Goal: Task Accomplishment & Management: Use online tool/utility

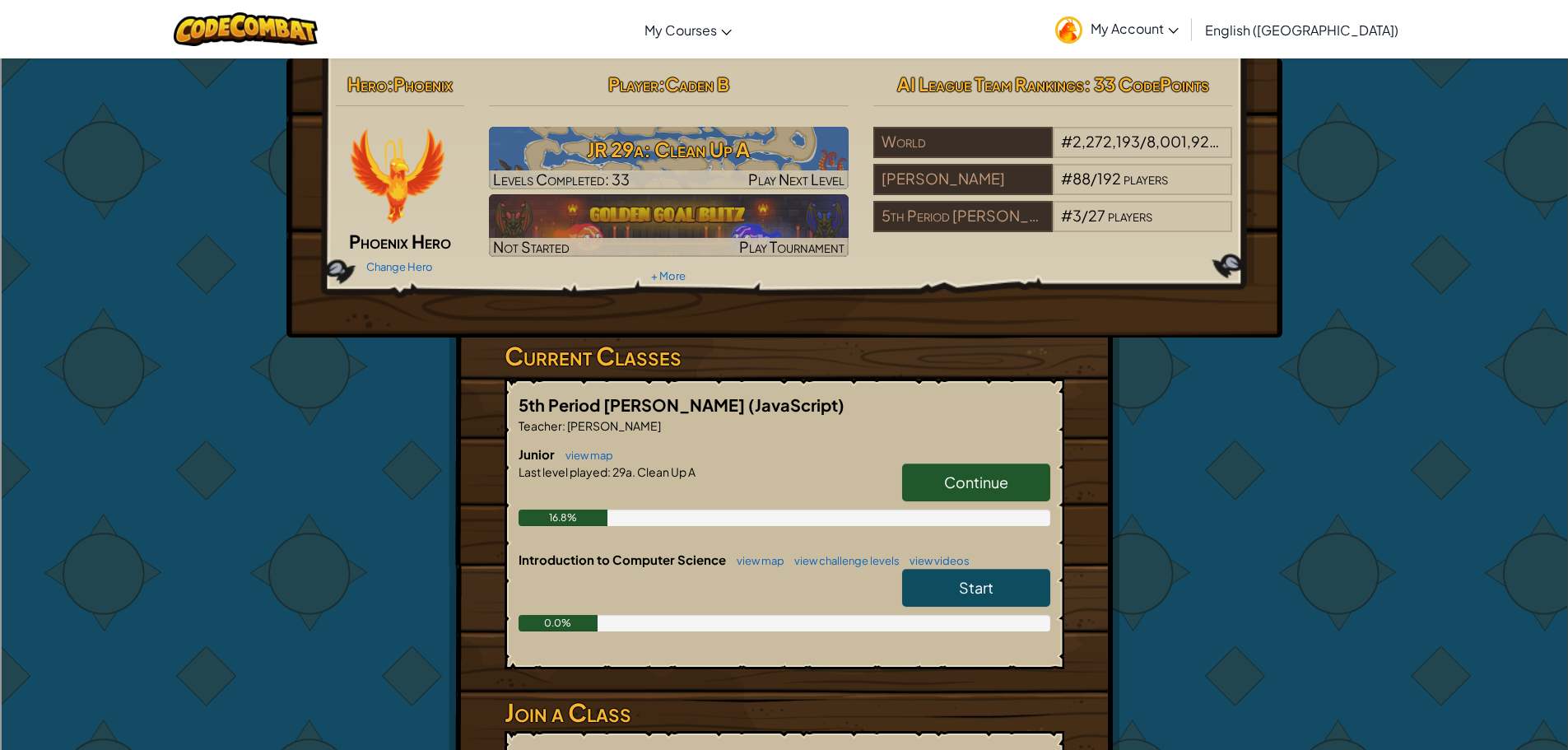
click at [985, 471] on link "Continue" at bounding box center [976, 482] width 148 height 38
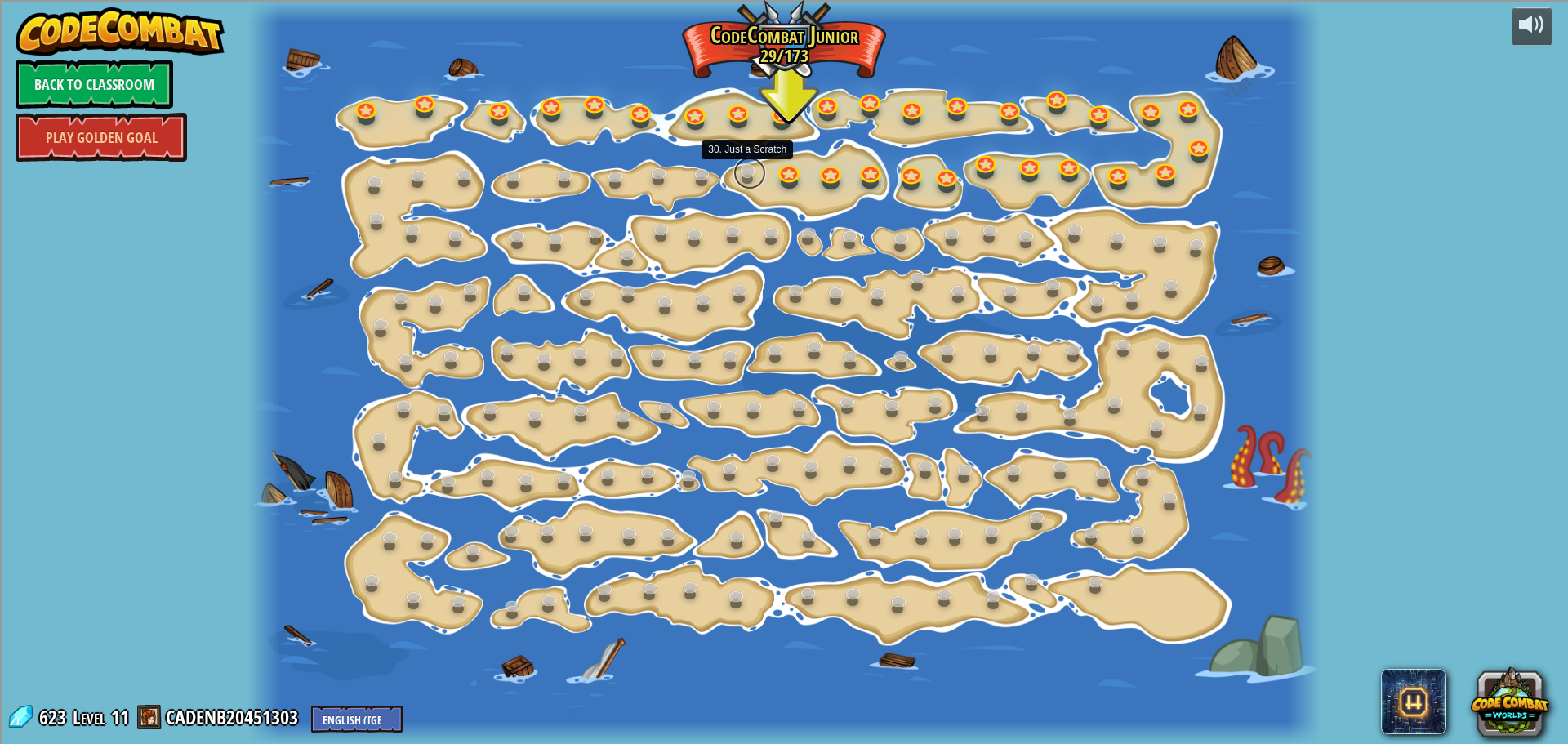
click at [747, 169] on link at bounding box center [750, 173] width 33 height 33
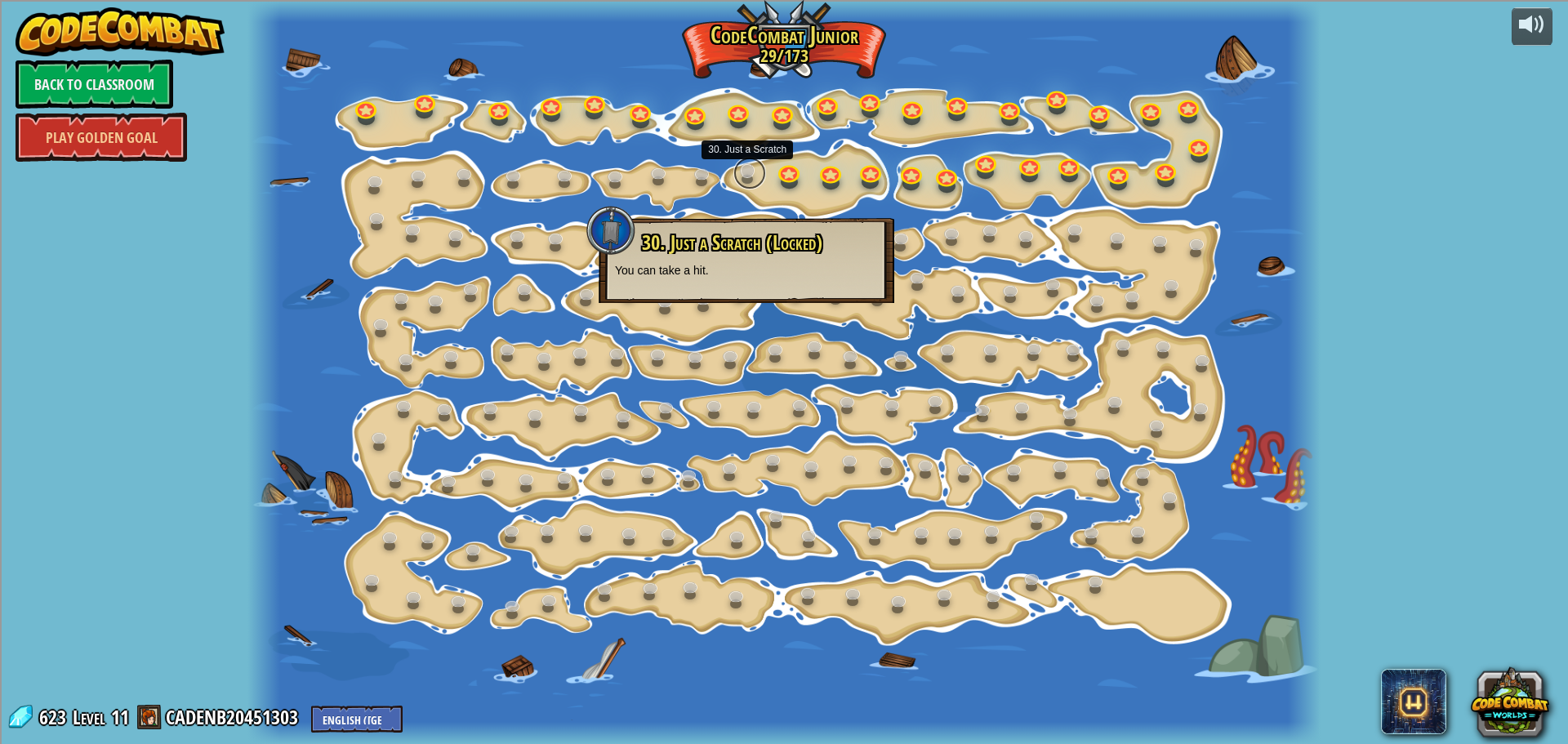
click at [750, 173] on link at bounding box center [750, 173] width 33 height 33
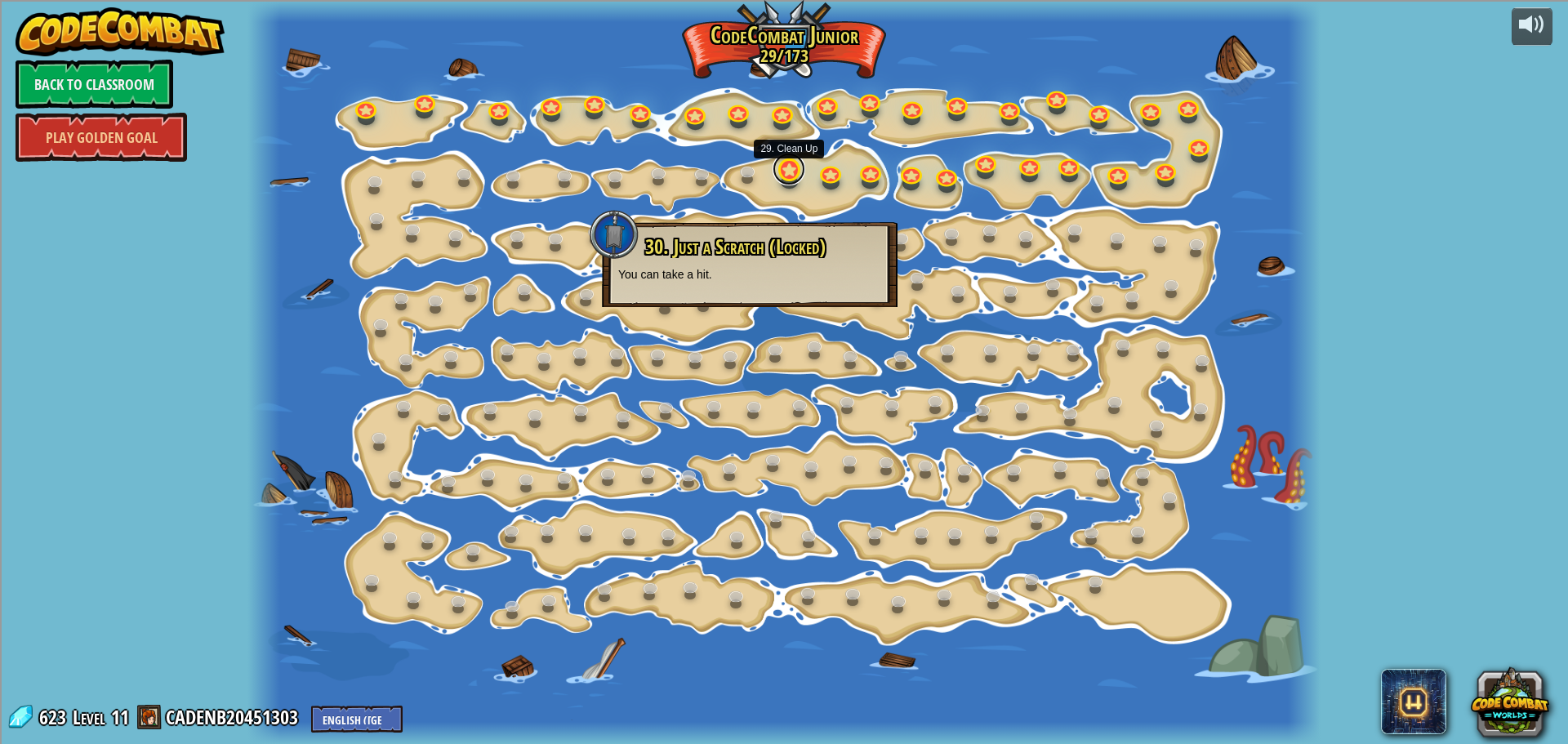
click at [780, 175] on link at bounding box center [789, 169] width 33 height 33
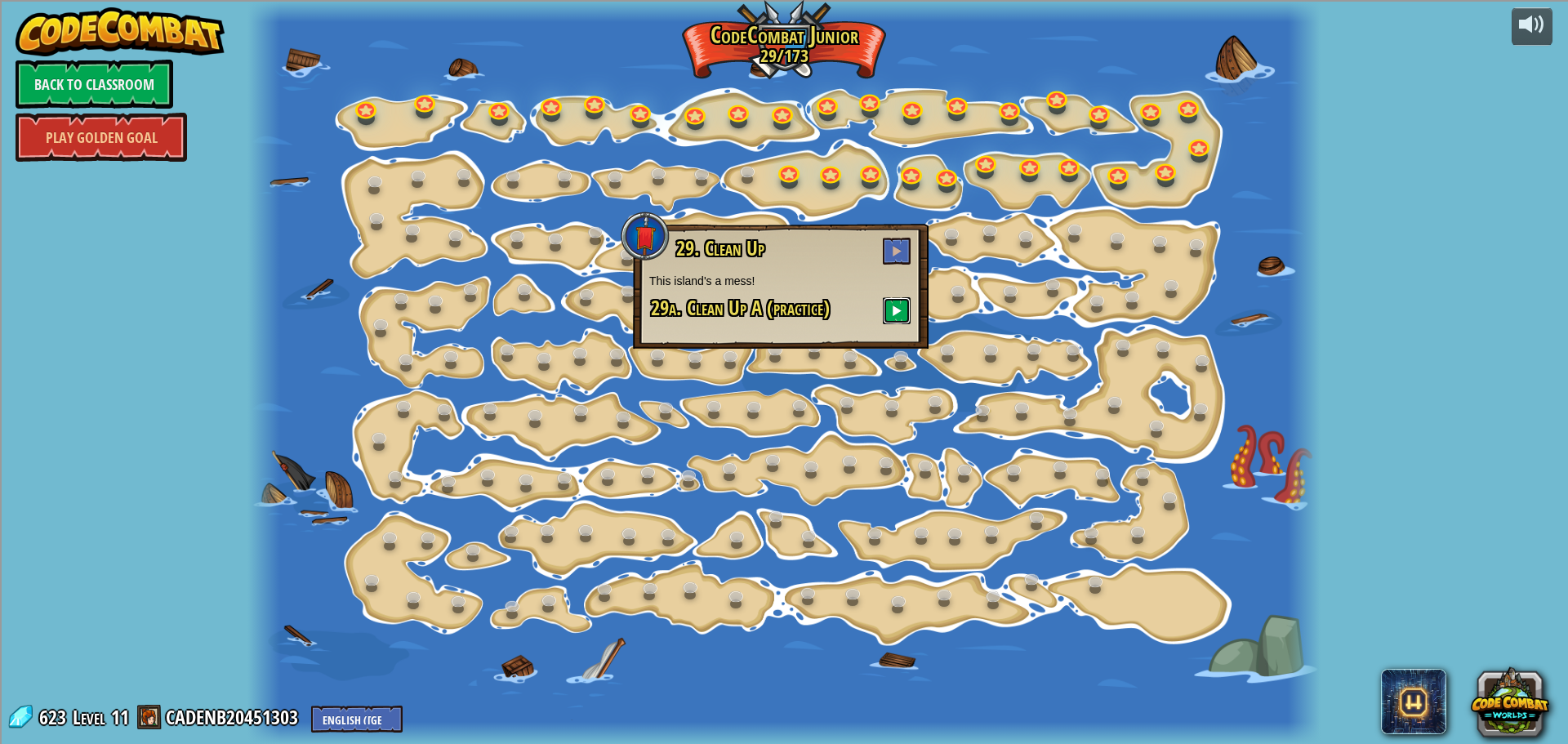
click at [903, 306] on button at bounding box center [897, 311] width 28 height 27
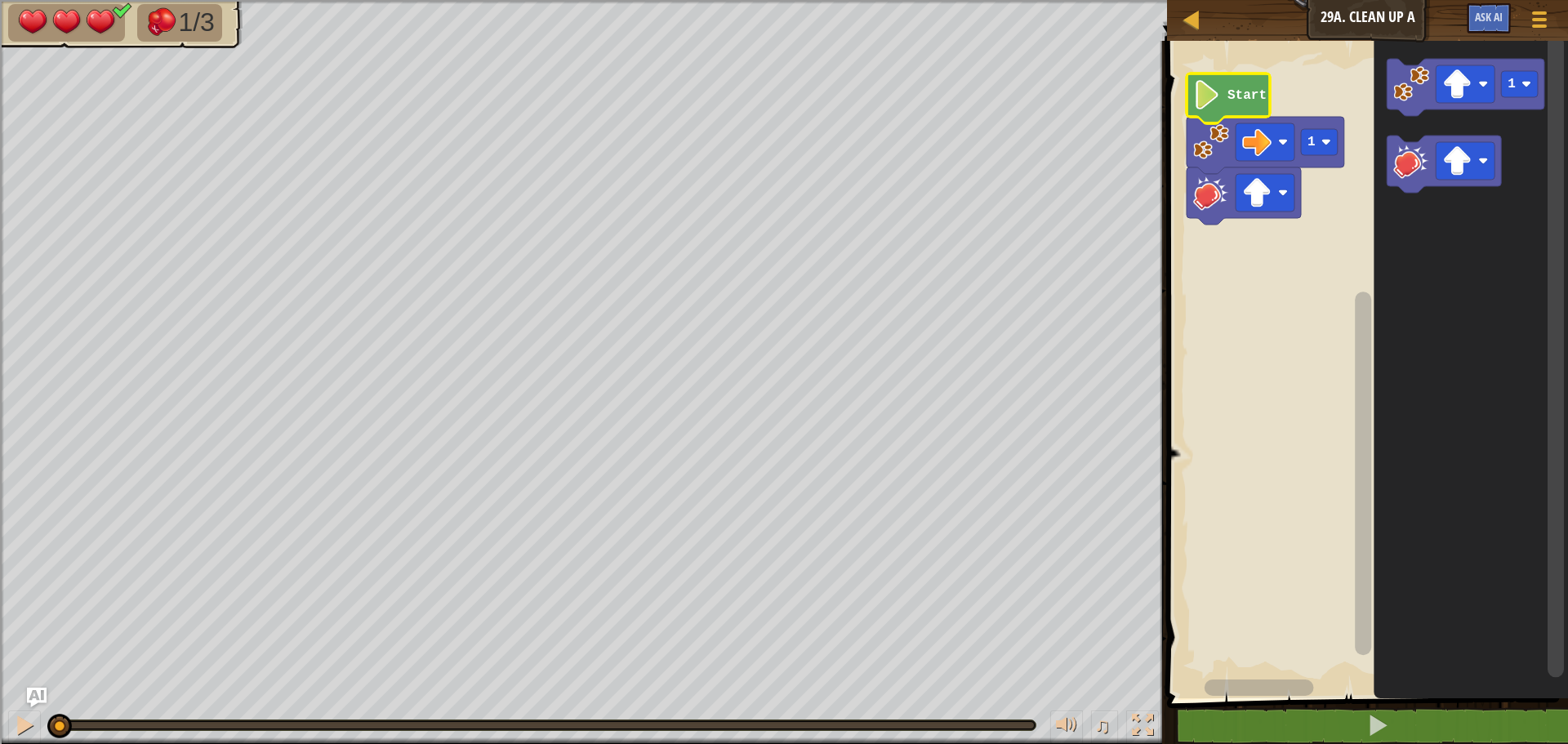
click at [1240, 88] on text "Start" at bounding box center [1247, 95] width 39 height 15
click at [1237, 103] on icon "Blockly Workspace" at bounding box center [1229, 98] width 83 height 50
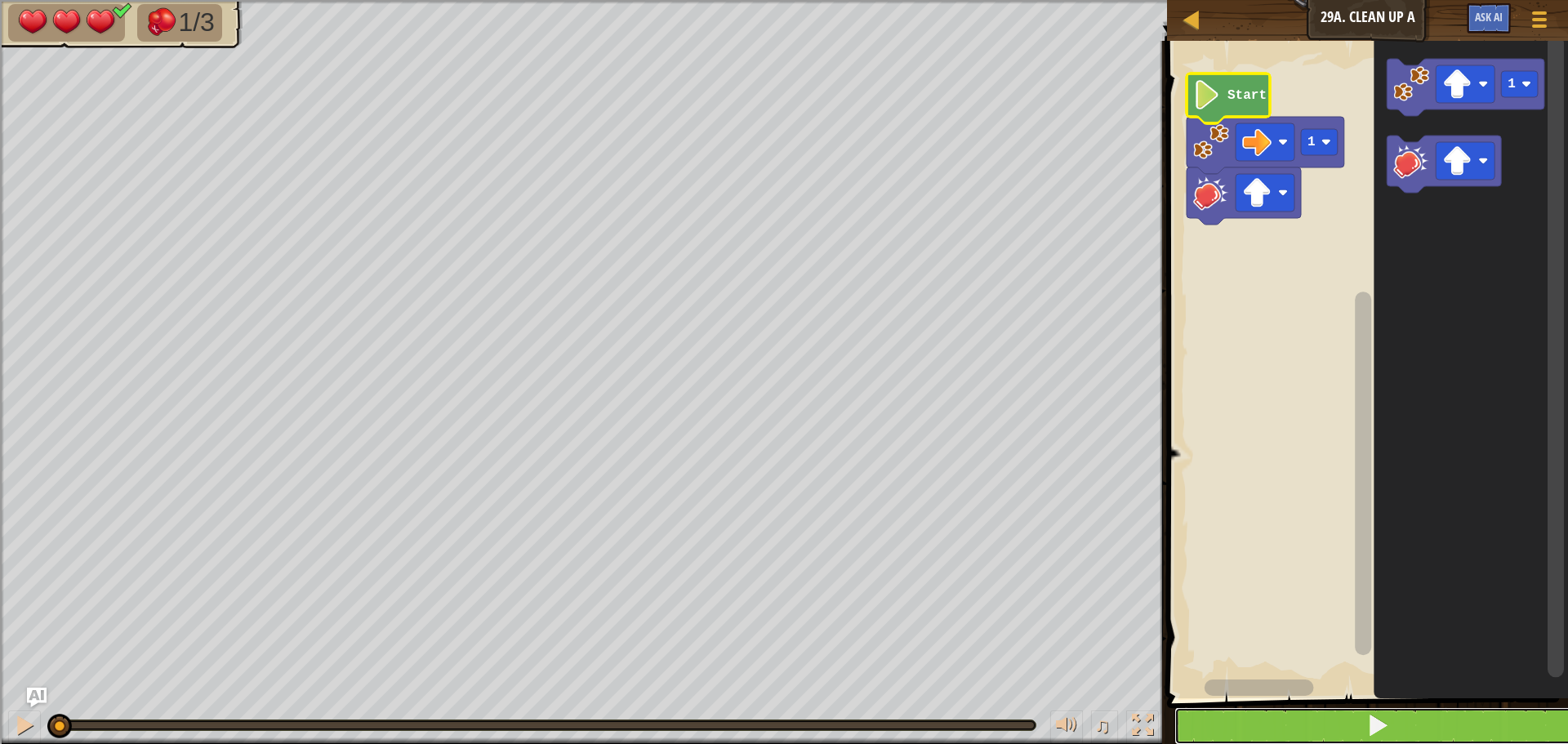
click at [1405, 725] on button at bounding box center [1377, 725] width 406 height 37
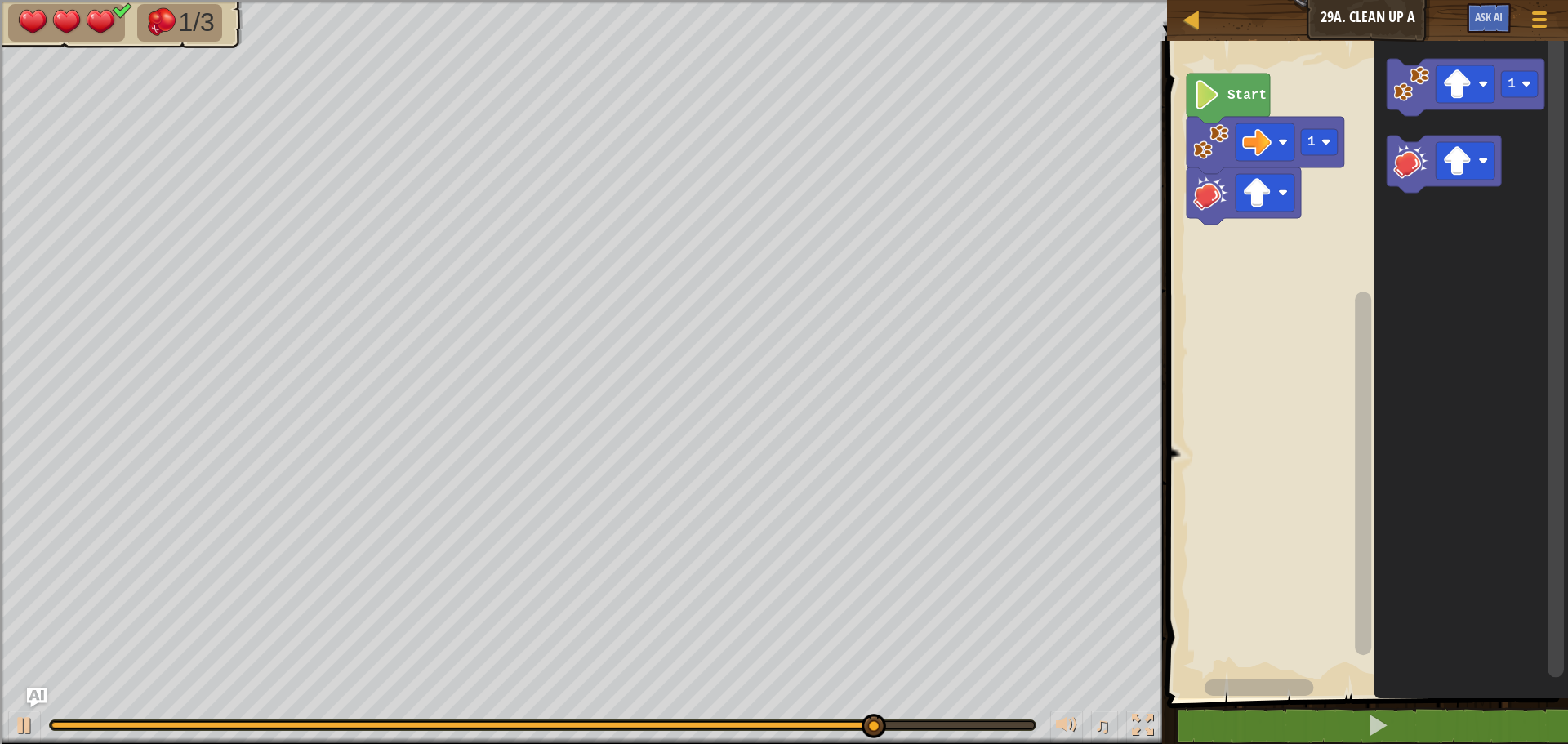
click at [1299, 164] on div "1 Start 1" at bounding box center [1365, 365] width 406 height 665
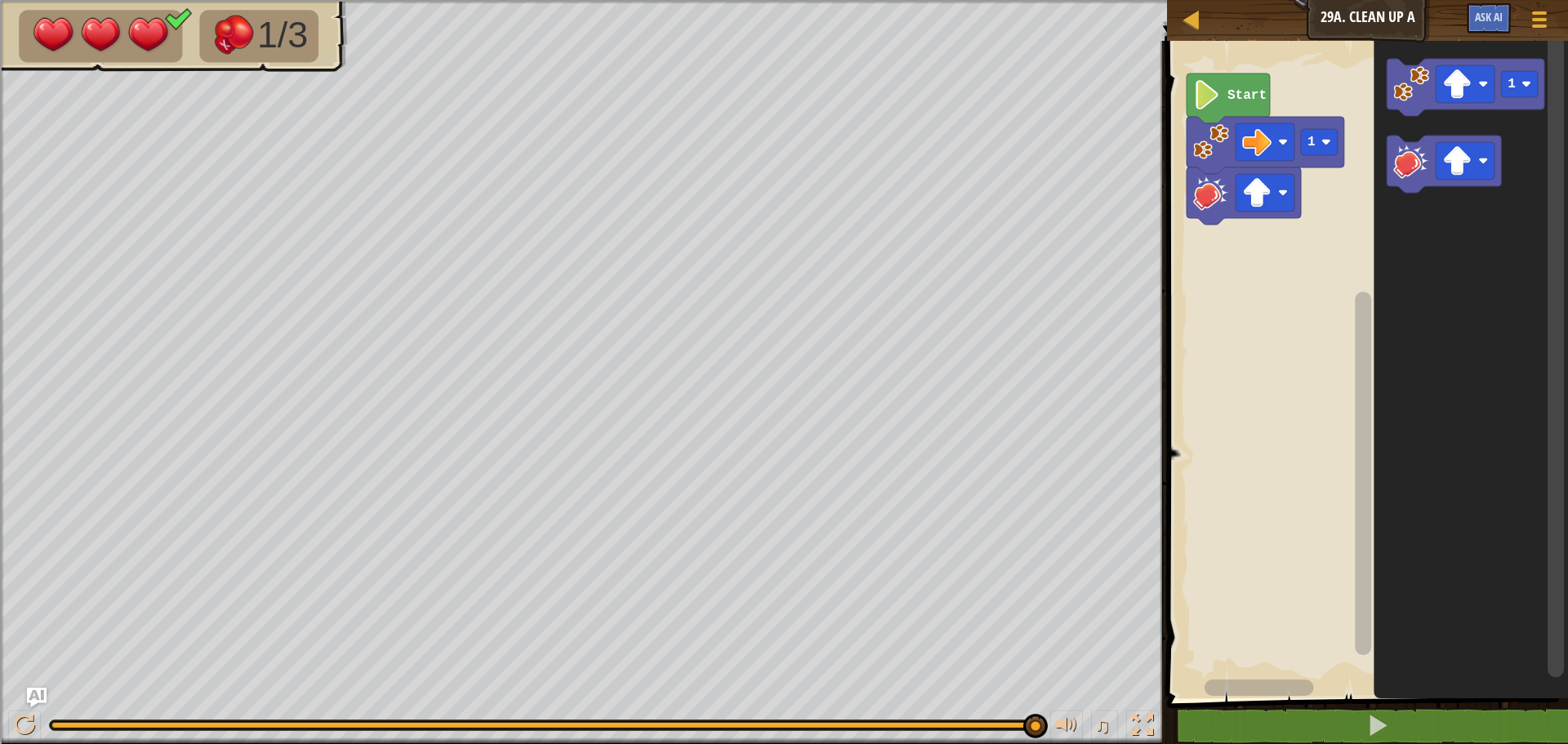
click at [1357, 162] on div "1 Start 1" at bounding box center [1365, 365] width 406 height 665
click at [1408, 160] on image "Blockly Workspace" at bounding box center [1411, 161] width 36 height 36
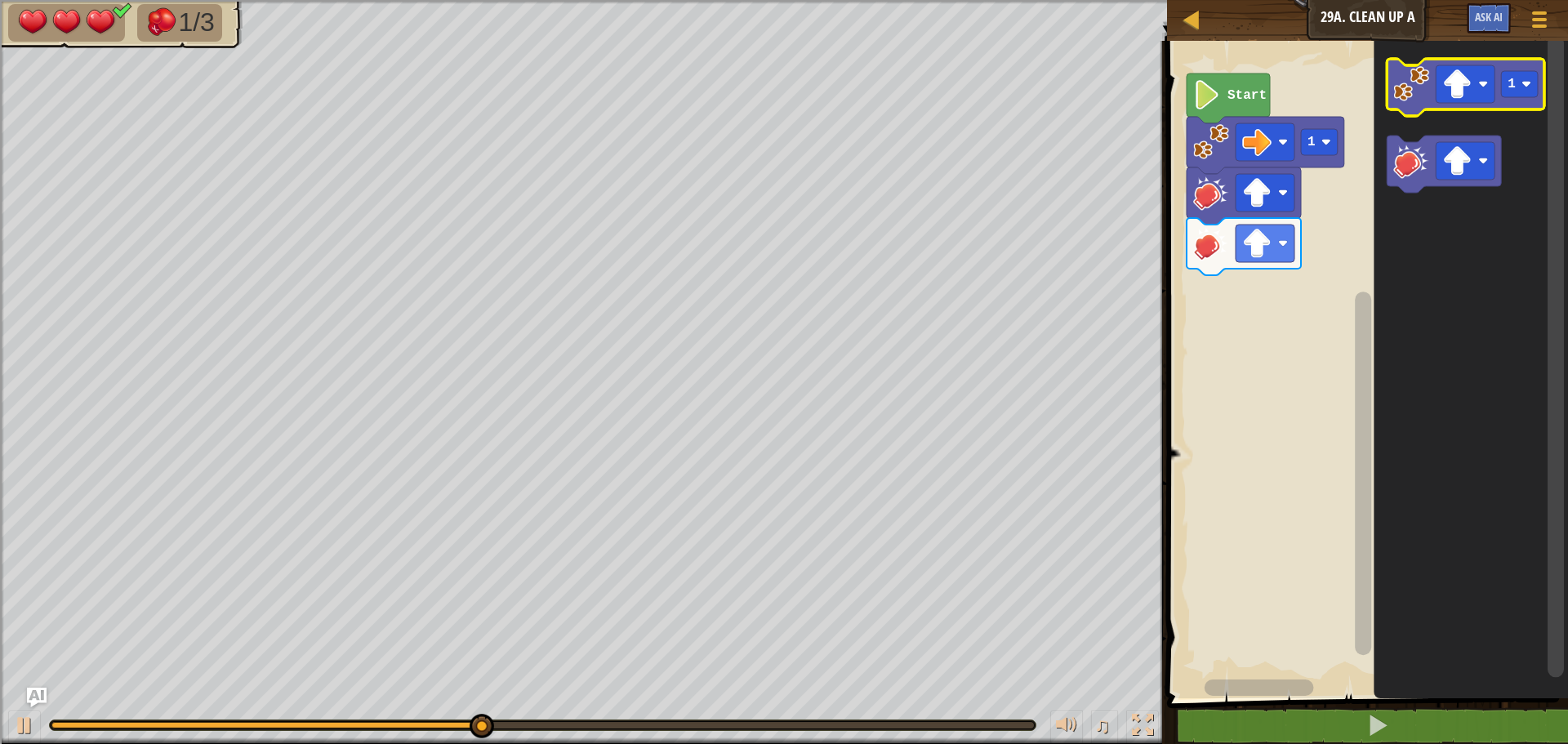
click at [1403, 100] on image "Blockly Workspace" at bounding box center [1411, 84] width 36 height 36
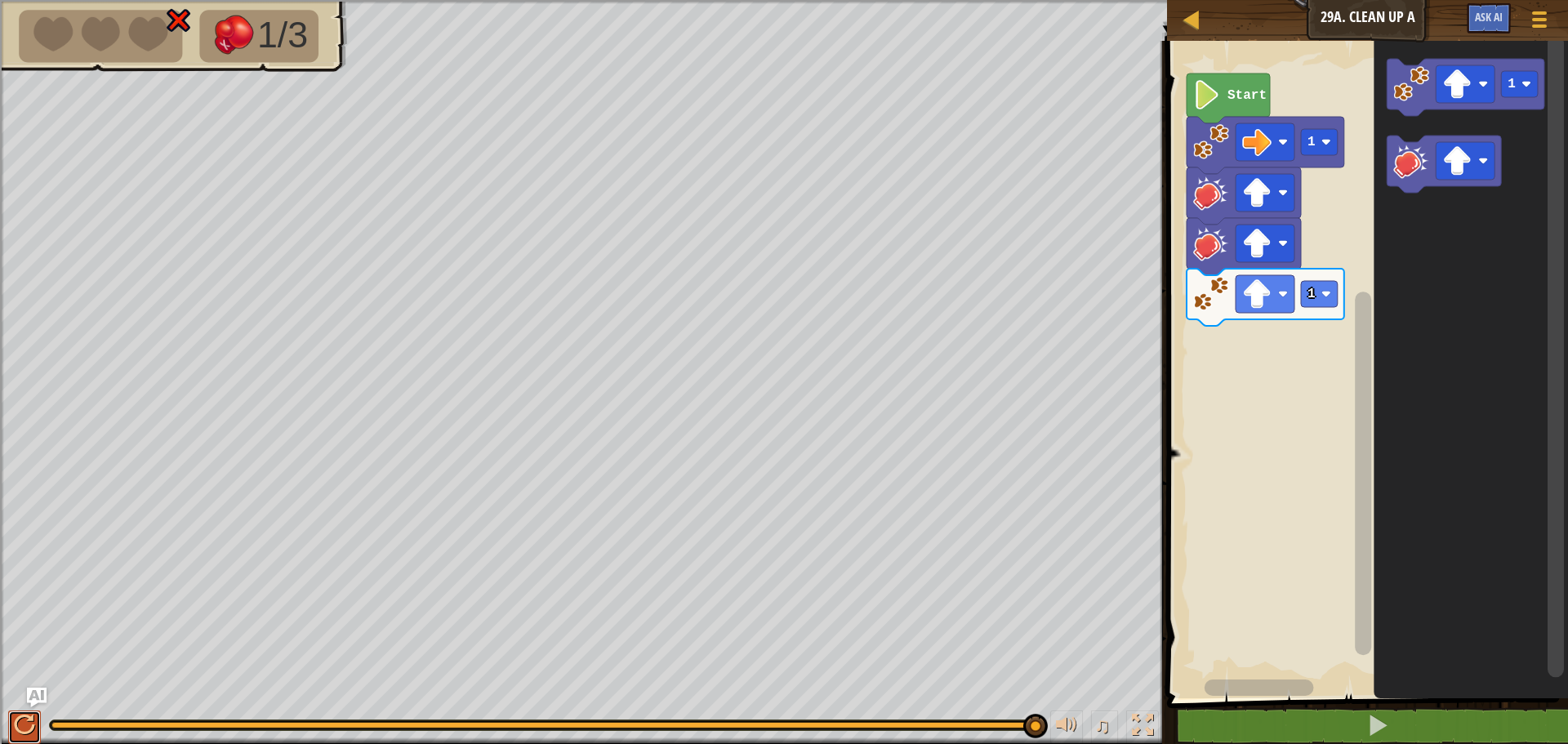
click at [14, 721] on div at bounding box center [24, 724] width 21 height 21
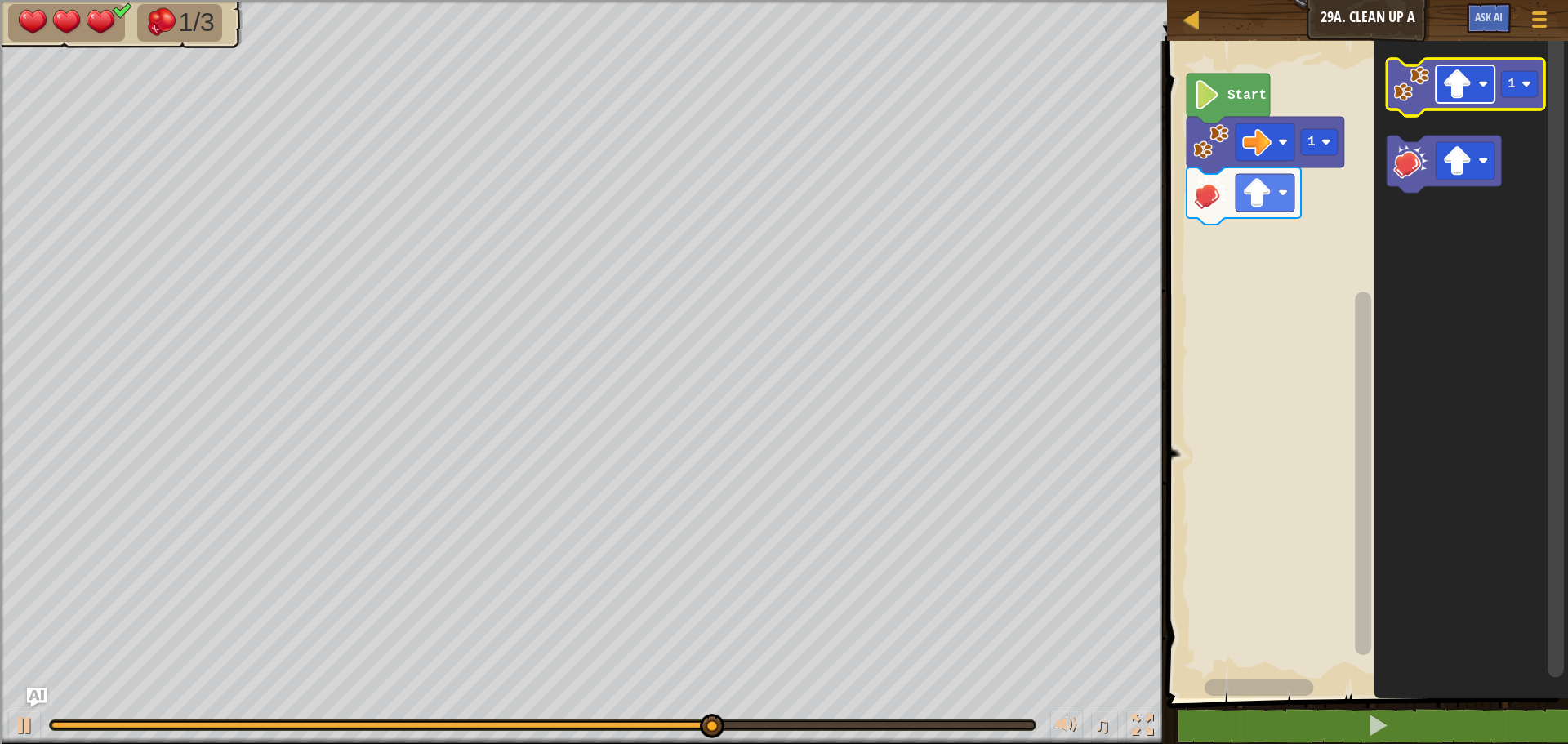
click at [1455, 102] on rect "Blockly Workspace" at bounding box center [1465, 83] width 59 height 37
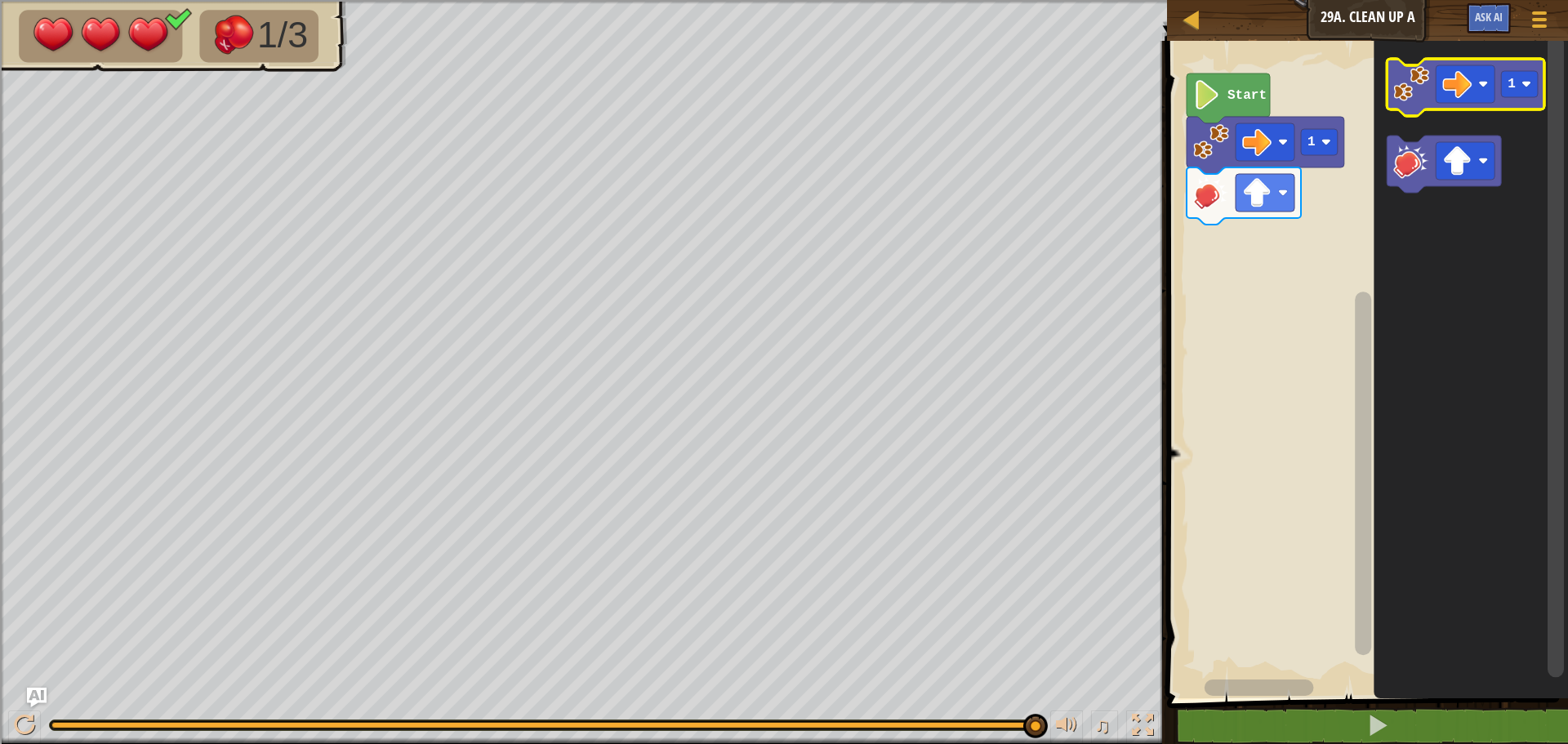
click at [1416, 96] on image "Blockly Workspace" at bounding box center [1411, 84] width 36 height 36
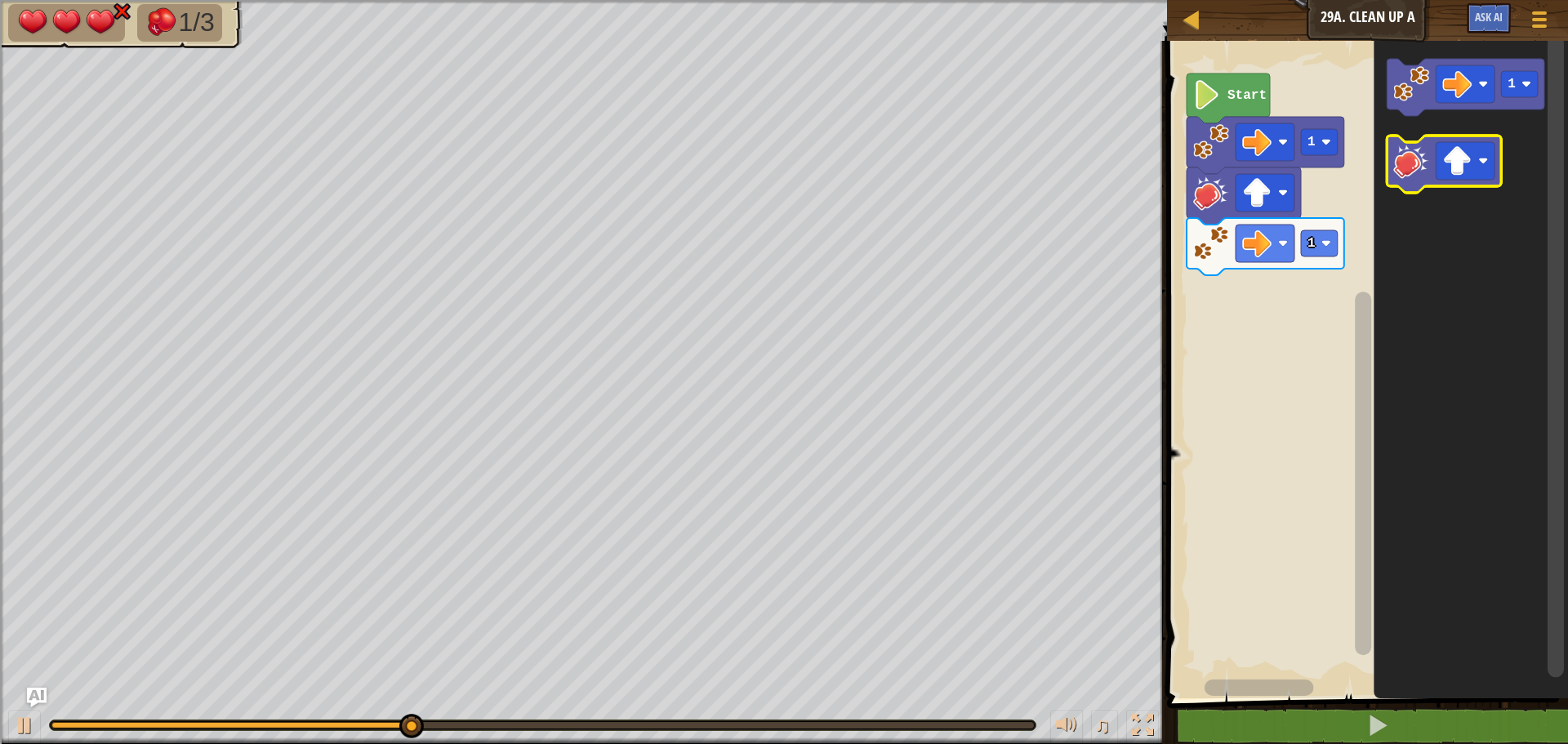
click at [1416, 151] on image "Blockly Workspace" at bounding box center [1411, 161] width 36 height 36
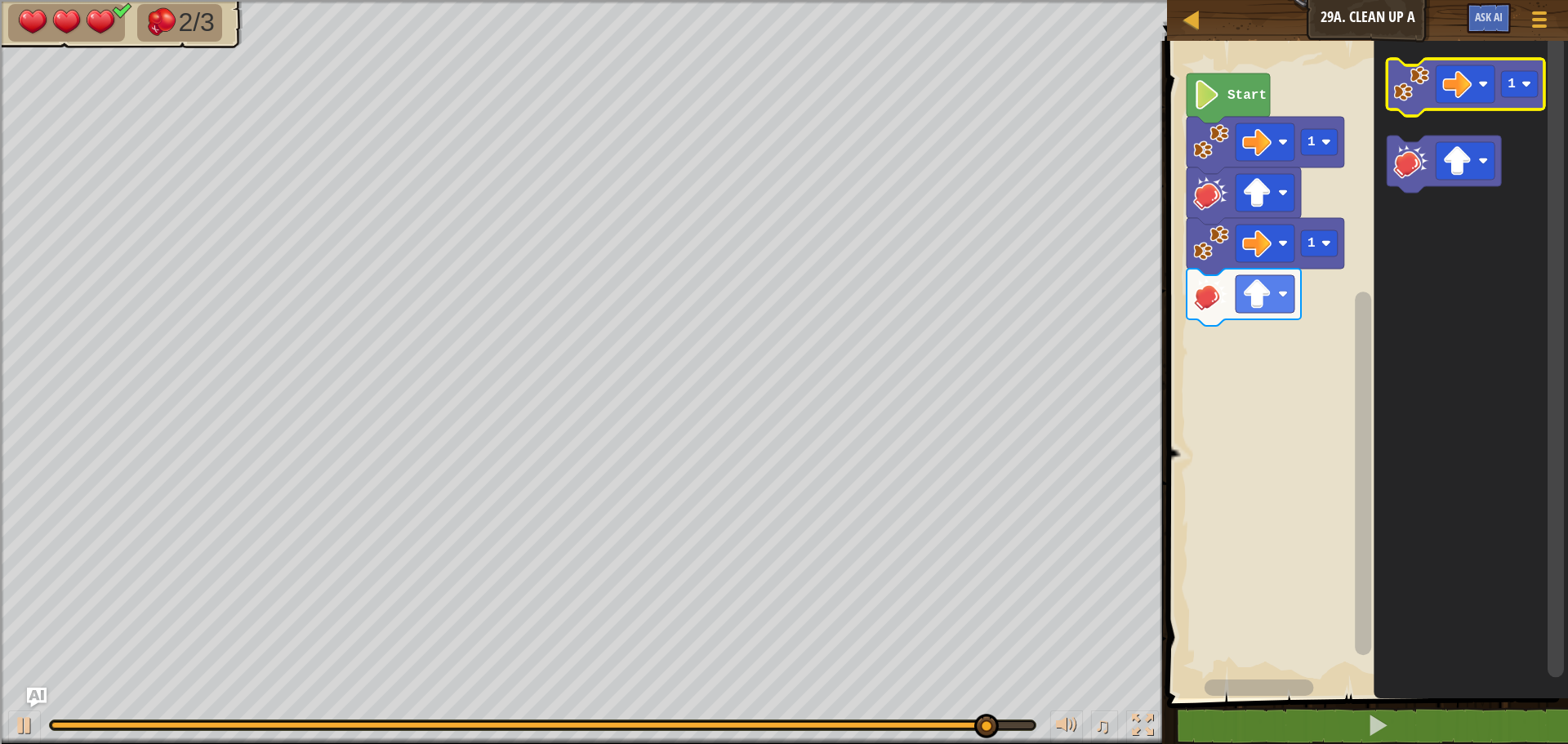
click at [1415, 87] on image "Blockly Workspace" at bounding box center [1411, 84] width 36 height 36
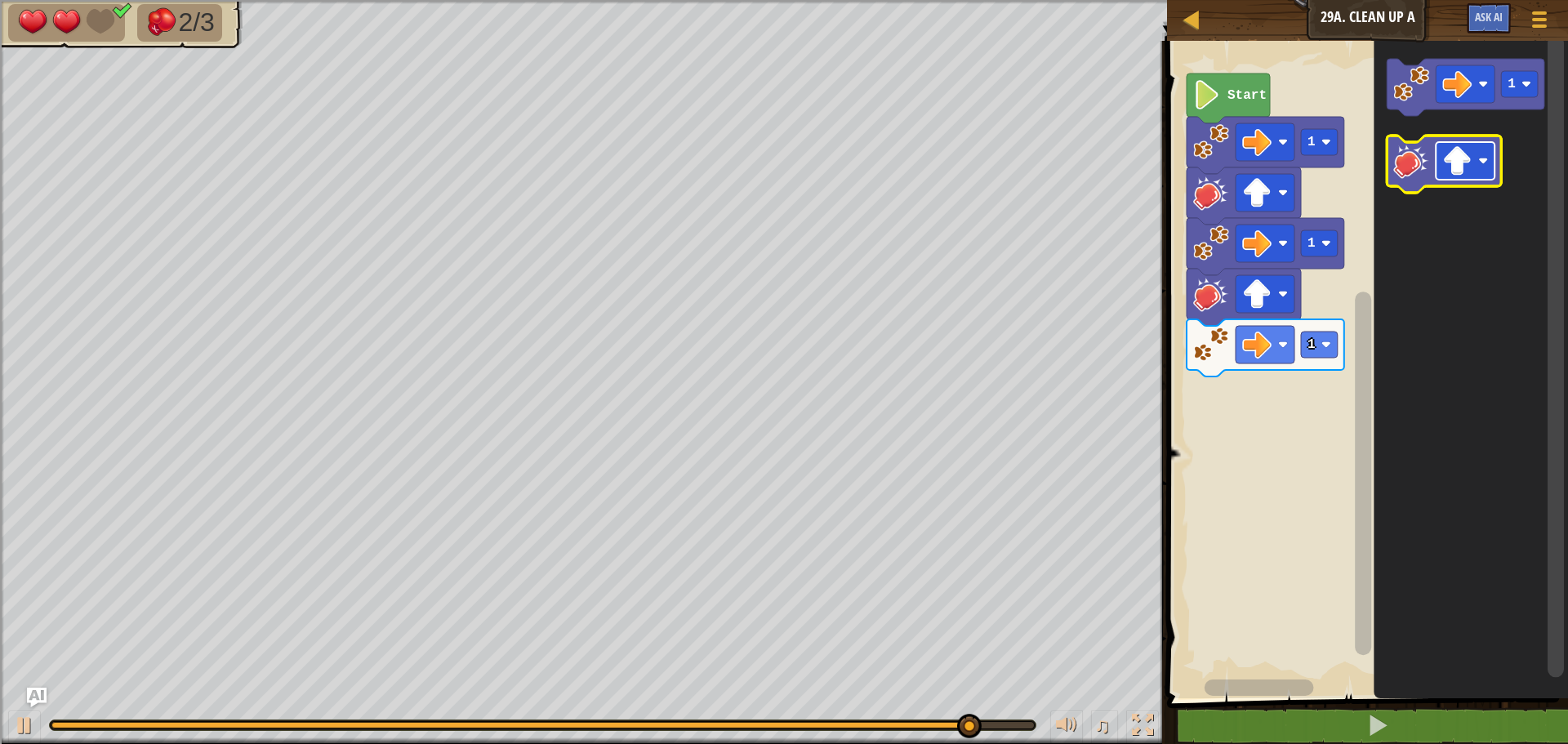
click at [1446, 168] on image "Blockly Workspace" at bounding box center [1456, 161] width 29 height 29
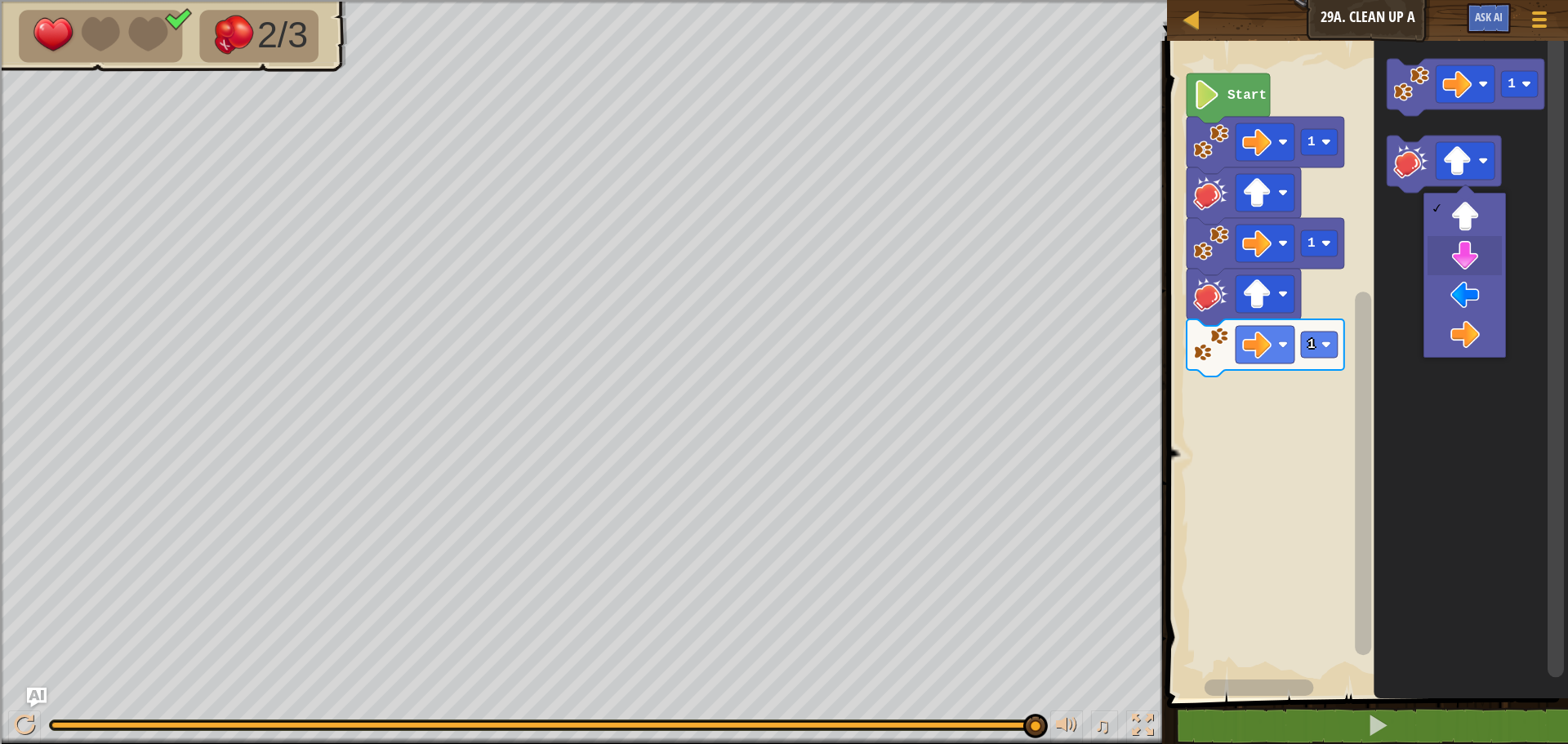
drag, startPoint x: 1458, startPoint y: 250, endPoint x: 1451, endPoint y: 216, distance: 34.7
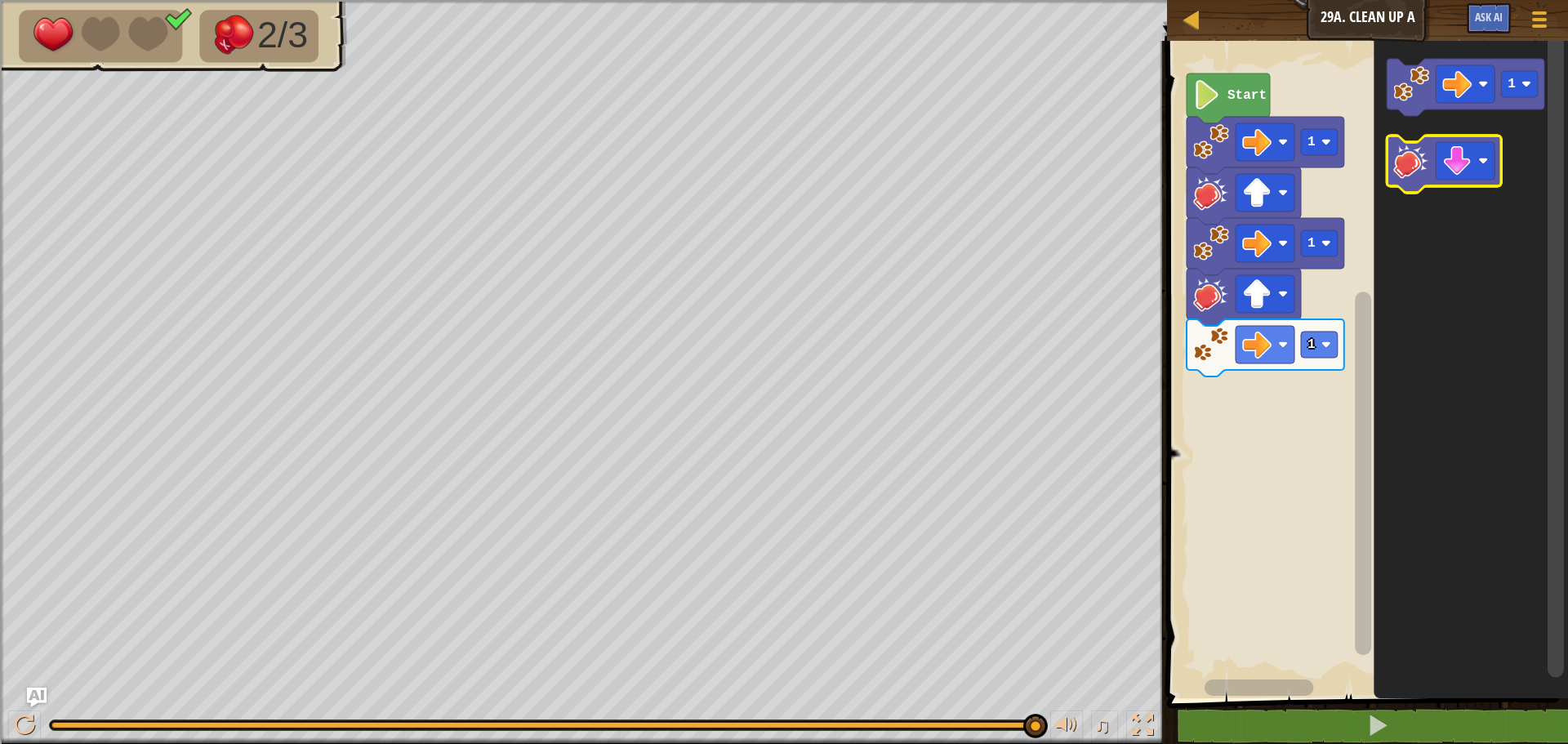
click at [1413, 170] on image "Blockly Workspace" at bounding box center [1411, 161] width 36 height 36
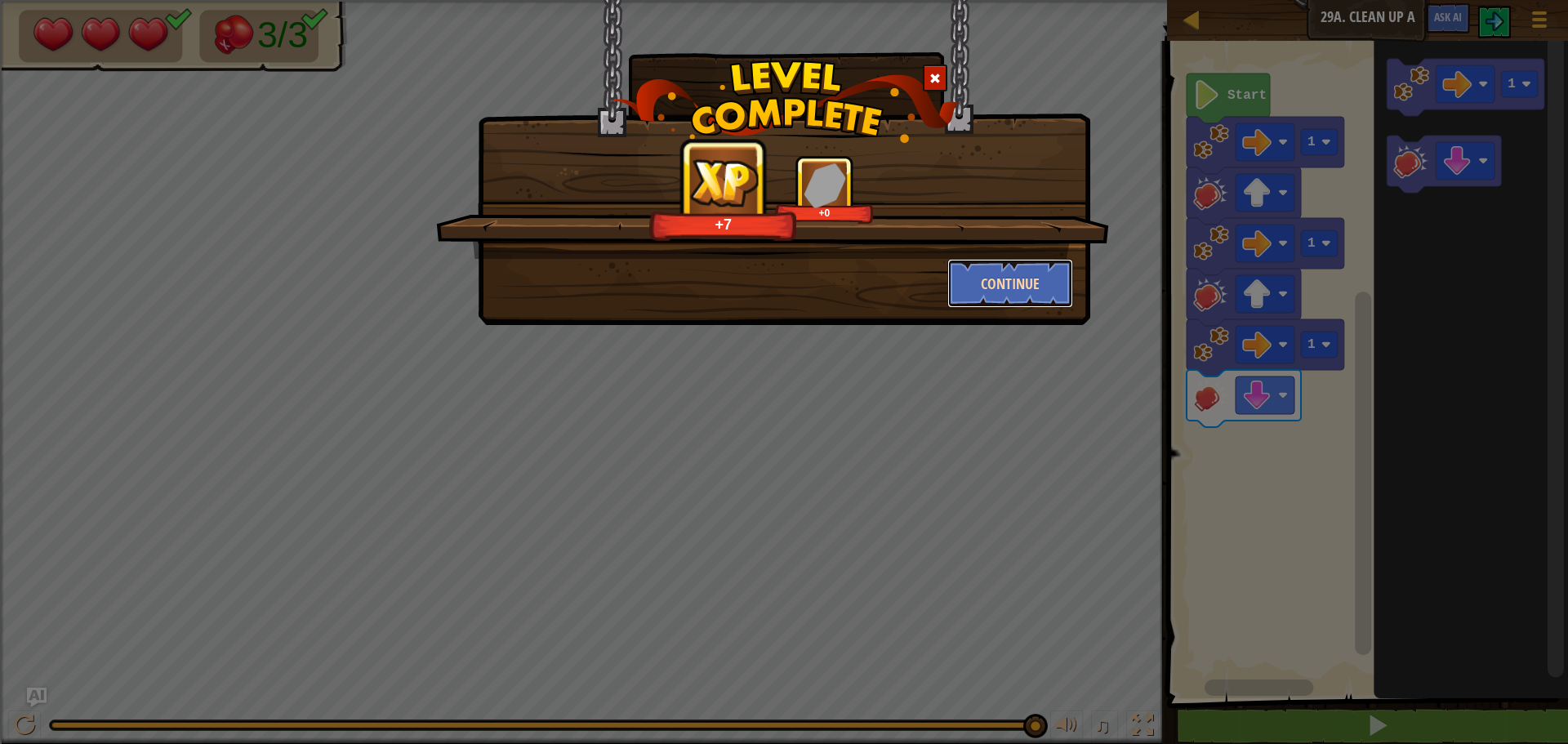
click at [982, 291] on button "Continue" at bounding box center [1010, 283] width 126 height 49
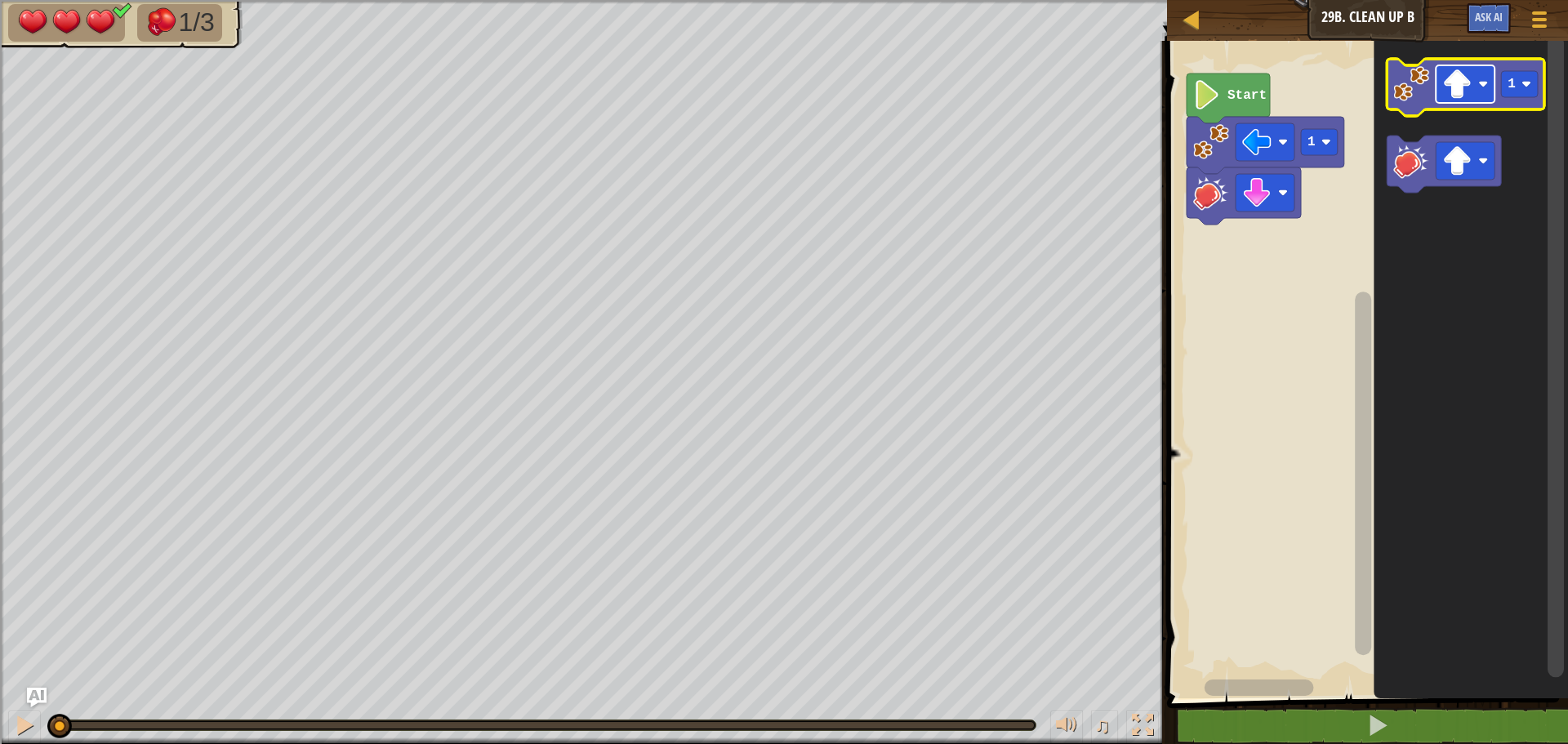
click at [1473, 83] on rect "Blockly Workspace" at bounding box center [1465, 83] width 59 height 37
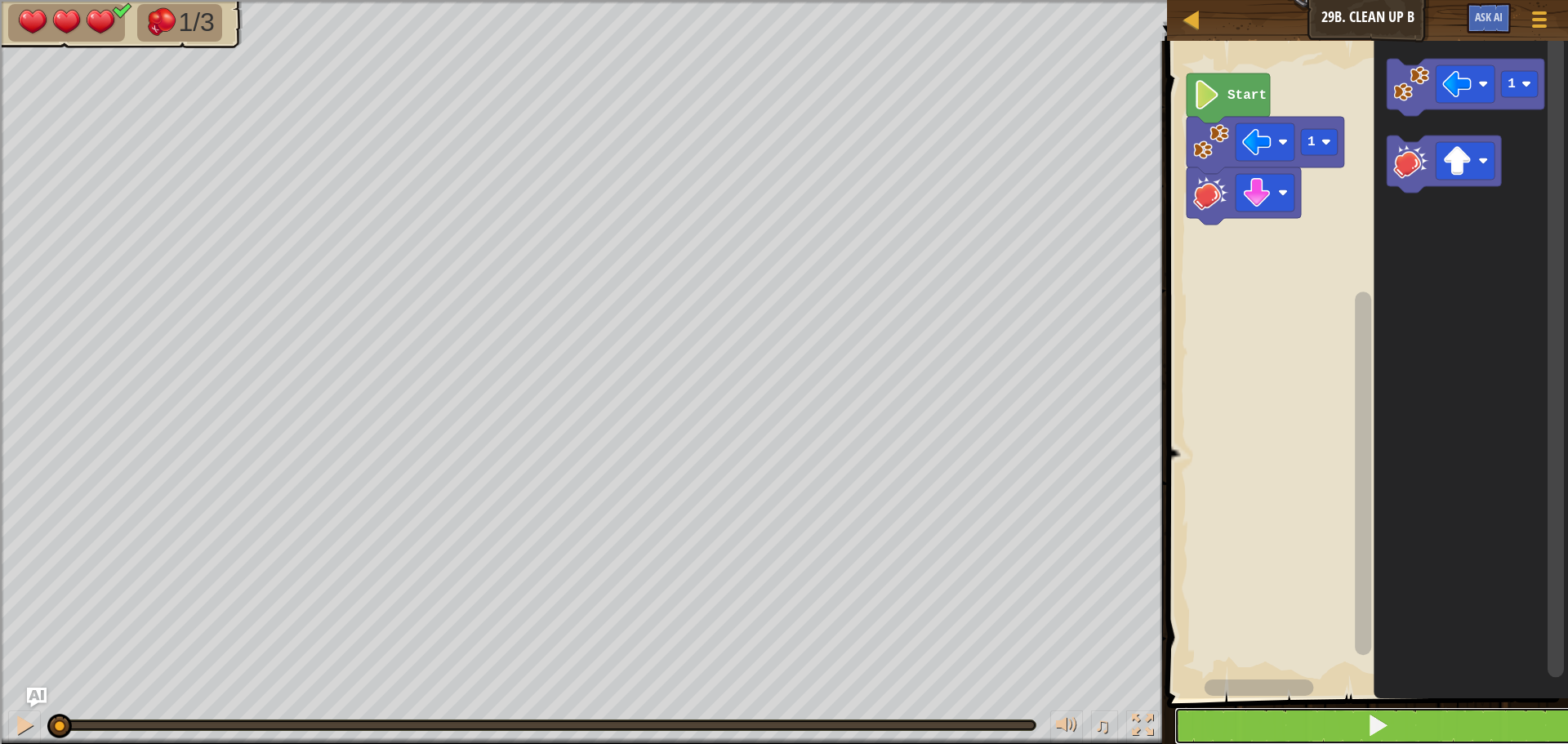
click at [1316, 728] on button at bounding box center [1377, 725] width 406 height 37
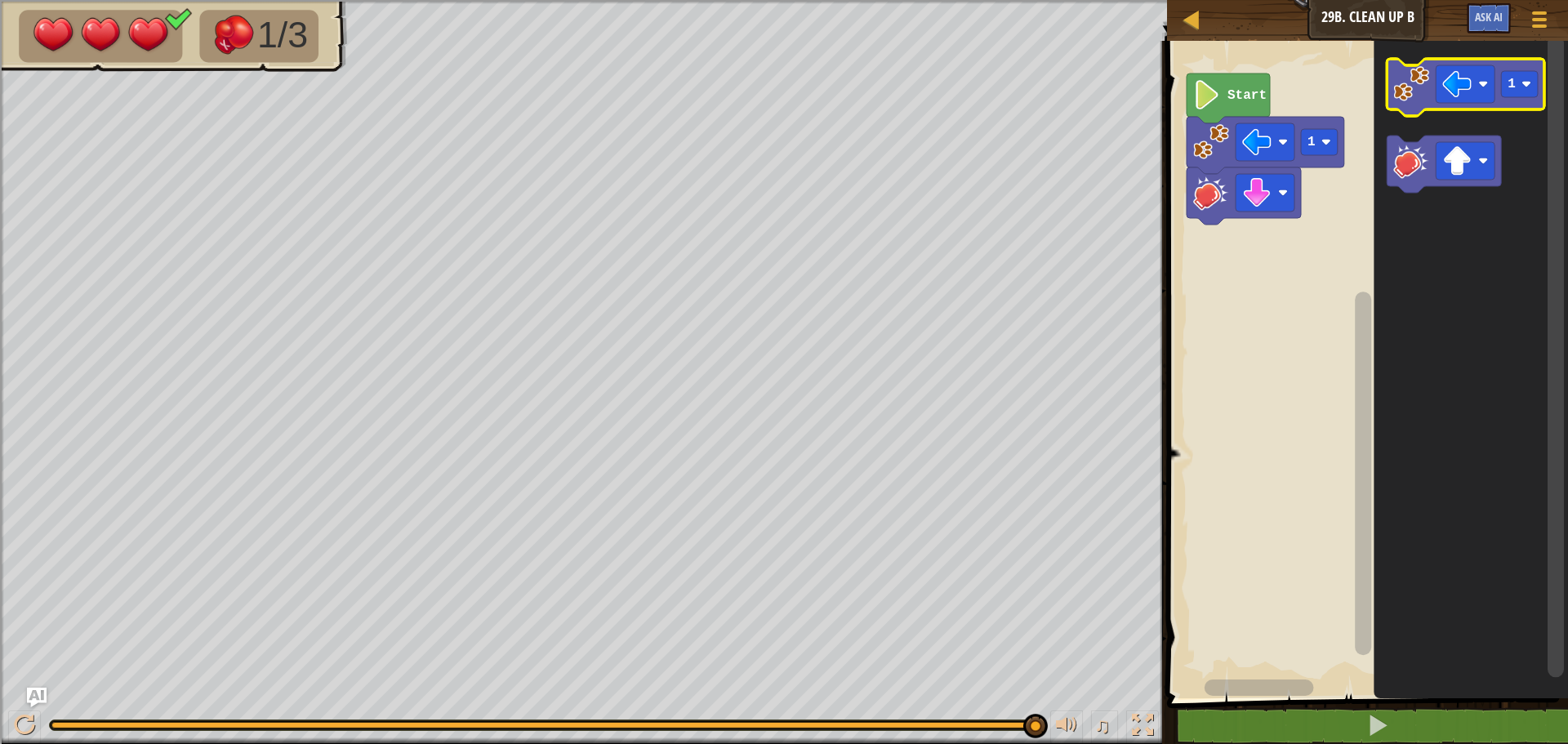
click at [1411, 103] on icon "Blockly Workspace" at bounding box center [1465, 87] width 158 height 57
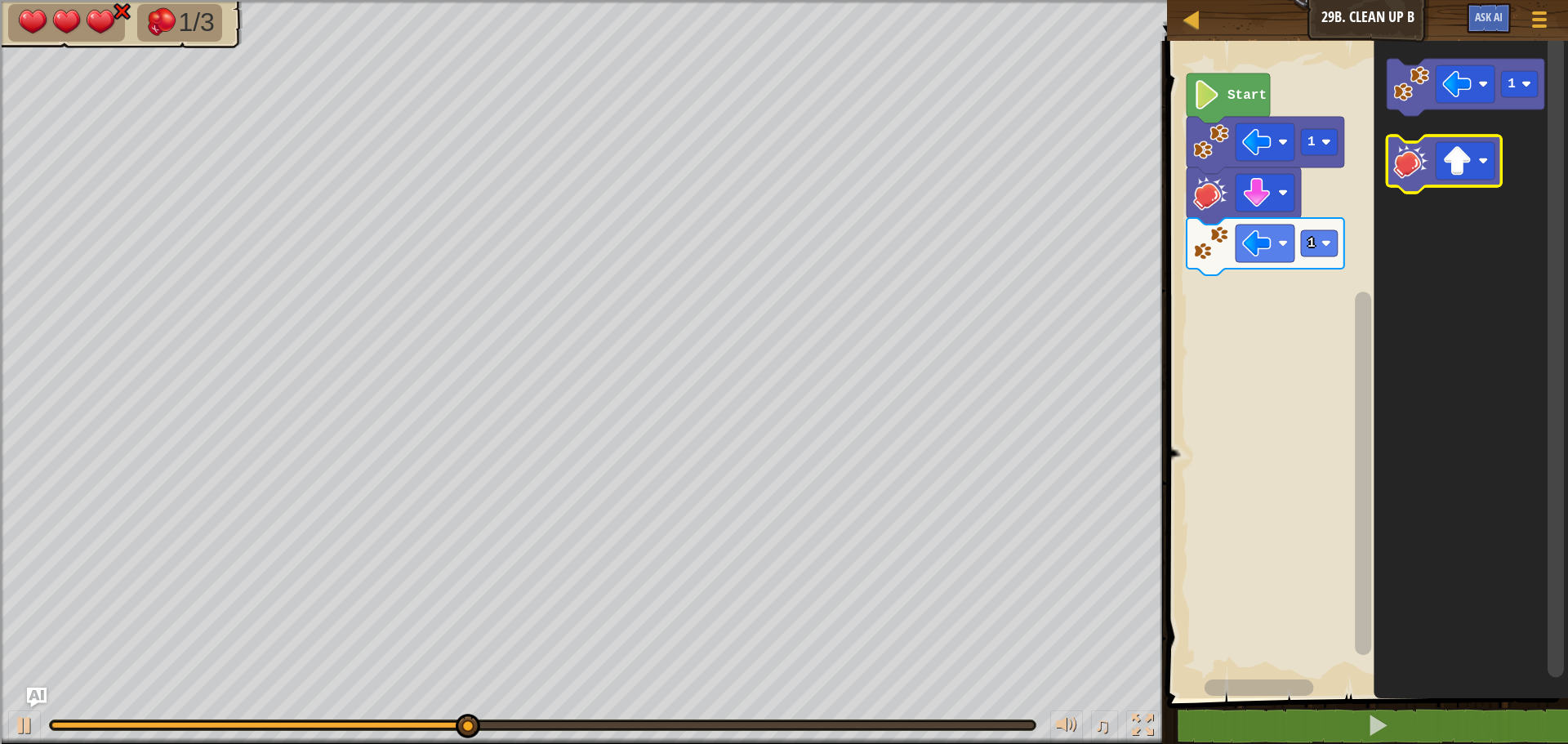
click at [1406, 171] on image "Blockly Workspace" at bounding box center [1411, 161] width 36 height 36
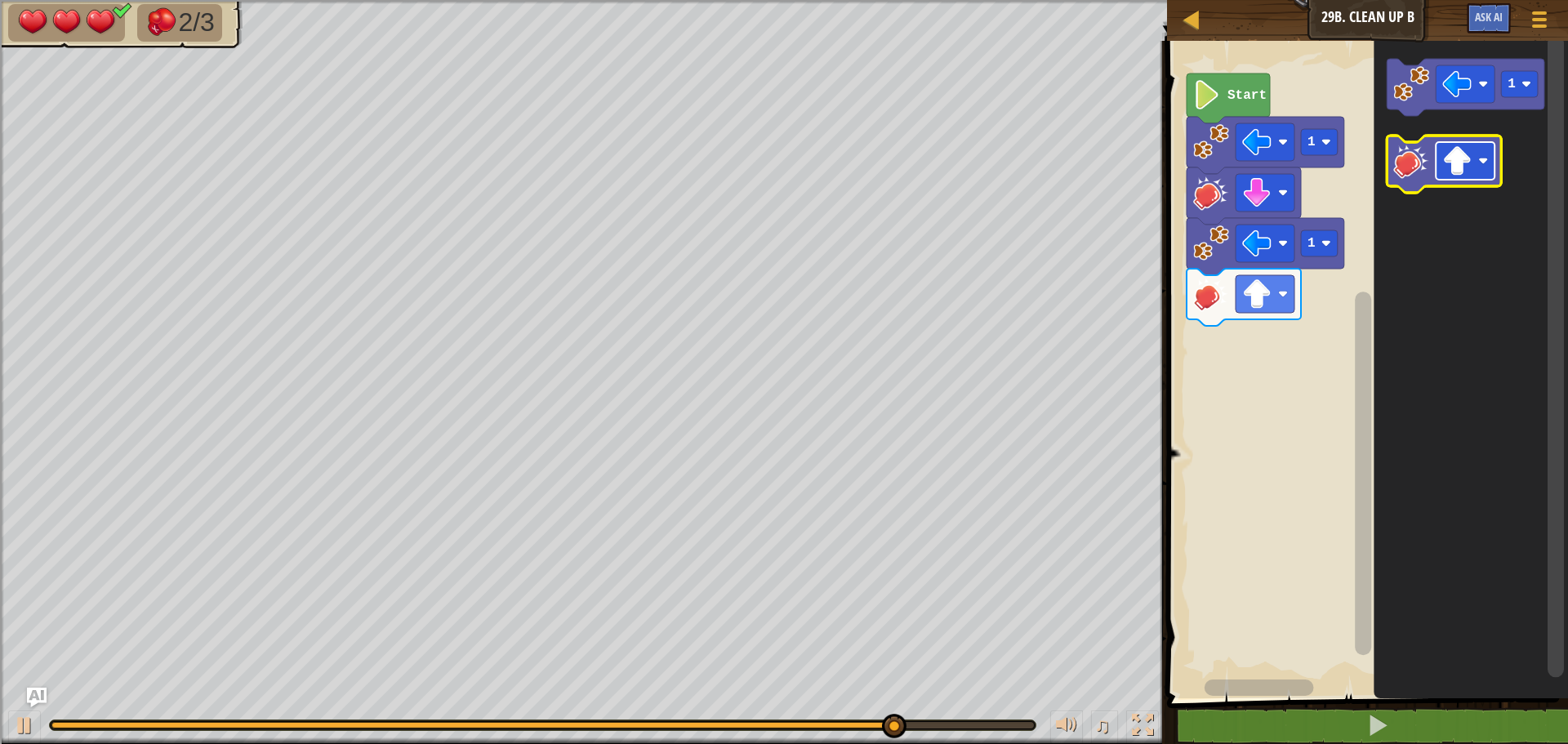
click at [1443, 167] on image "Blockly Workspace" at bounding box center [1456, 161] width 29 height 29
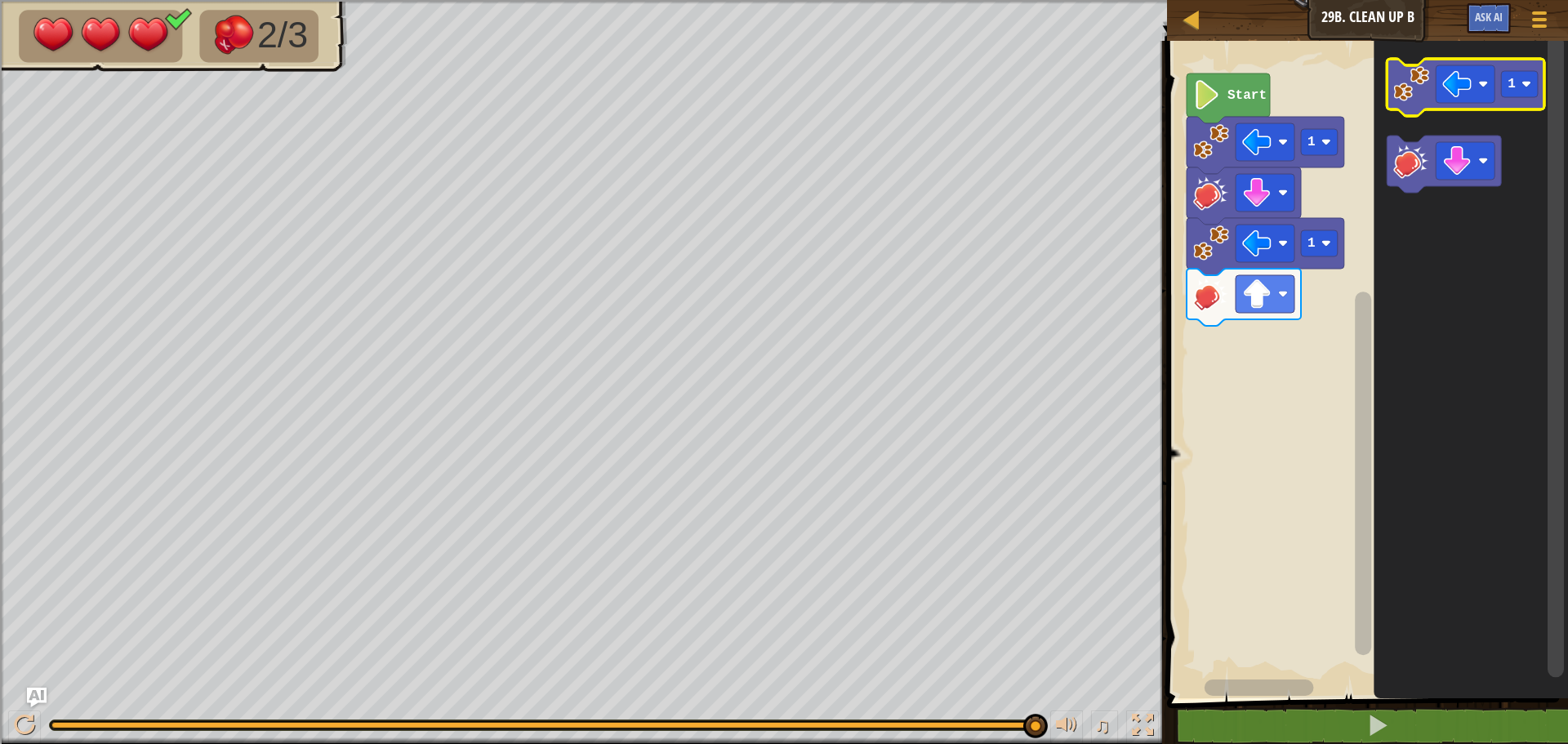
click at [1427, 77] on image "Blockly Workspace" at bounding box center [1411, 84] width 36 height 36
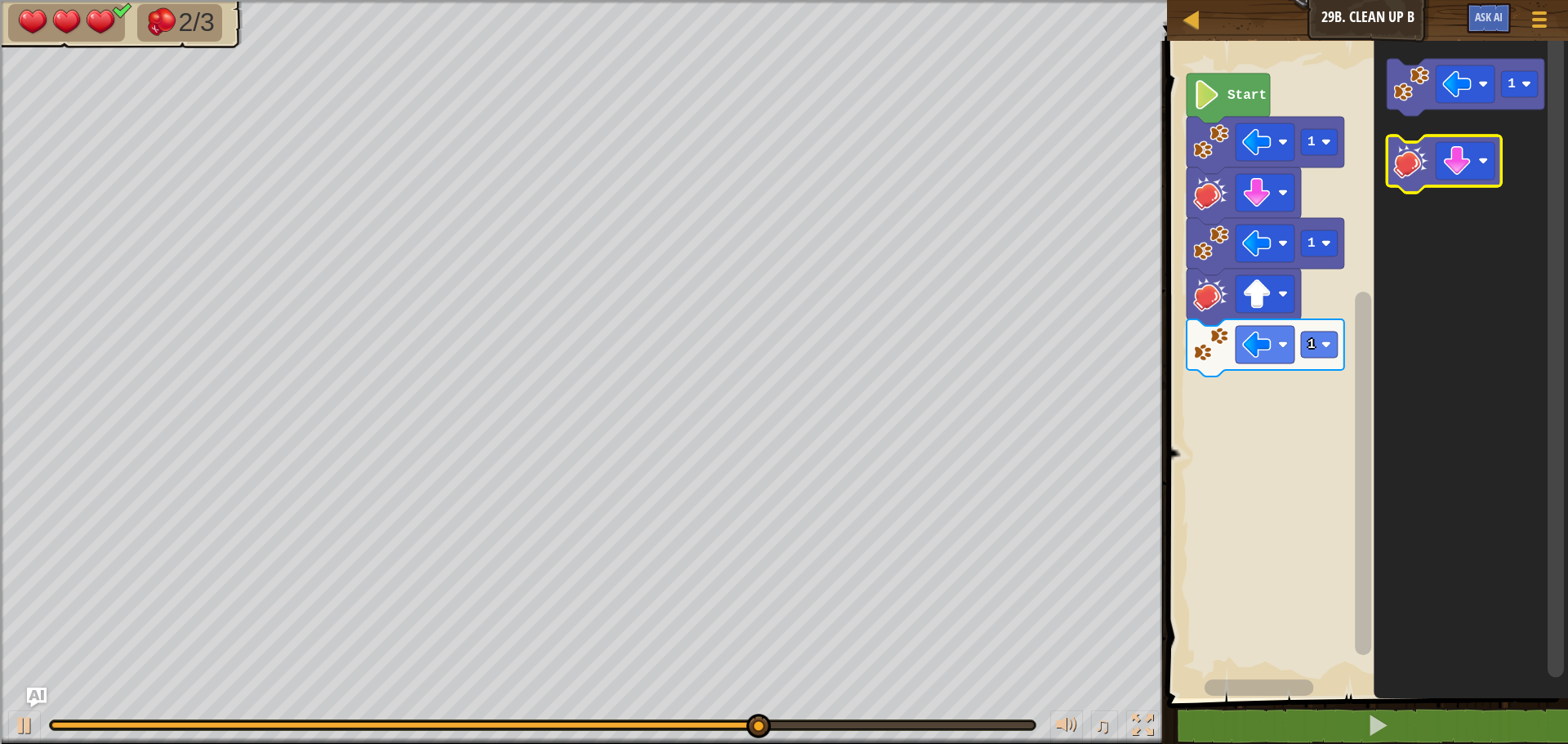
click at [1416, 175] on image "Blockly Workspace" at bounding box center [1411, 161] width 36 height 36
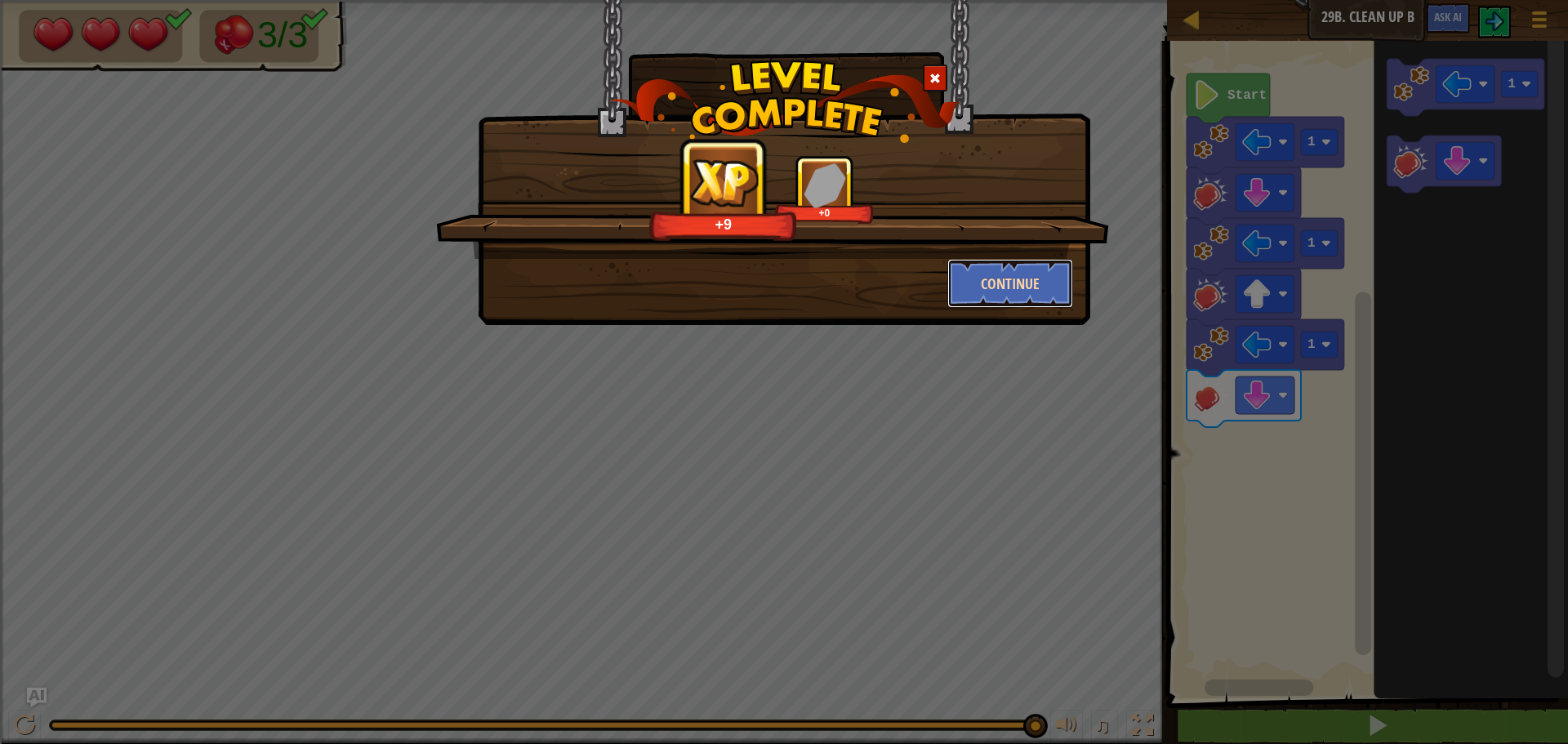
click at [1042, 281] on button "Continue" at bounding box center [1010, 283] width 126 height 49
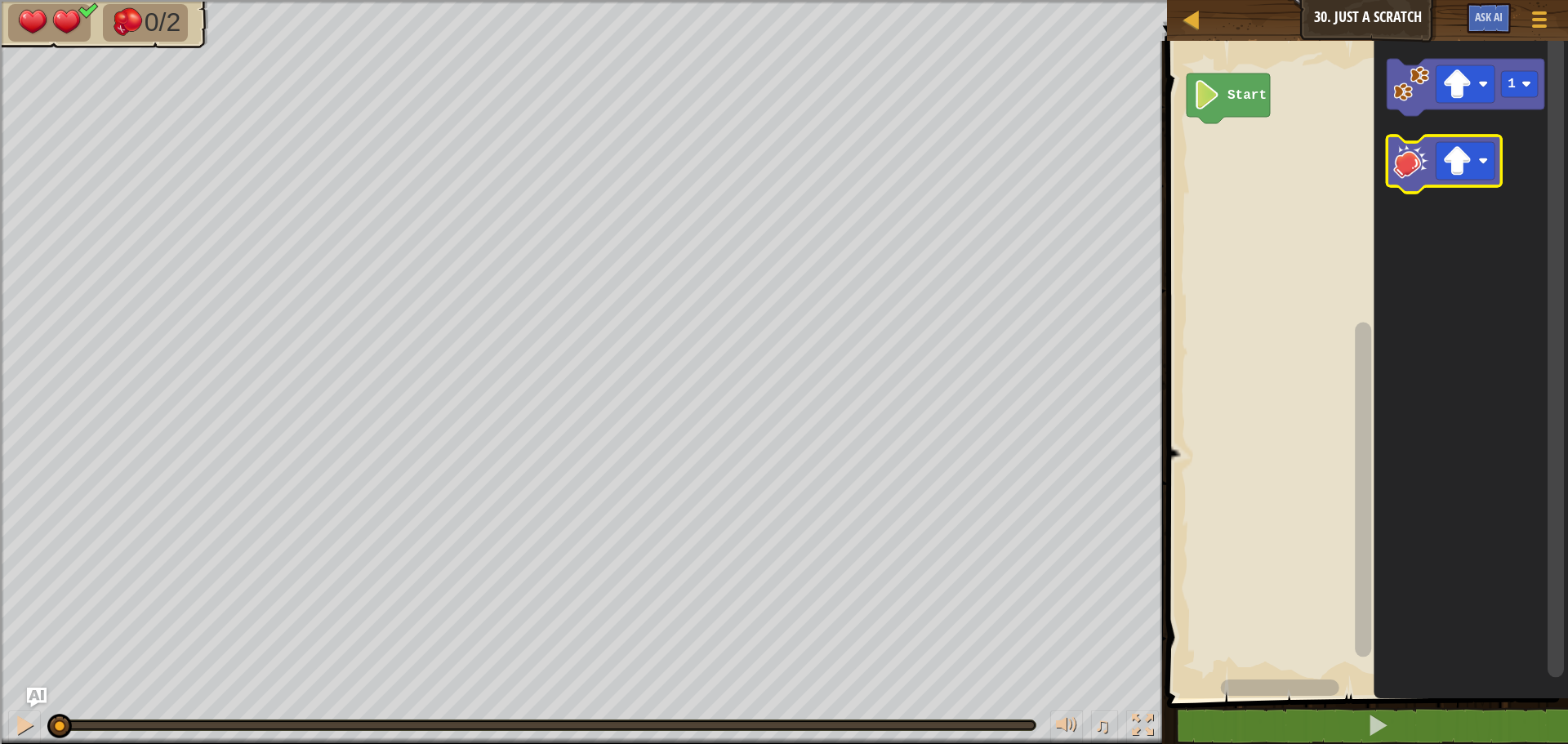
click at [1422, 158] on image "Blockly Workspace" at bounding box center [1411, 161] width 36 height 36
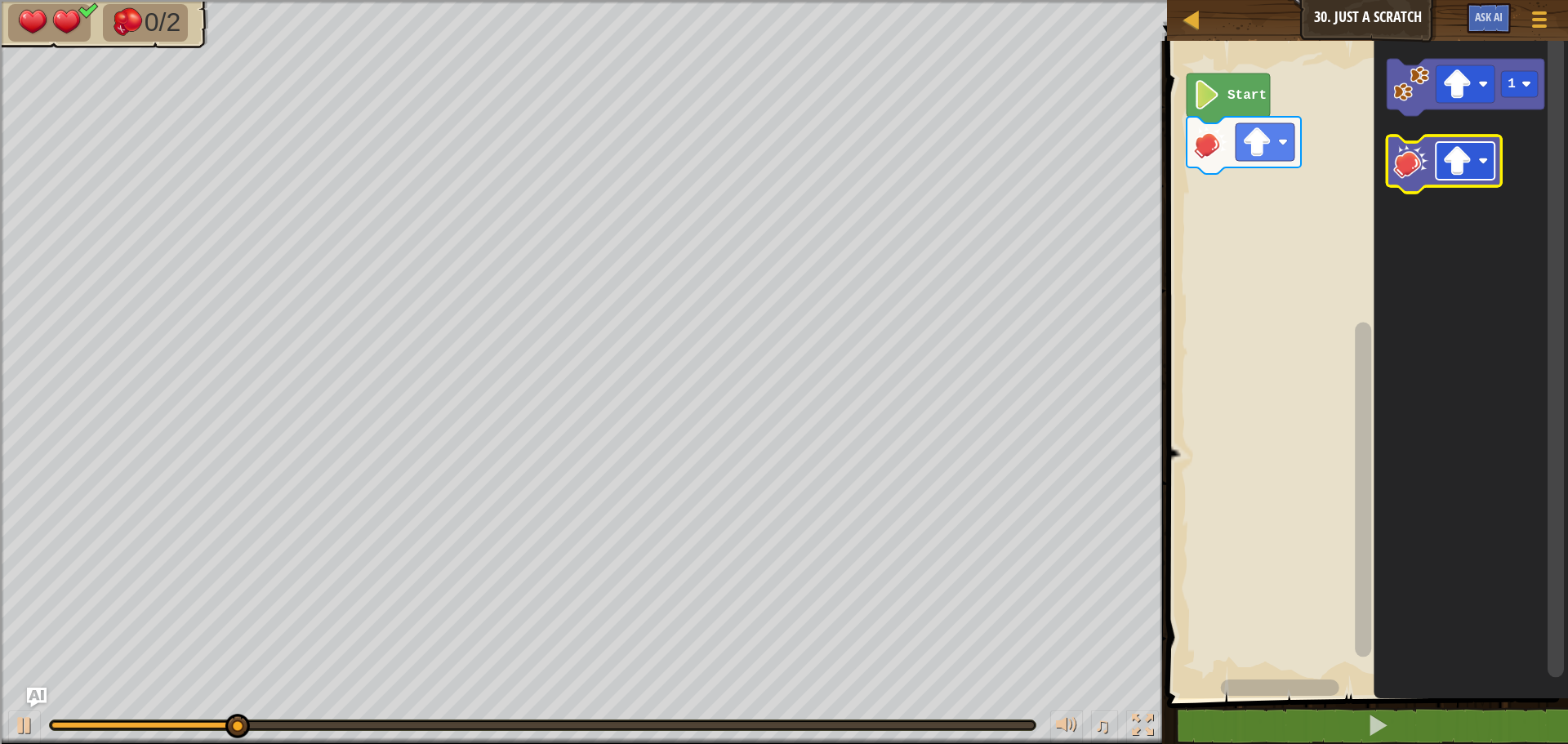
click at [1471, 162] on image "Blockly Workspace" at bounding box center [1456, 161] width 29 height 29
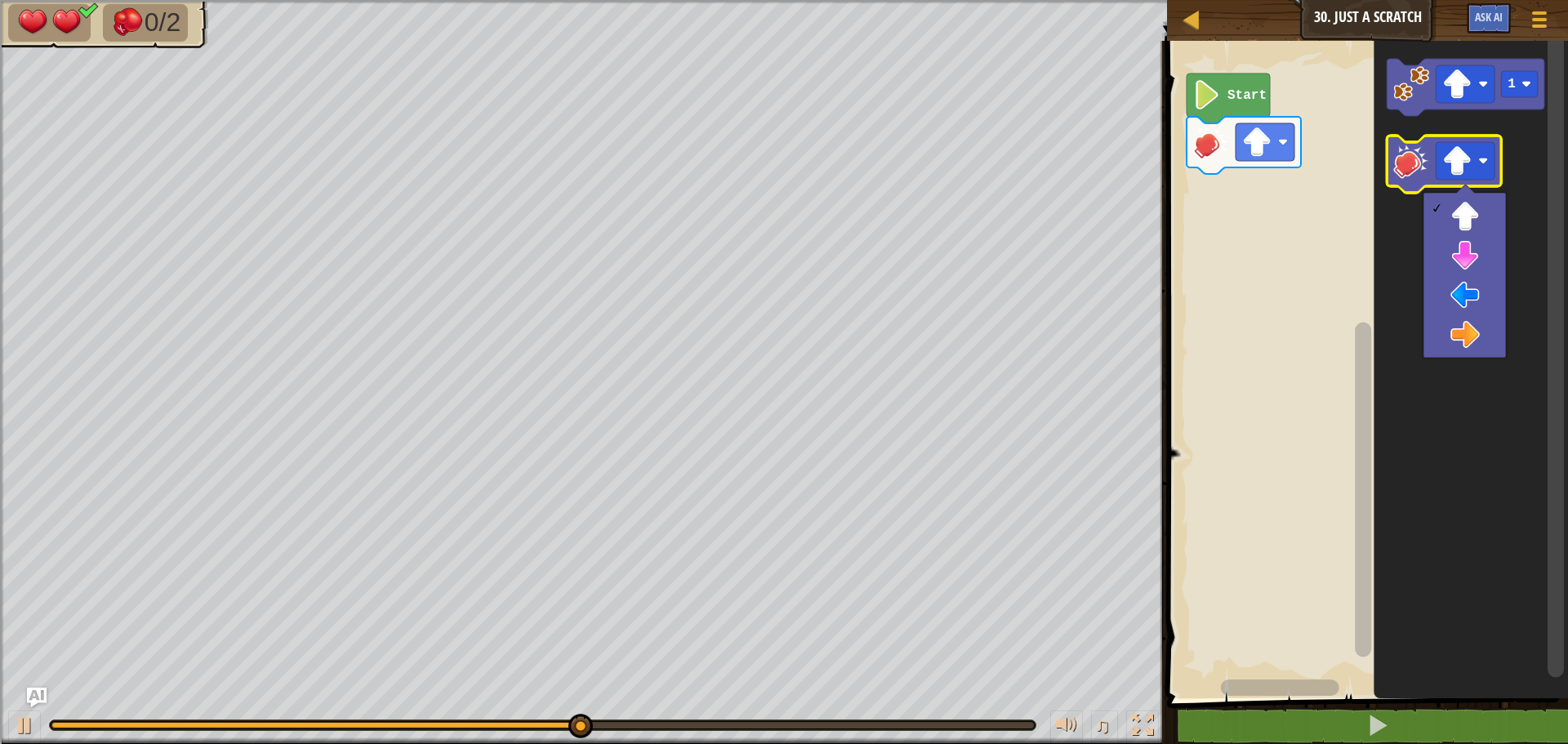
click at [1405, 168] on image "Blockly Workspace" at bounding box center [1411, 161] width 36 height 36
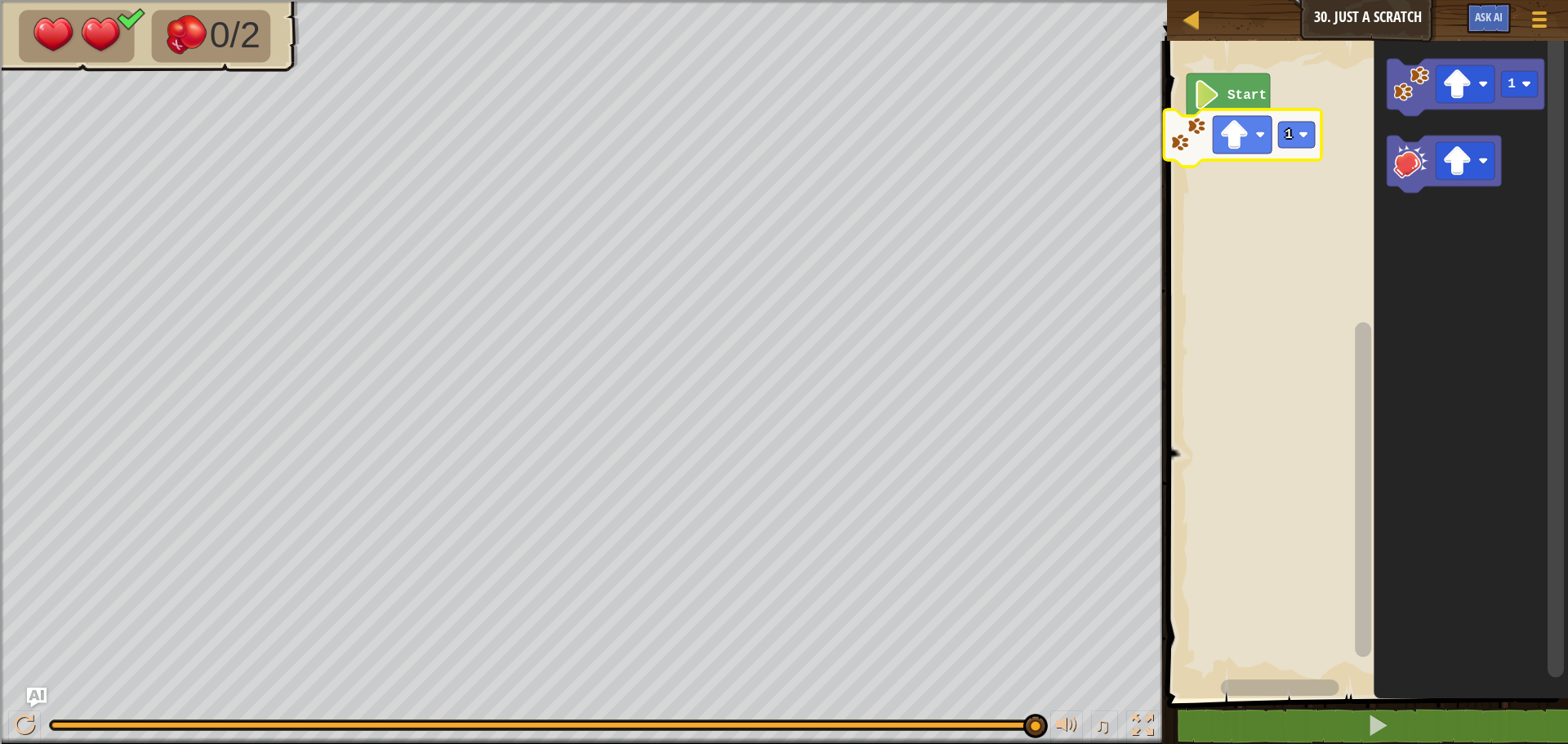
click at [1190, 144] on div "Start 1 1 1" at bounding box center [1365, 365] width 406 height 665
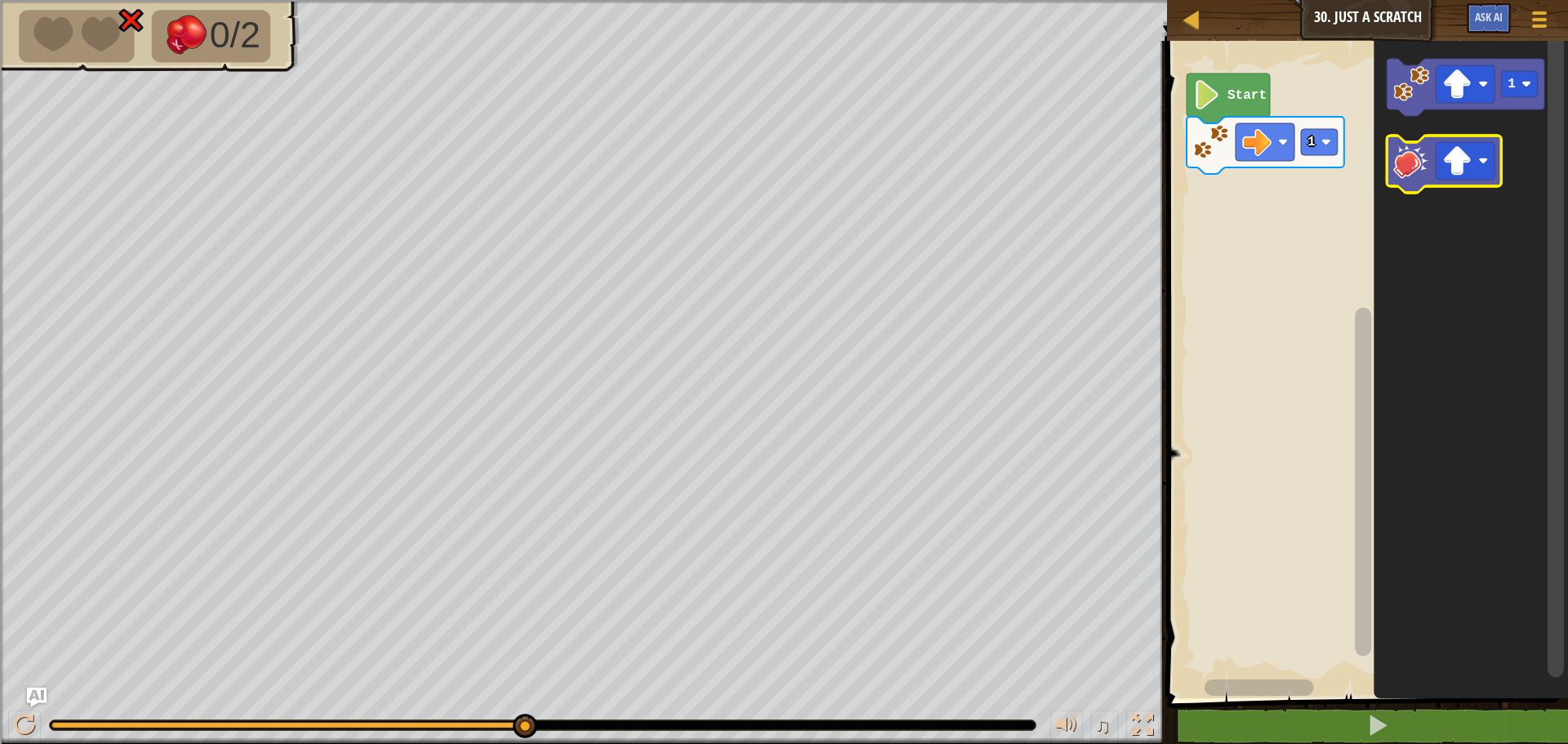
click at [1422, 168] on image "Blockly Workspace" at bounding box center [1411, 161] width 36 height 36
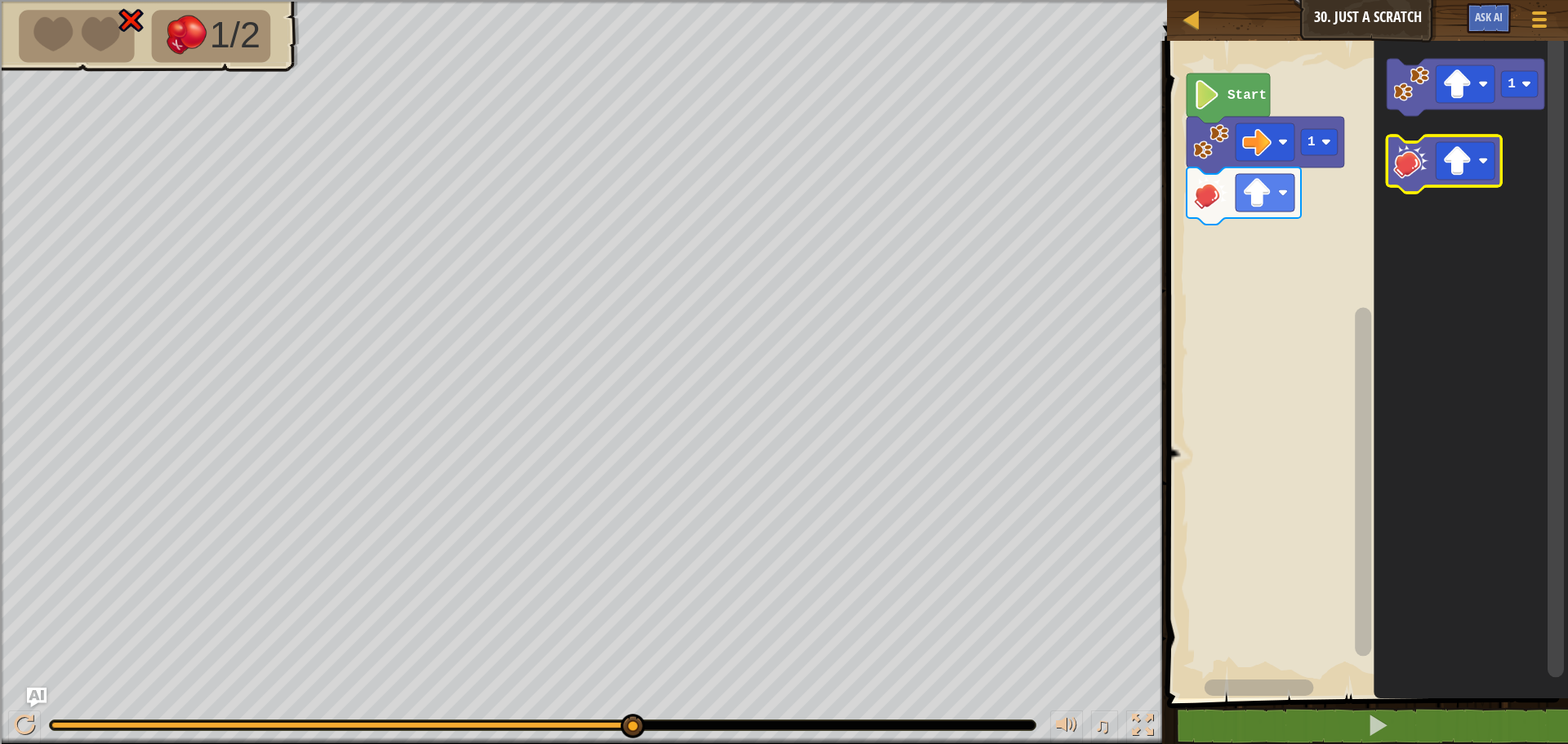
click at [1403, 166] on image "Blockly Workspace" at bounding box center [1411, 161] width 36 height 36
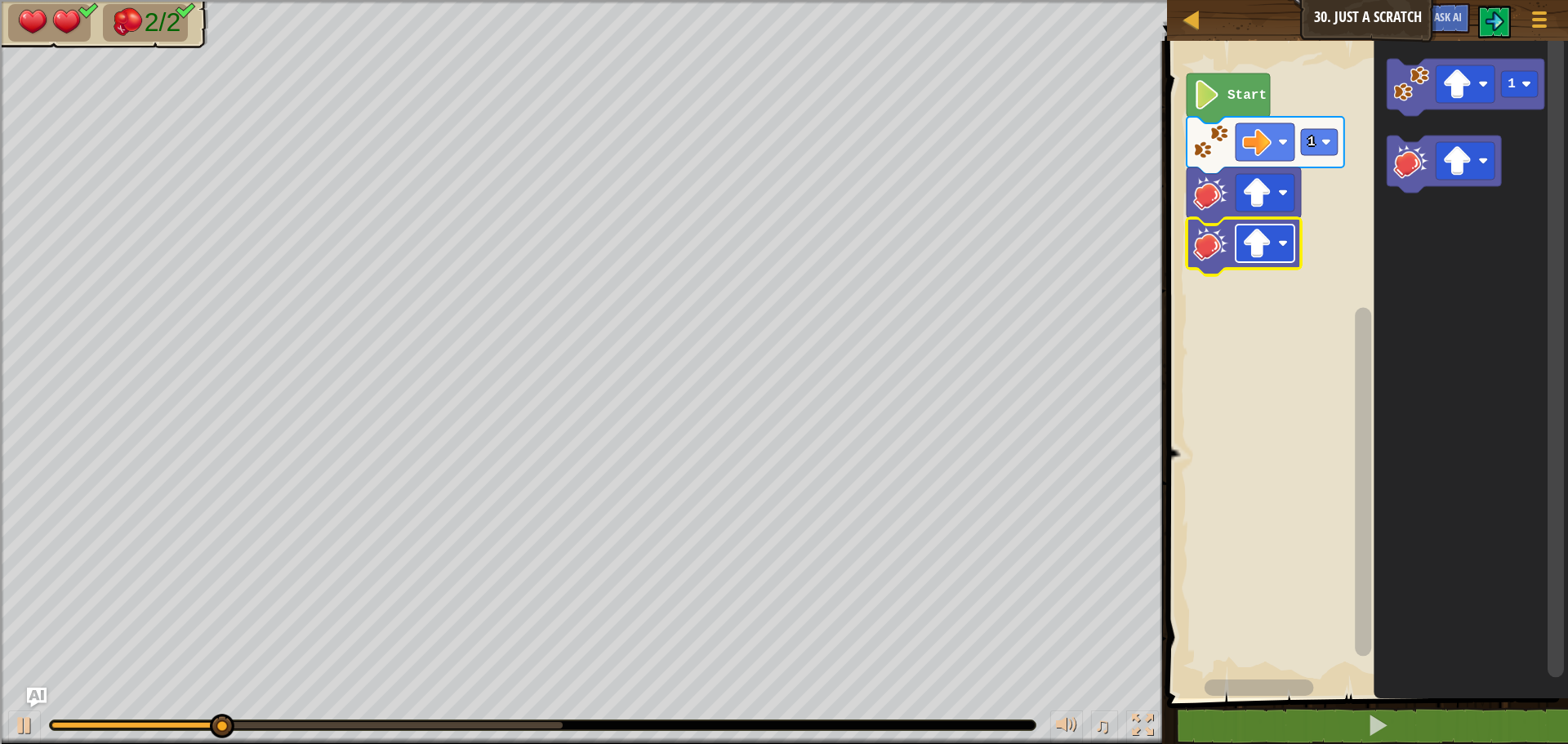
click at [1266, 238] on image "Blockly Workspace" at bounding box center [1257, 243] width 29 height 29
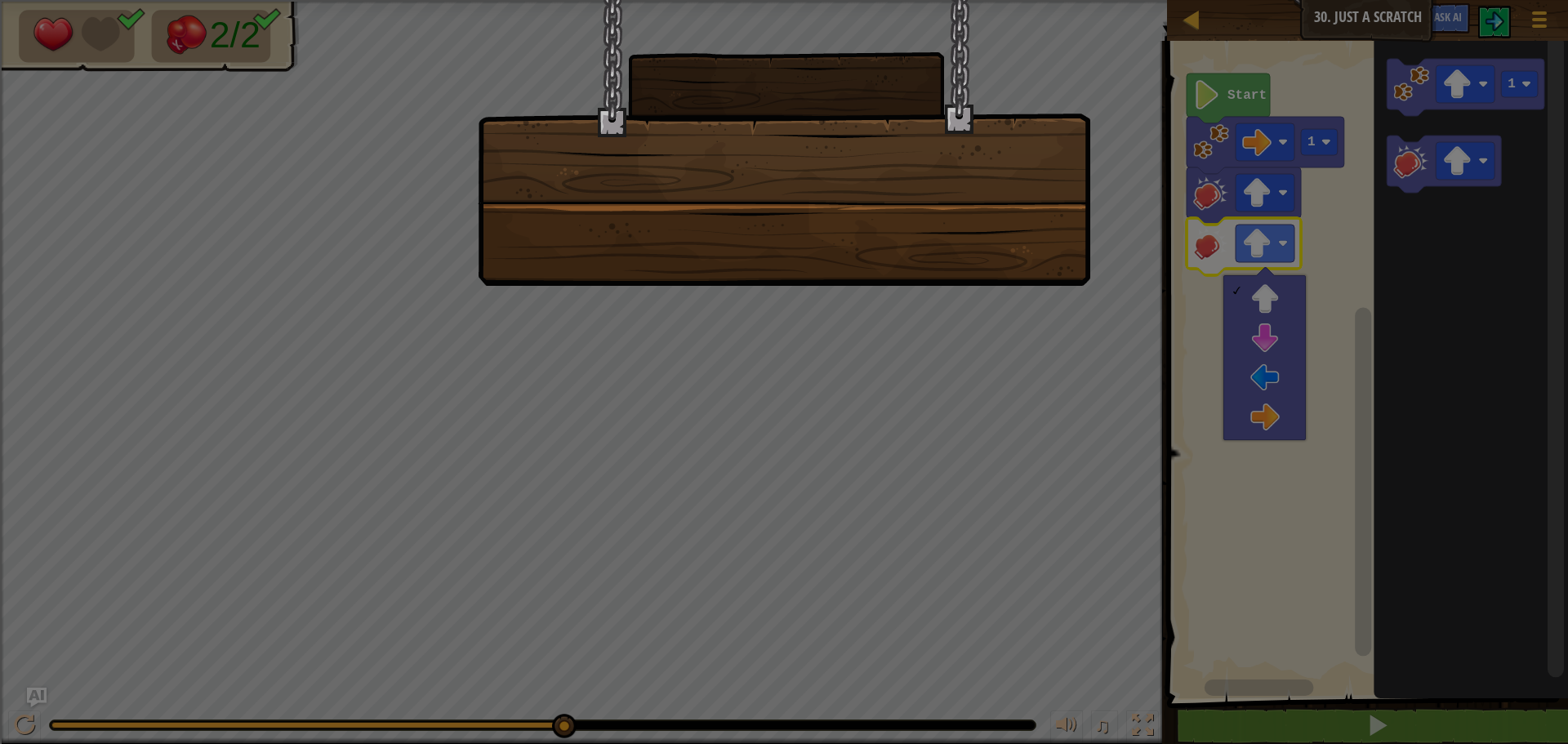
click at [1267, 338] on div at bounding box center [784, 372] width 1568 height 744
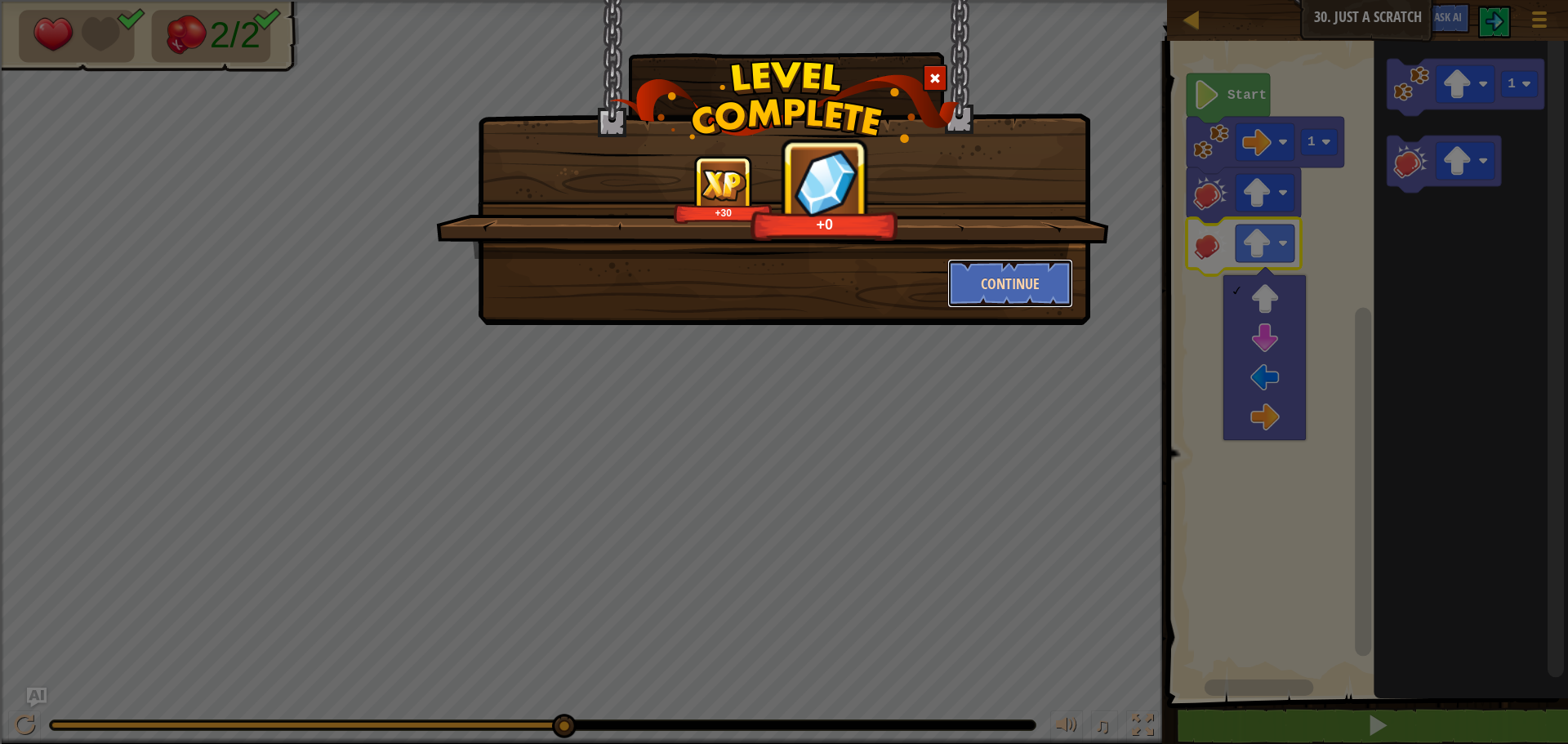
click at [1018, 282] on button "Continue" at bounding box center [1010, 283] width 126 height 49
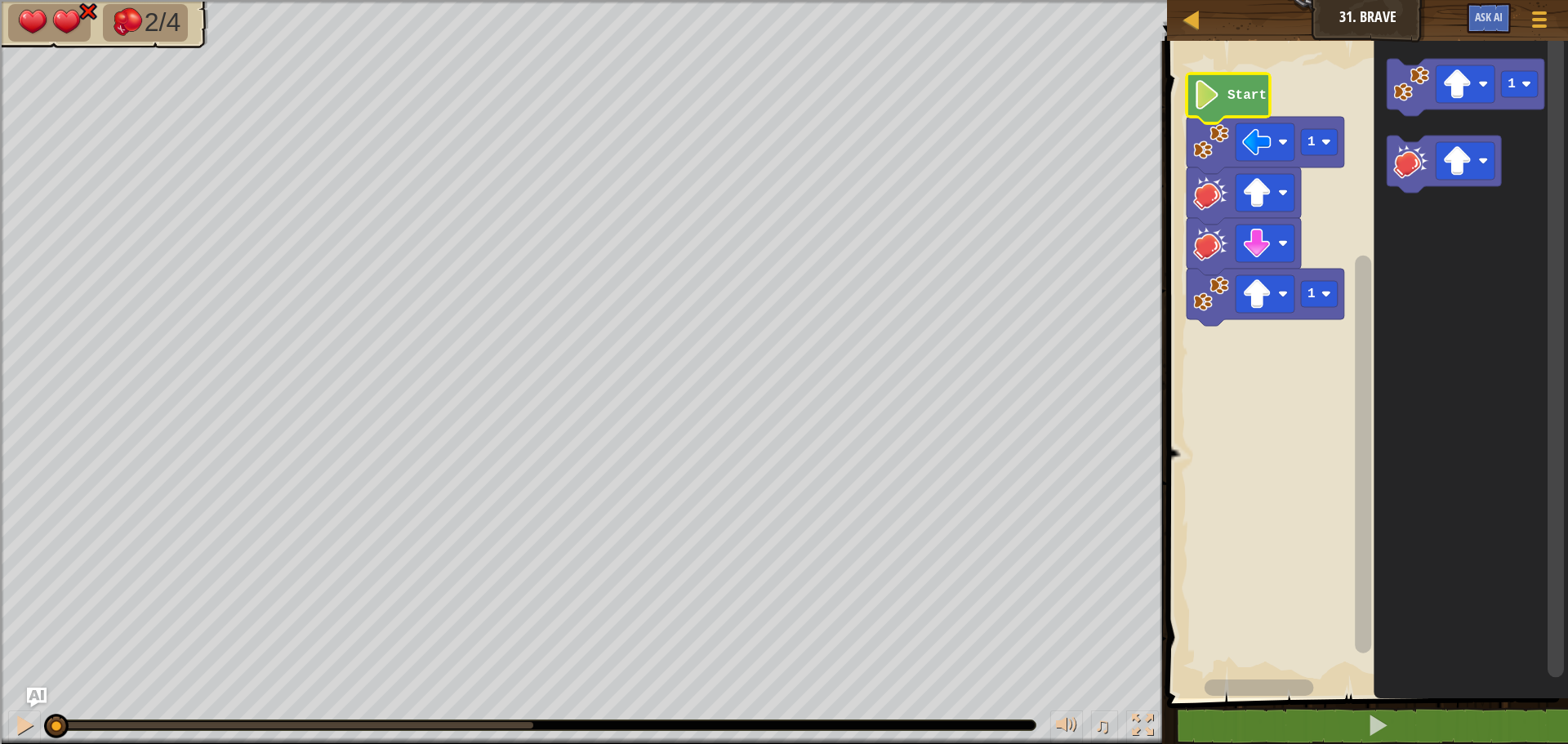
click at [1213, 92] on image "Blockly Workspace" at bounding box center [1207, 94] width 28 height 29
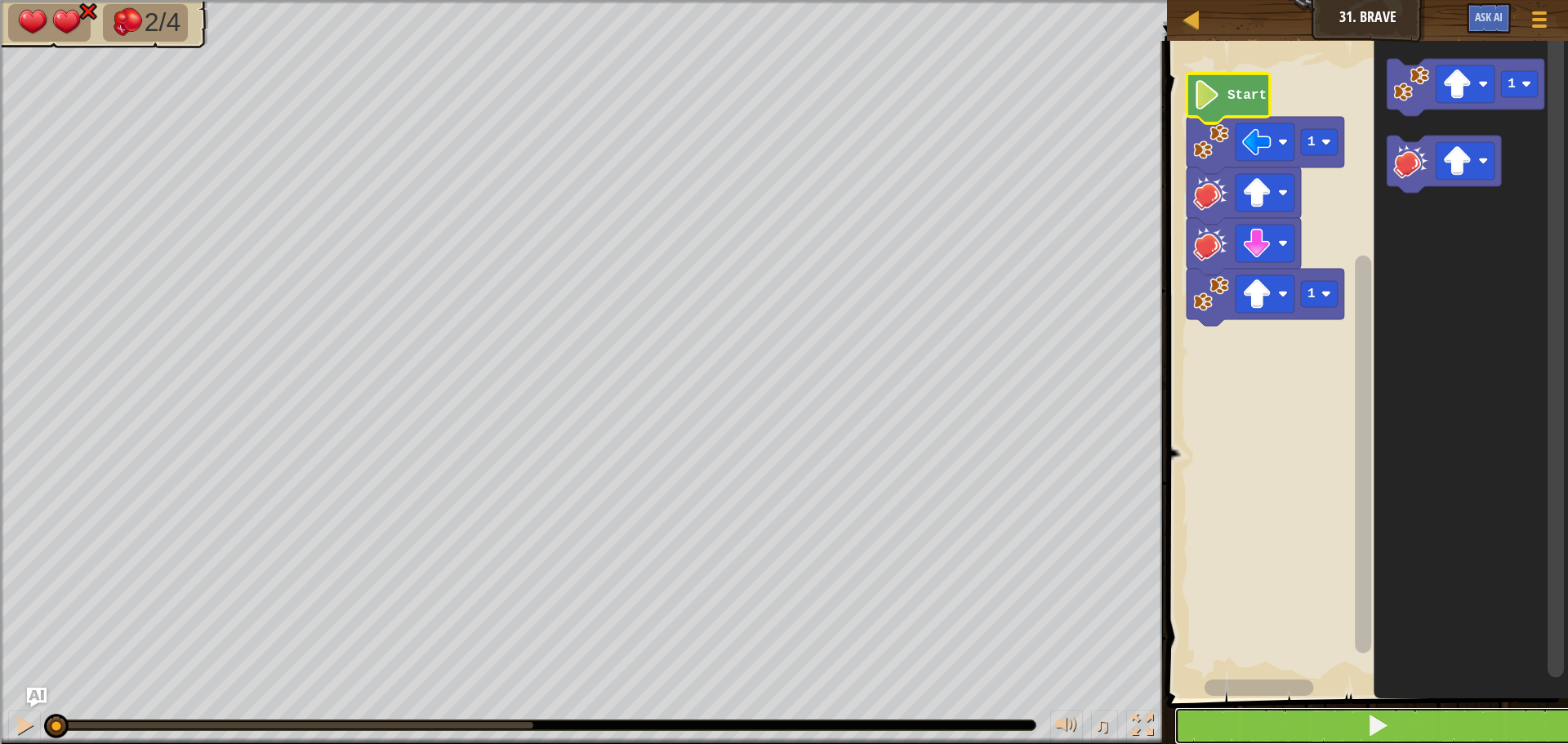
click at [1379, 722] on span at bounding box center [1377, 725] width 23 height 23
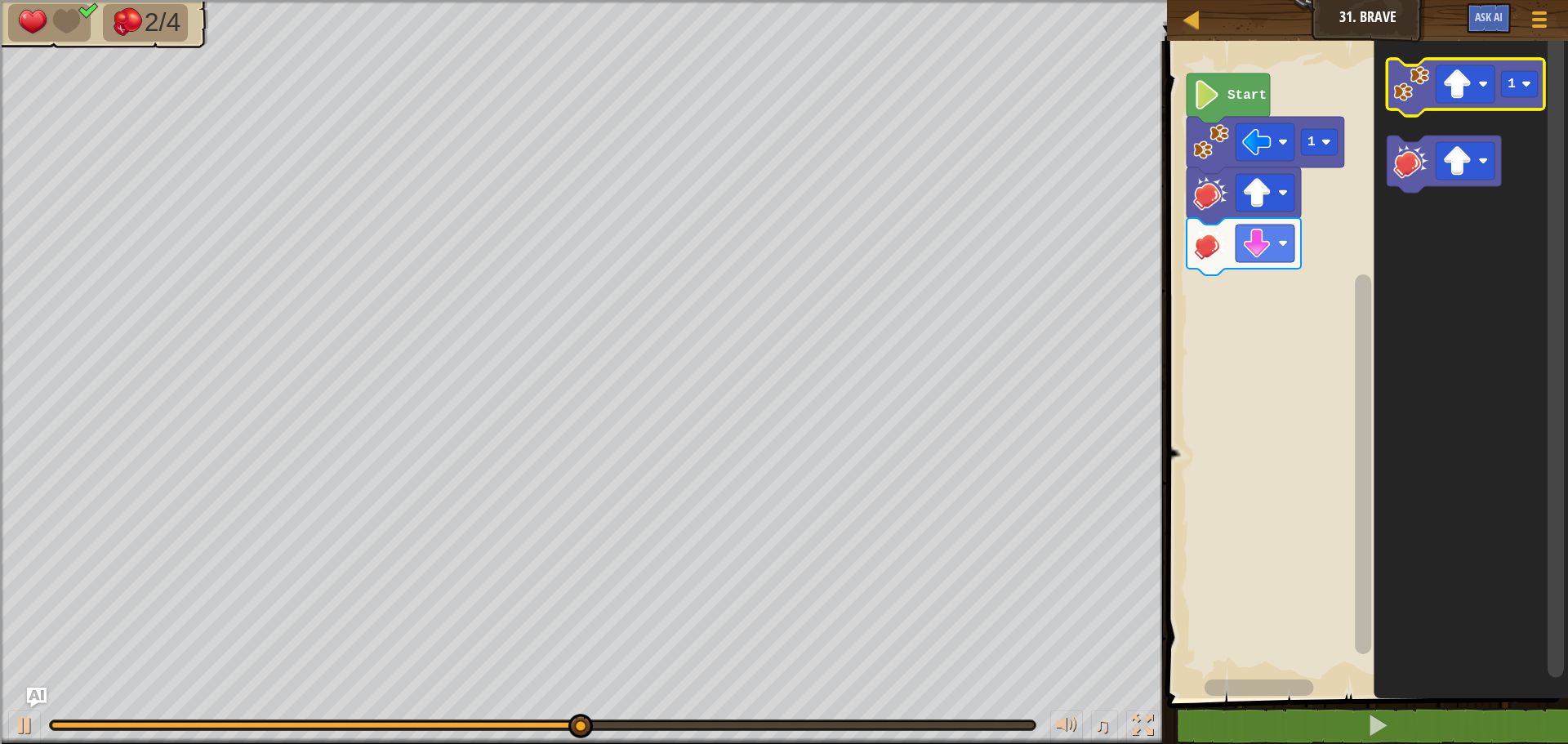
click at [1418, 93] on image "Blockly Workspace" at bounding box center [1411, 84] width 36 height 36
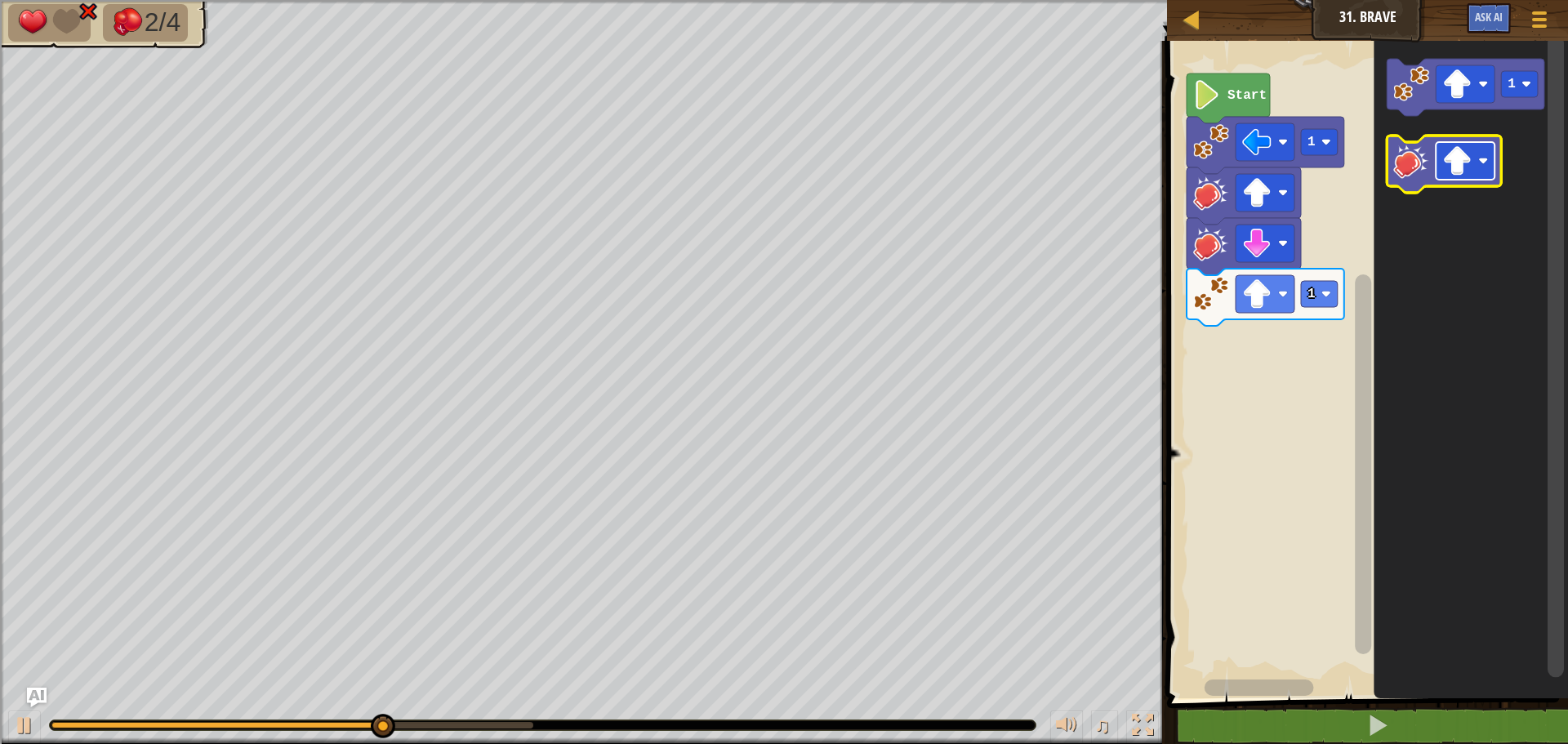
click at [1473, 161] on rect "Blockly Workspace" at bounding box center [1465, 161] width 59 height 37
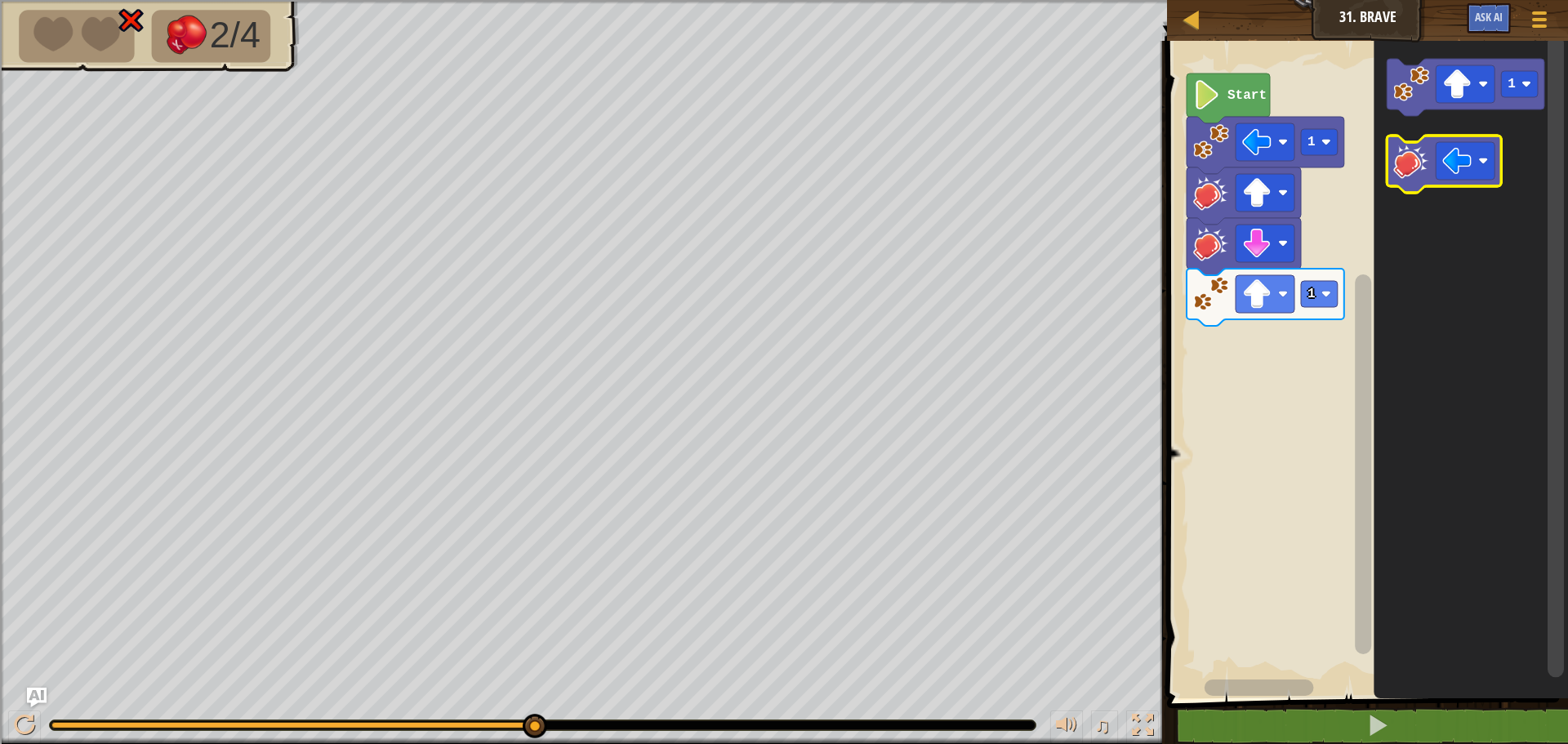
click at [1409, 163] on image "Blockly Workspace" at bounding box center [1411, 161] width 36 height 36
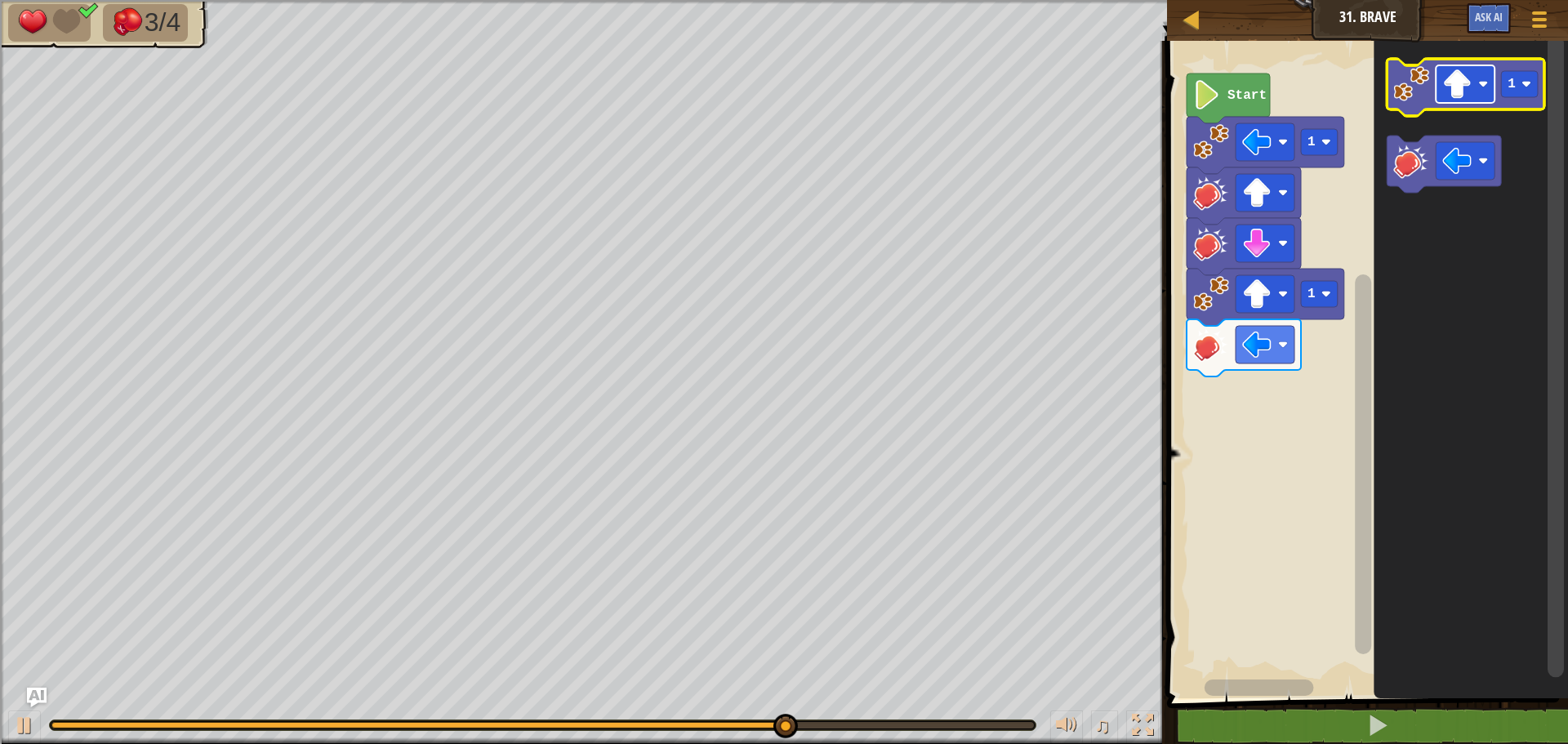
click at [1476, 88] on rect "Blockly Workspace" at bounding box center [1465, 83] width 59 height 37
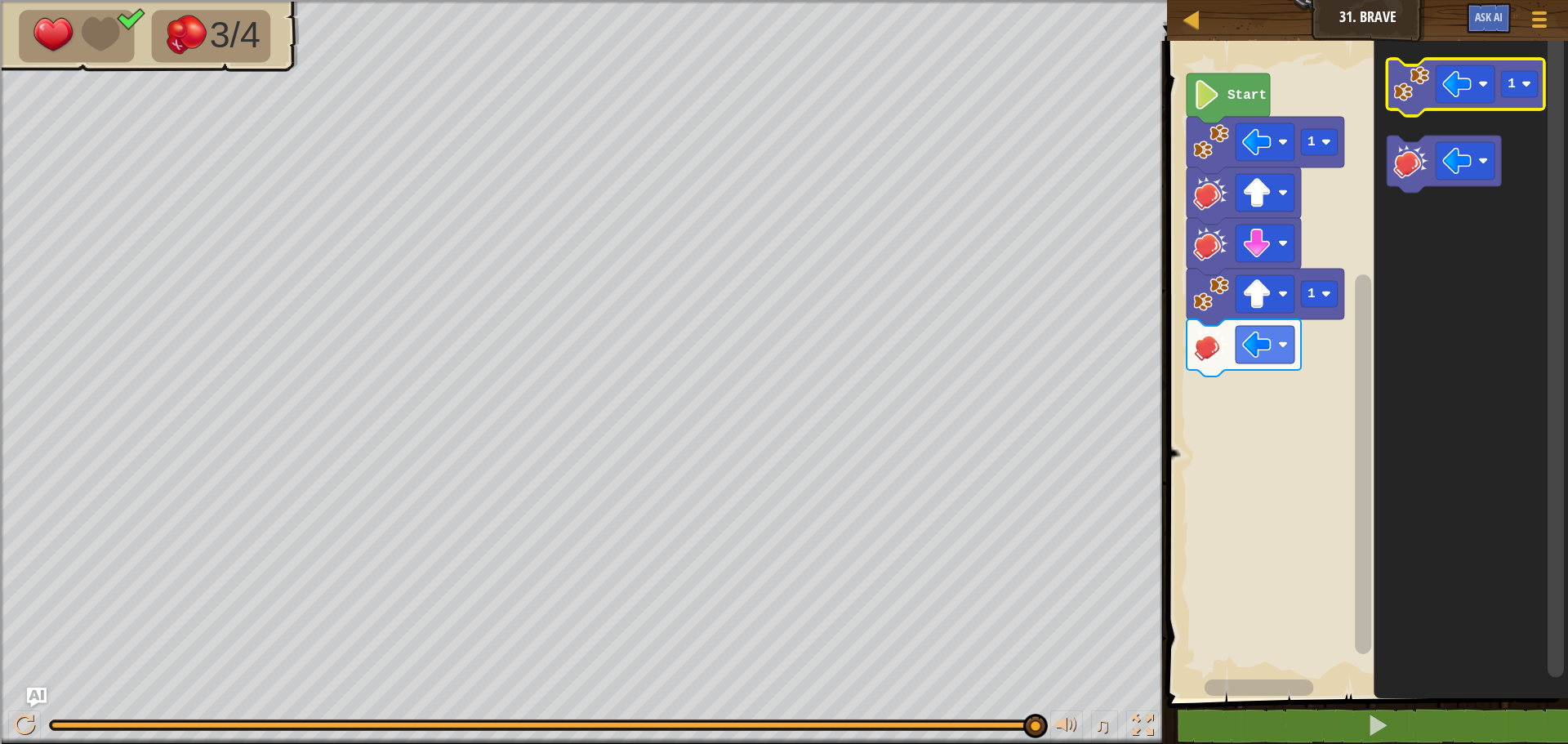
click at [1412, 102] on icon "Blockly Workspace" at bounding box center [1465, 87] width 158 height 57
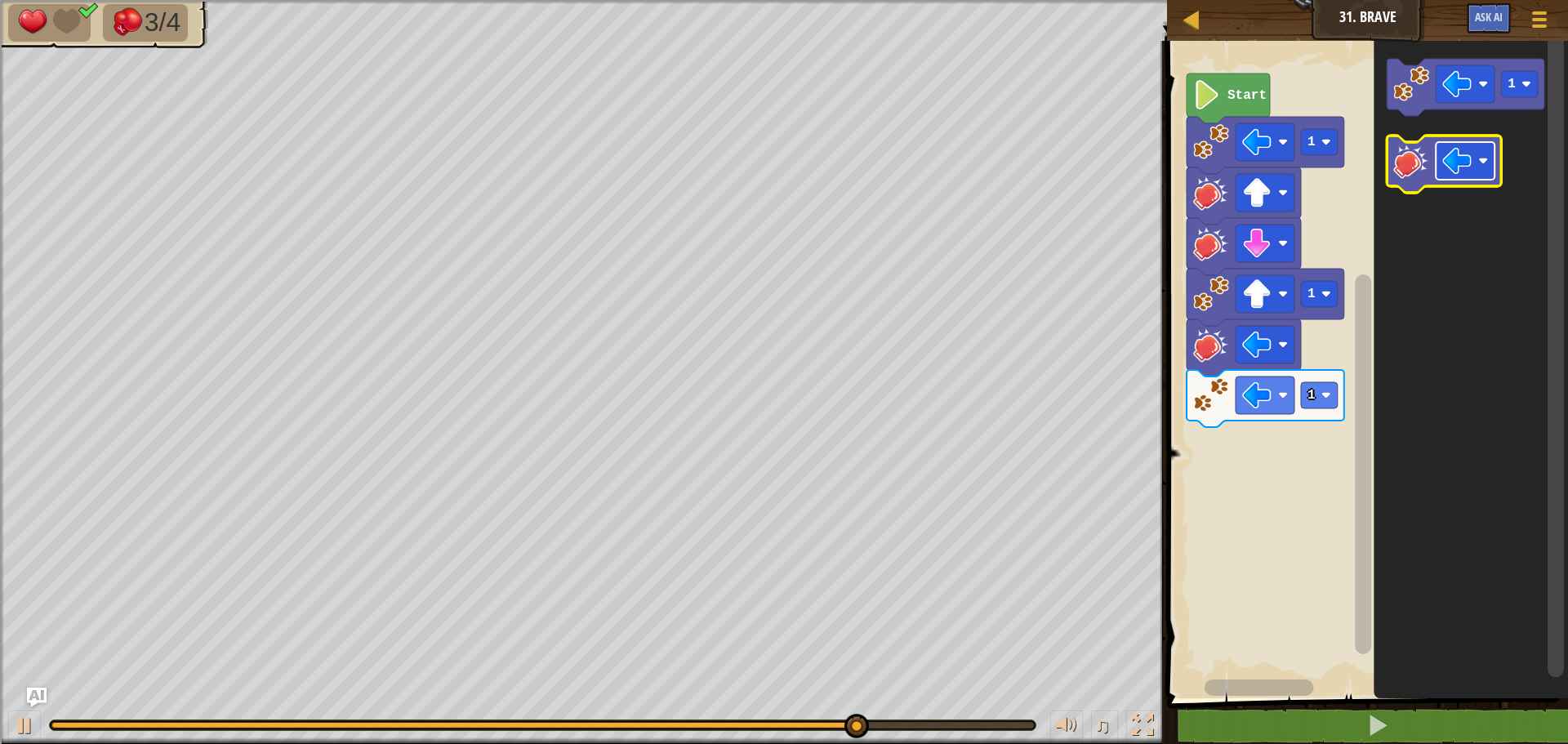
click at [1456, 159] on image "Blockly Workspace" at bounding box center [1456, 161] width 29 height 29
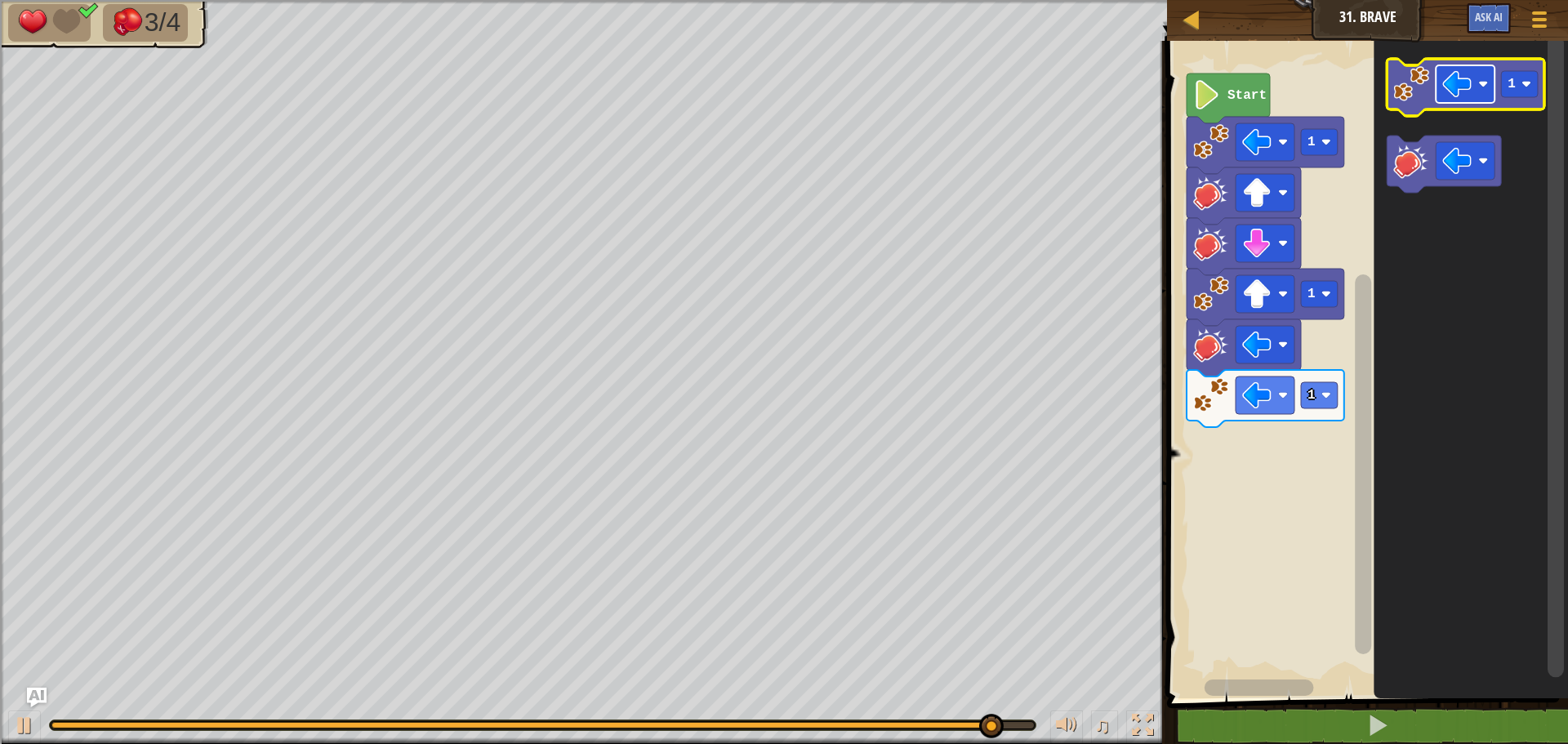
click at [1457, 95] on image "Blockly Workspace" at bounding box center [1456, 83] width 29 height 29
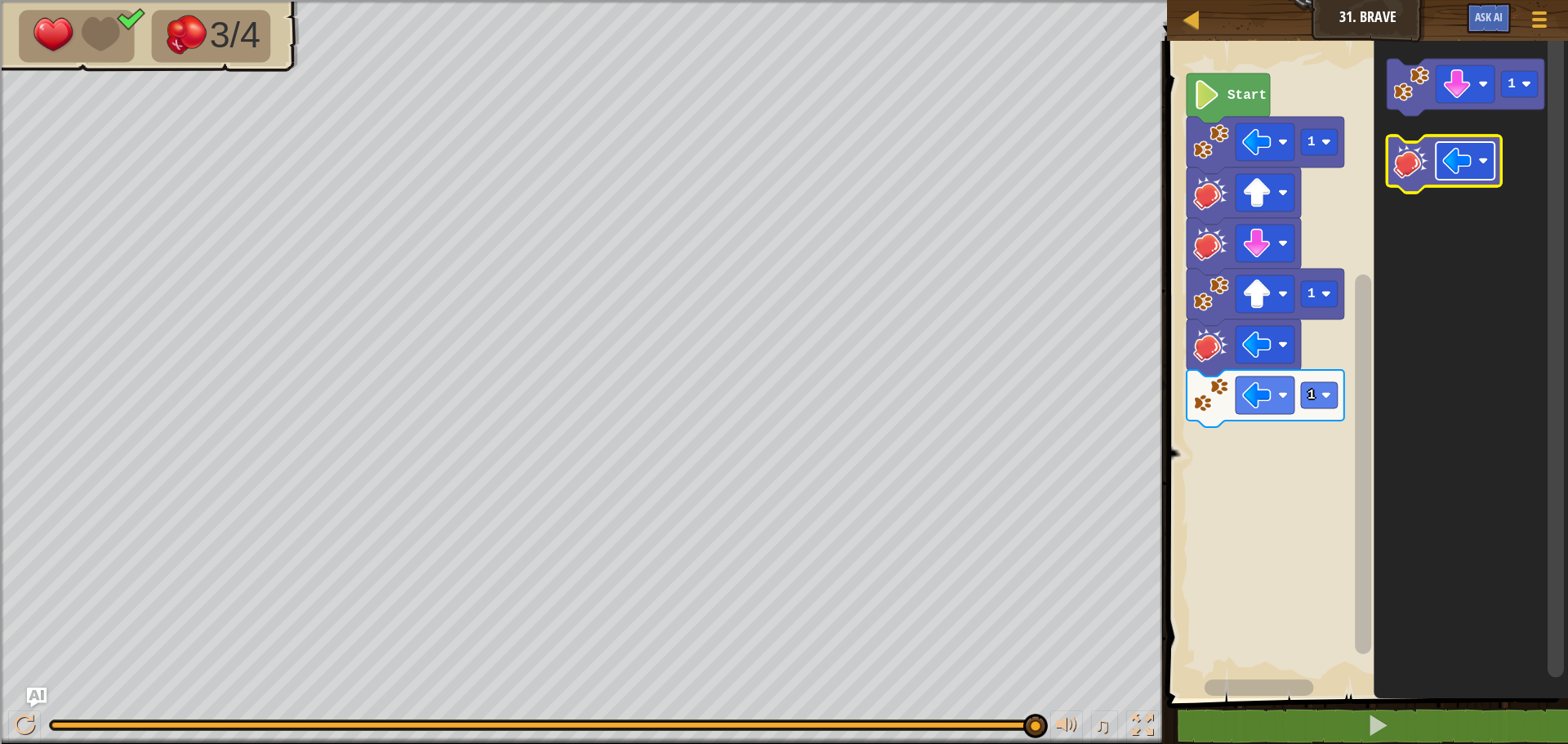
click at [1458, 161] on image "Blockly Workspace" at bounding box center [1456, 161] width 29 height 29
click at [1422, 90] on image "Blockly Workspace" at bounding box center [1411, 84] width 36 height 36
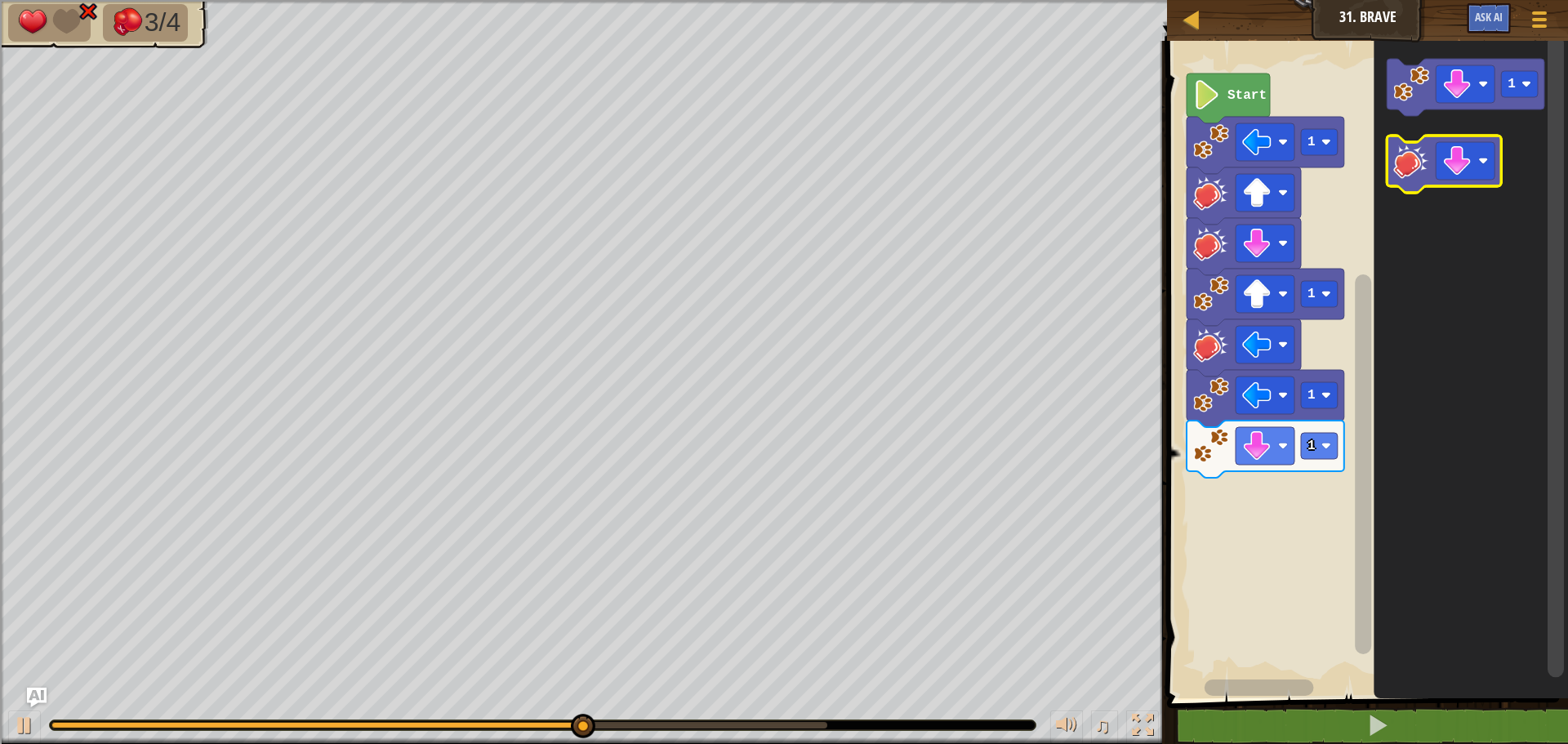
click at [1416, 167] on image "Blockly Workspace" at bounding box center [1411, 161] width 36 height 36
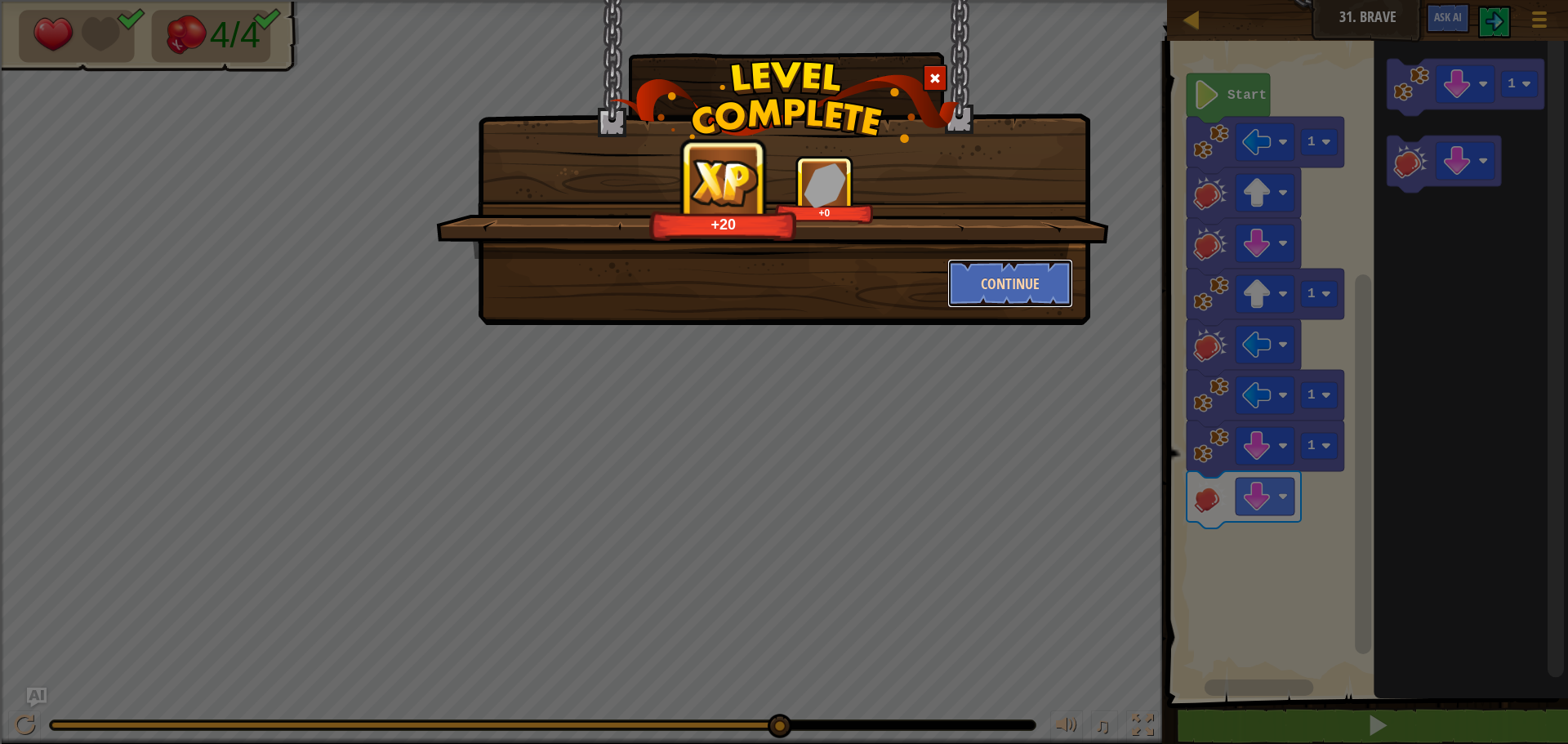
click at [1015, 272] on button "Continue" at bounding box center [1010, 283] width 126 height 49
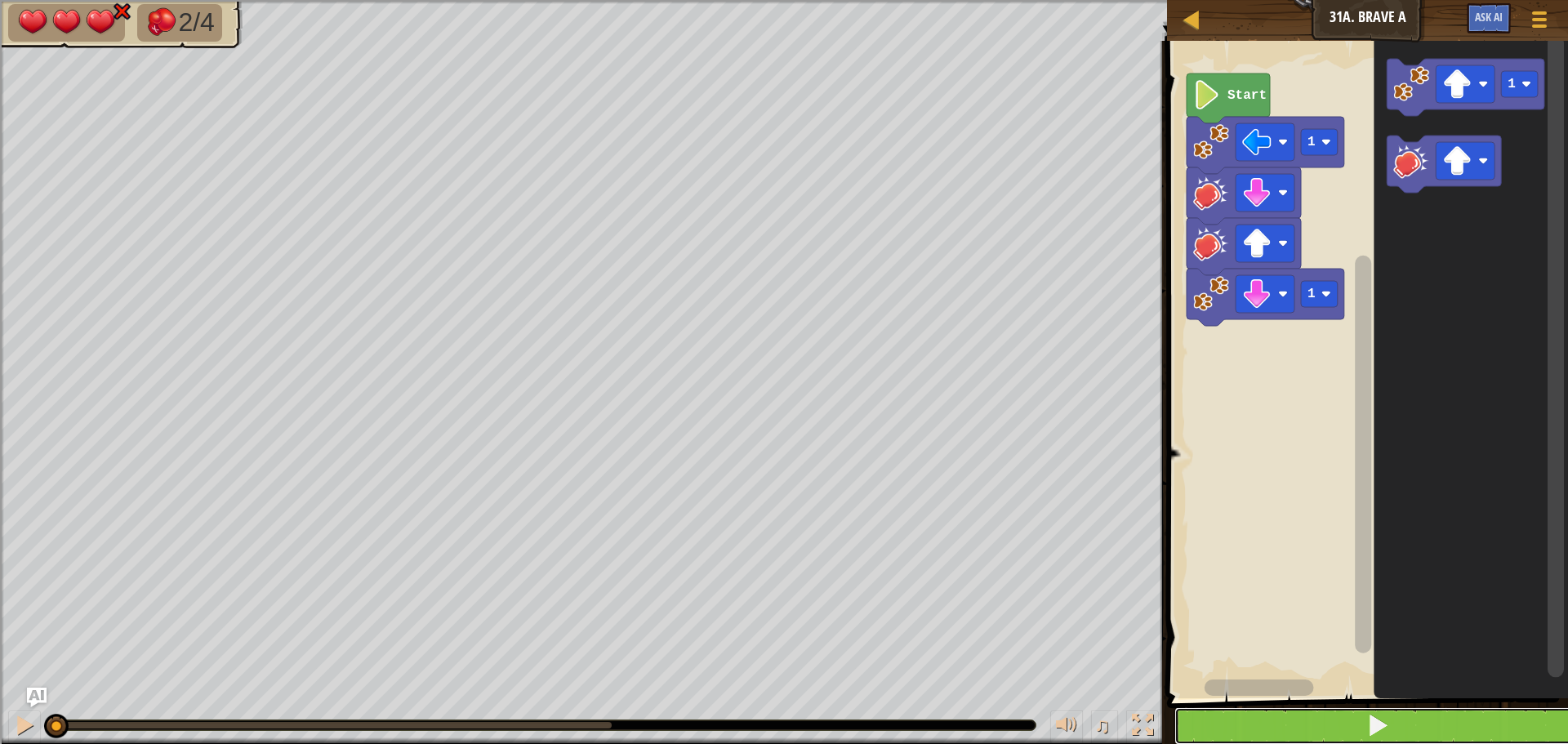
click at [1387, 714] on span at bounding box center [1377, 725] width 23 height 23
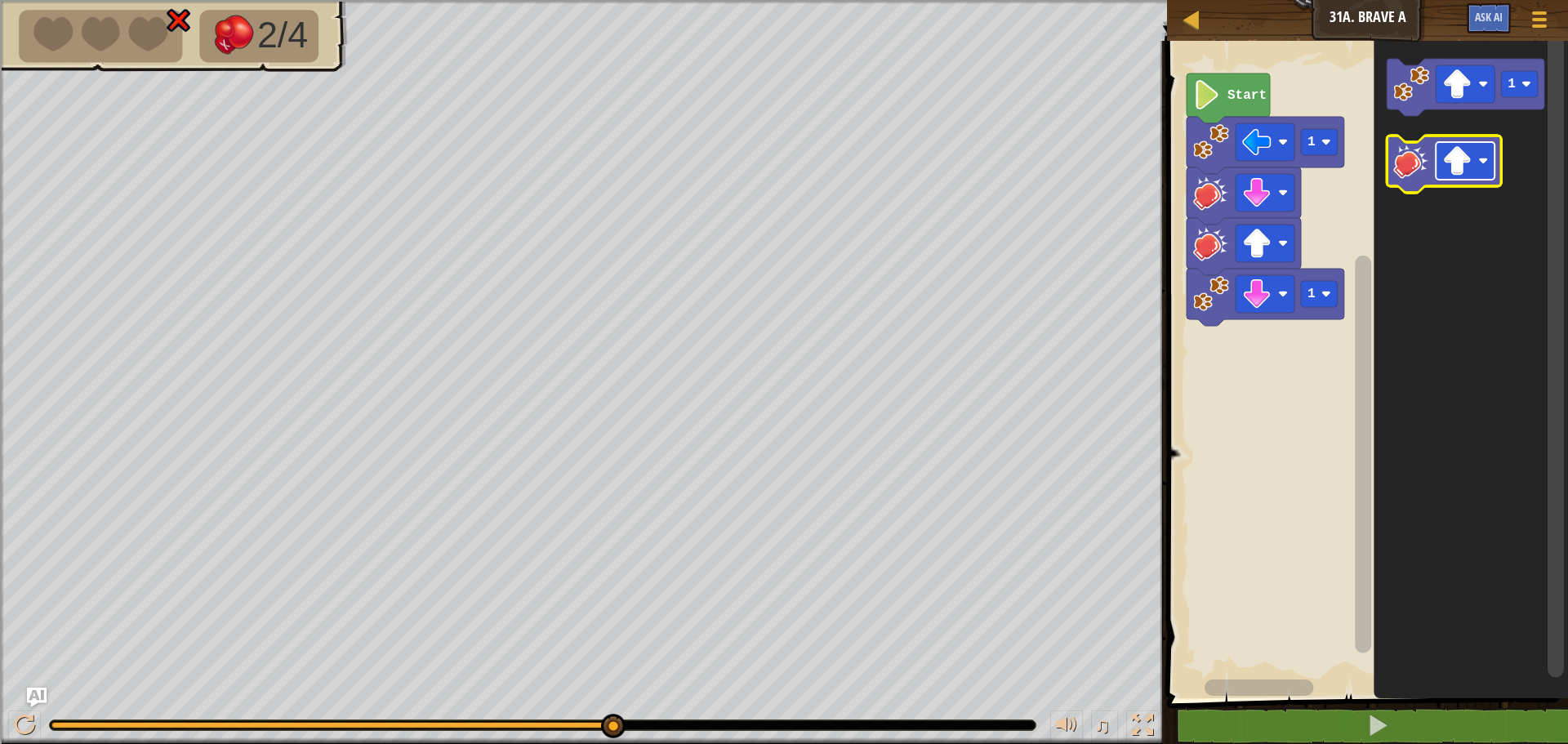
click at [1448, 171] on image "Blockly Workspace" at bounding box center [1456, 161] width 29 height 29
click at [1415, 168] on image "Blockly Workspace" at bounding box center [1411, 161] width 36 height 36
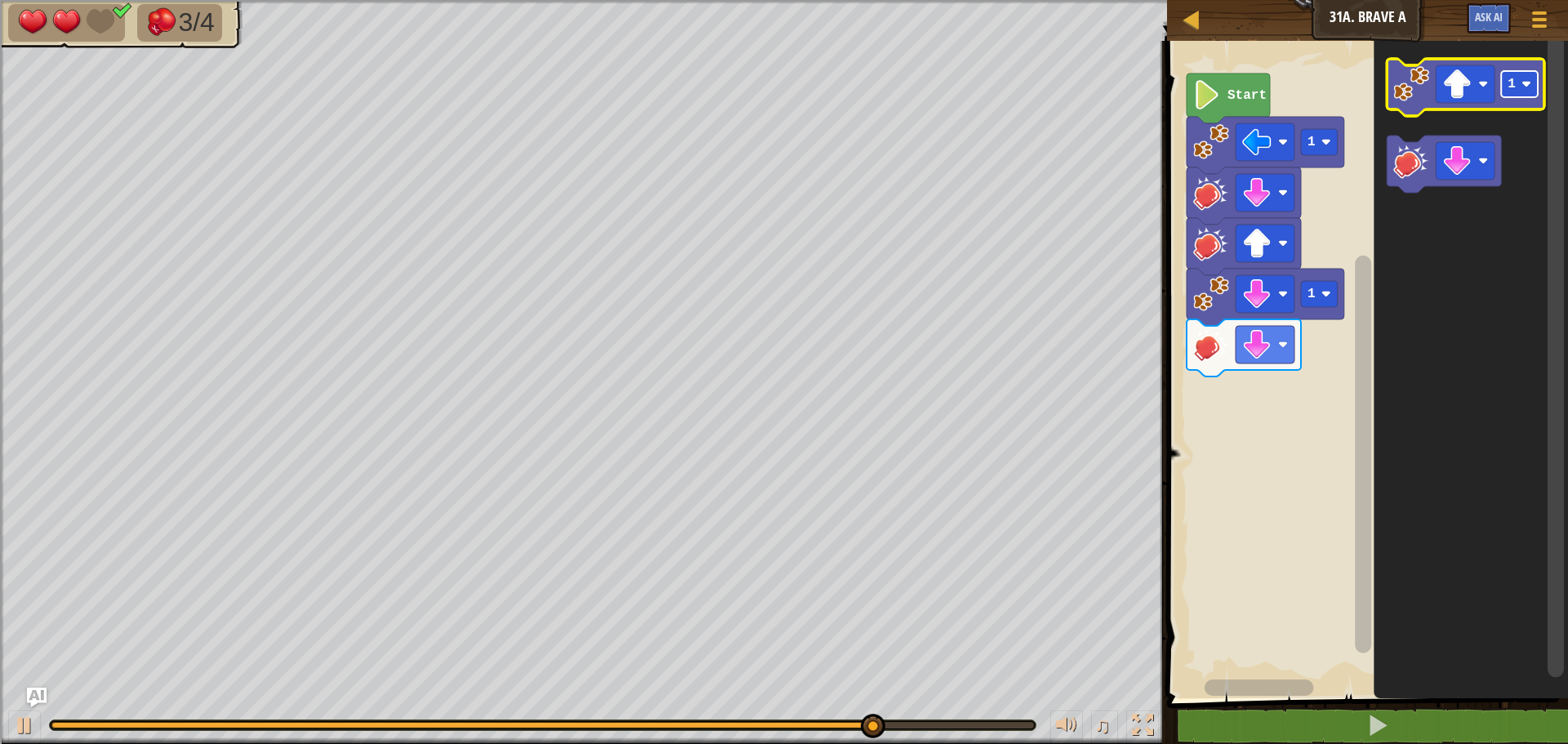
click at [1510, 88] on text "1" at bounding box center [1511, 84] width 8 height 15
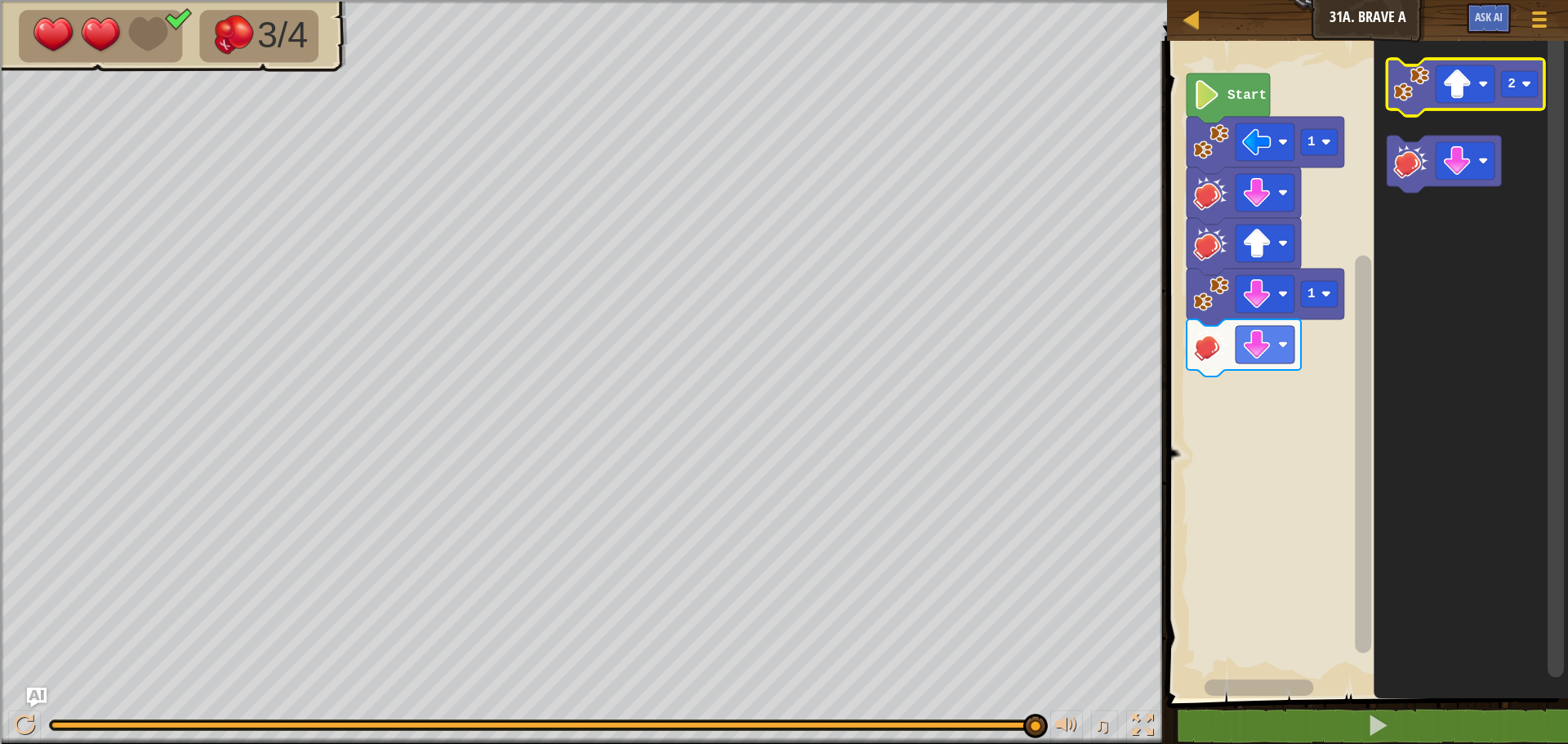
click at [1409, 80] on image "Blockly Workspace" at bounding box center [1411, 84] width 36 height 36
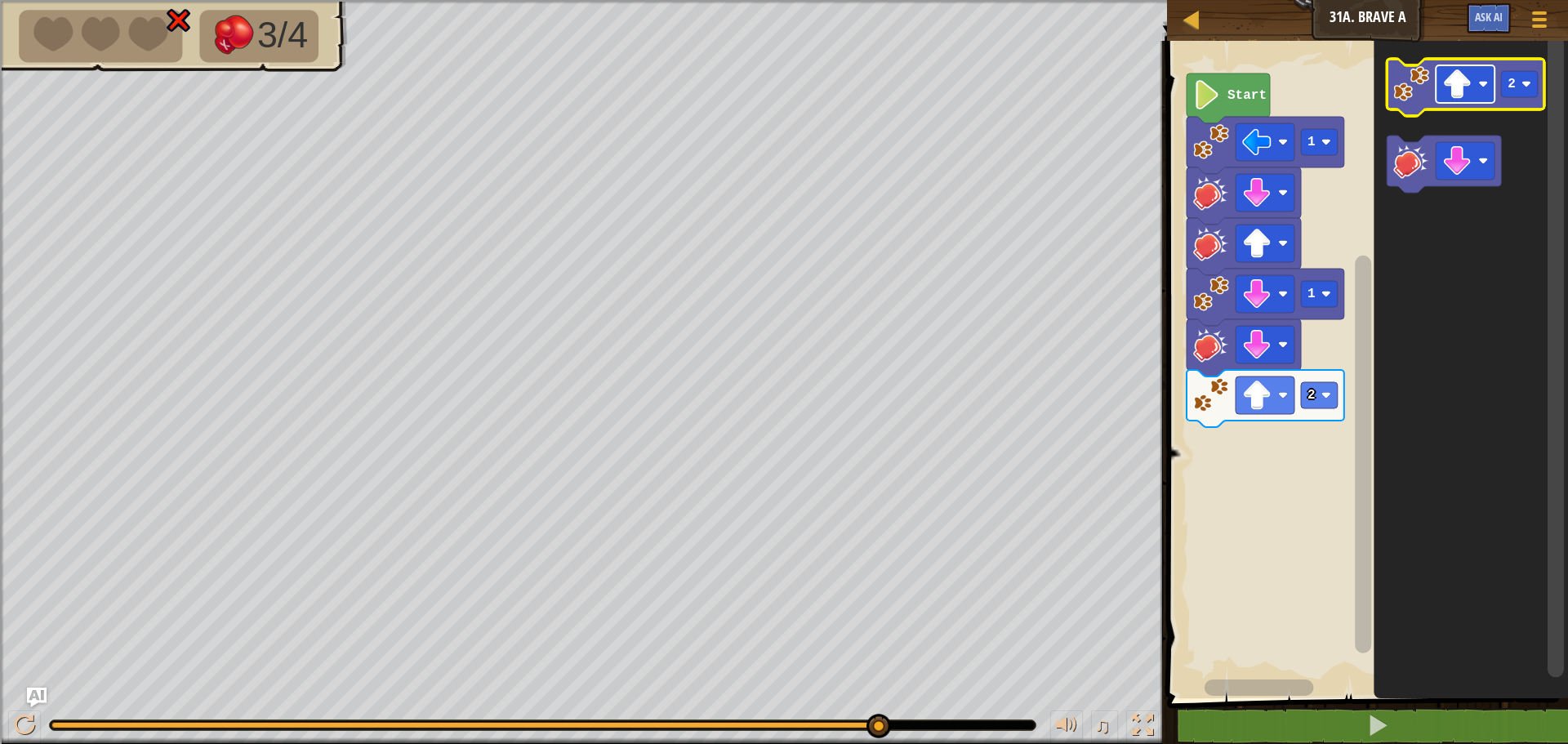
click at [1476, 83] on rect "Blockly Workspace" at bounding box center [1465, 83] width 59 height 37
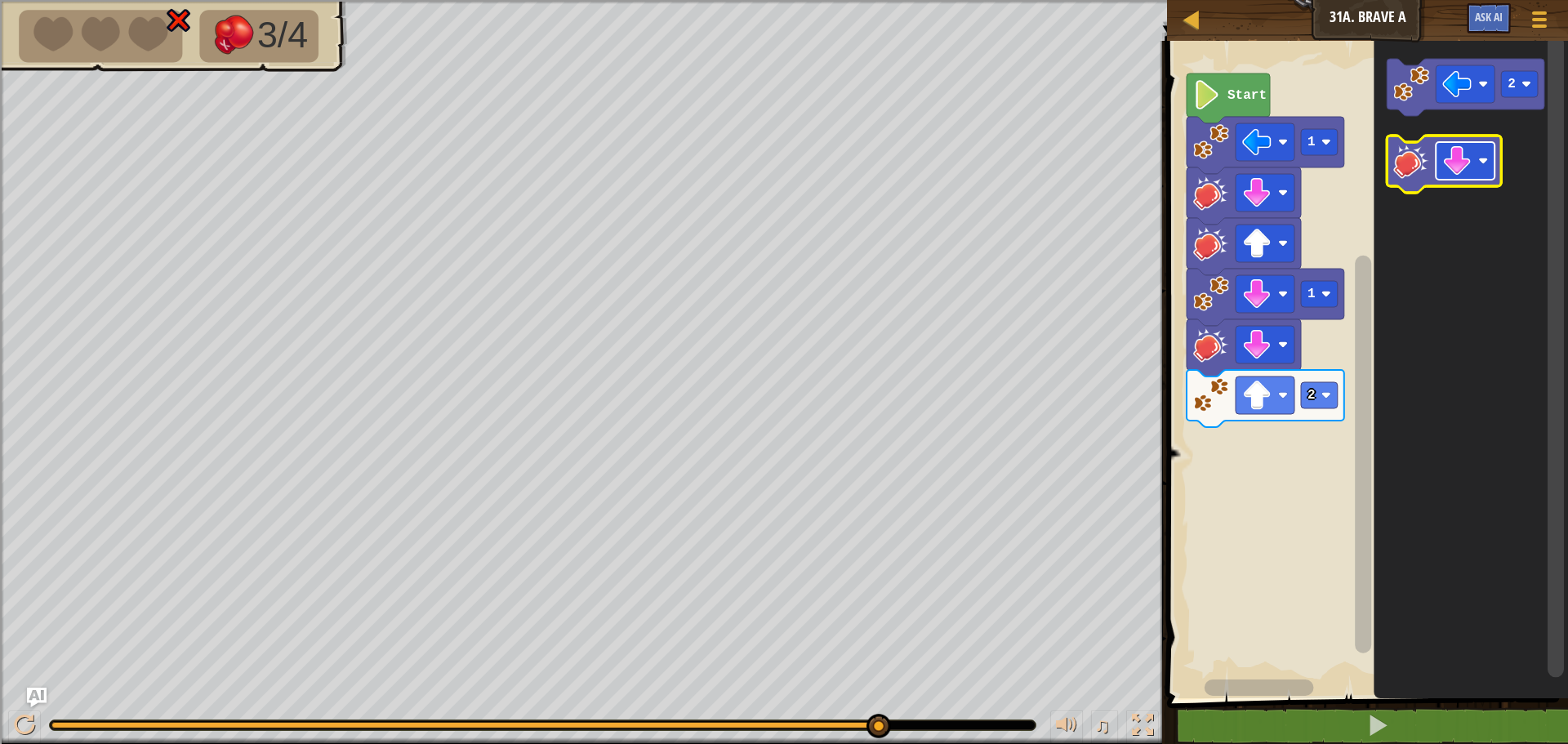
click at [1456, 157] on image "Blockly Workspace" at bounding box center [1456, 161] width 29 height 29
click at [1400, 171] on image "Blockly Workspace" at bounding box center [1411, 161] width 36 height 36
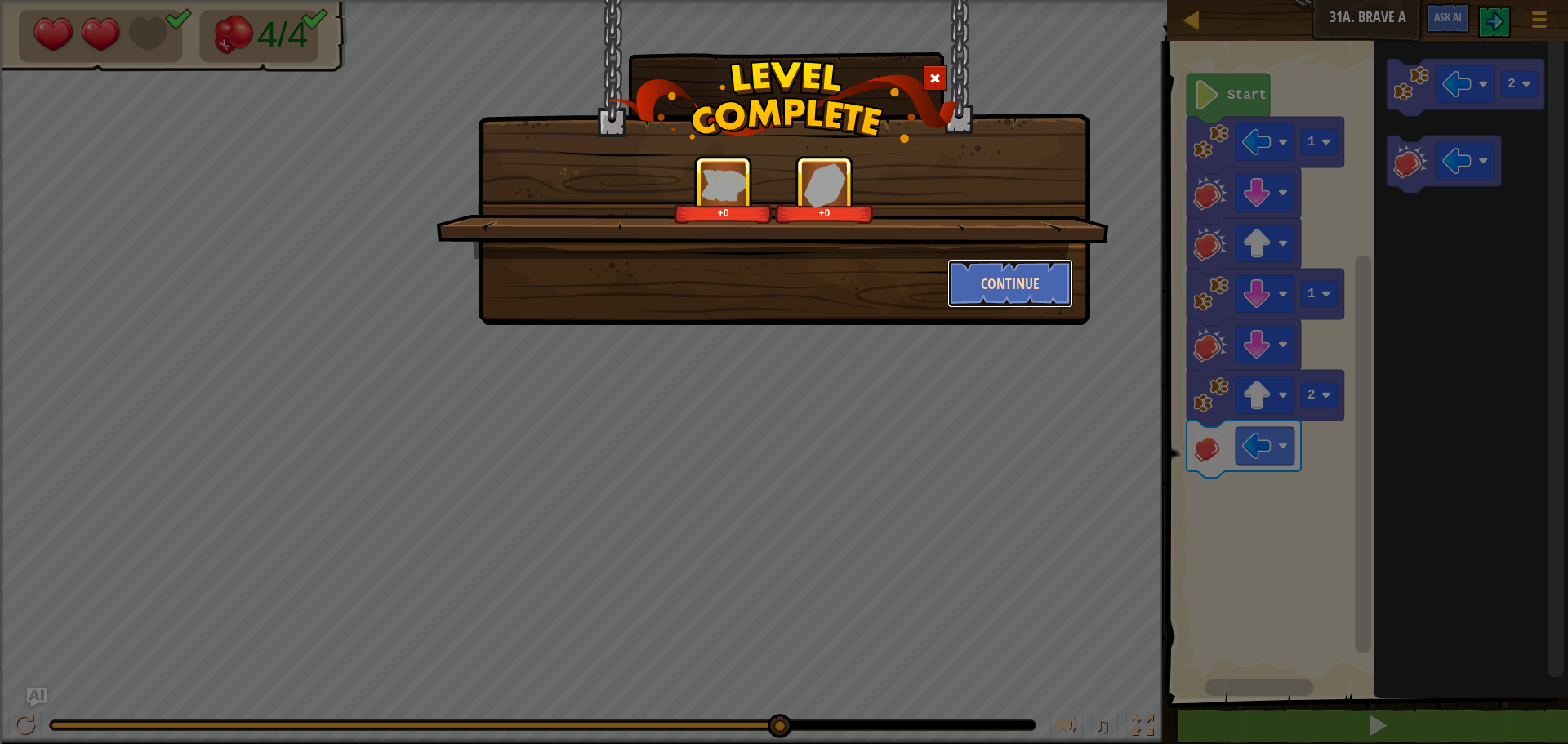
click at [1034, 267] on button "Continue" at bounding box center [1010, 283] width 126 height 49
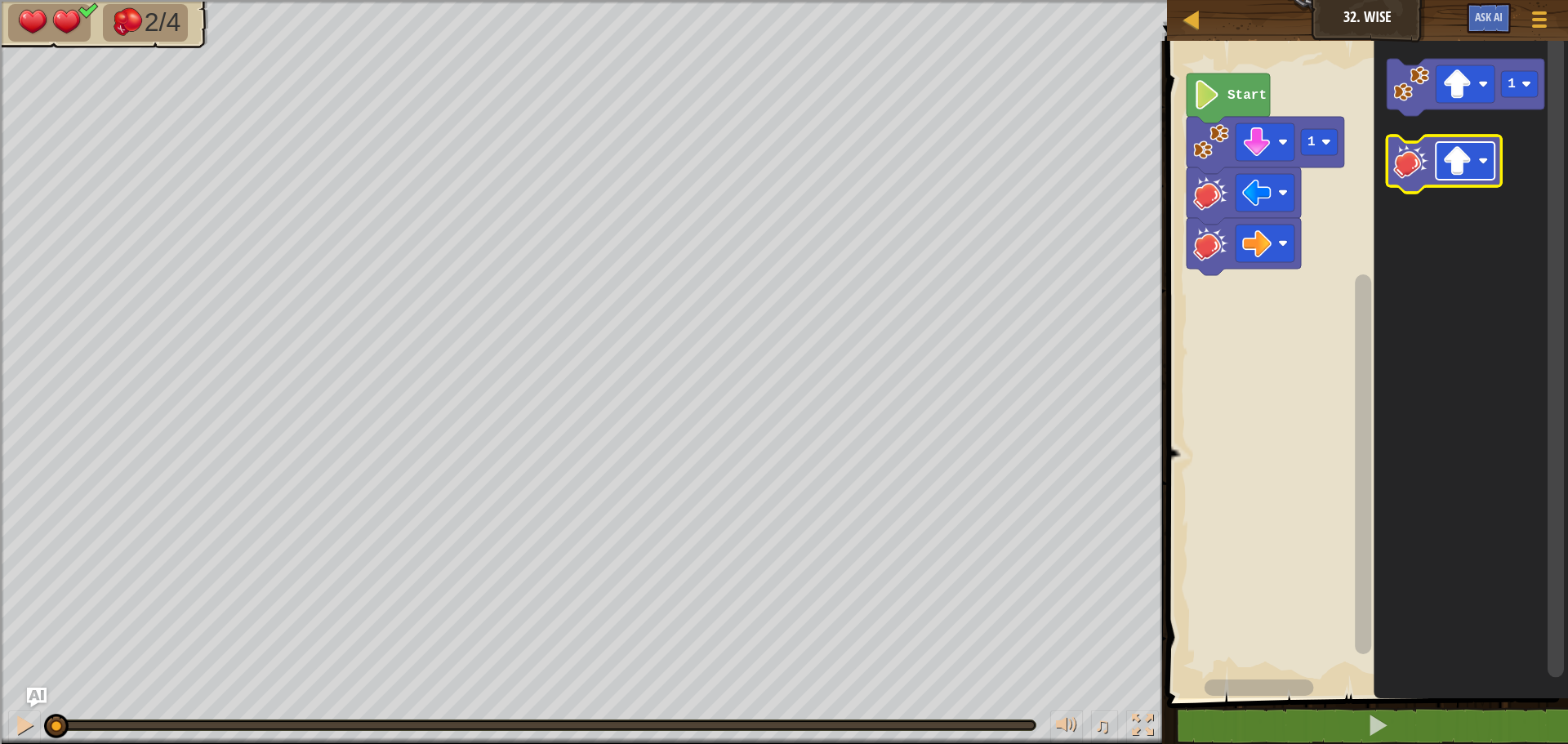
click at [1454, 164] on image "Blockly Workspace" at bounding box center [1456, 161] width 29 height 29
click at [1415, 167] on image "Blockly Workspace" at bounding box center [1411, 161] width 36 height 36
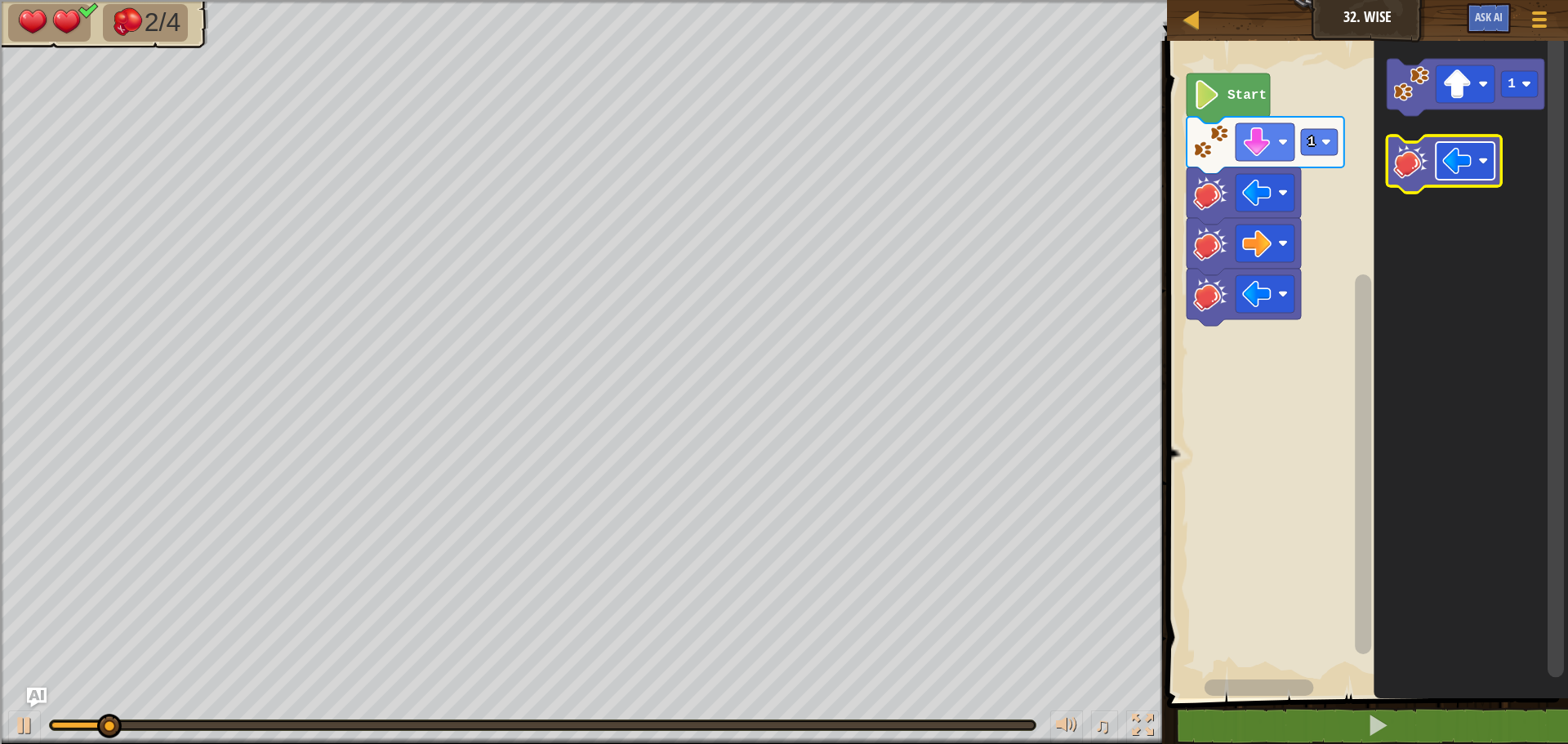
click at [1446, 174] on image "Blockly Workspace" at bounding box center [1456, 161] width 29 height 29
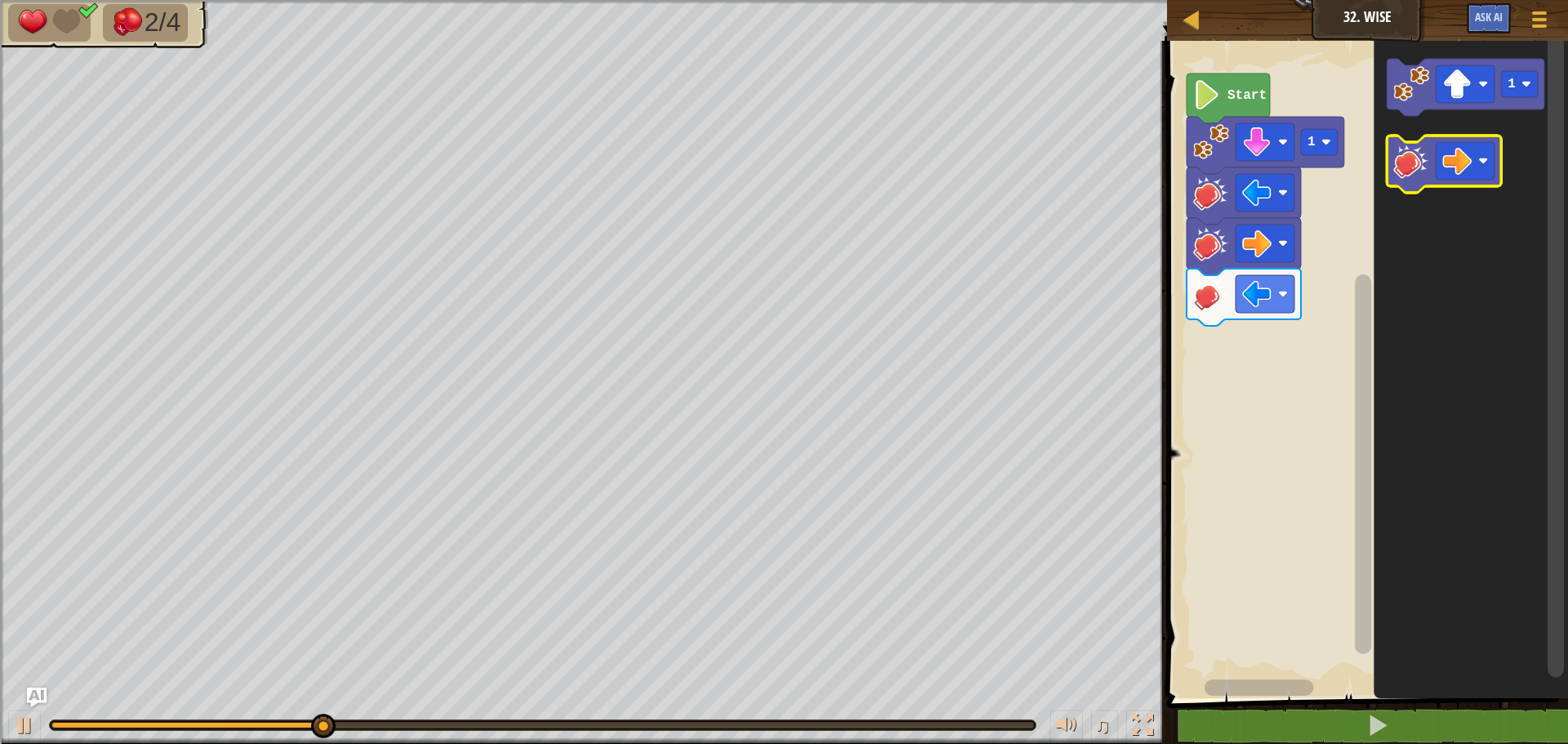
click at [1424, 172] on image "Blockly Workspace" at bounding box center [1411, 161] width 36 height 36
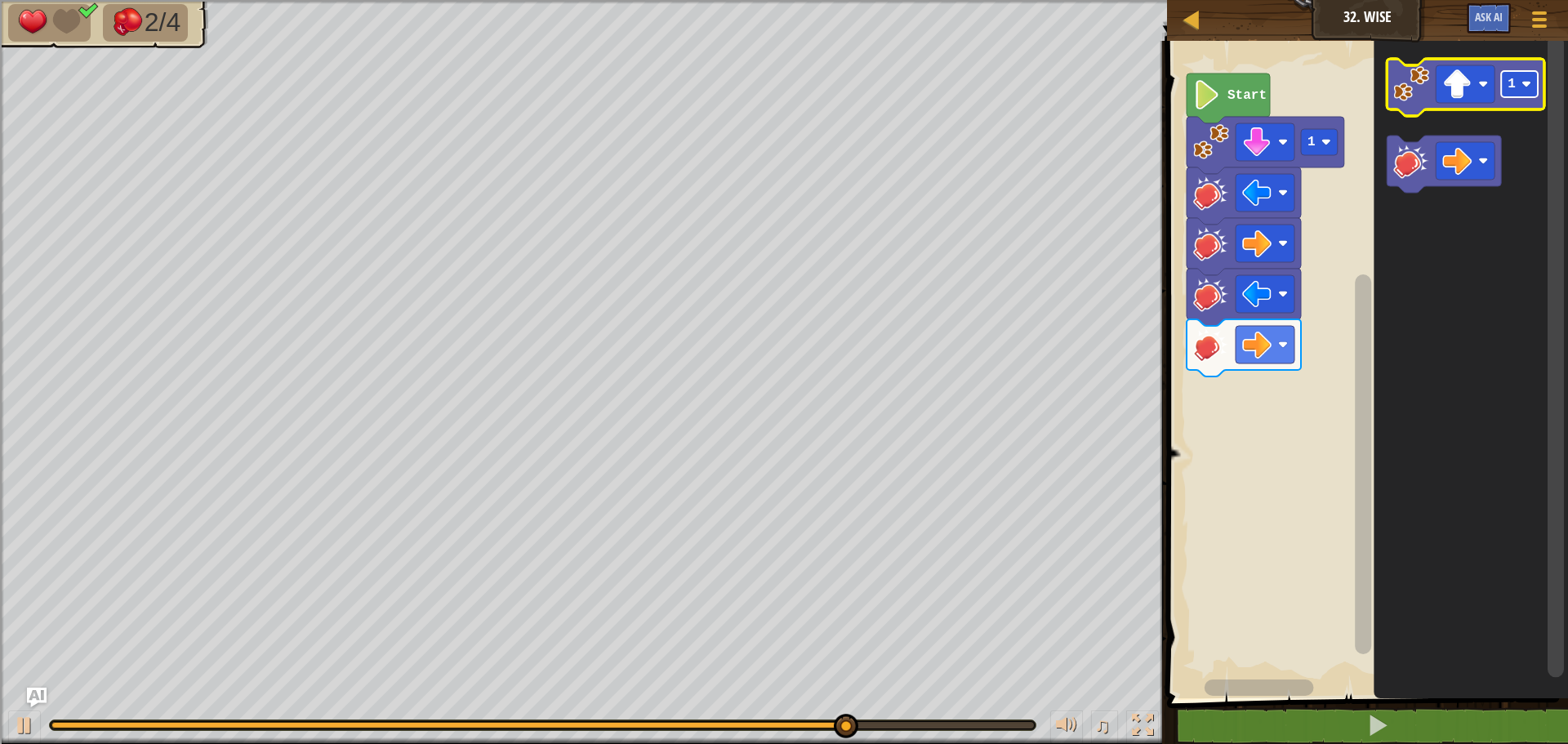
click at [1512, 94] on rect "Blockly Workspace" at bounding box center [1519, 83] width 36 height 26
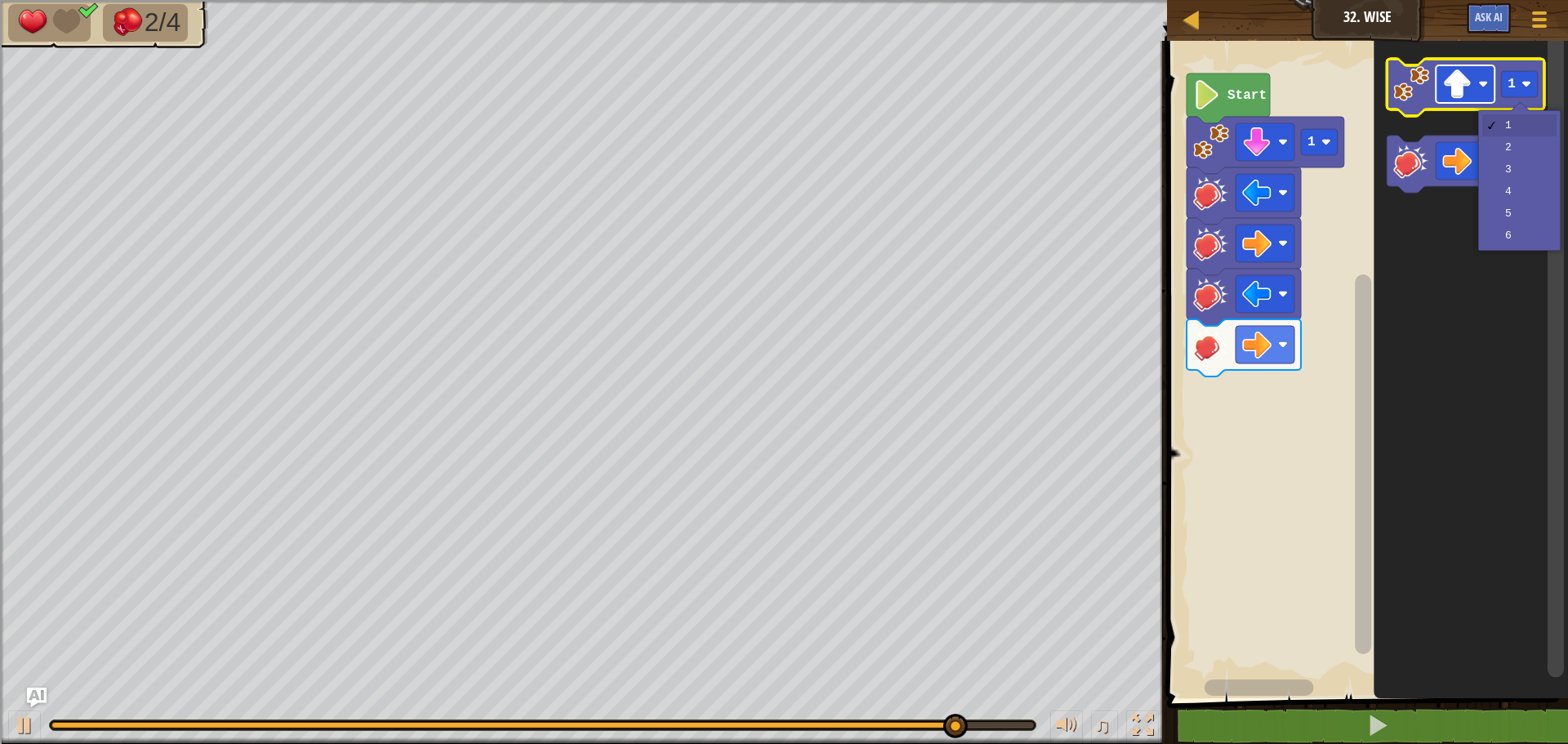
click at [1472, 97] on image "Blockly Workspace" at bounding box center [1456, 83] width 29 height 29
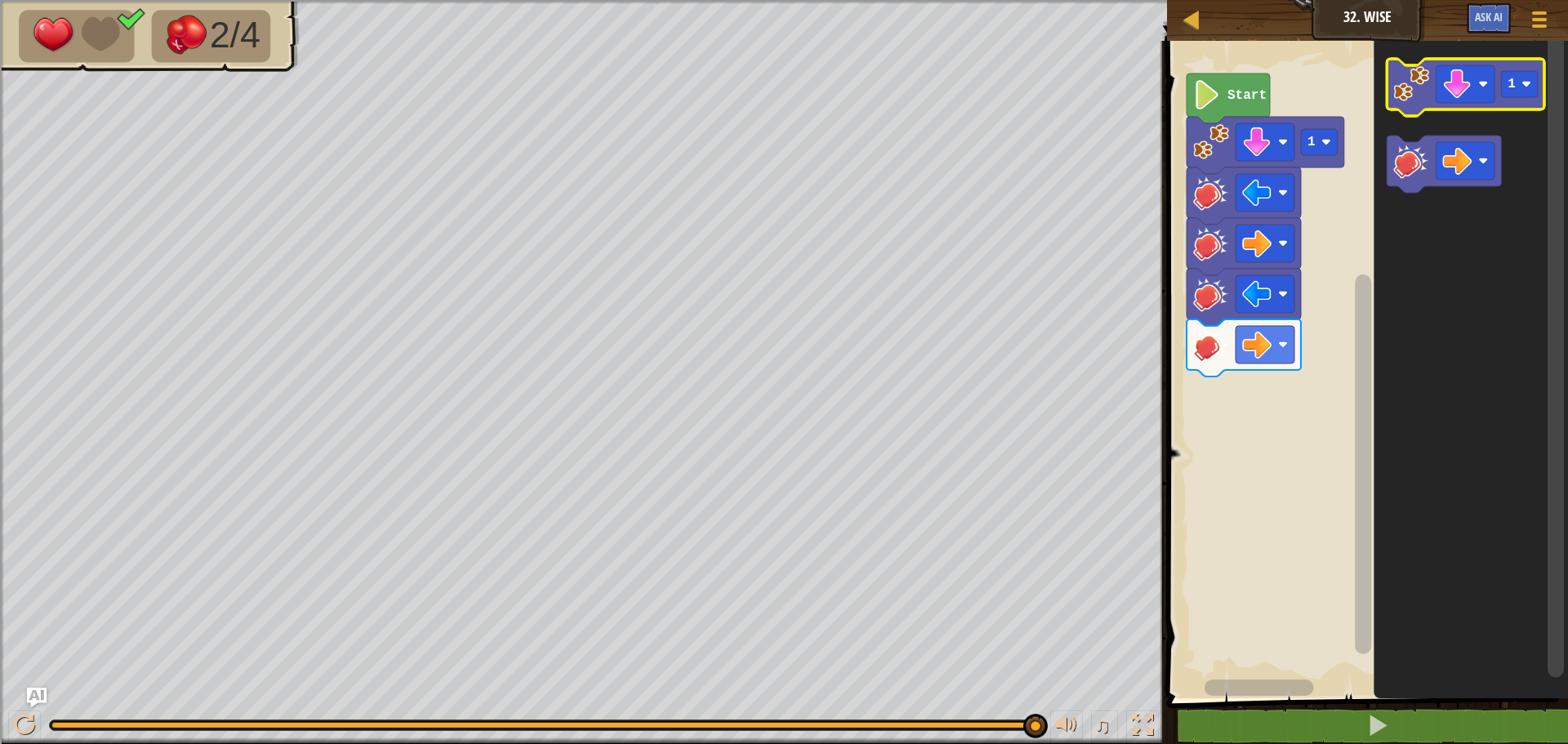
click at [1409, 98] on image "Blockly Workspace" at bounding box center [1411, 84] width 36 height 36
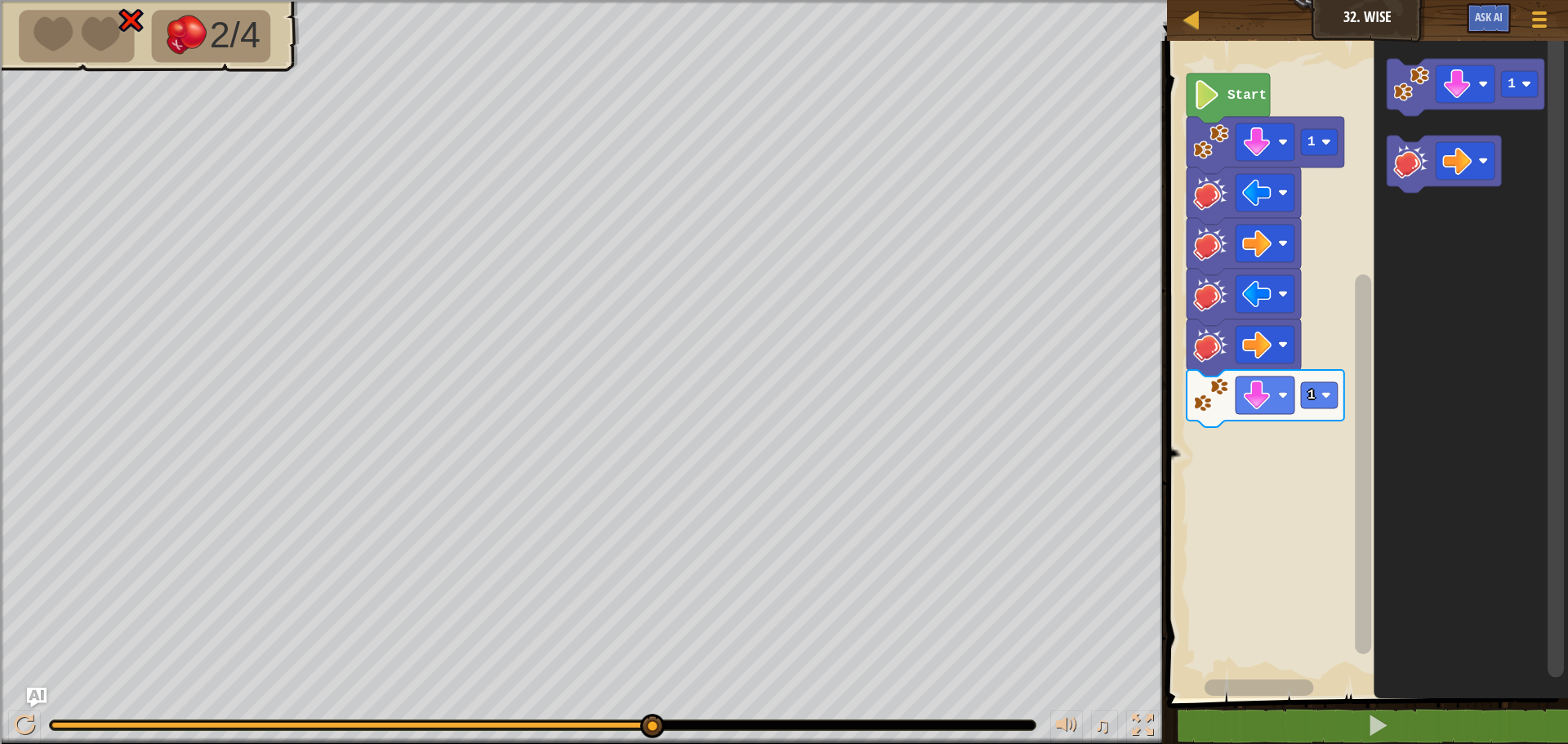
click at [34, 710] on div "♫" at bounding box center [583, 721] width 1167 height 49
click at [29, 720] on div at bounding box center [24, 724] width 21 height 21
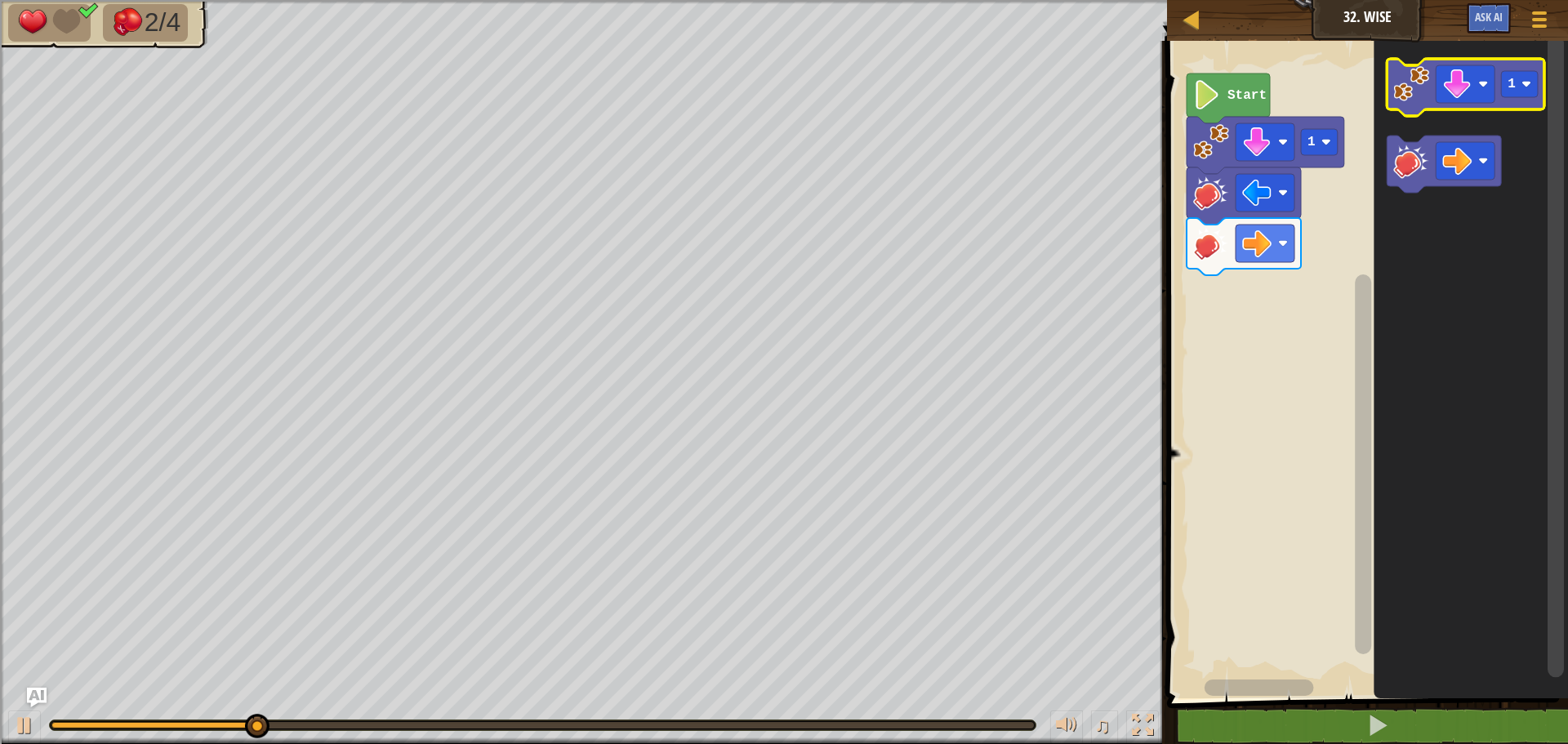
click at [1414, 85] on image "Blockly Workspace" at bounding box center [1411, 84] width 36 height 36
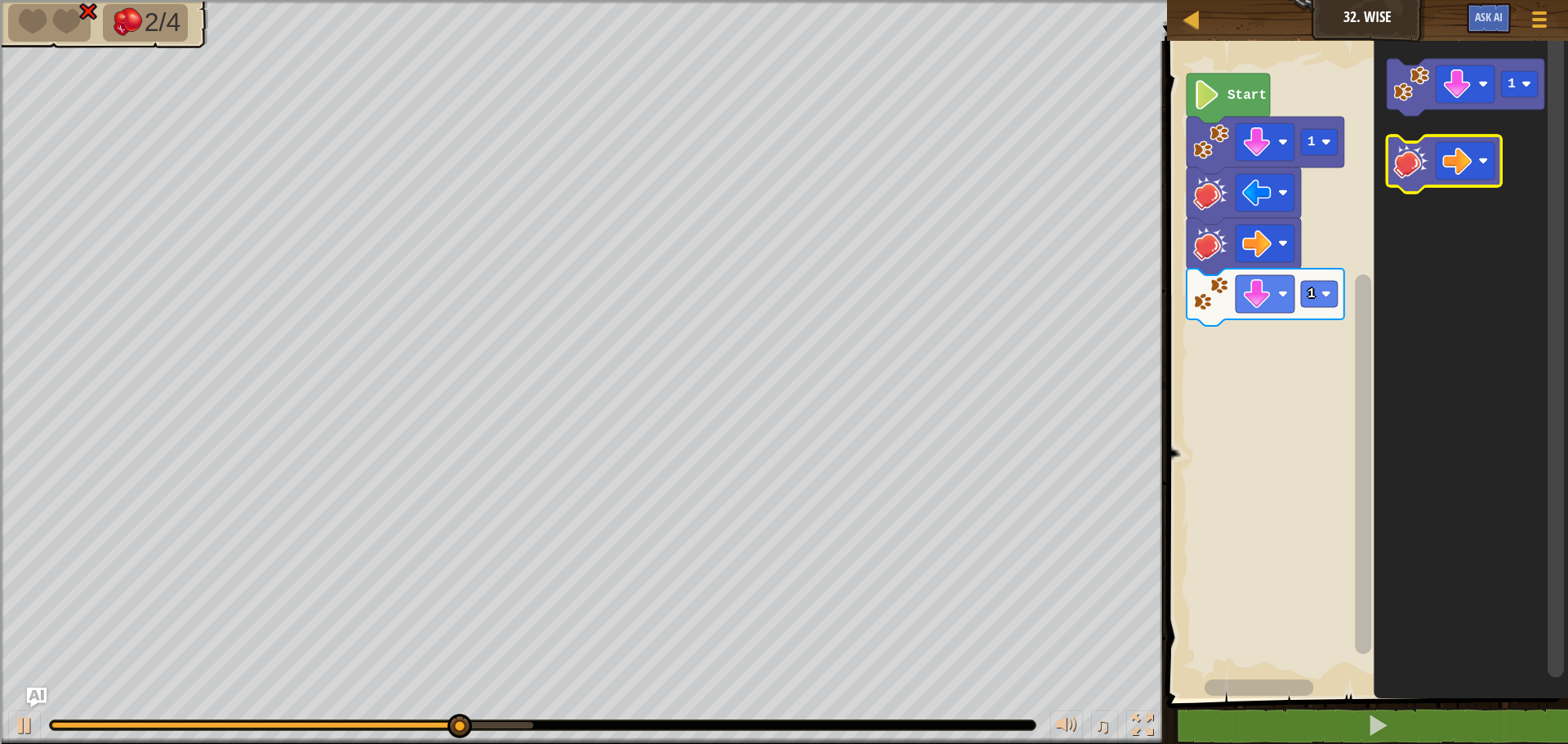
click at [1416, 165] on image "Blockly Workspace" at bounding box center [1411, 161] width 36 height 36
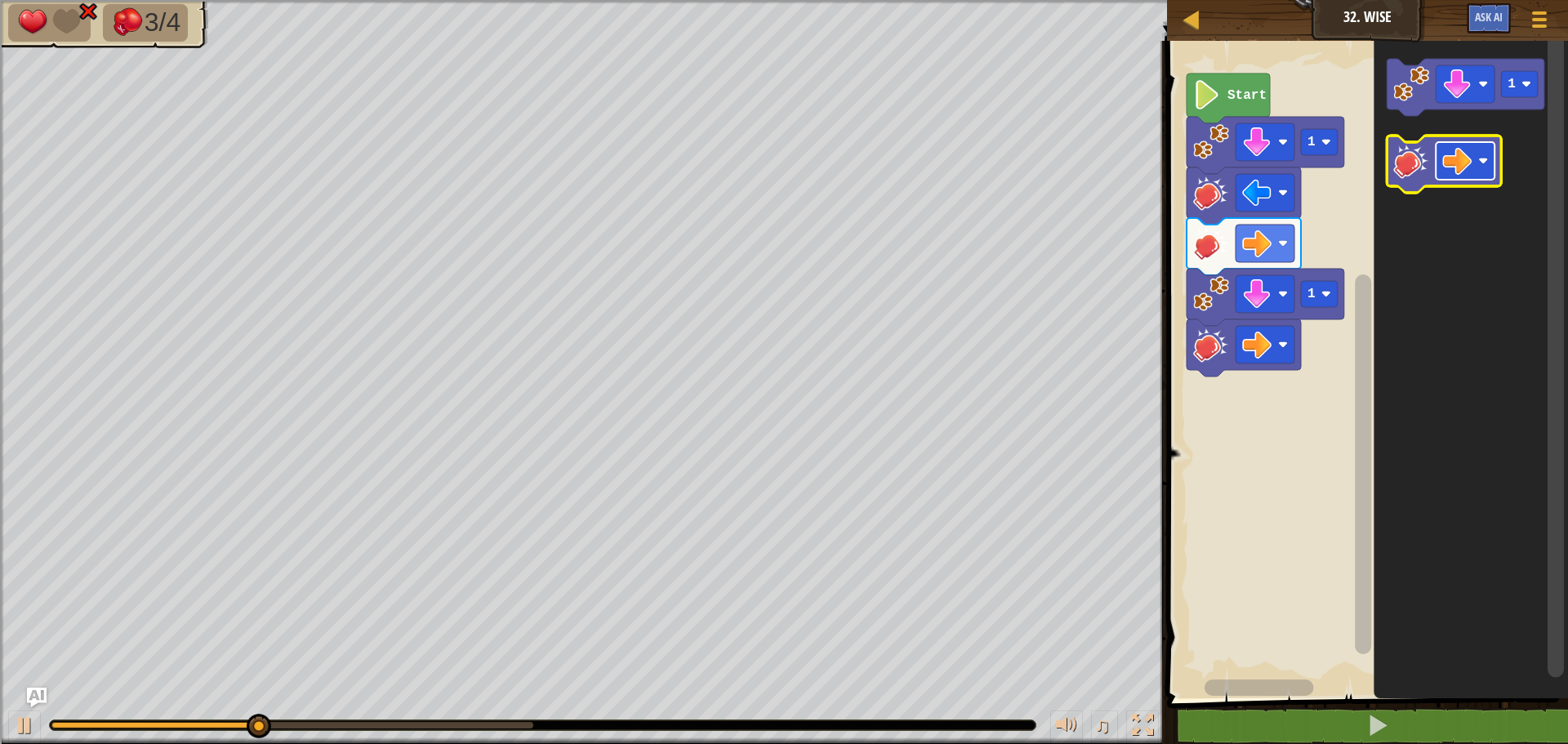
click at [1450, 167] on image "Blockly Workspace" at bounding box center [1456, 161] width 29 height 29
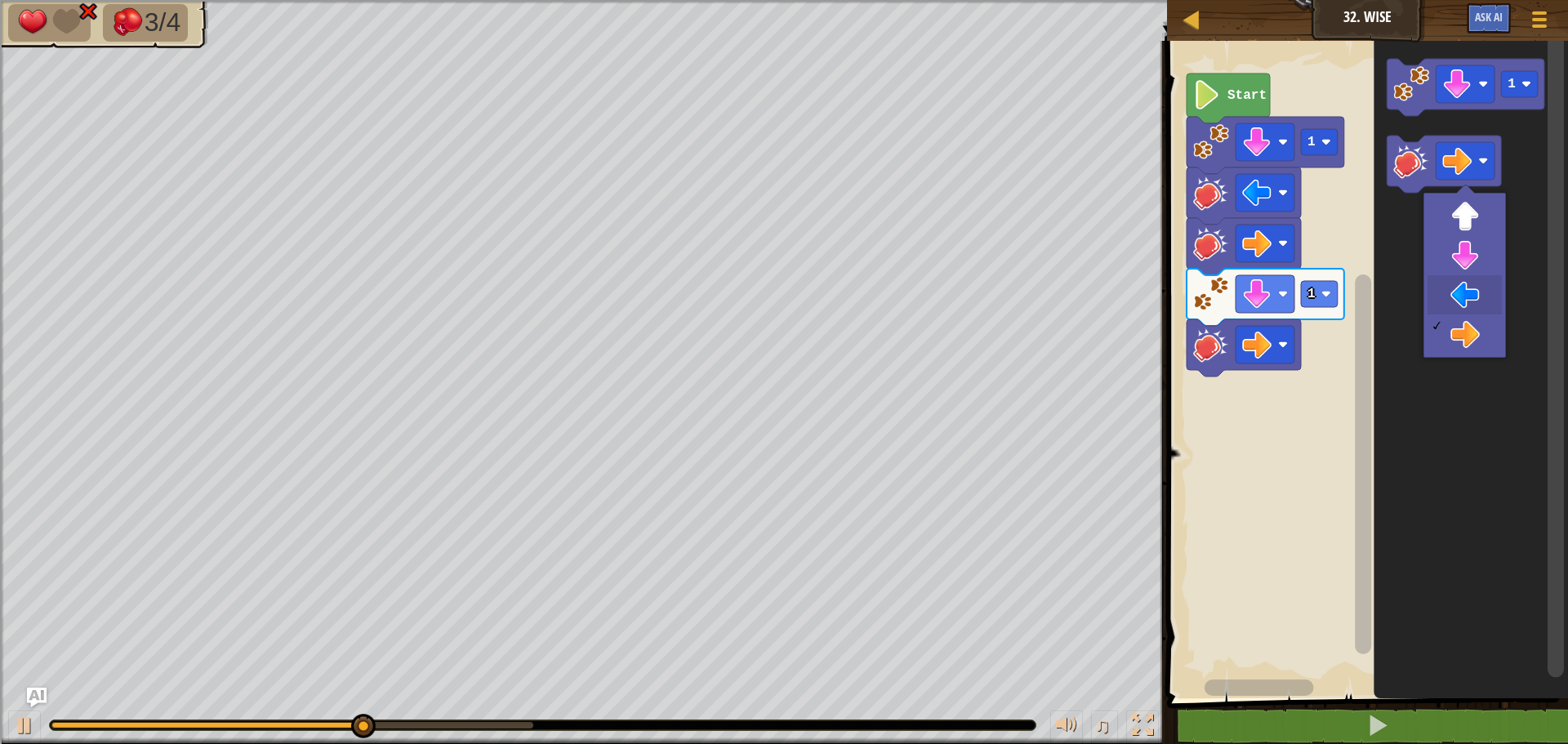
drag, startPoint x: 1459, startPoint y: 298, endPoint x: 1457, endPoint y: 284, distance: 14.1
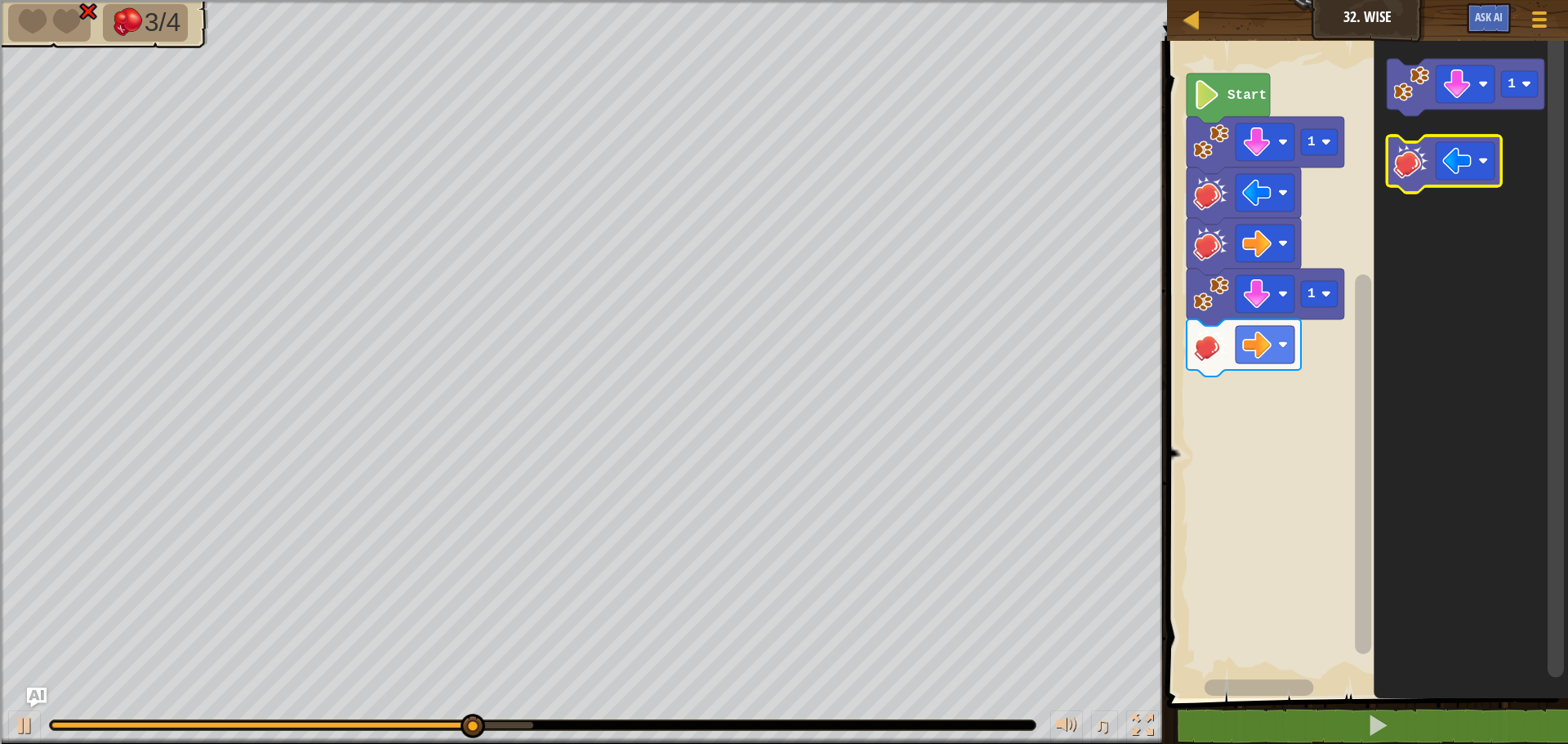
click at [1388, 159] on icon "Blockly Workspace" at bounding box center [1444, 163] width 114 height 57
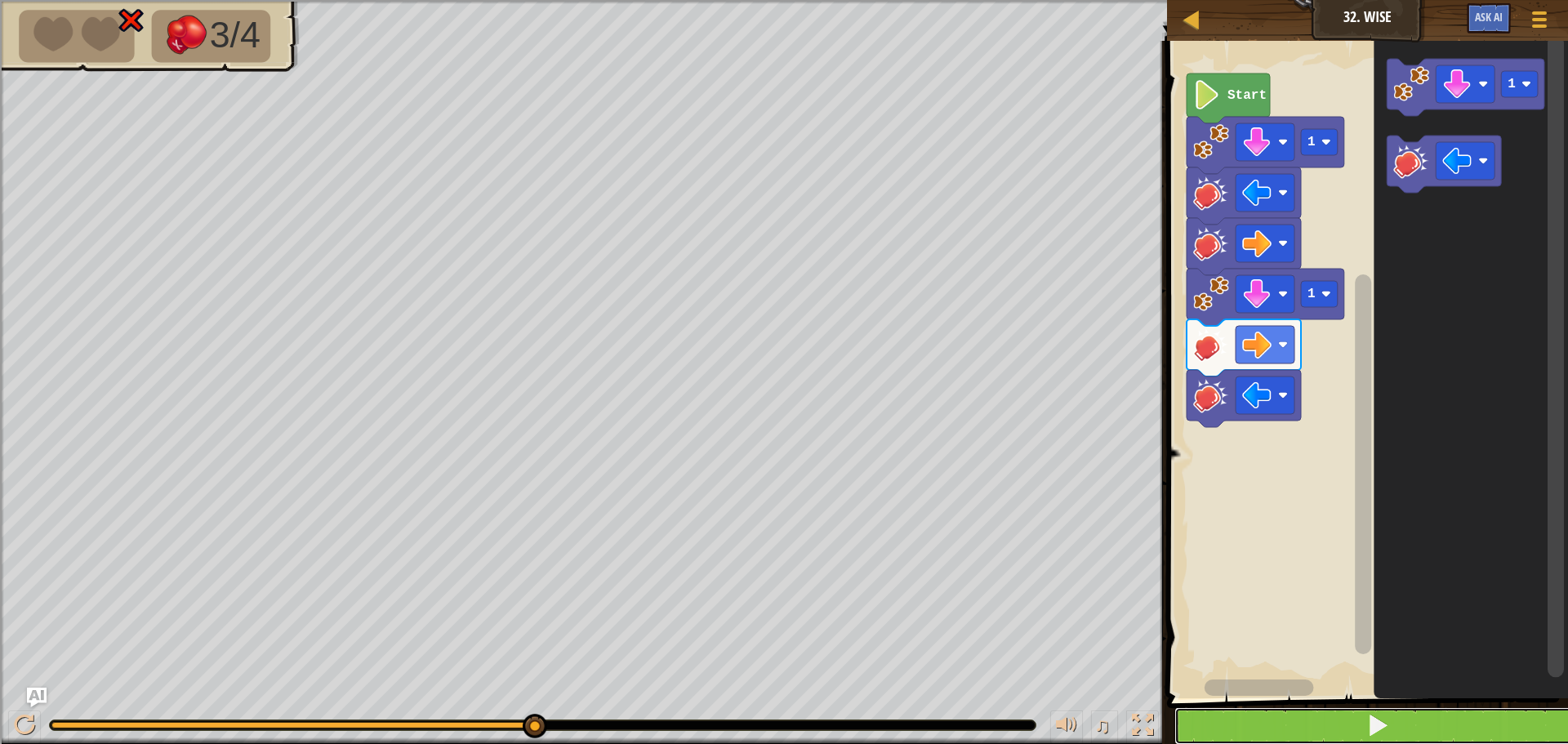
click at [1357, 714] on button at bounding box center [1377, 725] width 406 height 37
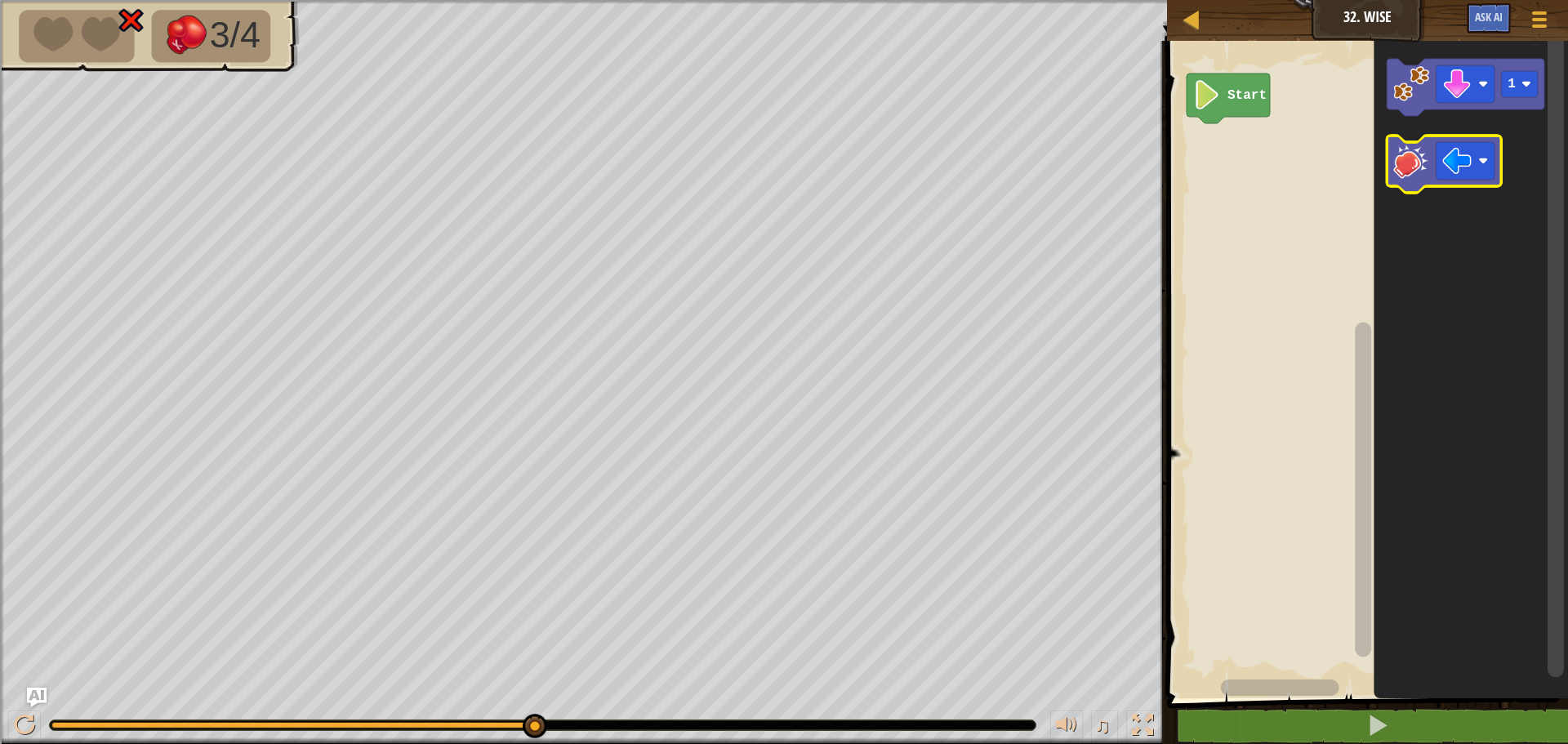
click at [1417, 163] on image "Blockly Workspace" at bounding box center [1411, 161] width 36 height 36
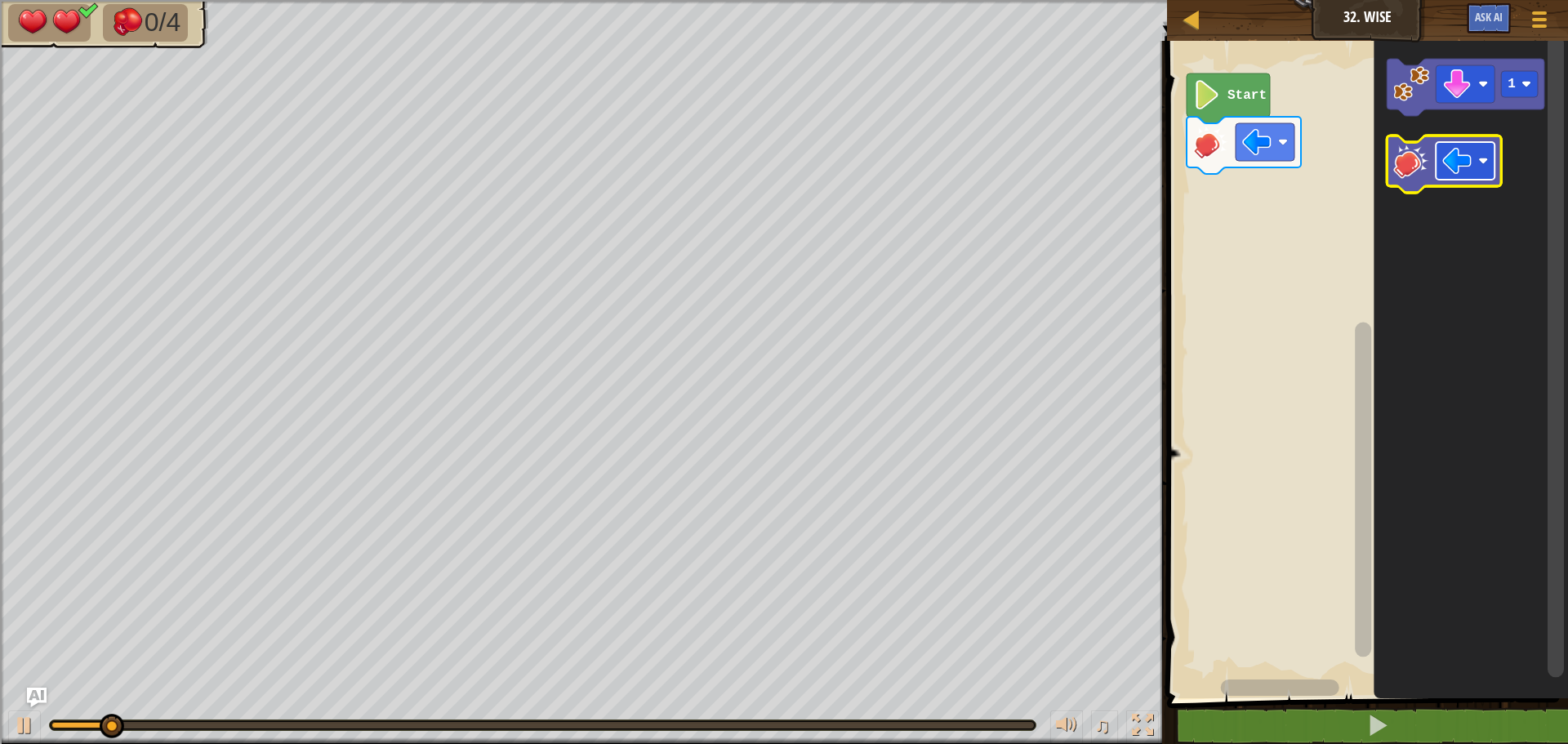
click at [1473, 159] on rect "Blockly Workspace" at bounding box center [1465, 161] width 59 height 37
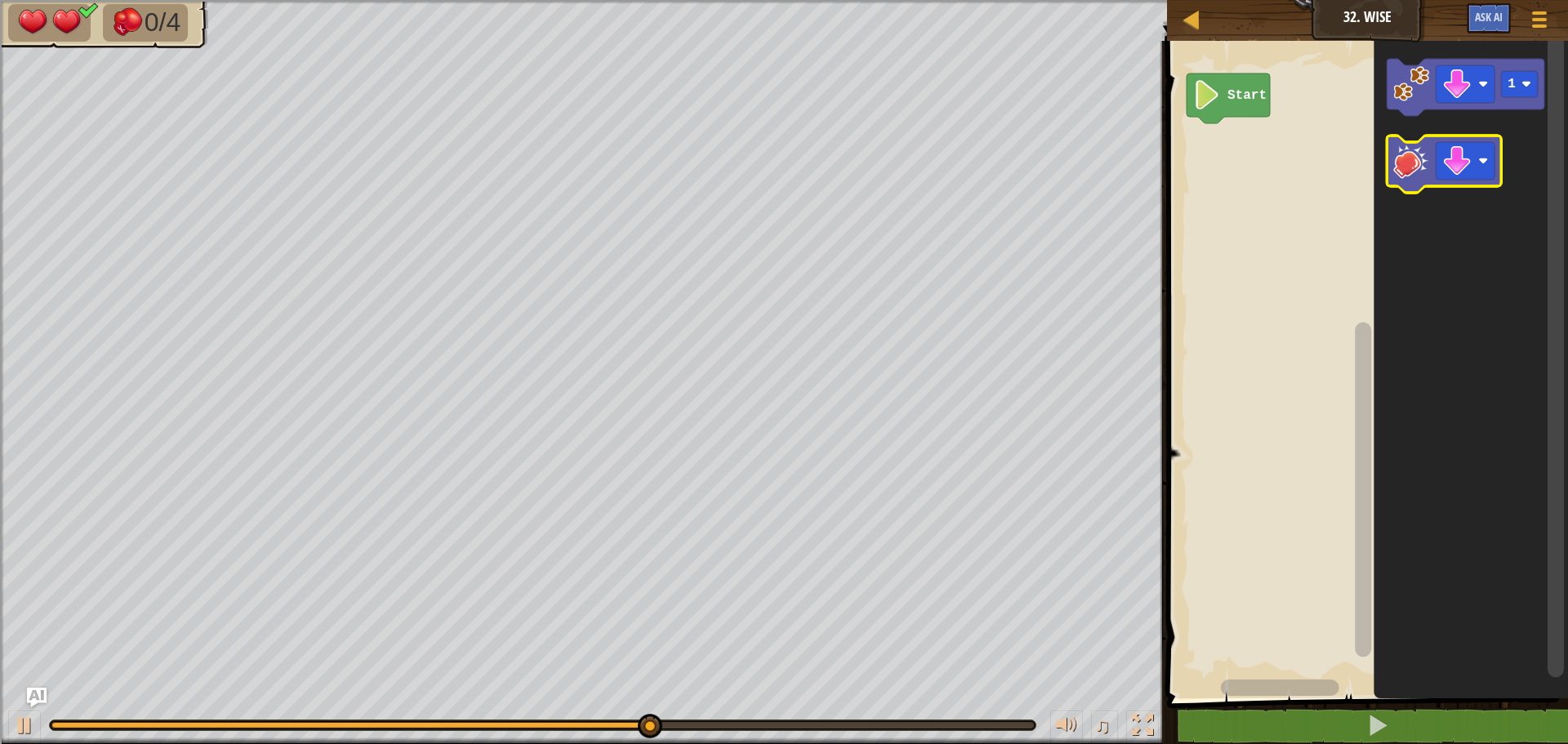
click at [1401, 162] on image "Blockly Workspace" at bounding box center [1411, 161] width 36 height 36
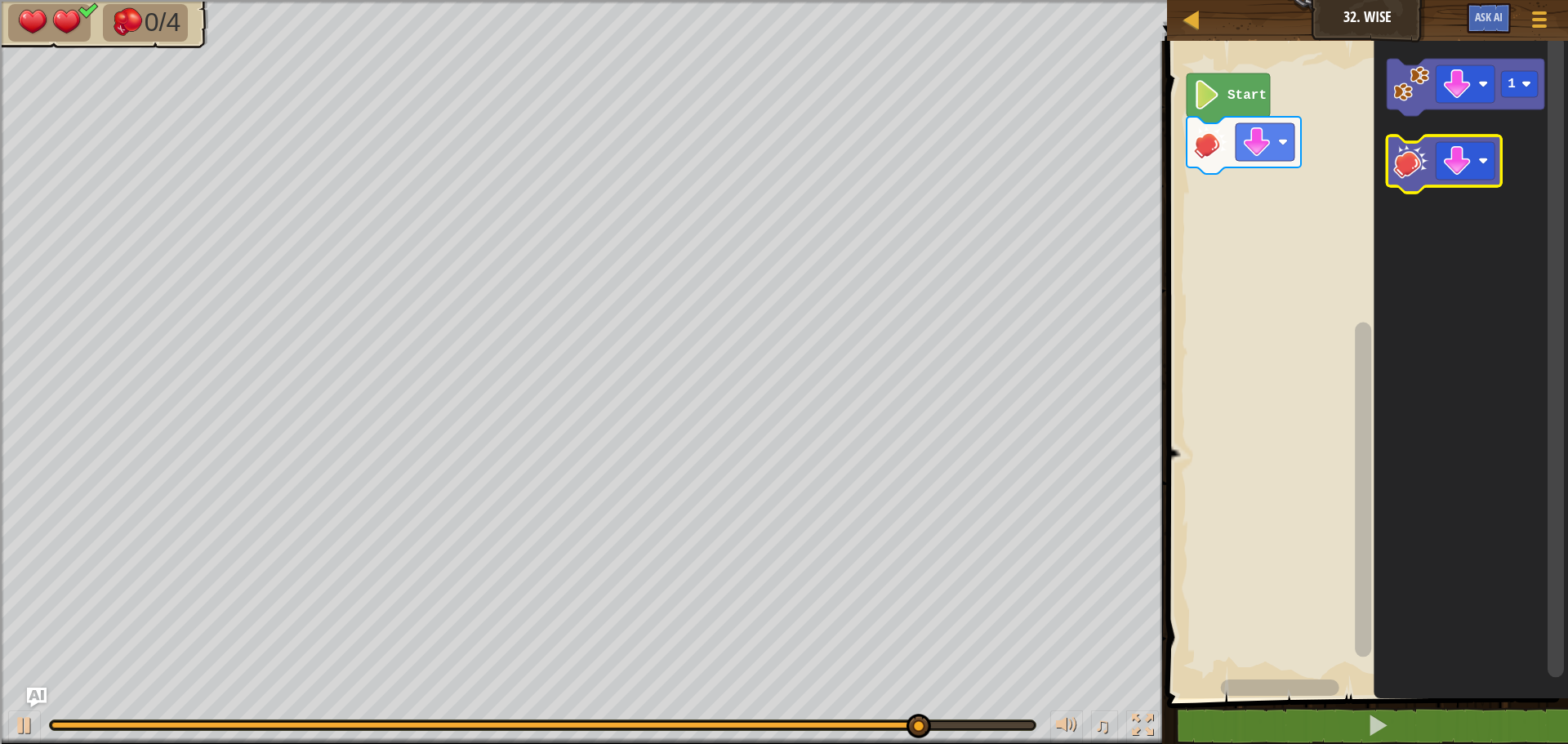
click at [1500, 173] on g "Blockly Workspace" at bounding box center [1444, 163] width 114 height 57
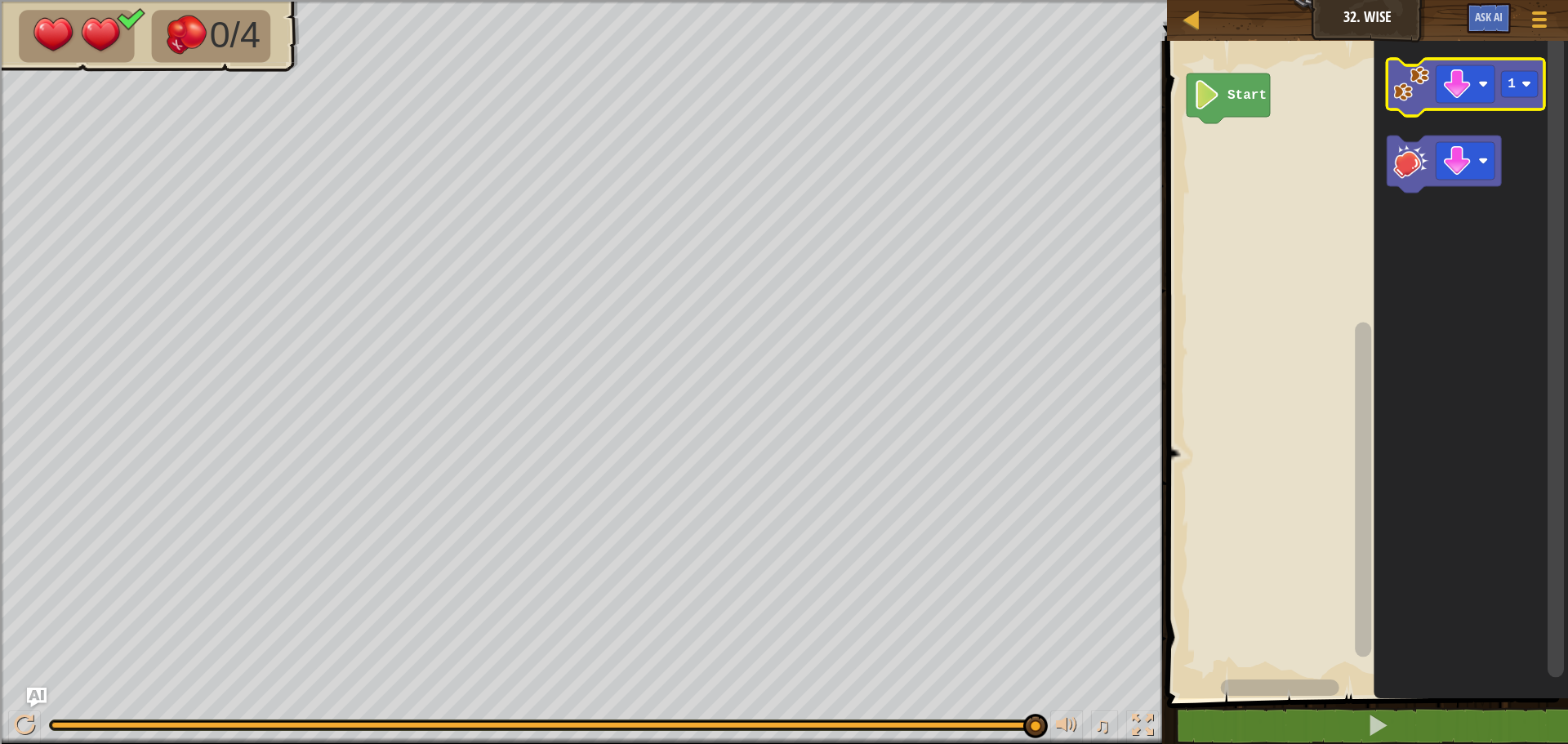
click at [1408, 89] on image "Blockly Workspace" at bounding box center [1411, 84] width 36 height 36
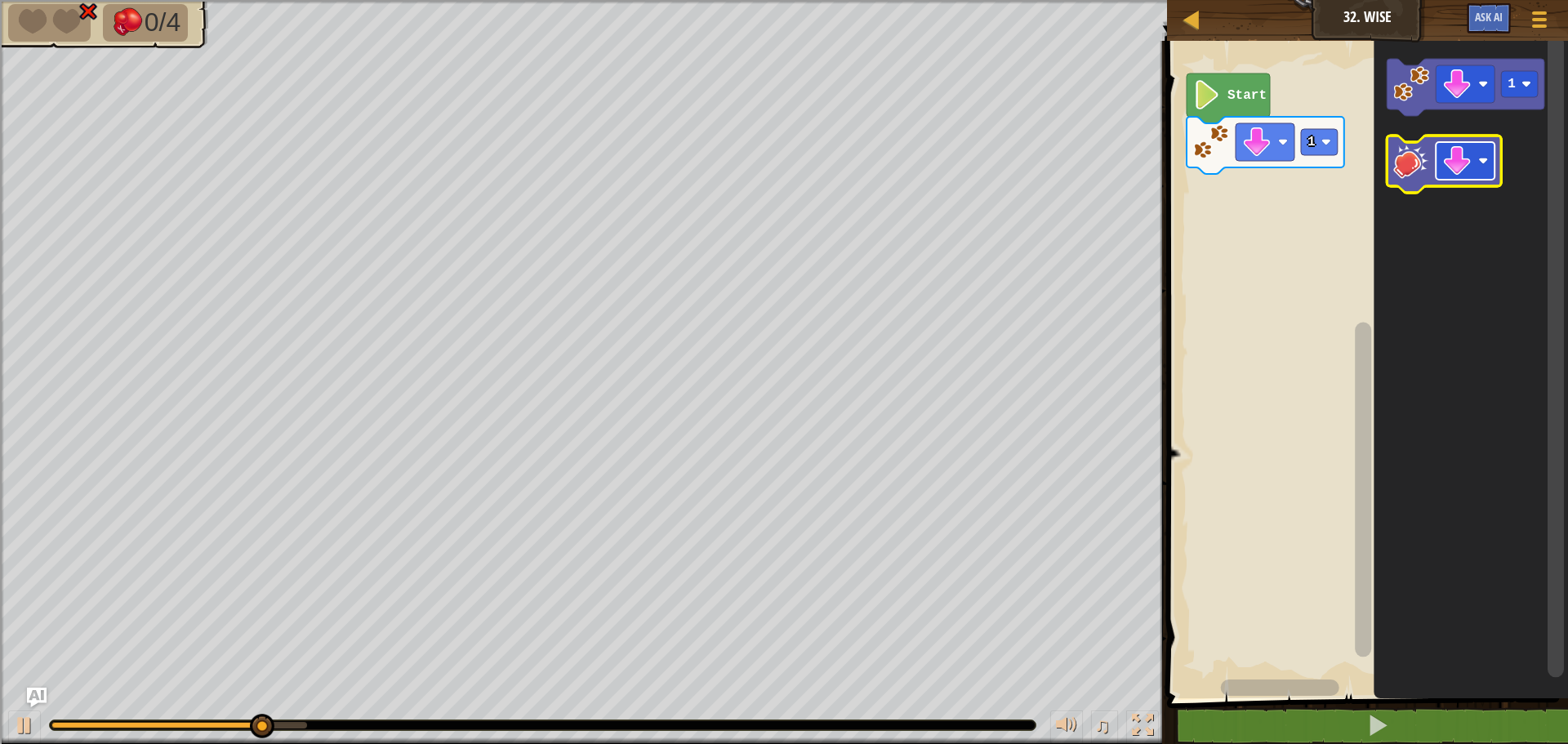
click at [1455, 160] on image "Blockly Workspace" at bounding box center [1456, 161] width 29 height 29
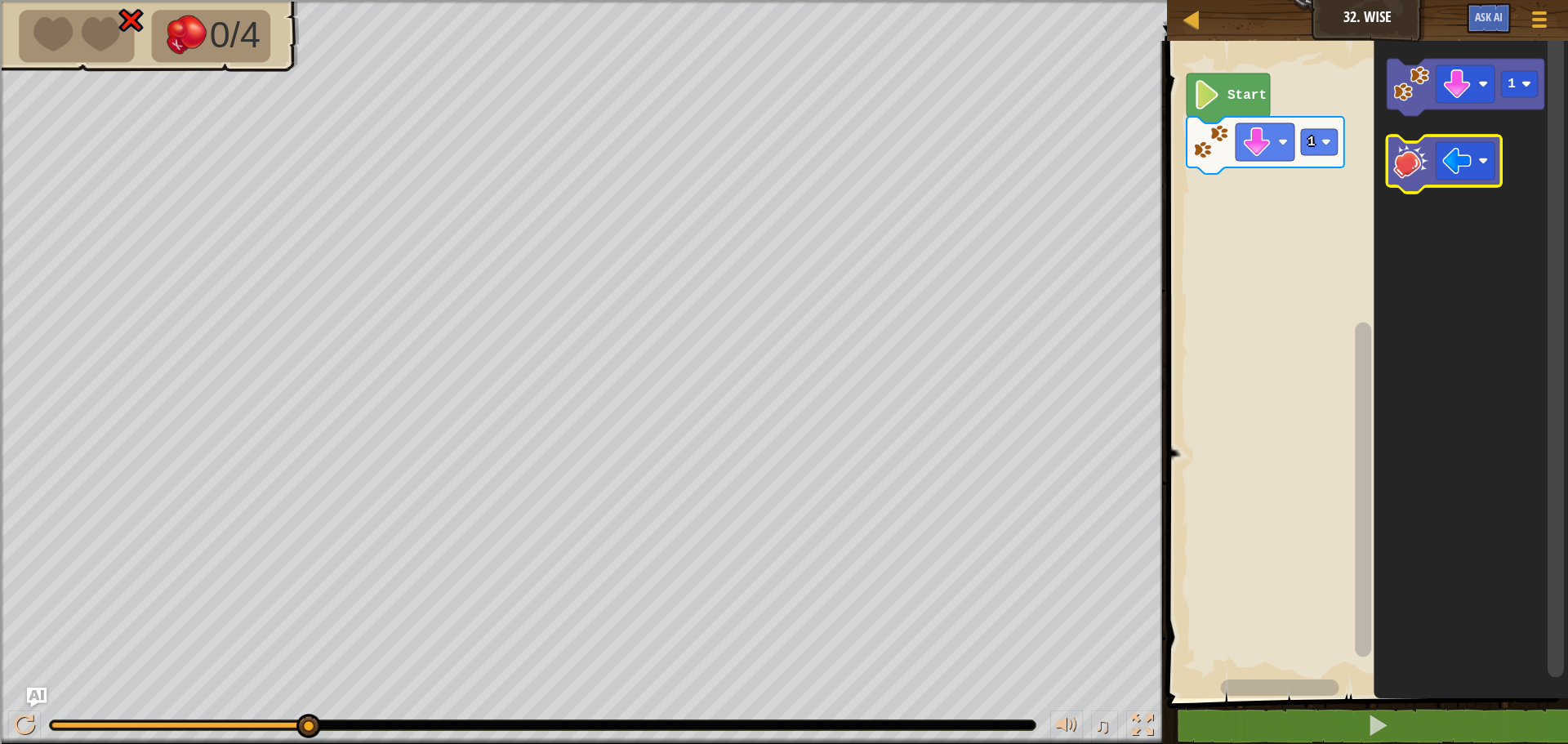
click at [1414, 158] on image "Blockly Workspace" at bounding box center [1411, 161] width 36 height 36
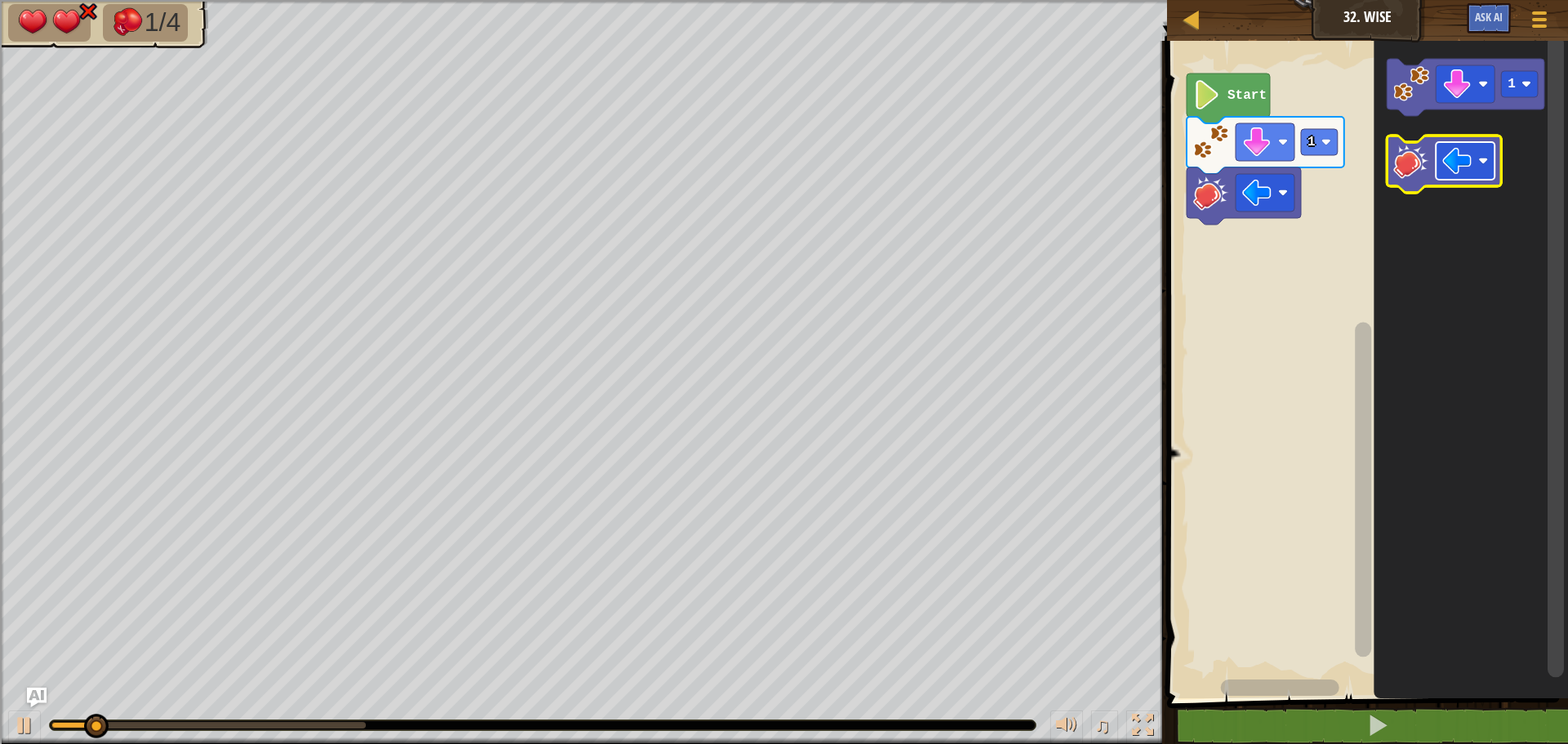
click at [1456, 162] on image "Blockly Workspace" at bounding box center [1456, 161] width 29 height 29
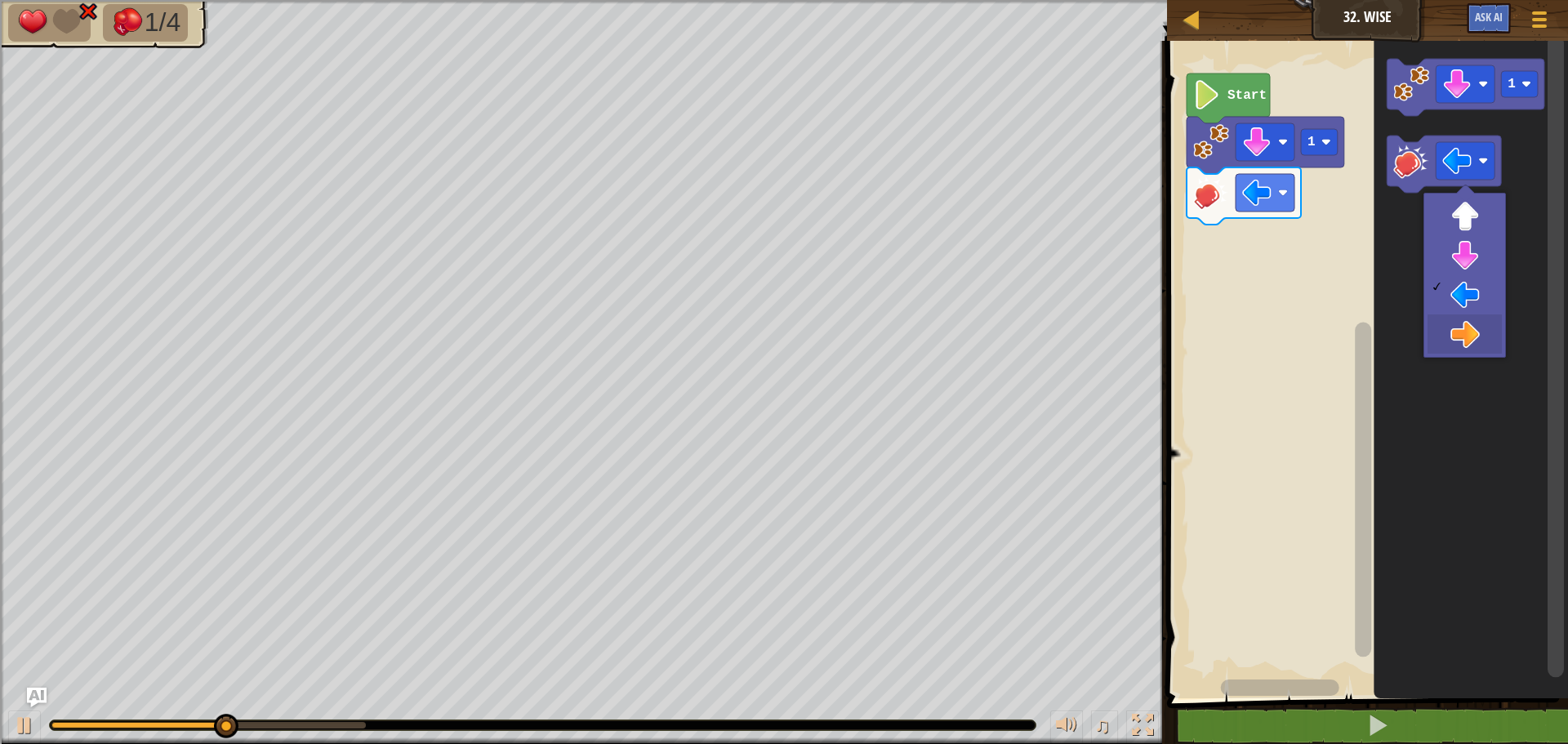
drag, startPoint x: 1458, startPoint y: 338, endPoint x: 1446, endPoint y: 293, distance: 46.6
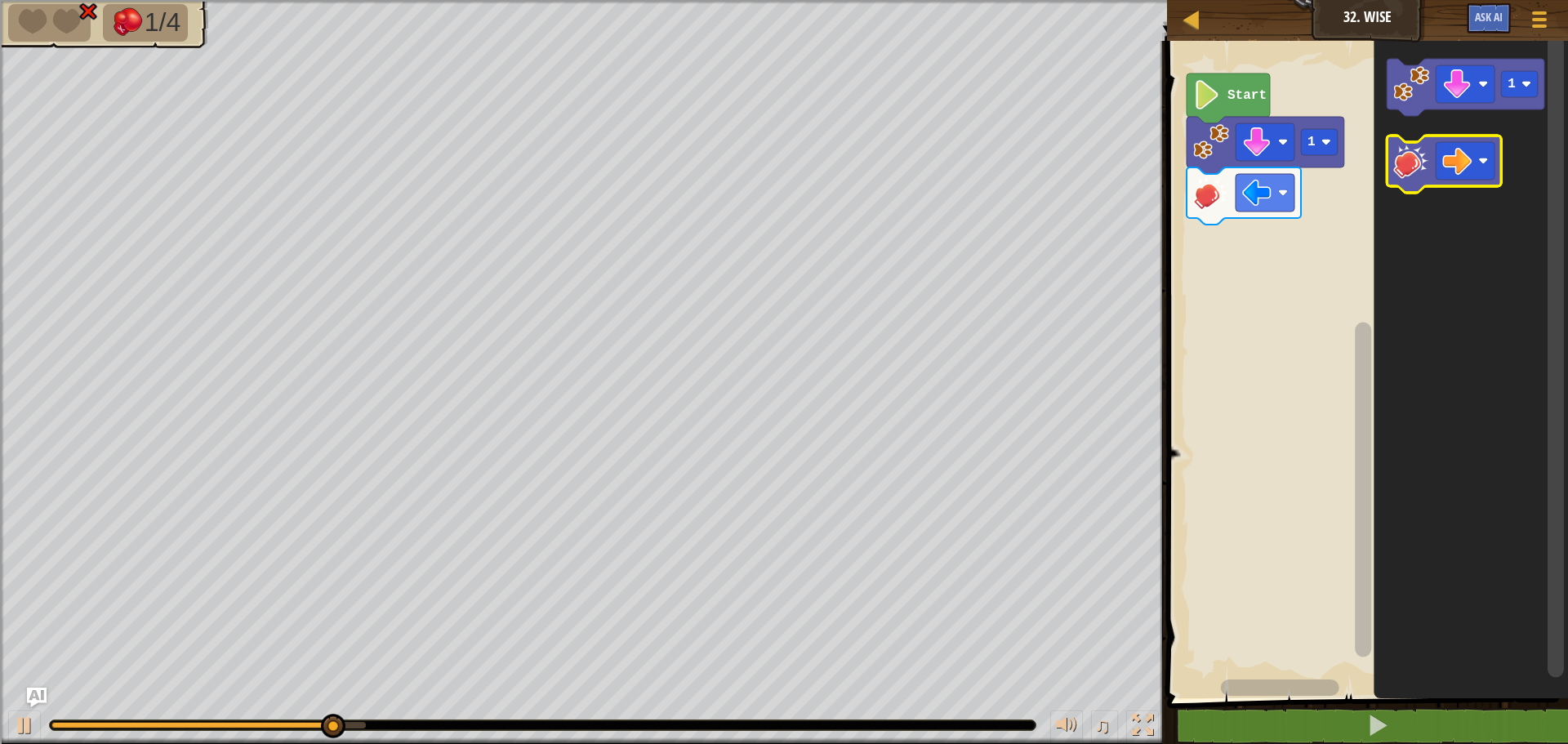
click at [1416, 167] on image "Blockly Workspace" at bounding box center [1411, 161] width 36 height 36
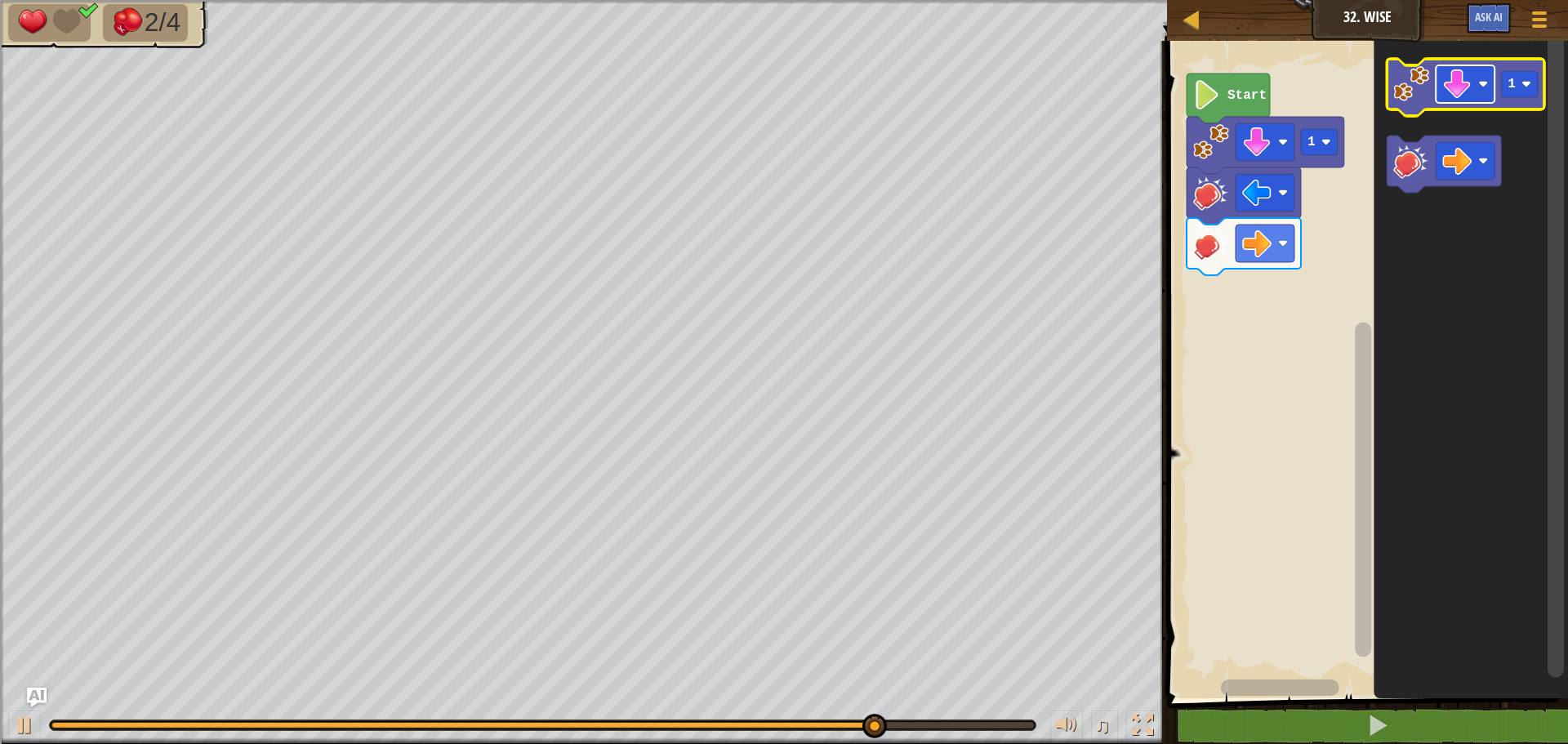
click at [1478, 91] on rect "Blockly Workspace" at bounding box center [1465, 83] width 59 height 37
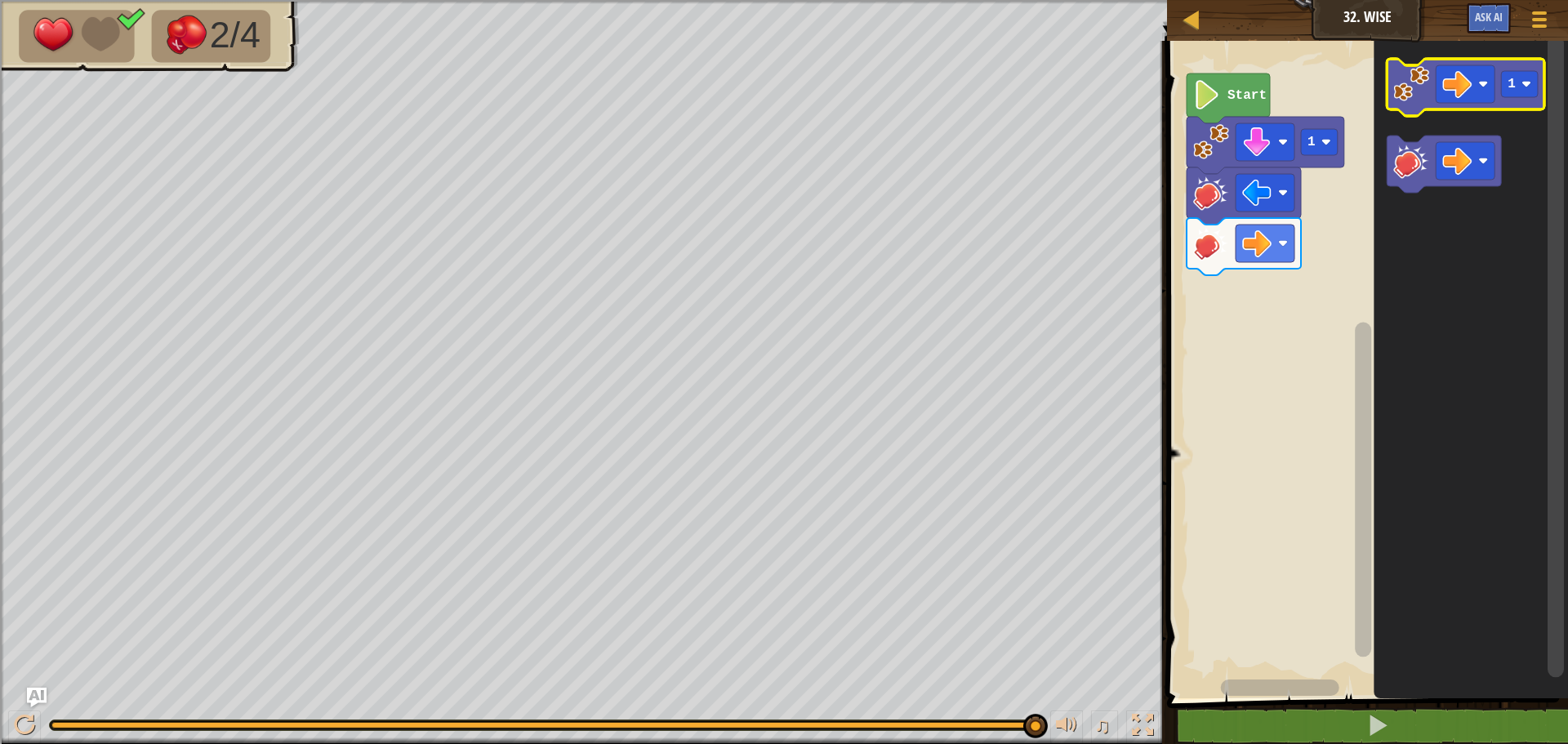
click at [1423, 103] on g "1" at bounding box center [1465, 87] width 158 height 57
click at [1409, 103] on icon "Blockly Workspace" at bounding box center [1465, 87] width 158 height 57
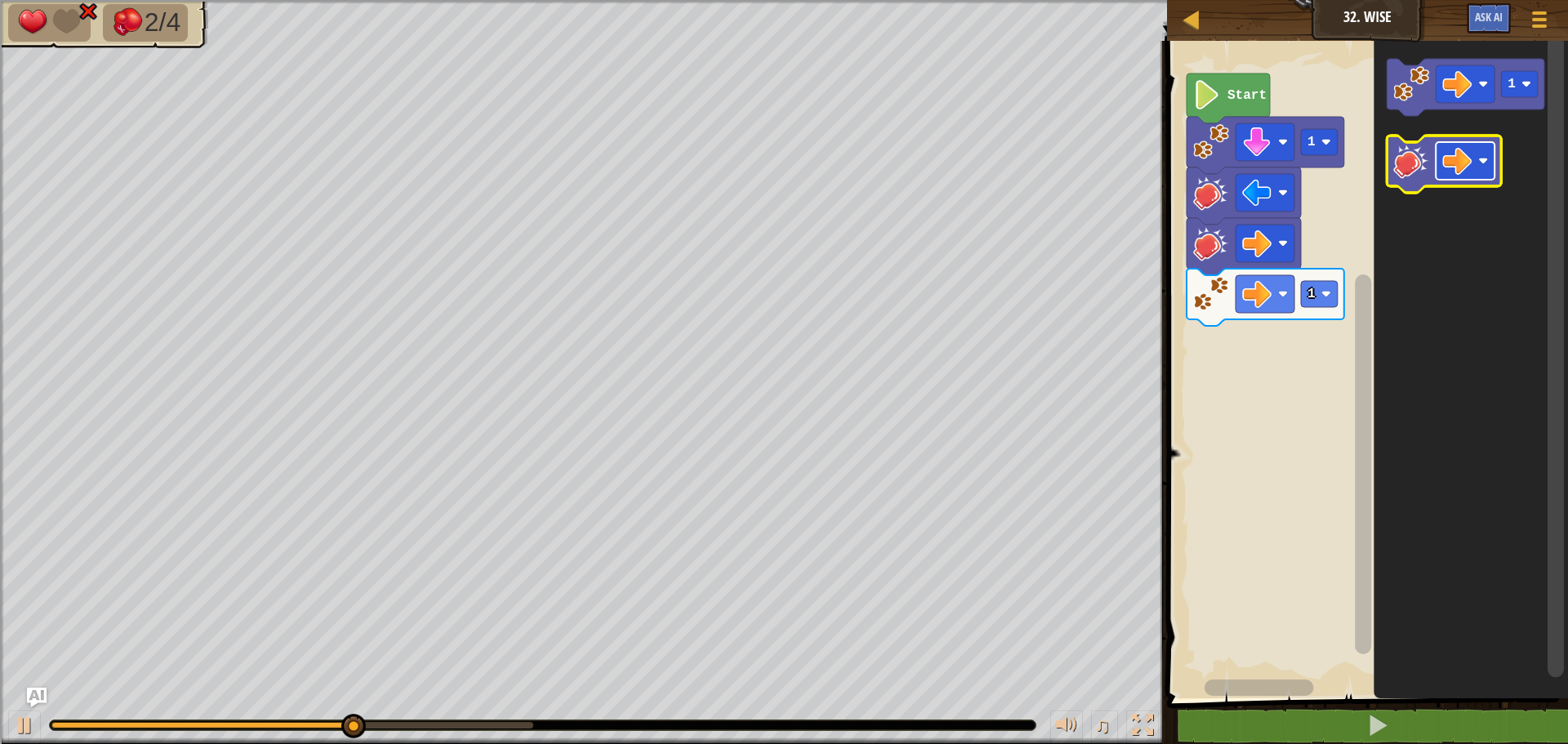
click at [1436, 162] on rect "Blockly Workspace" at bounding box center [1465, 161] width 59 height 37
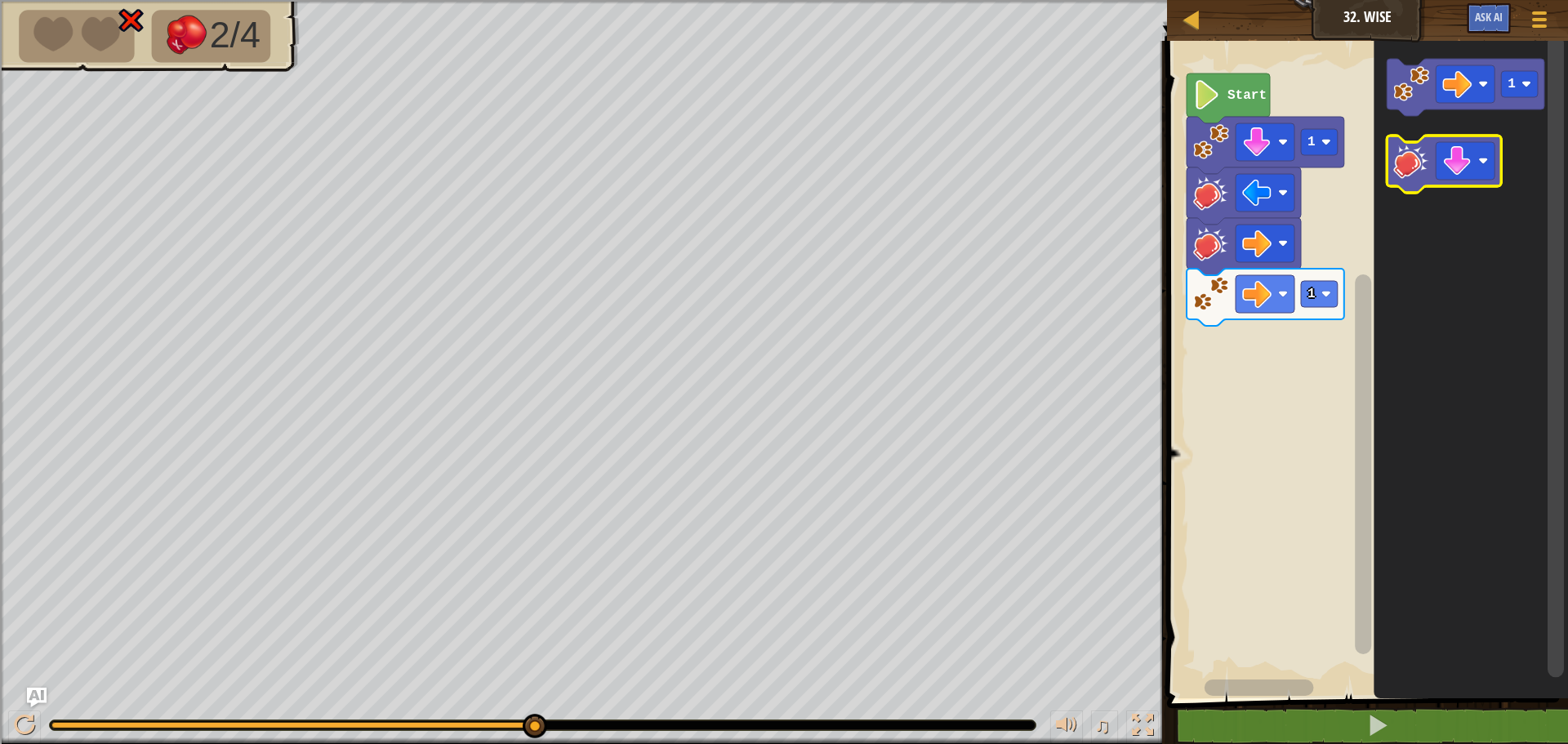
click at [1420, 166] on image "Blockly Workspace" at bounding box center [1411, 161] width 36 height 36
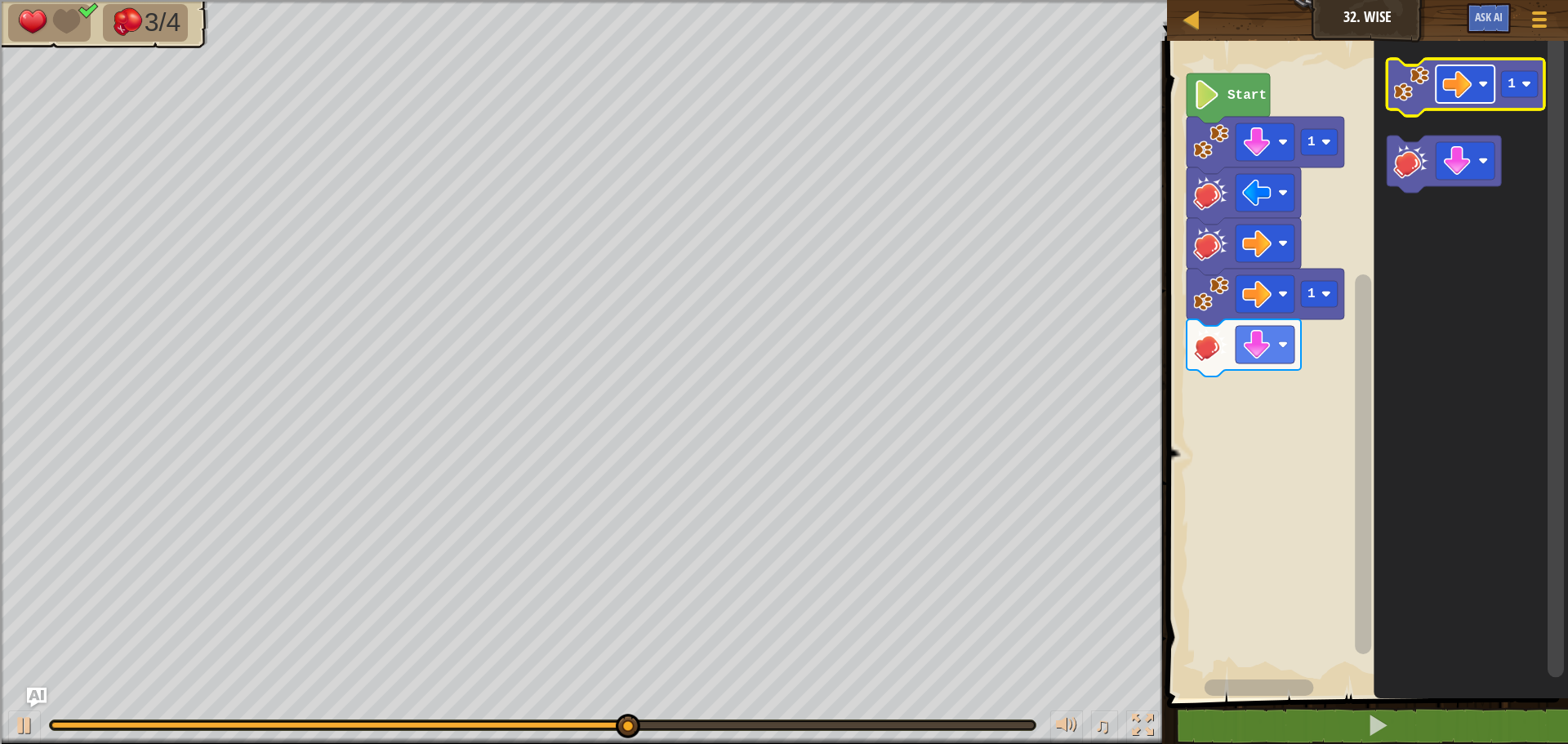
click at [1464, 88] on image "Blockly Workspace" at bounding box center [1456, 83] width 29 height 29
click at [1406, 85] on image "Blockly Workspace" at bounding box center [1411, 84] width 36 height 36
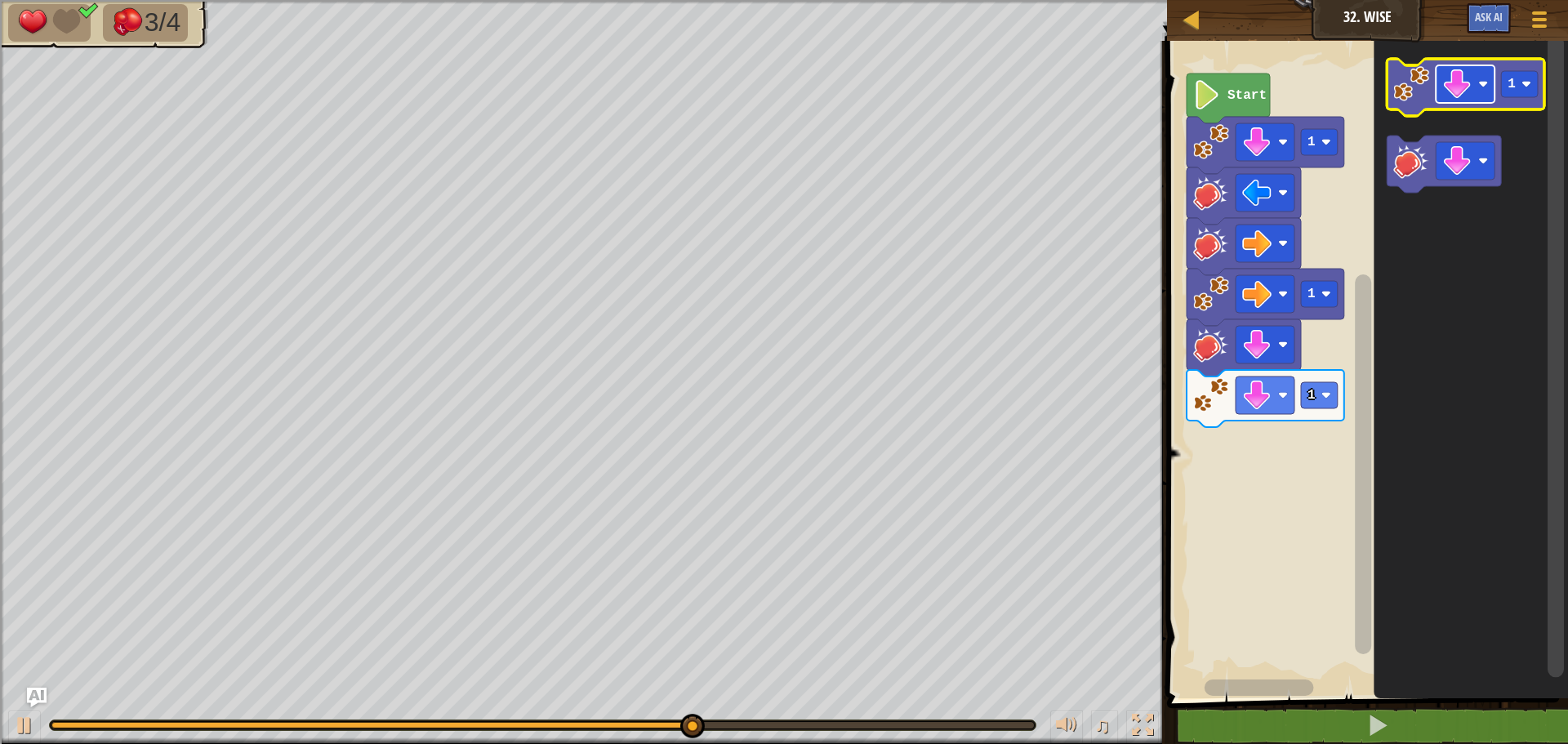
click at [1465, 85] on image "Blockly Workspace" at bounding box center [1456, 83] width 29 height 29
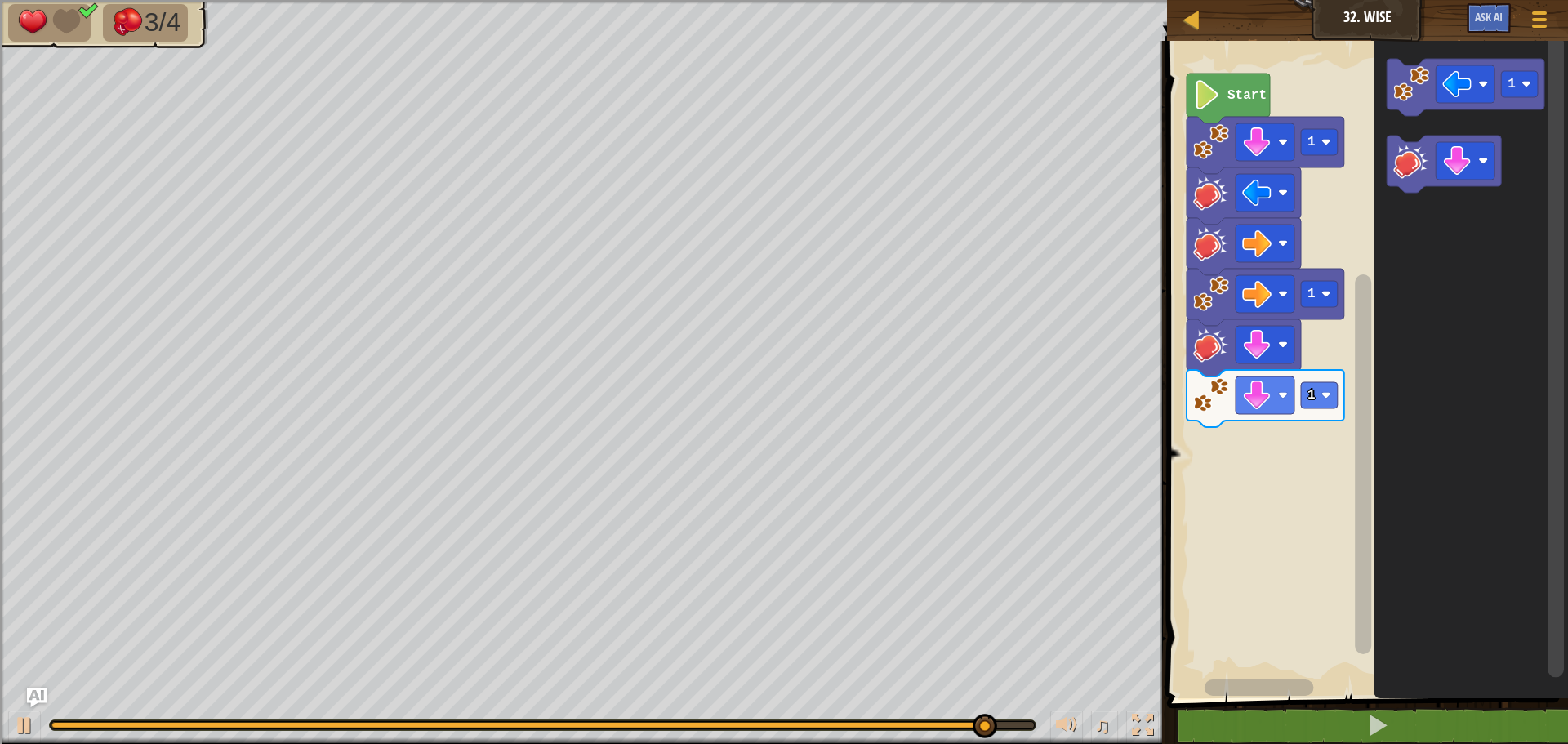
click at [1424, 126] on icon "1" at bounding box center [1471, 365] width 194 height 665
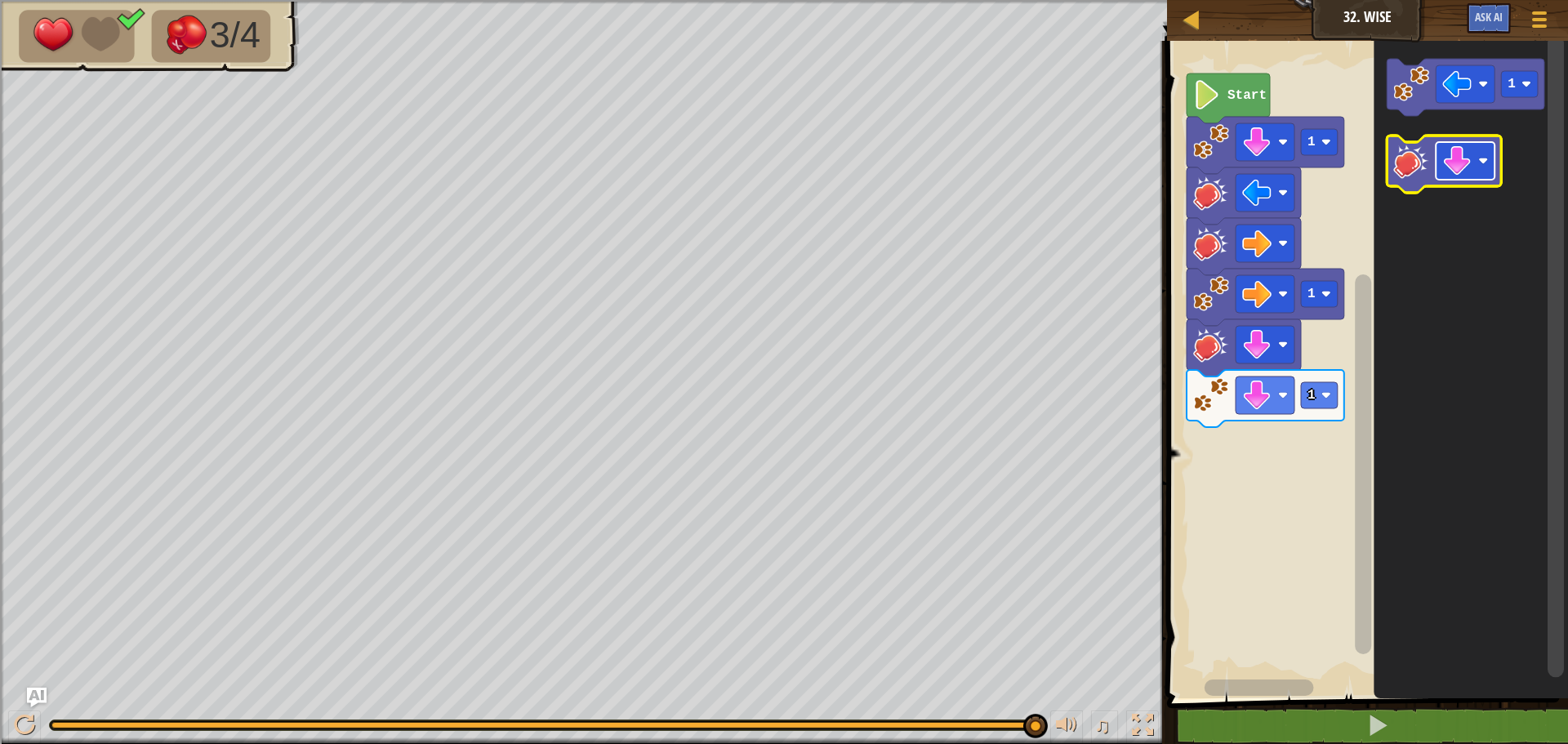
click at [1462, 166] on image "Blockly Workspace" at bounding box center [1456, 161] width 29 height 29
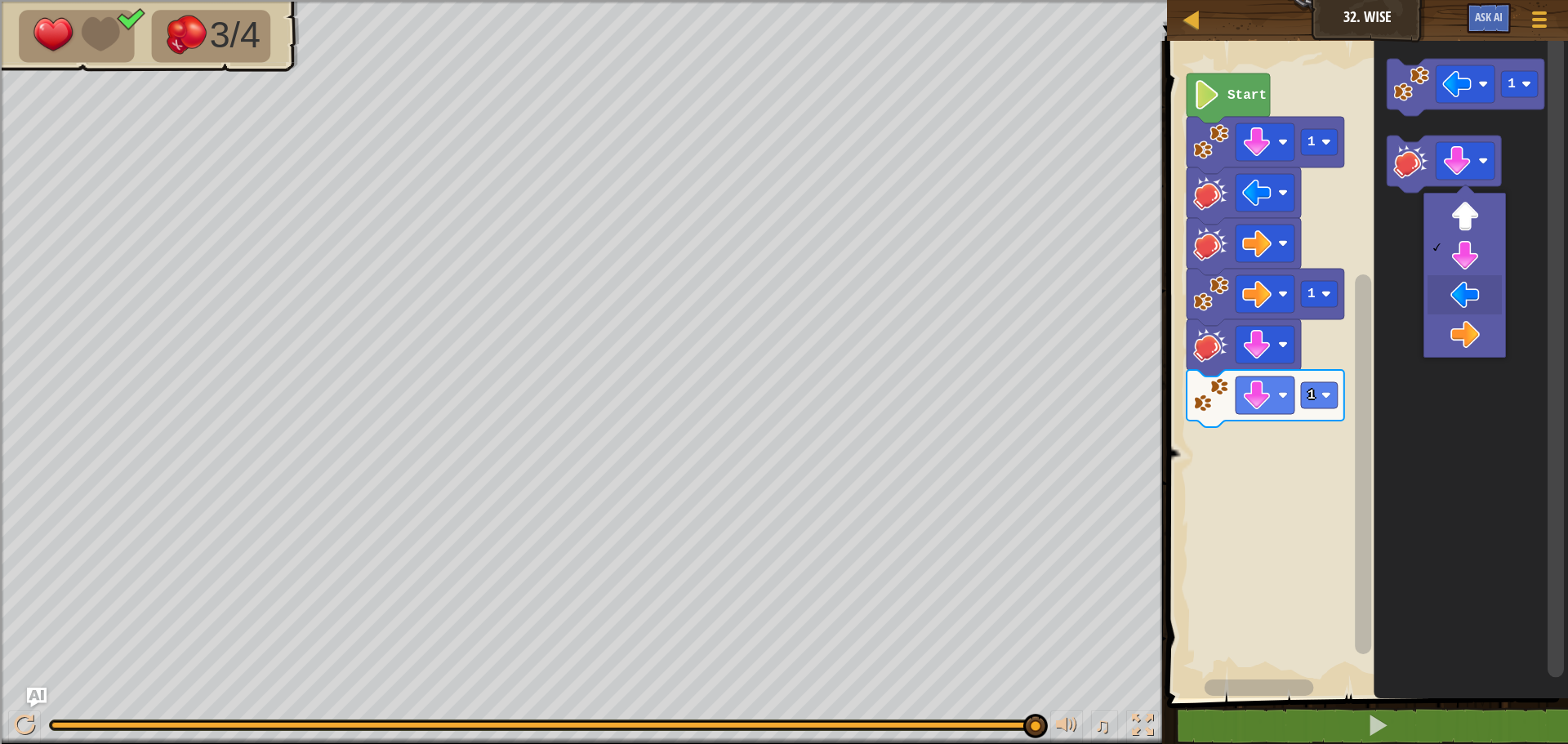
drag, startPoint x: 1456, startPoint y: 285, endPoint x: 1456, endPoint y: 263, distance: 22.0
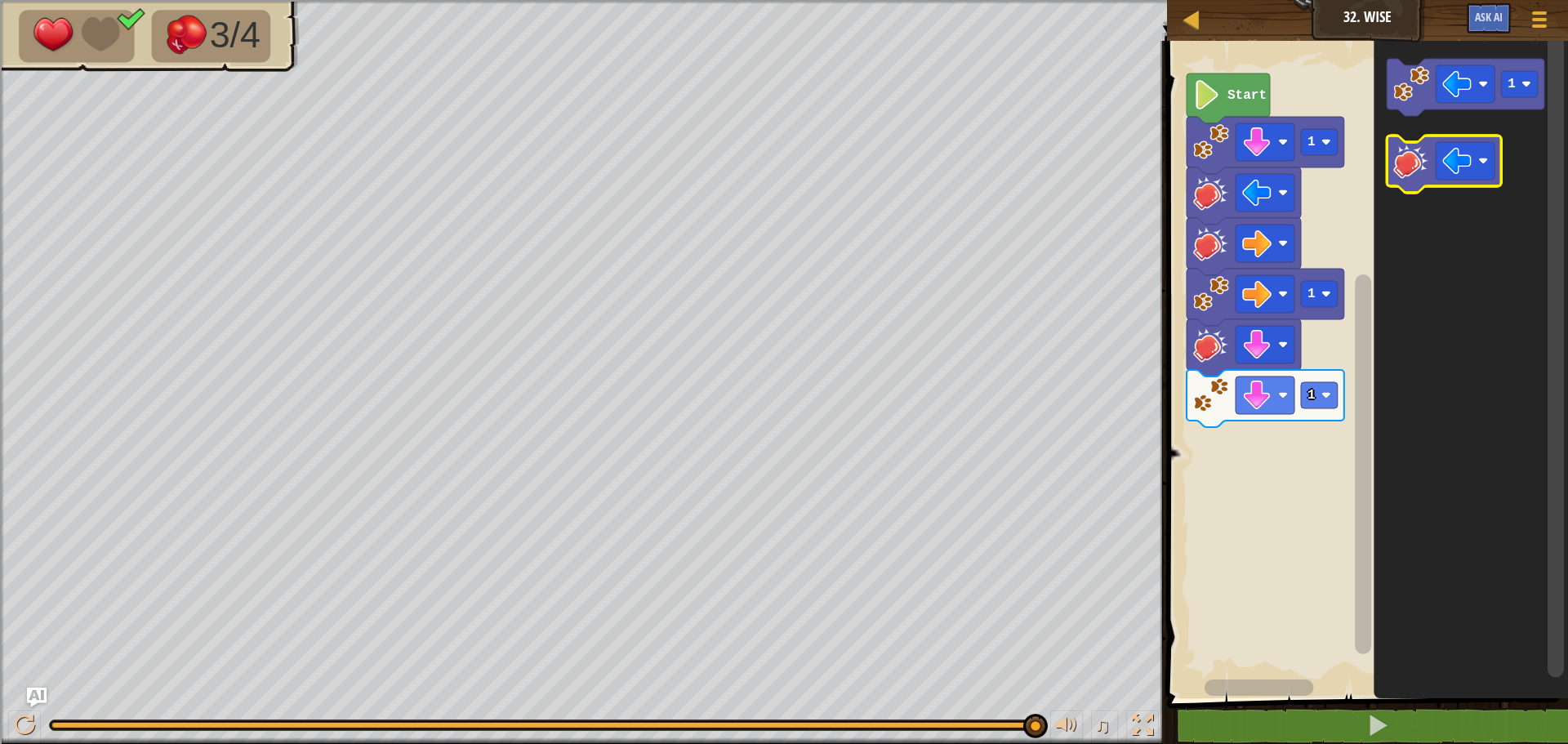
click at [1423, 159] on image "Blockly Workspace" at bounding box center [1411, 161] width 36 height 36
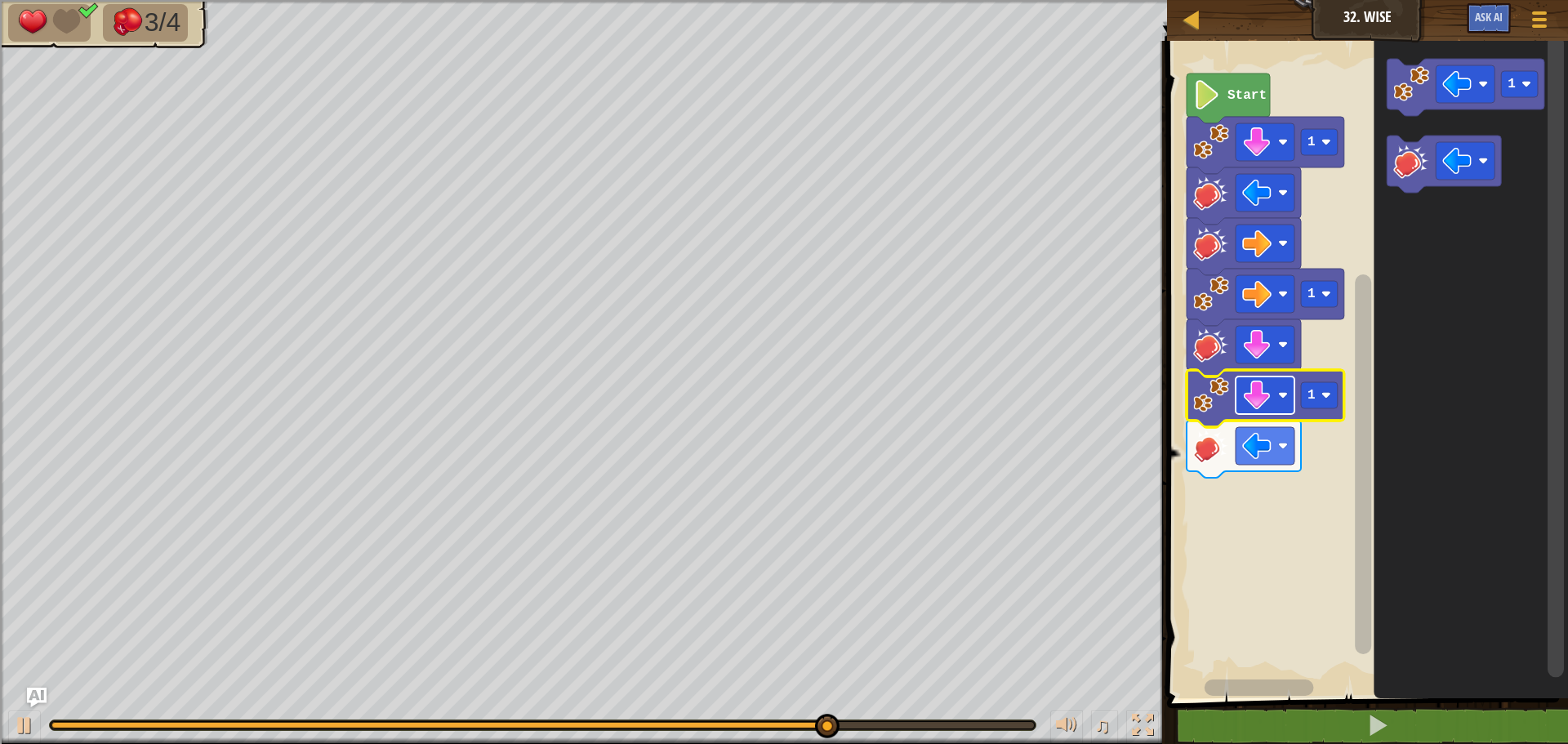
click at [1248, 404] on image "Blockly Workspace" at bounding box center [1257, 395] width 29 height 29
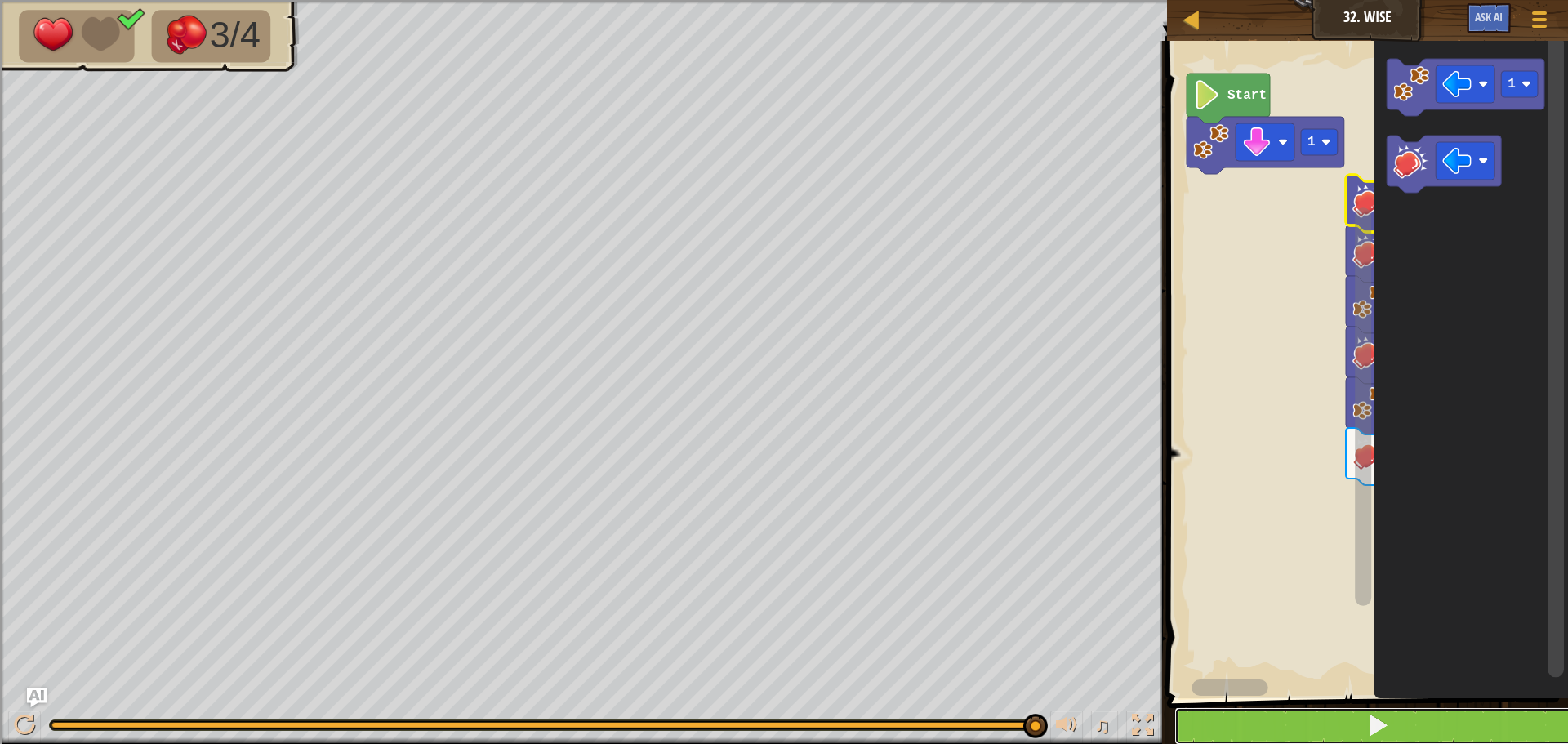
click at [1326, 731] on button at bounding box center [1377, 725] width 406 height 37
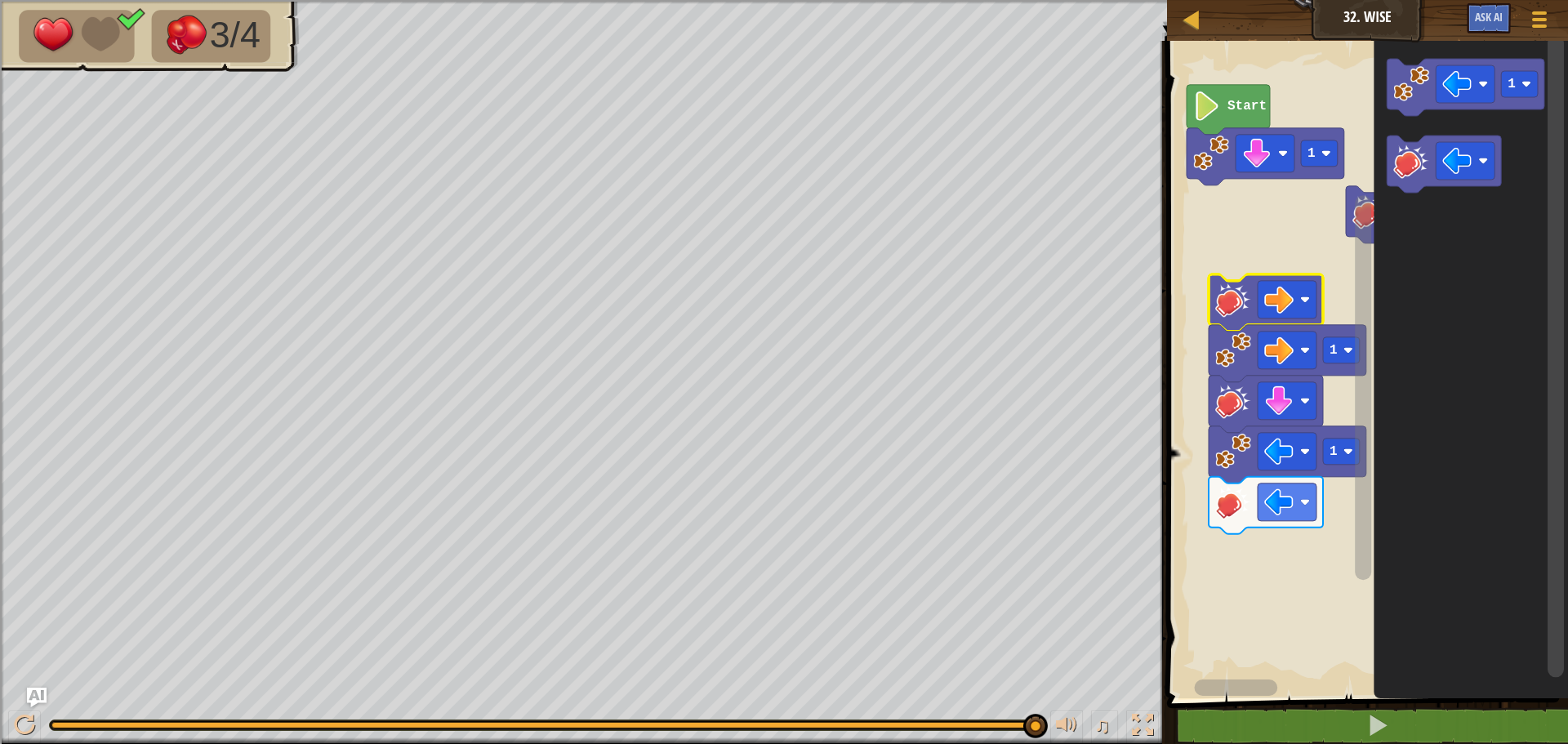
click at [1270, 213] on div "Start 1 1 1 1" at bounding box center [1365, 365] width 406 height 665
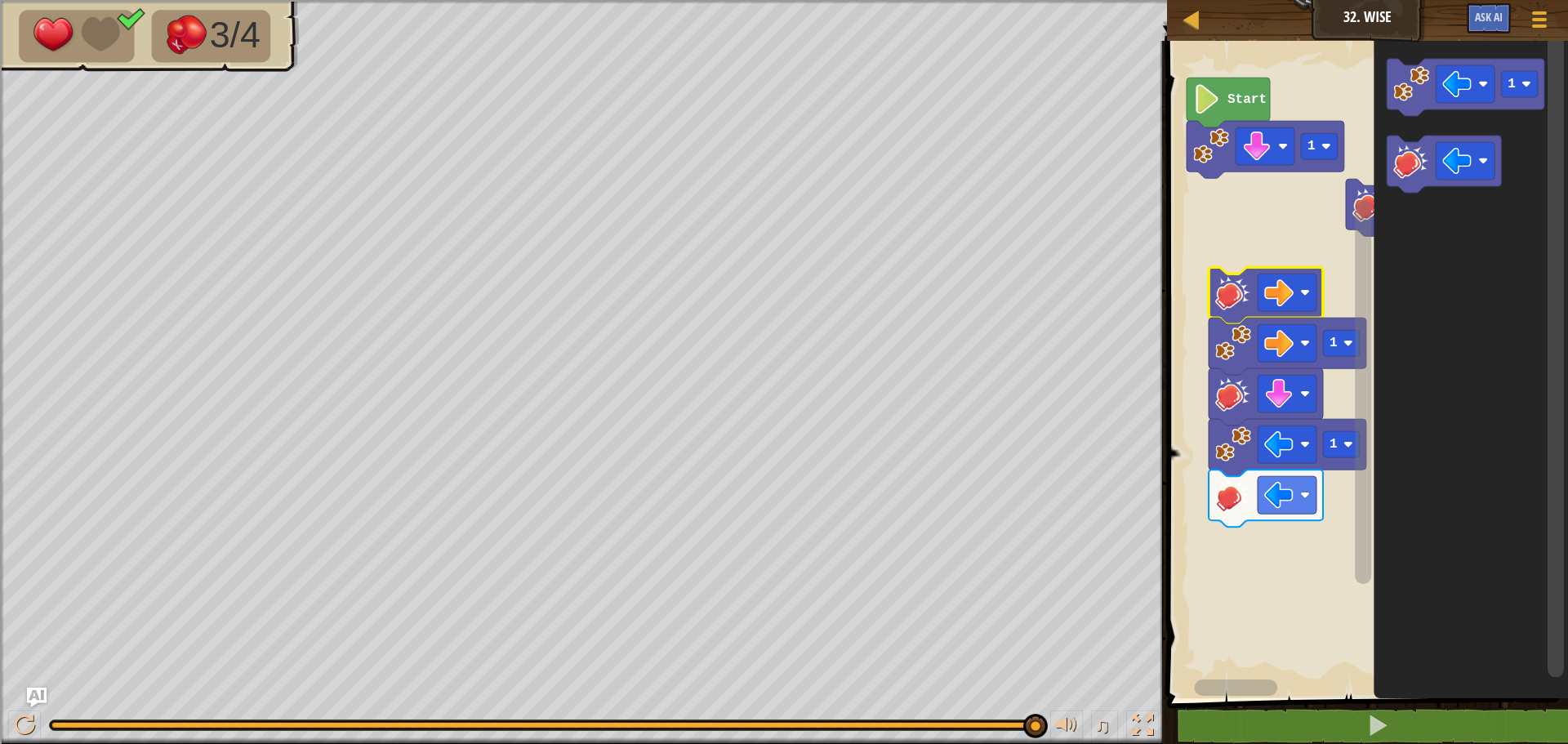
drag, startPoint x: 1352, startPoint y: 196, endPoint x: 1373, endPoint y: 191, distance: 21.6
click at [1356, 192] on icon "Blockly Workspace" at bounding box center [1363, 356] width 20 height 644
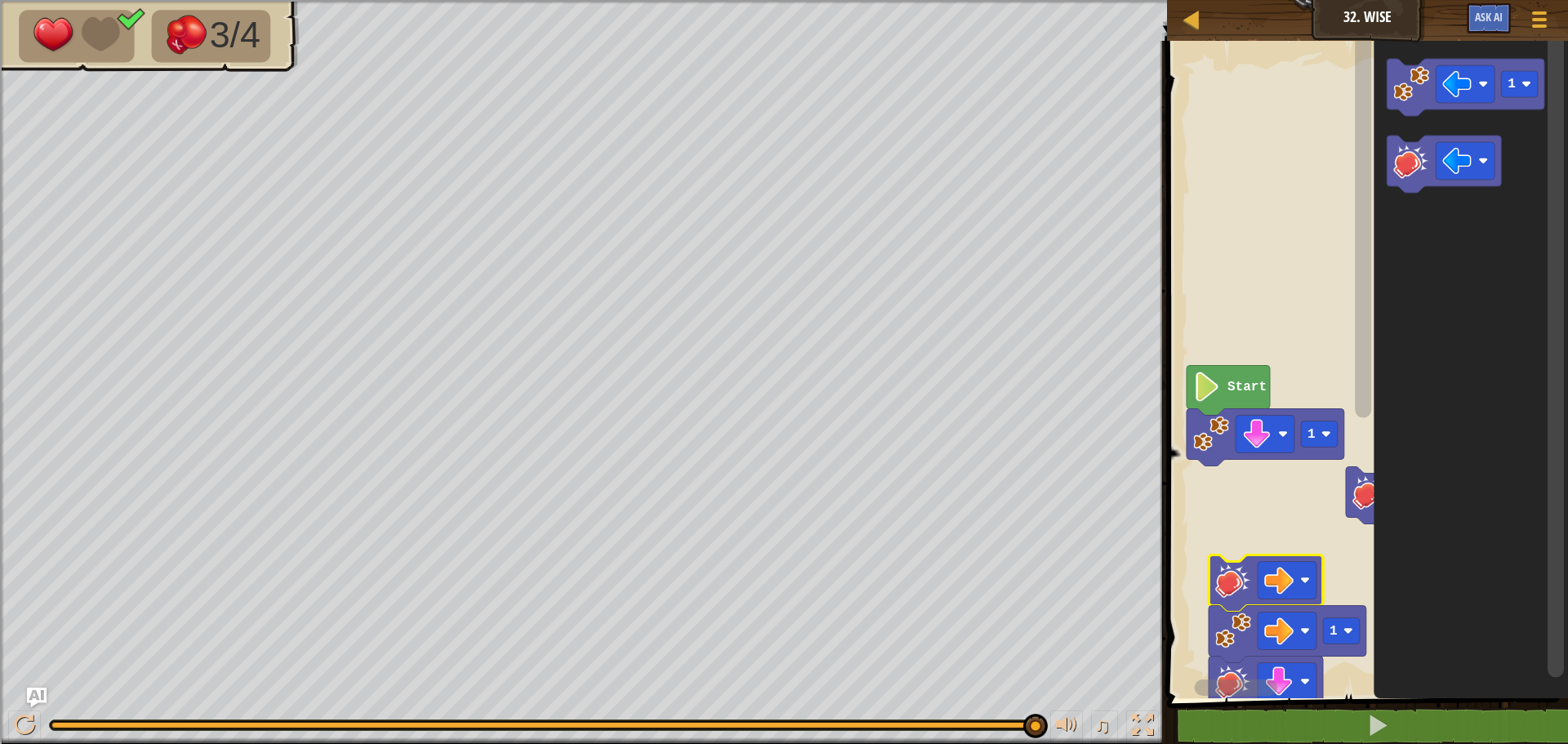
click at [1329, 183] on div "Start 1 1 1 1" at bounding box center [1365, 365] width 406 height 665
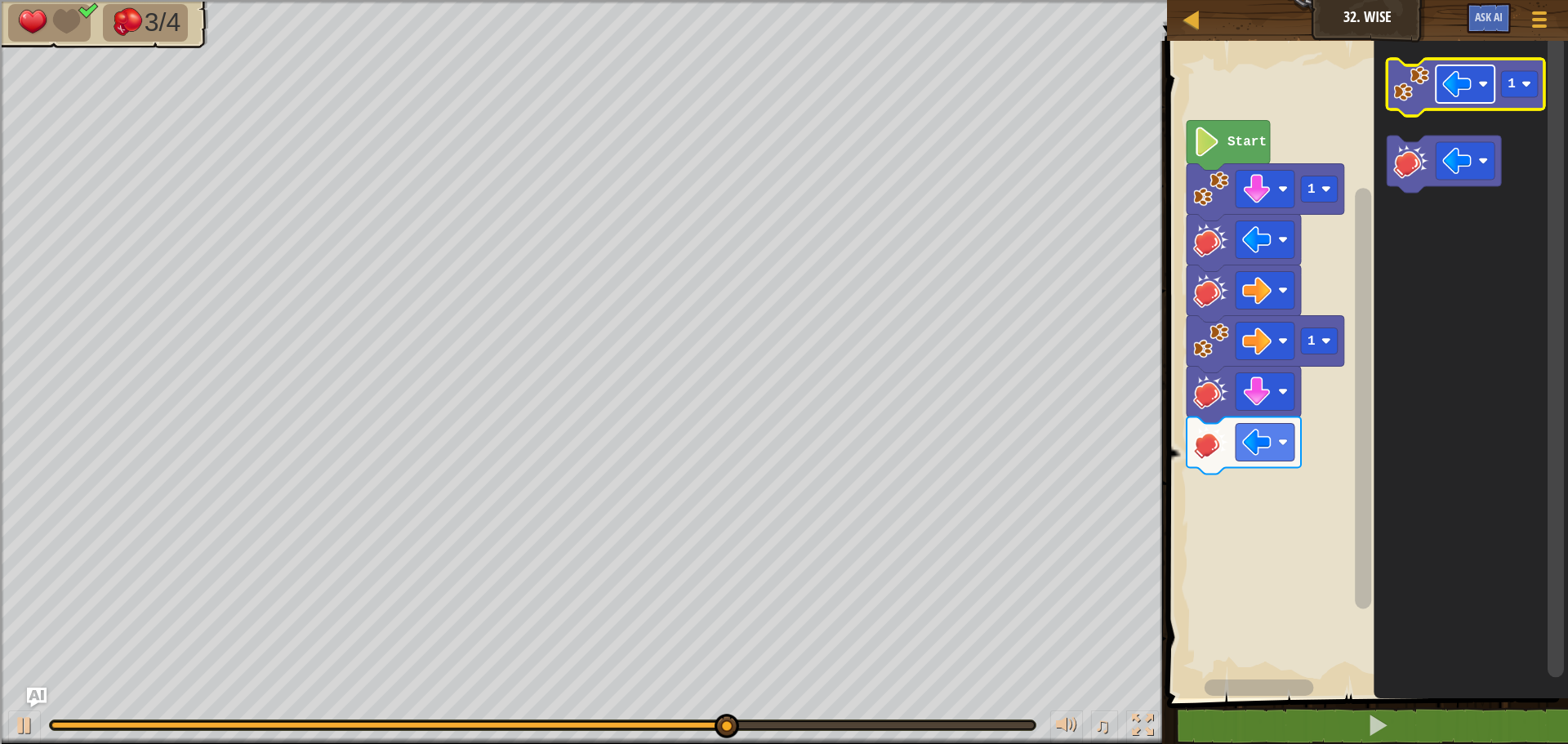
click at [1463, 80] on image "Blockly Workspace" at bounding box center [1456, 83] width 29 height 29
click at [1402, 107] on icon "Blockly Workspace" at bounding box center [1465, 87] width 158 height 57
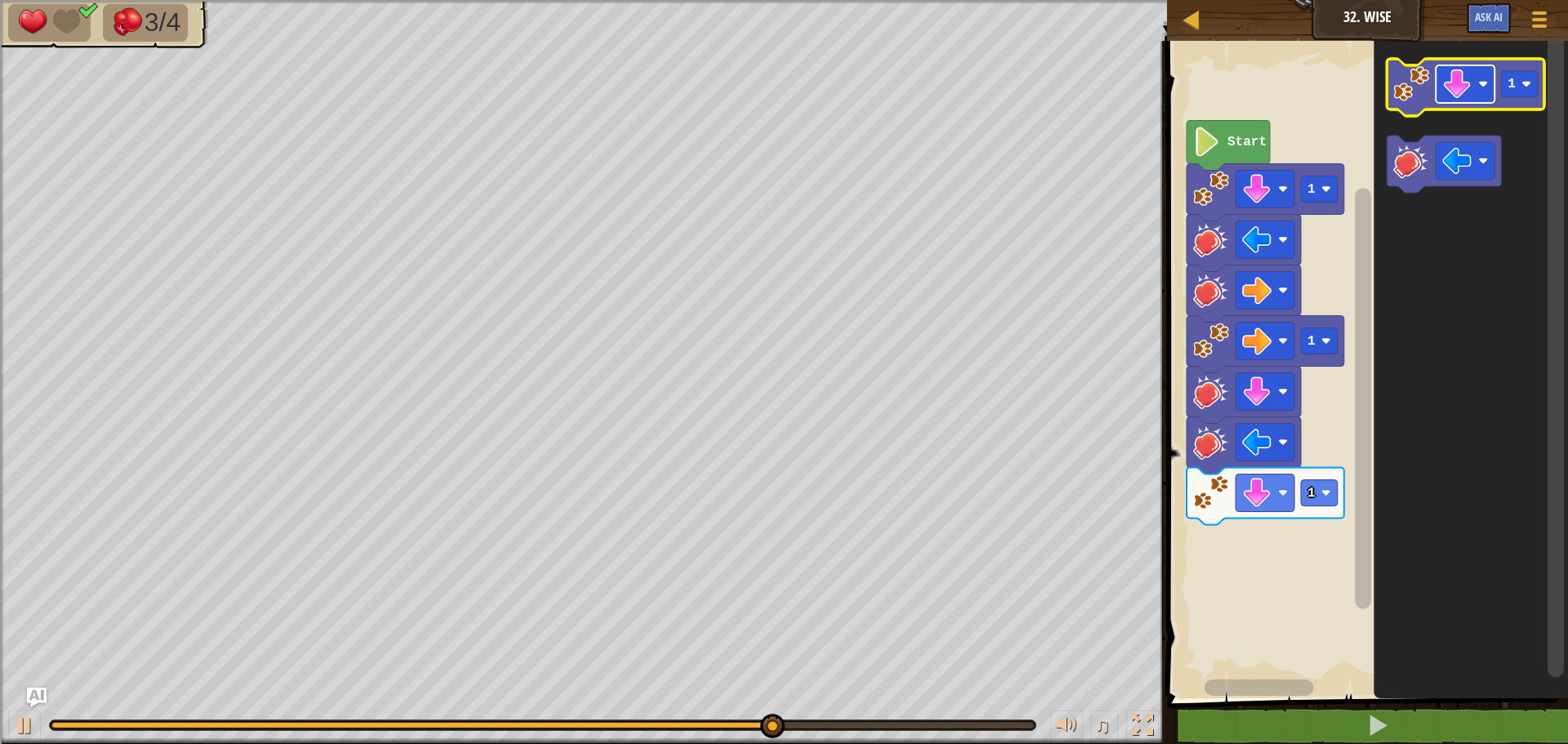
click at [1473, 70] on rect "Blockly Workspace" at bounding box center [1465, 83] width 59 height 37
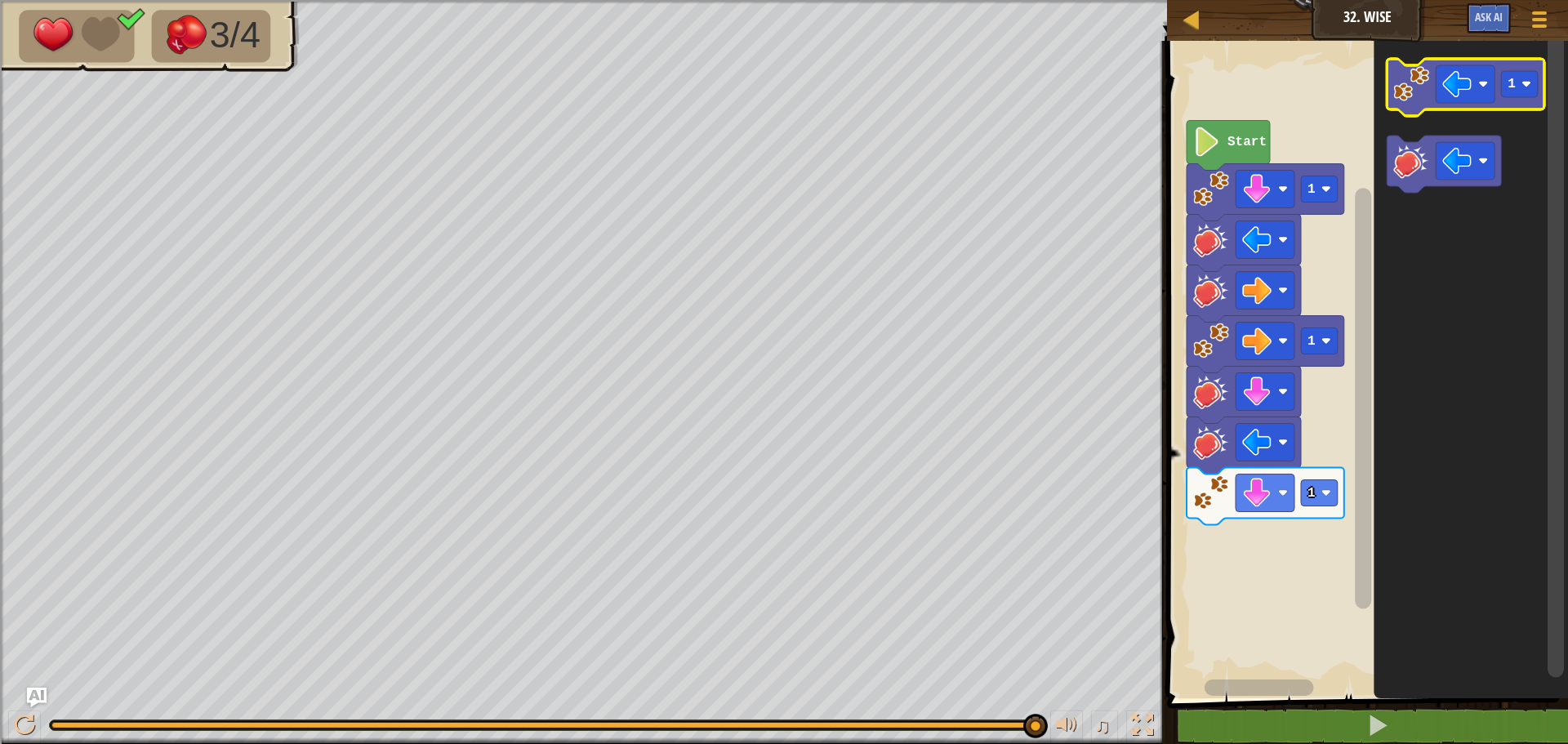
click at [1418, 100] on image "Blockly Workspace" at bounding box center [1411, 84] width 36 height 36
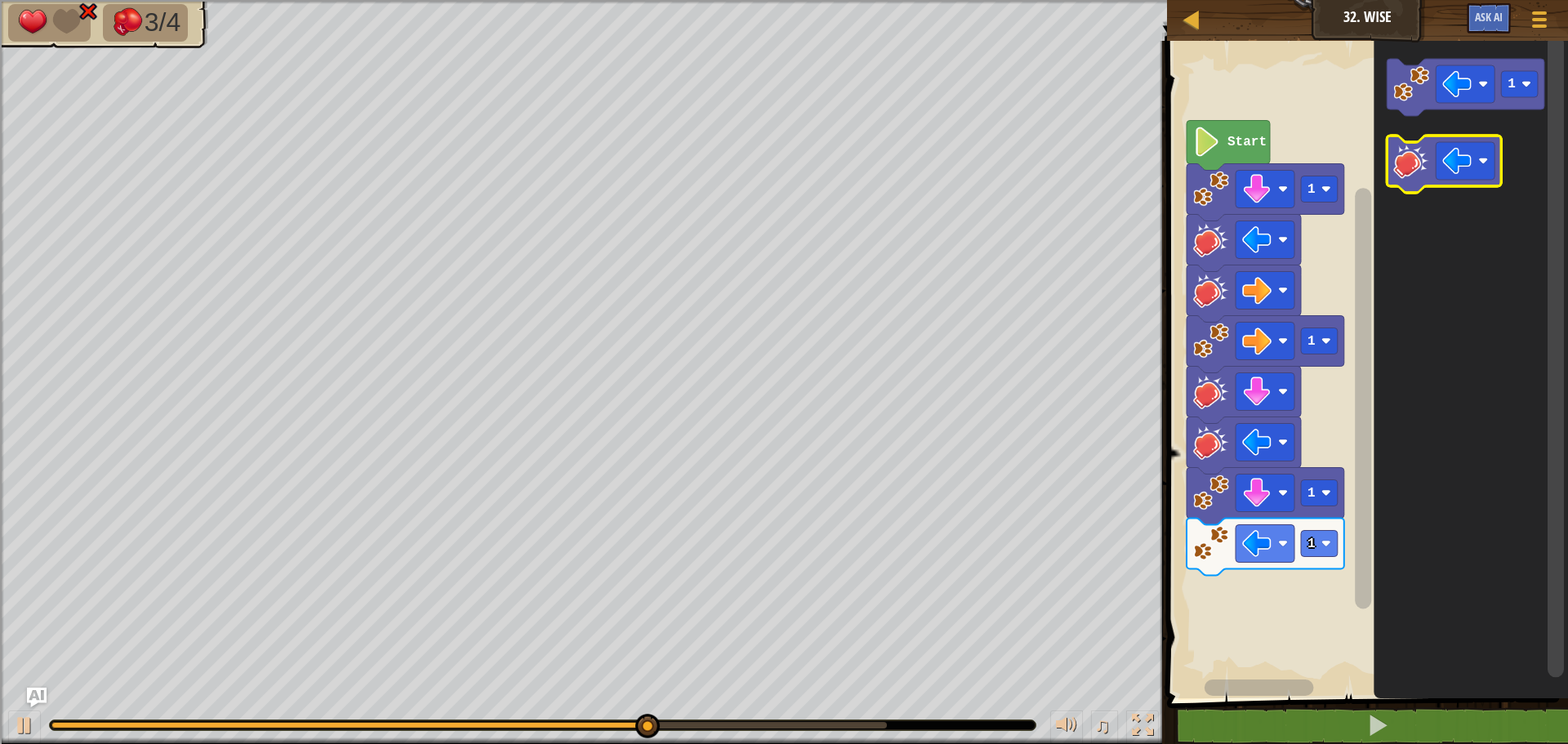
click at [1411, 173] on image "Blockly Workspace" at bounding box center [1411, 161] width 36 height 36
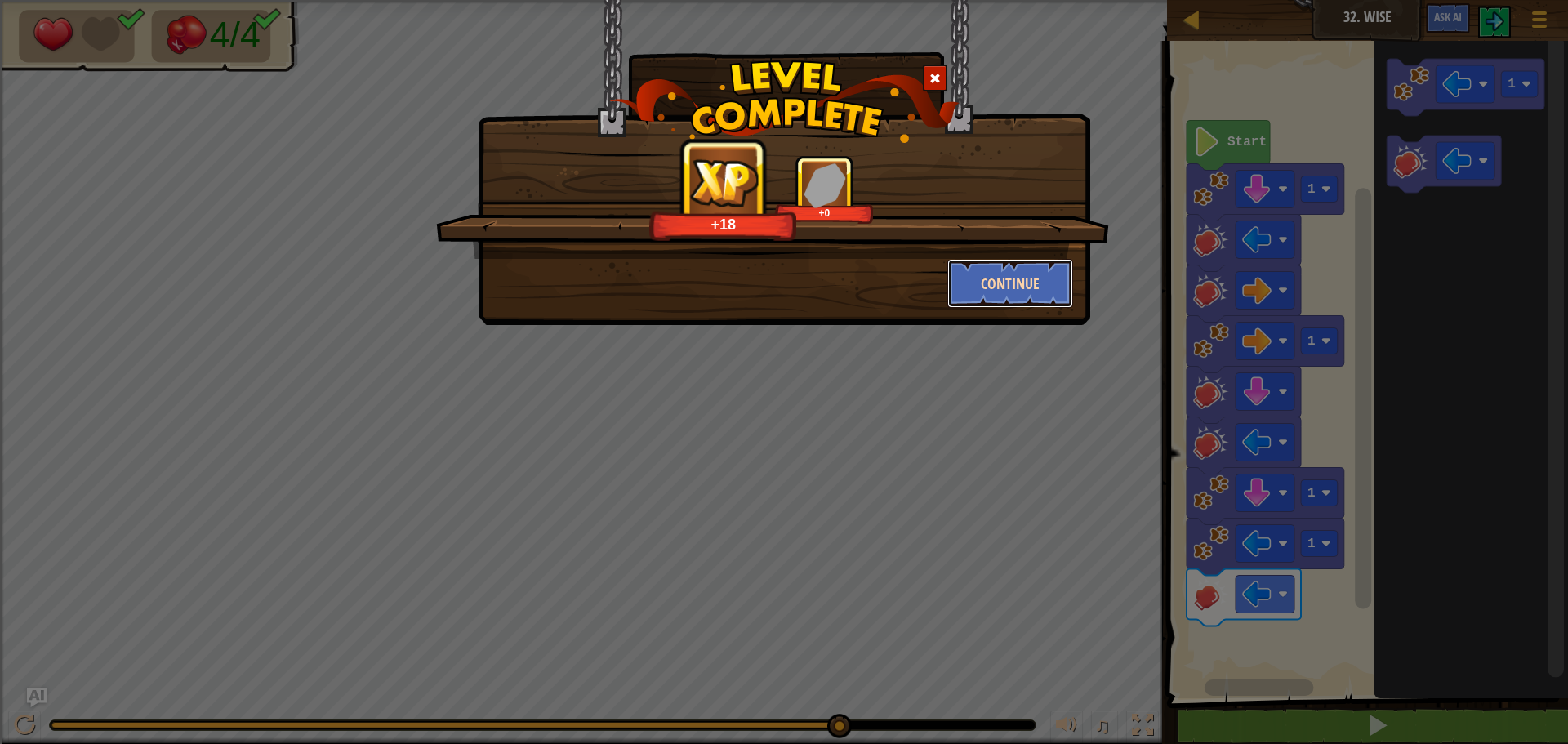
click at [1016, 299] on button "Continue" at bounding box center [1010, 283] width 126 height 49
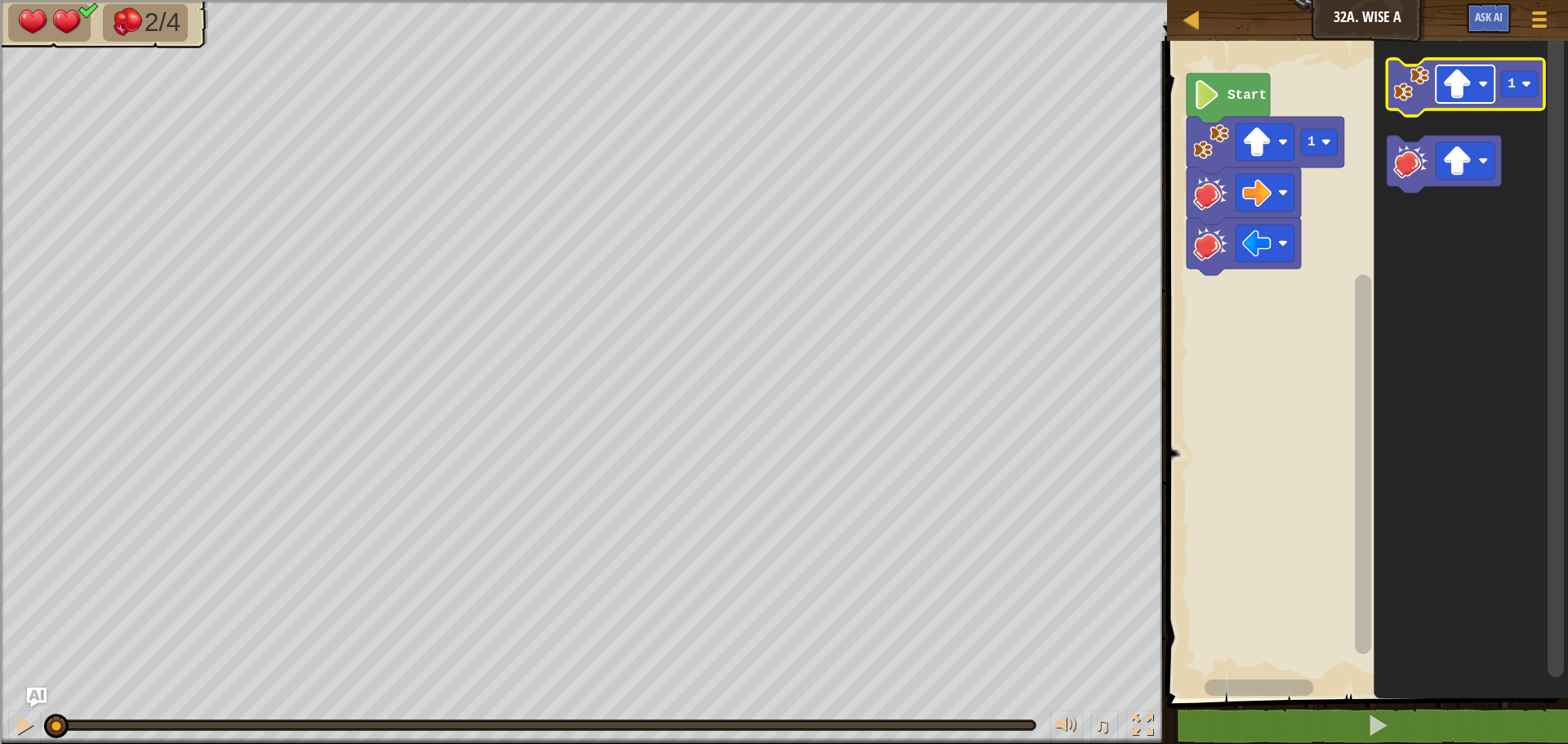
click at [1466, 86] on image "Blockly Workspace" at bounding box center [1456, 83] width 29 height 29
click at [1416, 94] on image "Blockly Workspace" at bounding box center [1411, 84] width 36 height 36
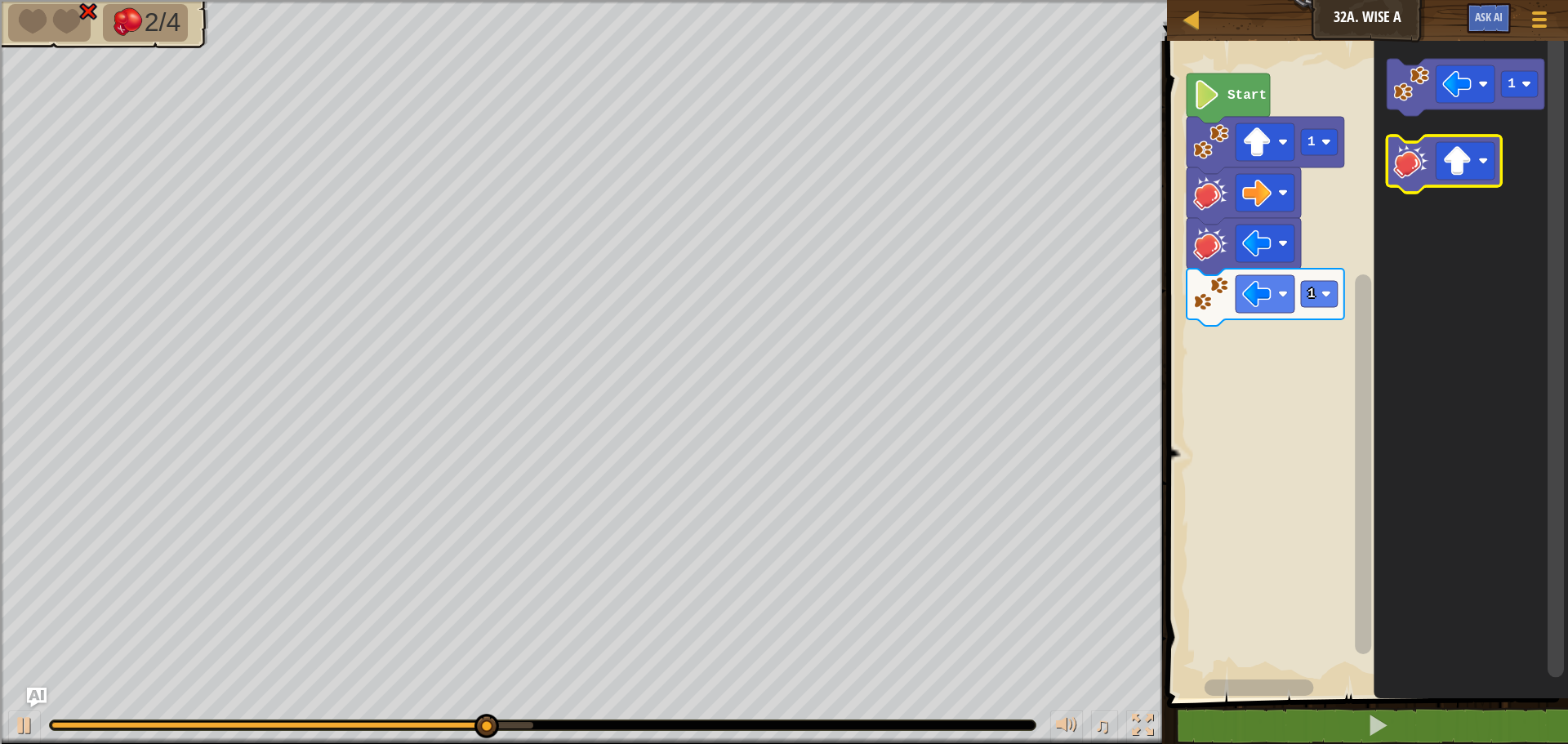
click at [1418, 157] on image "Blockly Workspace" at bounding box center [1411, 161] width 36 height 36
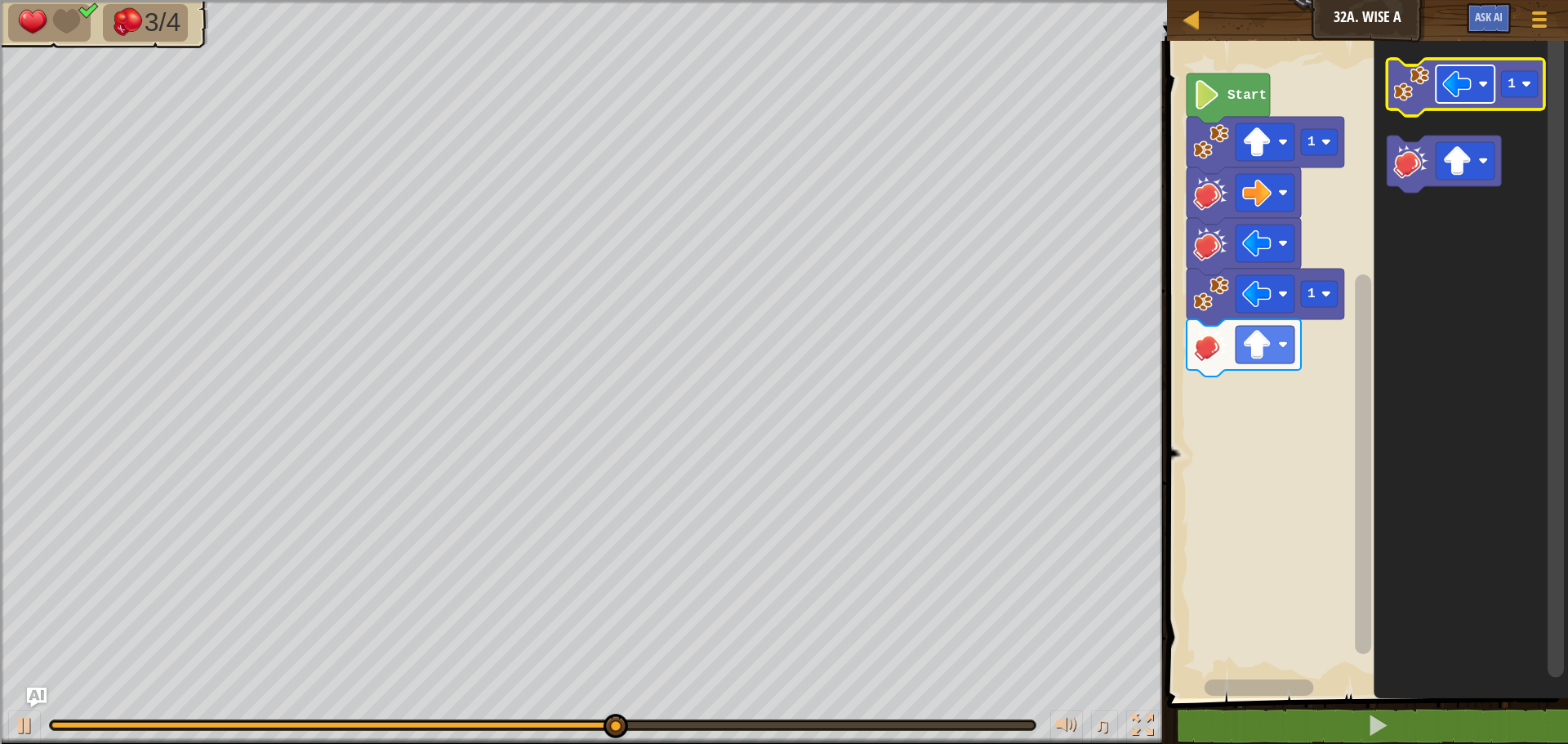
click at [1445, 90] on image "Blockly Workspace" at bounding box center [1456, 83] width 29 height 29
click at [1430, 99] on icon "Blockly Workspace" at bounding box center [1465, 87] width 158 height 57
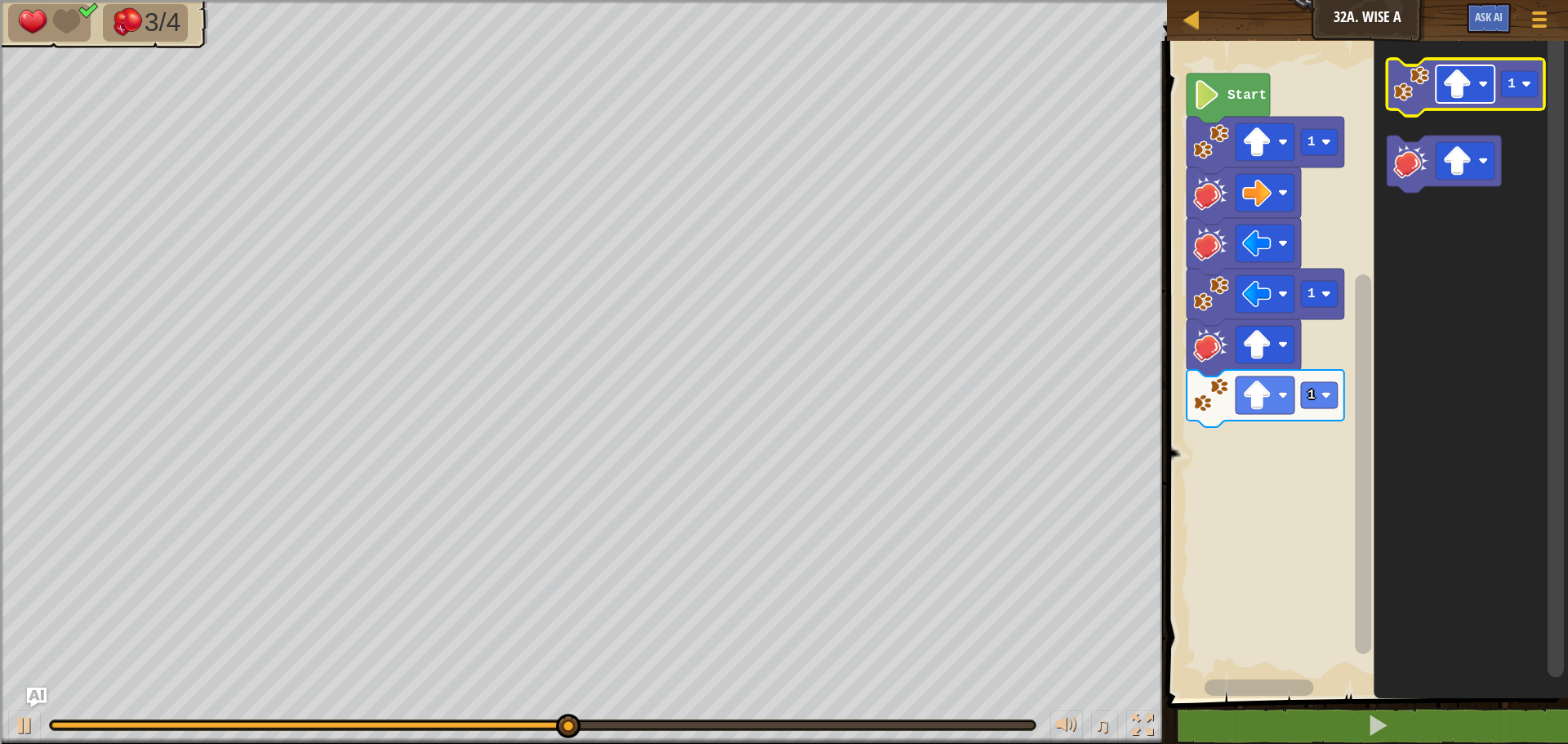
click at [1476, 99] on rect "Blockly Workspace" at bounding box center [1465, 83] width 59 height 37
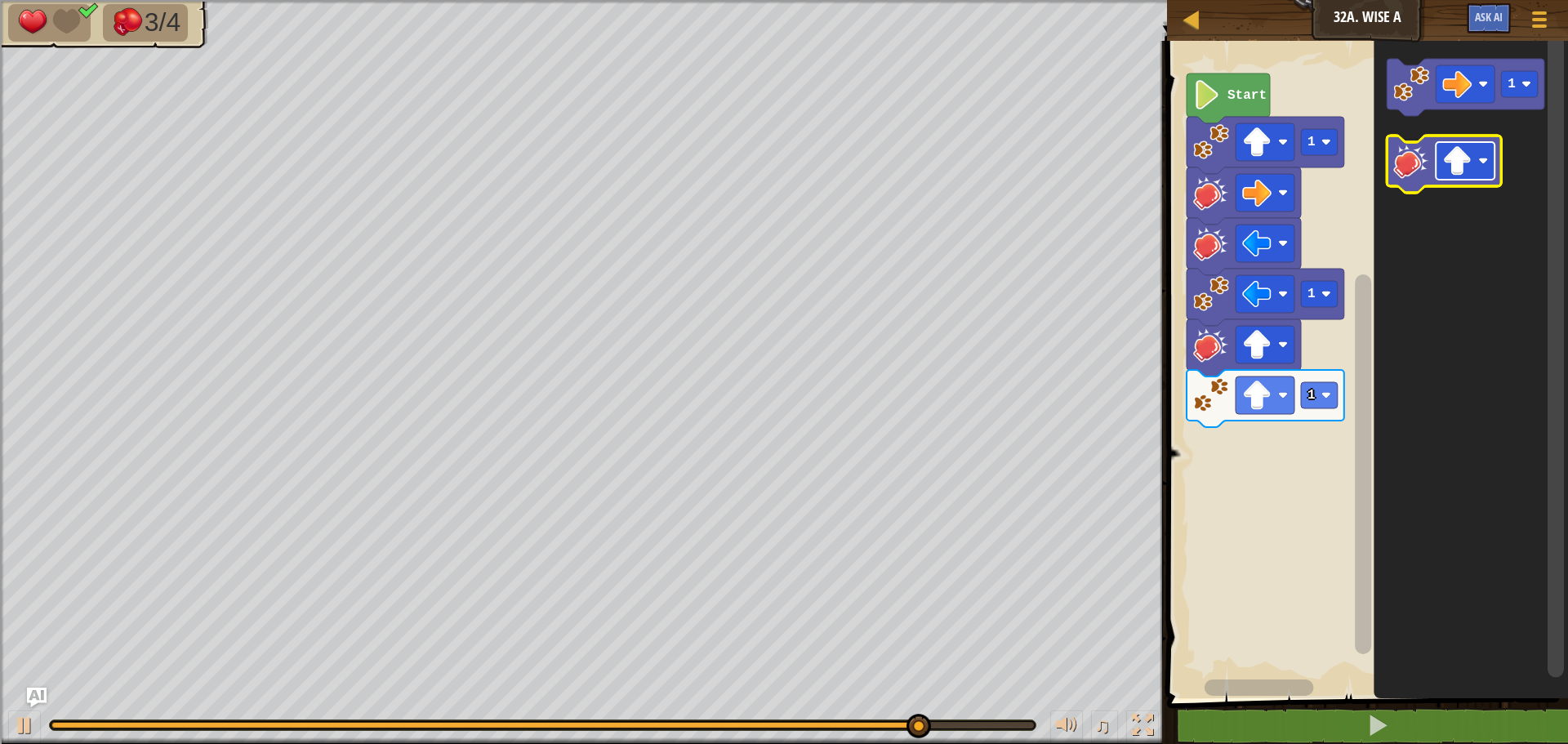
click at [1436, 159] on rect "Blockly Workspace" at bounding box center [1465, 161] width 59 height 37
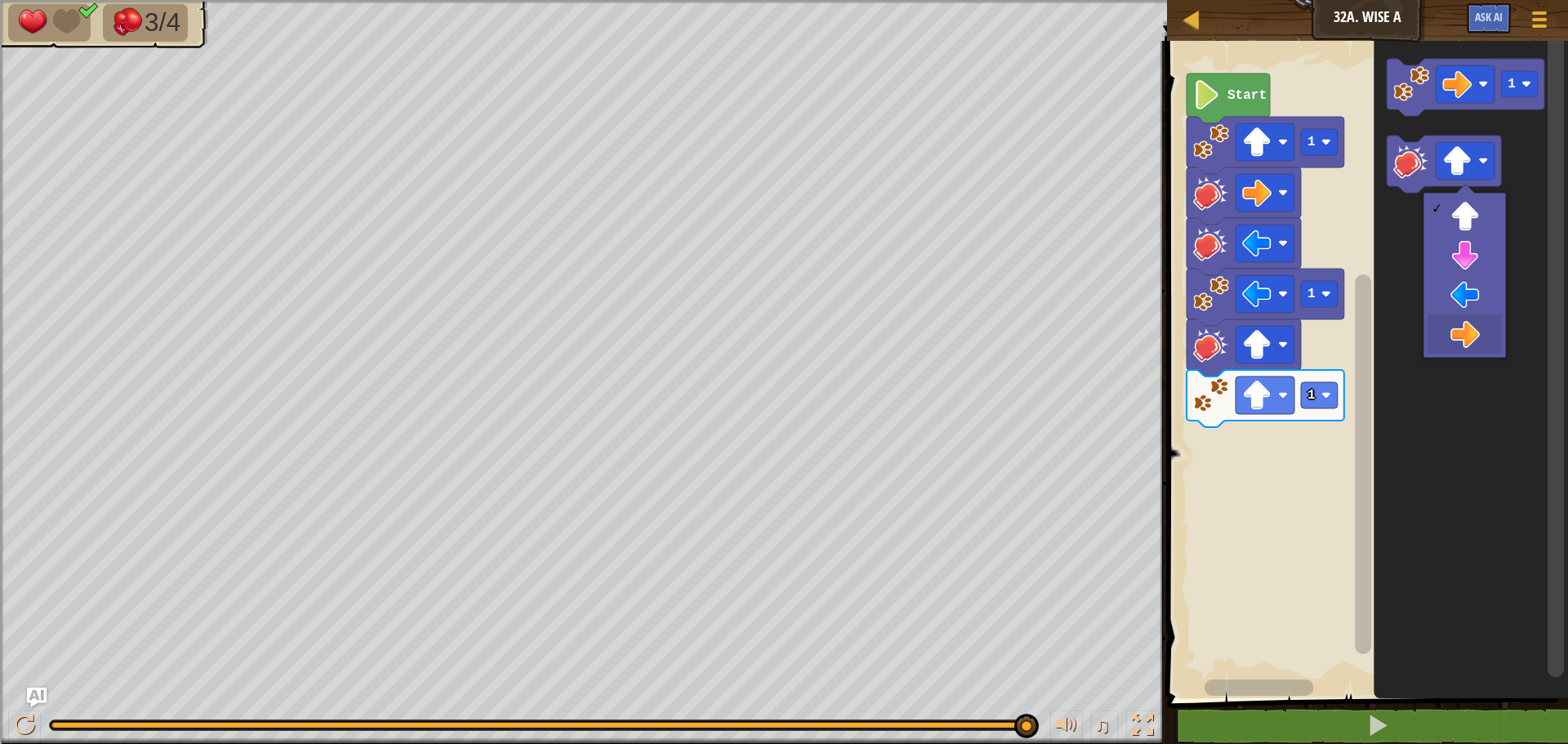
drag, startPoint x: 1461, startPoint y: 328, endPoint x: 1458, endPoint y: 237, distance: 91.0
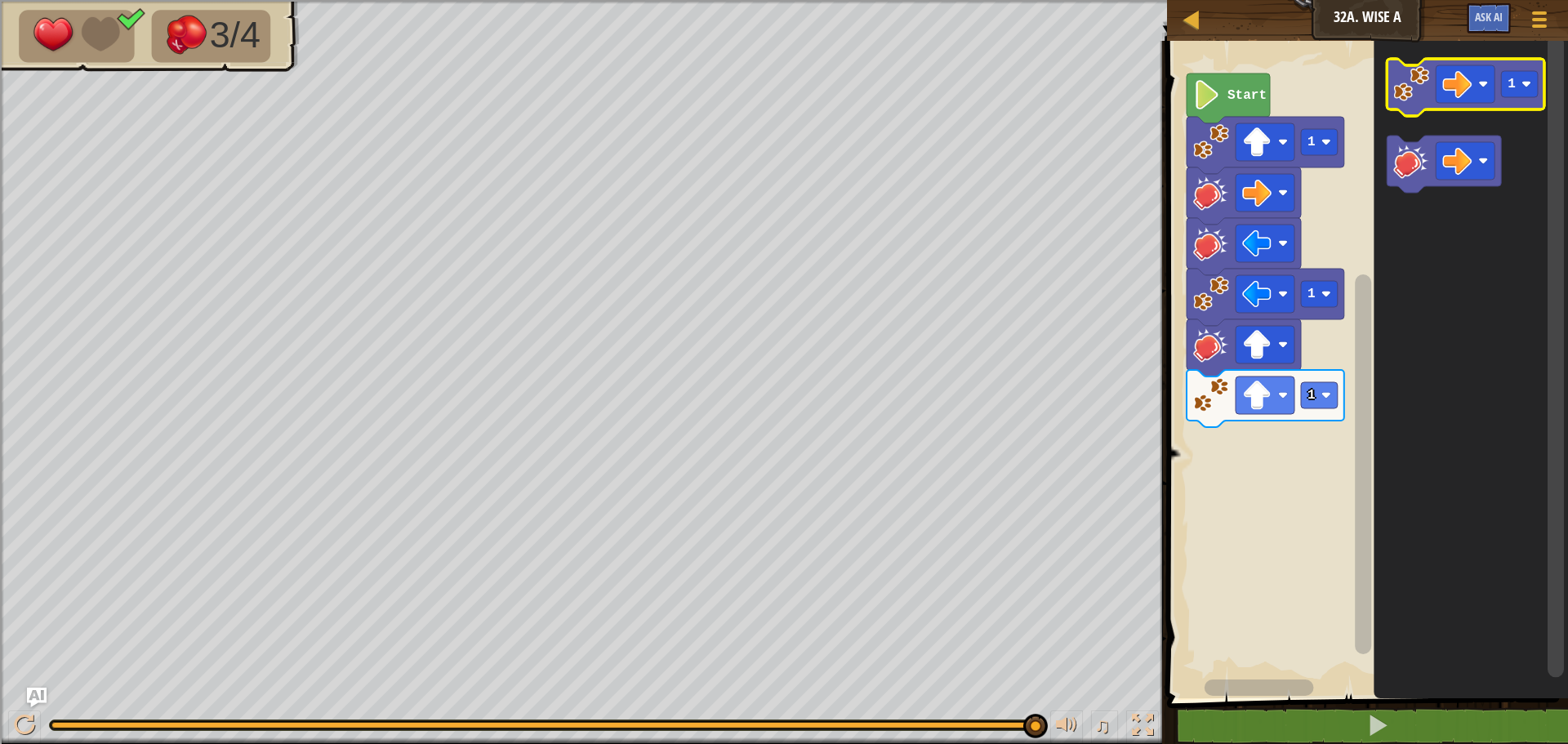
click at [1416, 98] on image "Blockly Workspace" at bounding box center [1411, 84] width 36 height 36
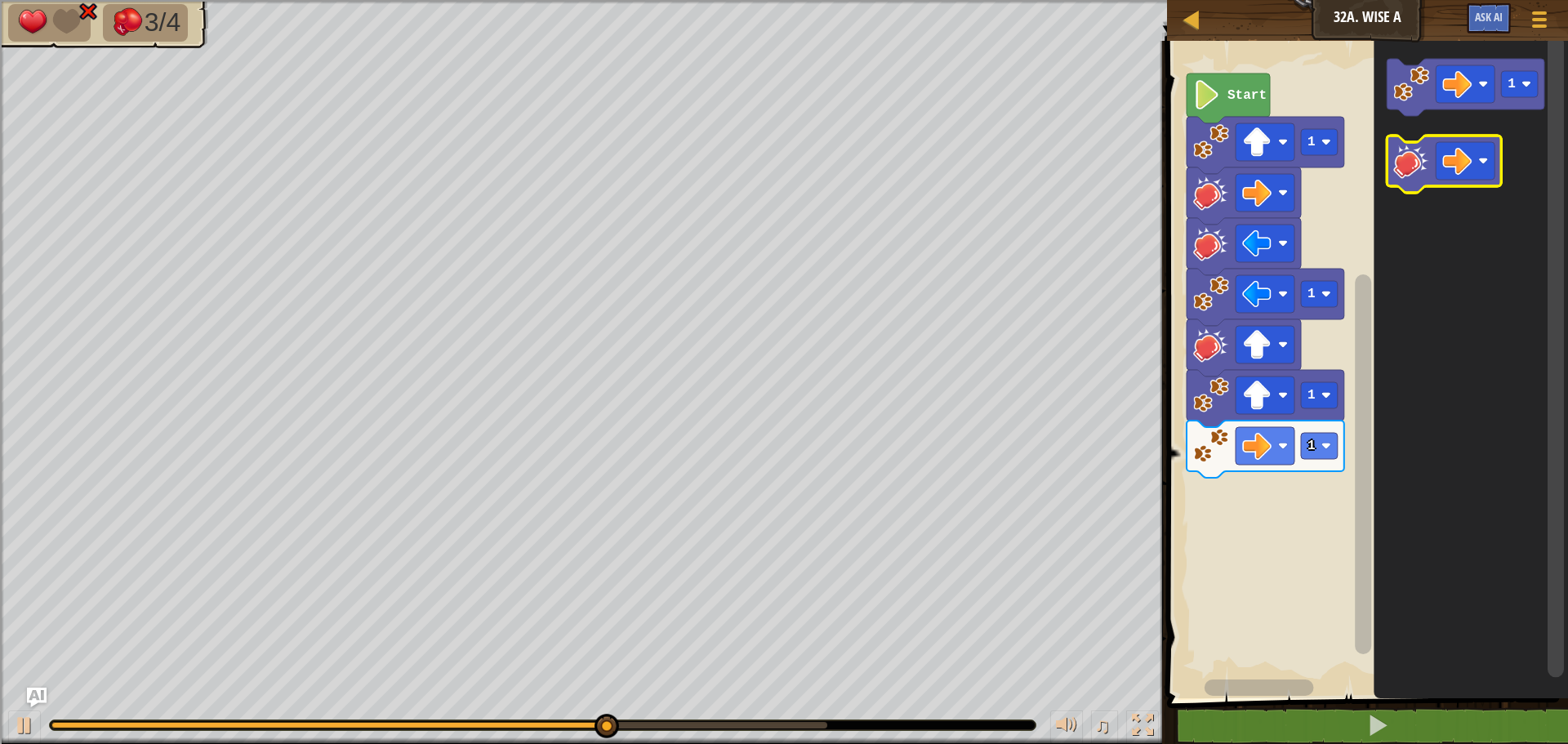
click at [1426, 162] on image "Blockly Workspace" at bounding box center [1411, 161] width 36 height 36
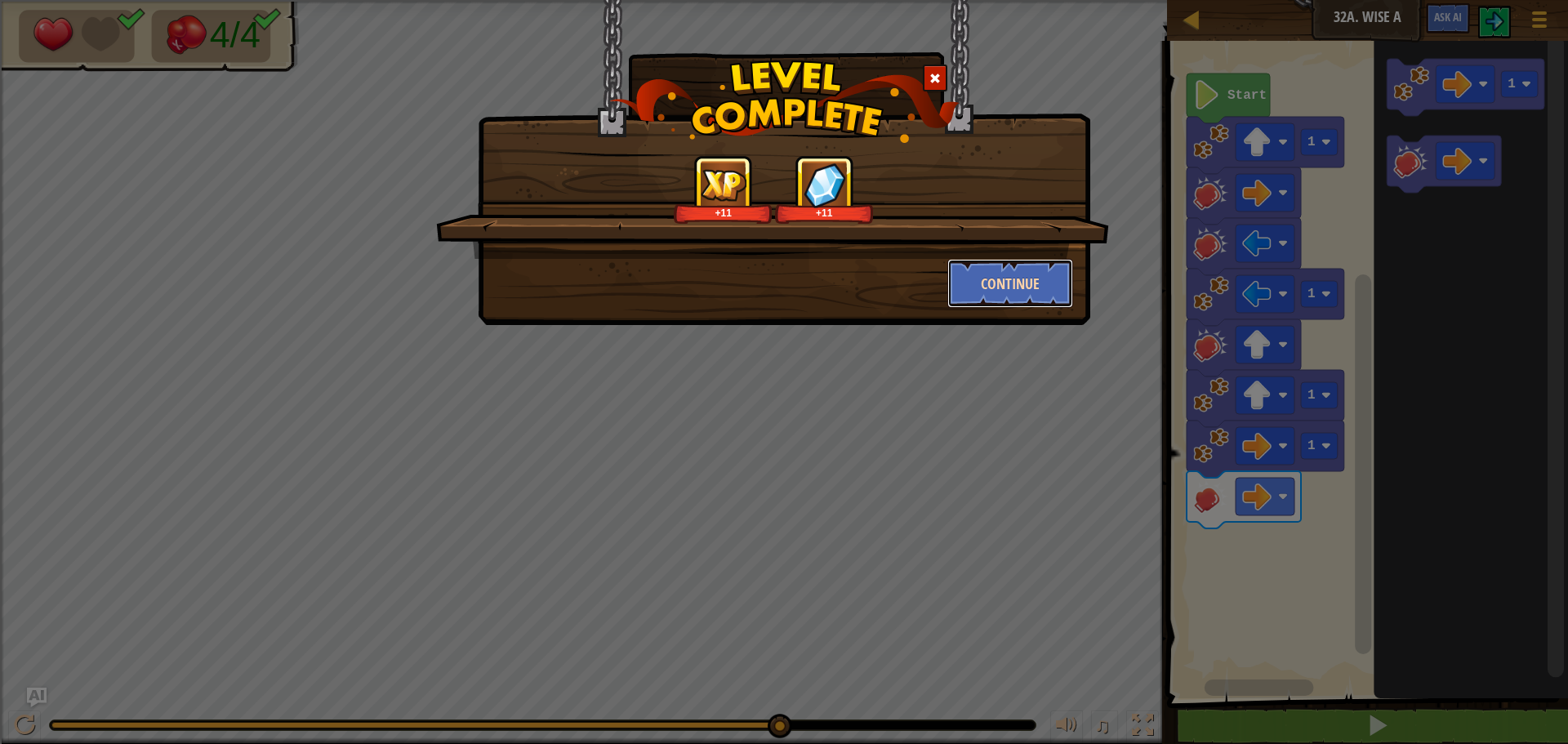
click at [1009, 274] on button "Continue" at bounding box center [1010, 283] width 126 height 49
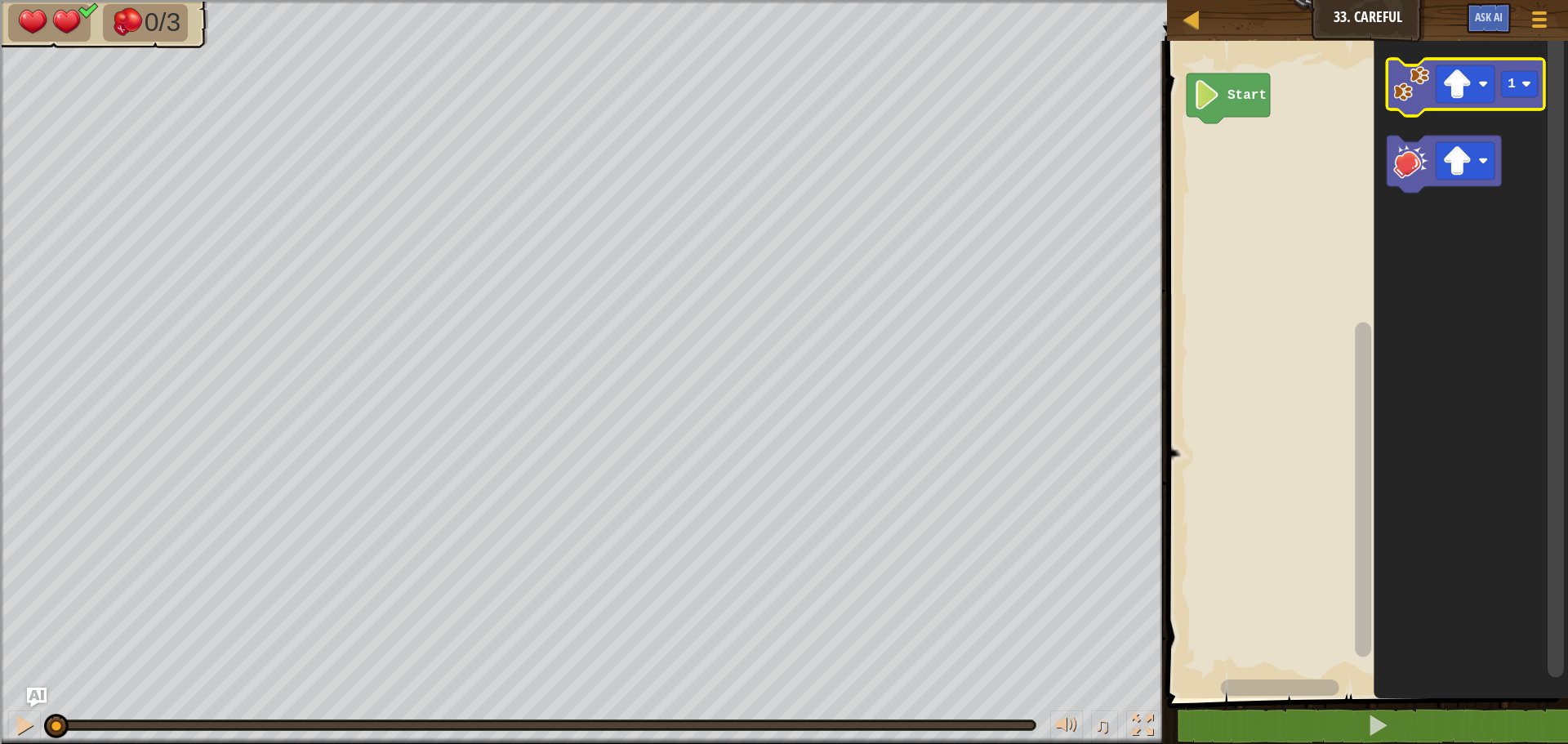
click at [1426, 93] on image "Blockly Workspace" at bounding box center [1411, 84] width 36 height 36
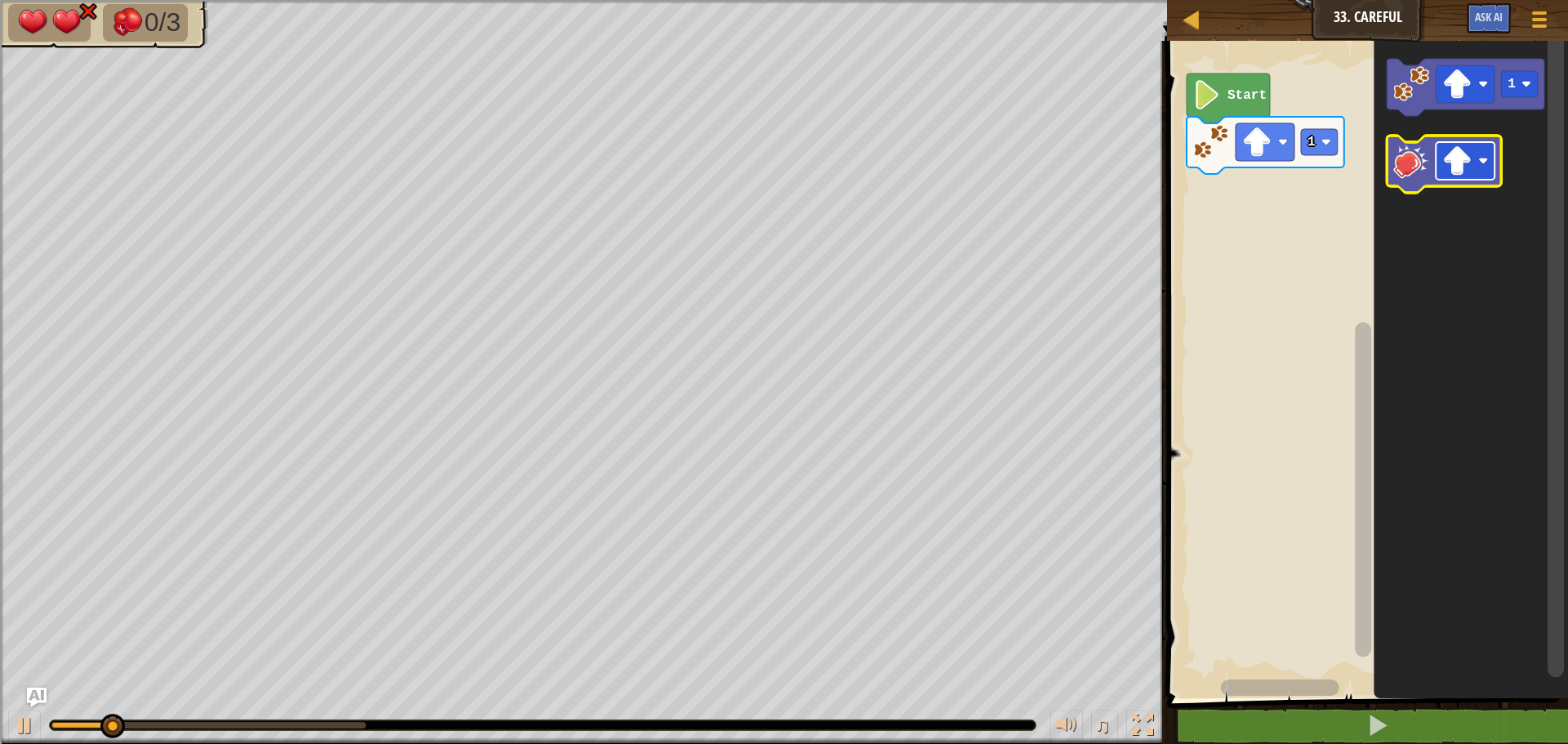
click at [1475, 160] on rect "Blockly Workspace" at bounding box center [1465, 161] width 59 height 37
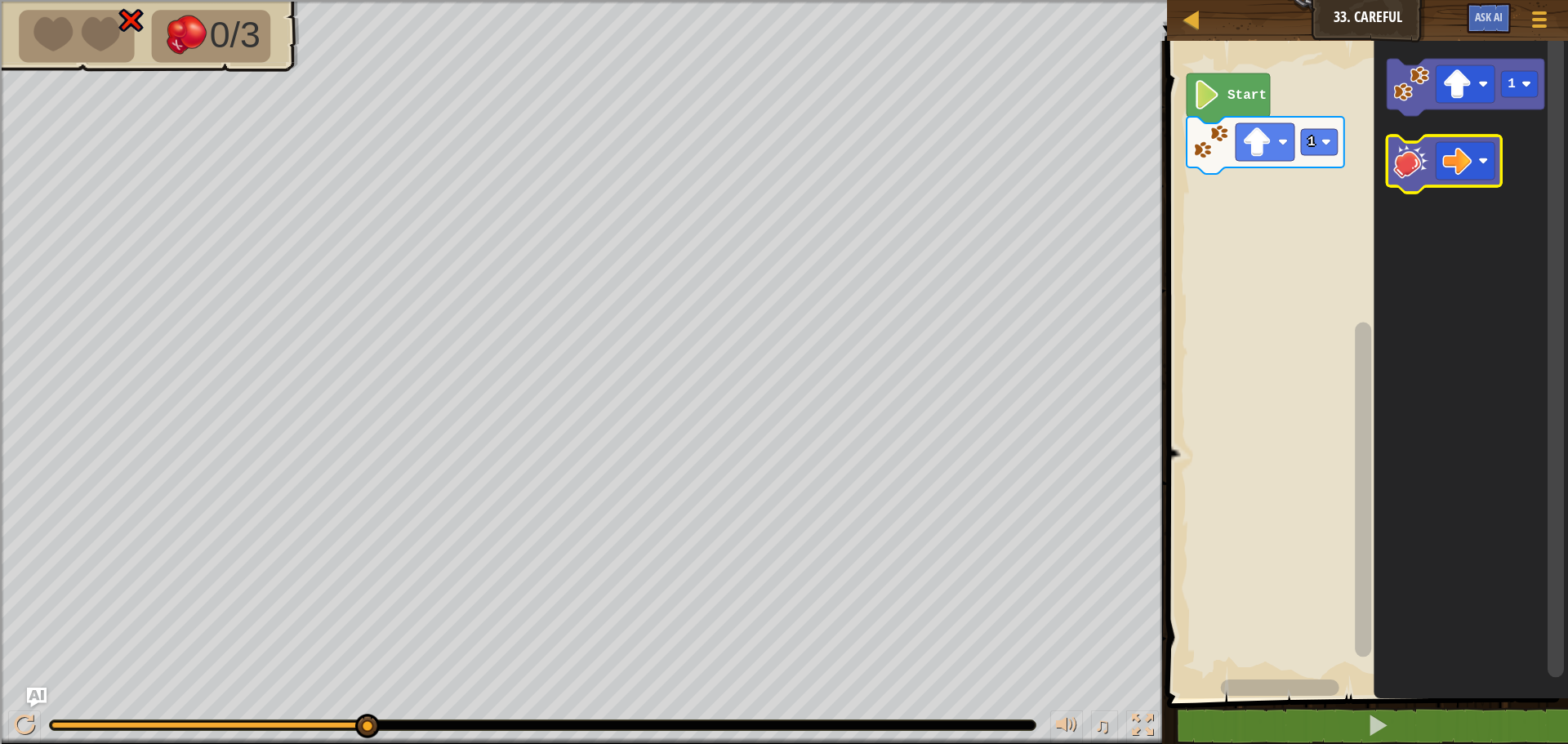
click at [1409, 165] on image "Blockly Workspace" at bounding box center [1411, 161] width 36 height 36
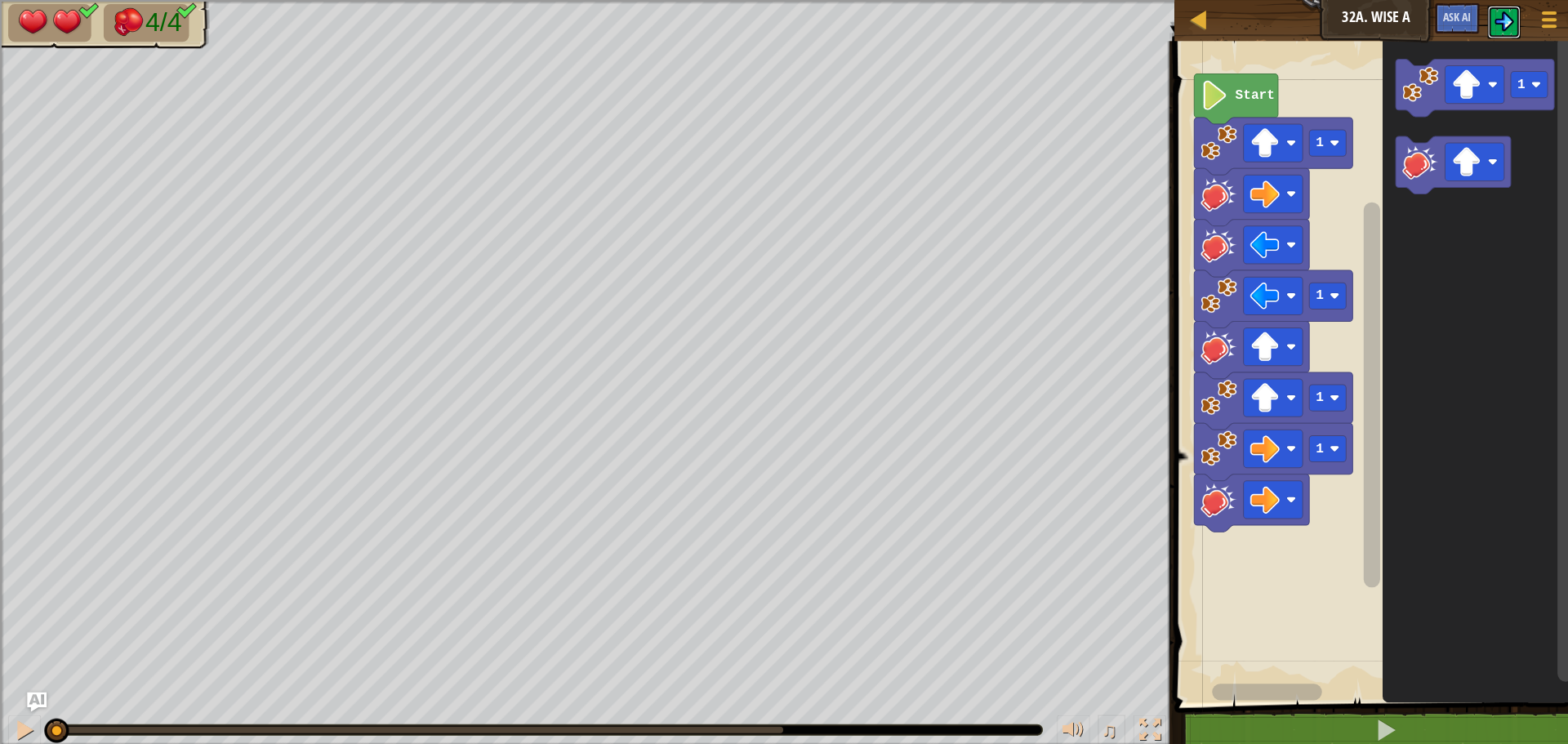
click at [1503, 11] on button at bounding box center [1494, 22] width 33 height 33
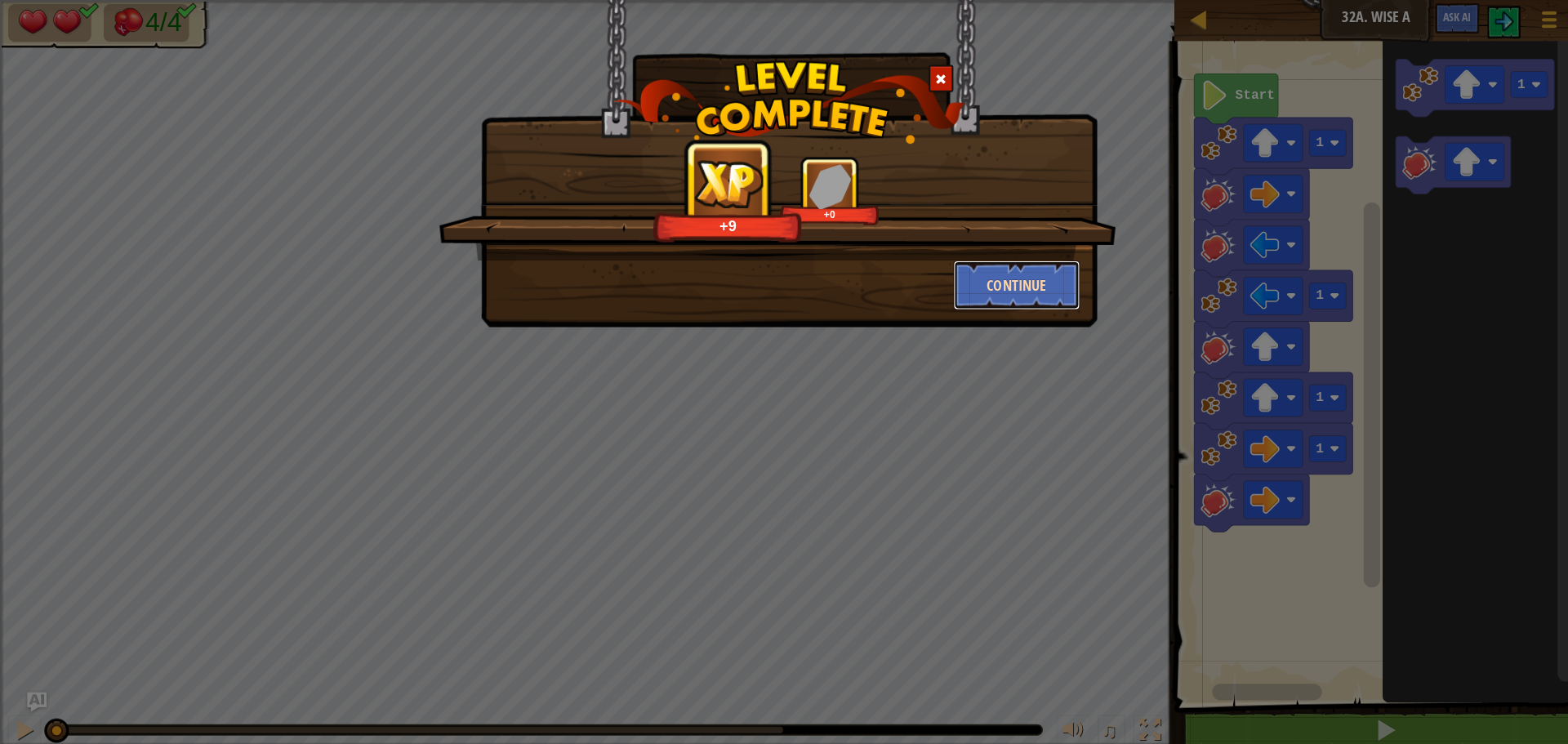
click at [978, 281] on button "Continue" at bounding box center [1010, 283] width 126 height 49
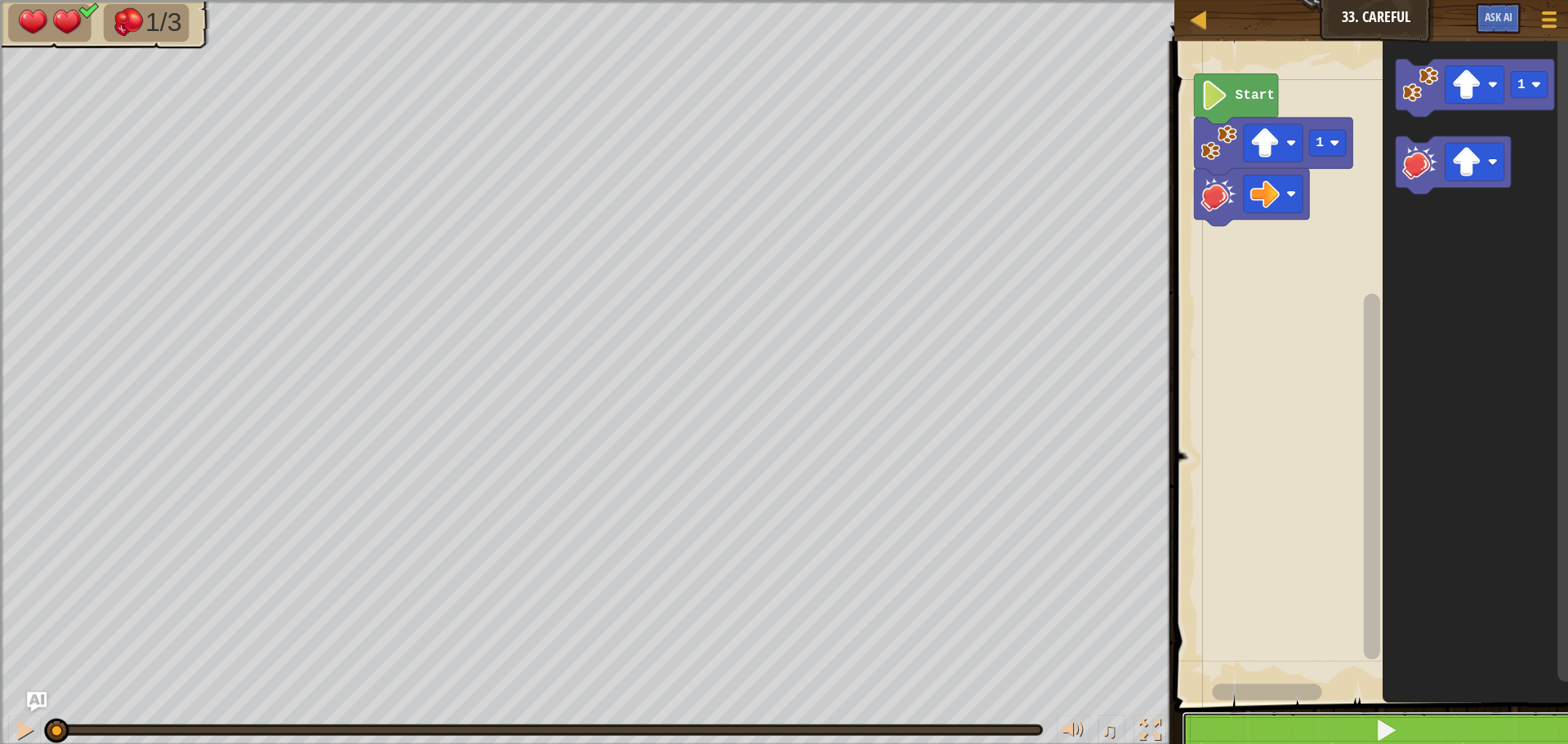
click at [1457, 729] on button at bounding box center [1377, 725] width 406 height 37
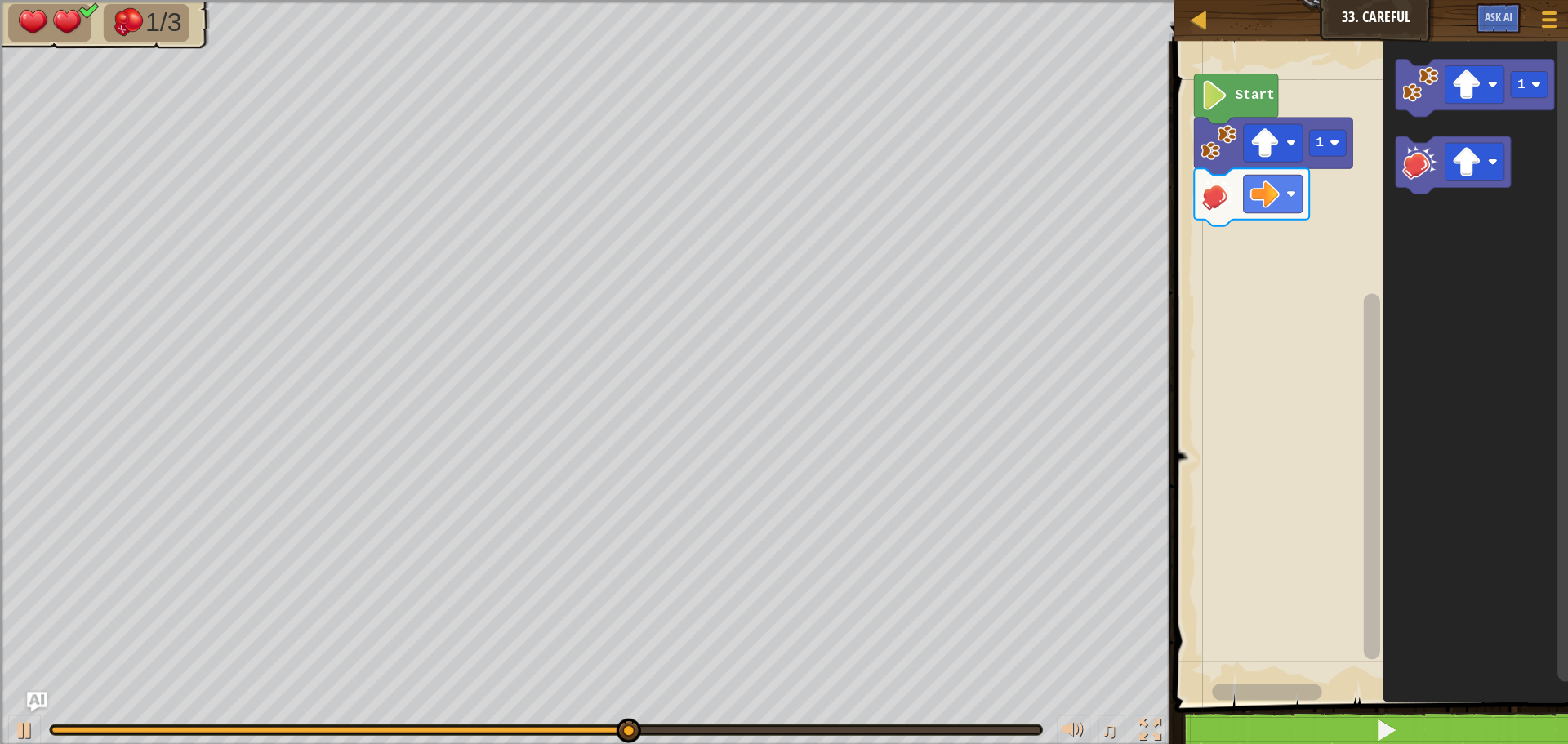
click at [1465, 82] on image "Blockly Workspace" at bounding box center [1456, 83] width 29 height 29
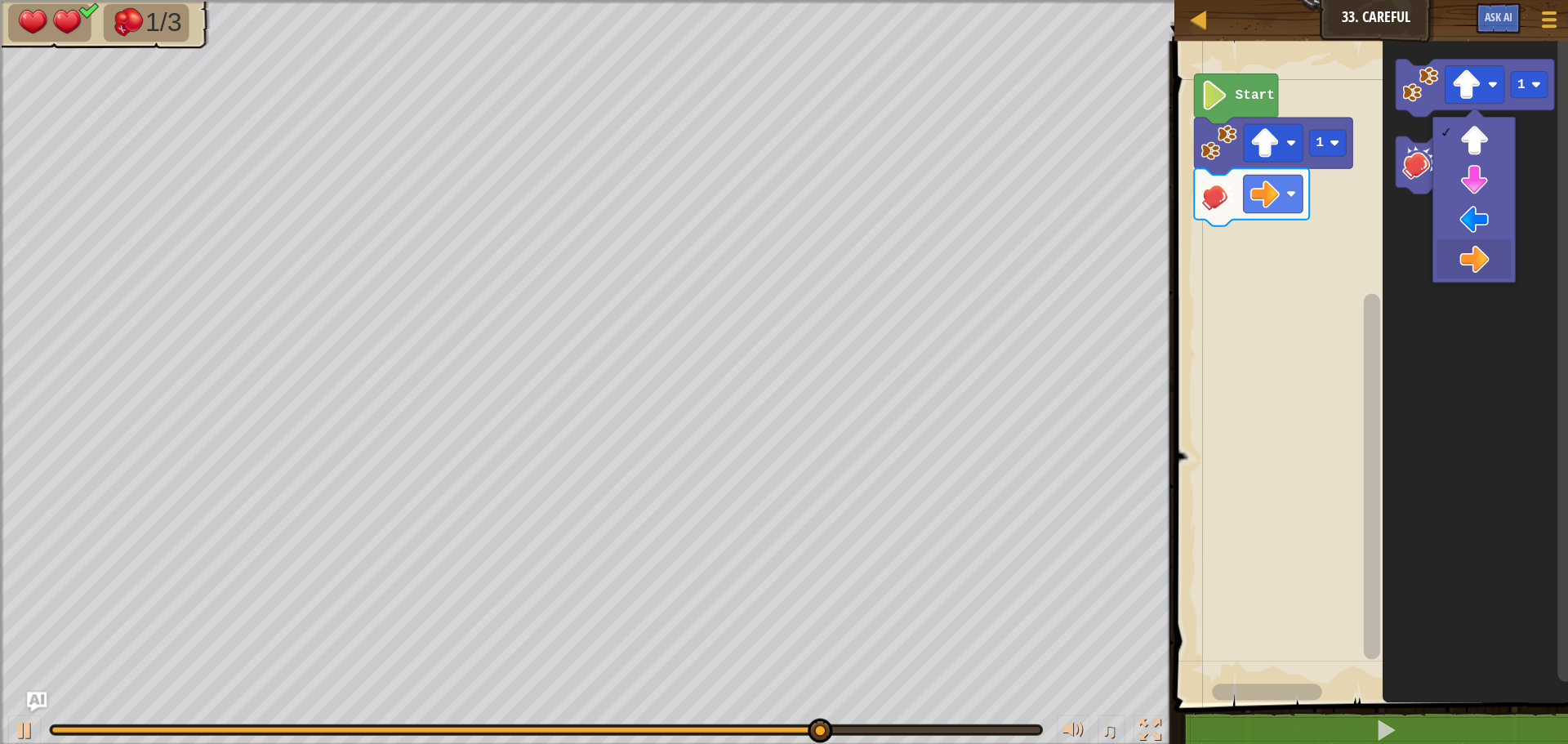
click at [1461, 260] on icon "Blockly Workspace" at bounding box center [1471, 365] width 194 height 665
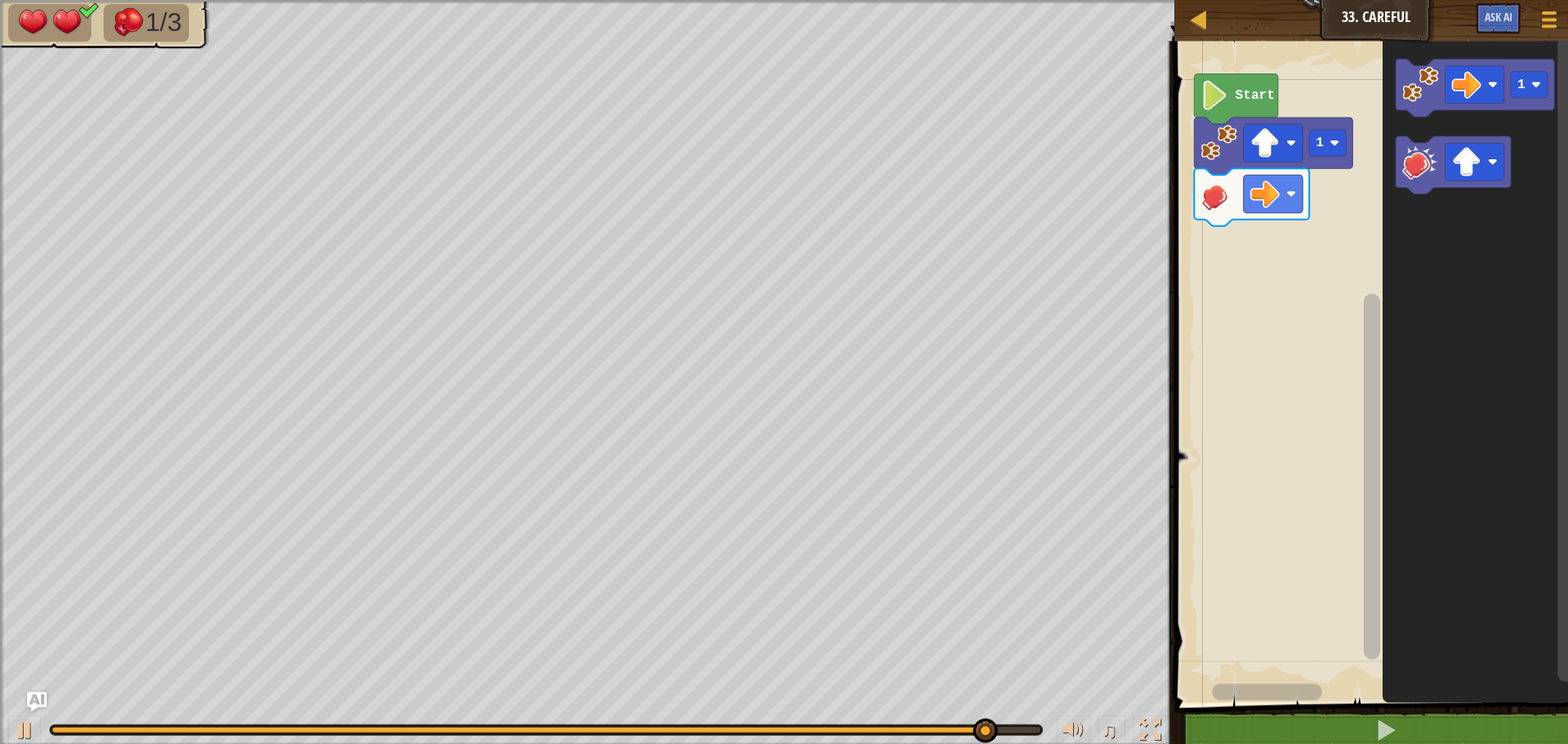
click at [1408, 86] on image "Blockly Workspace" at bounding box center [1411, 84] width 36 height 36
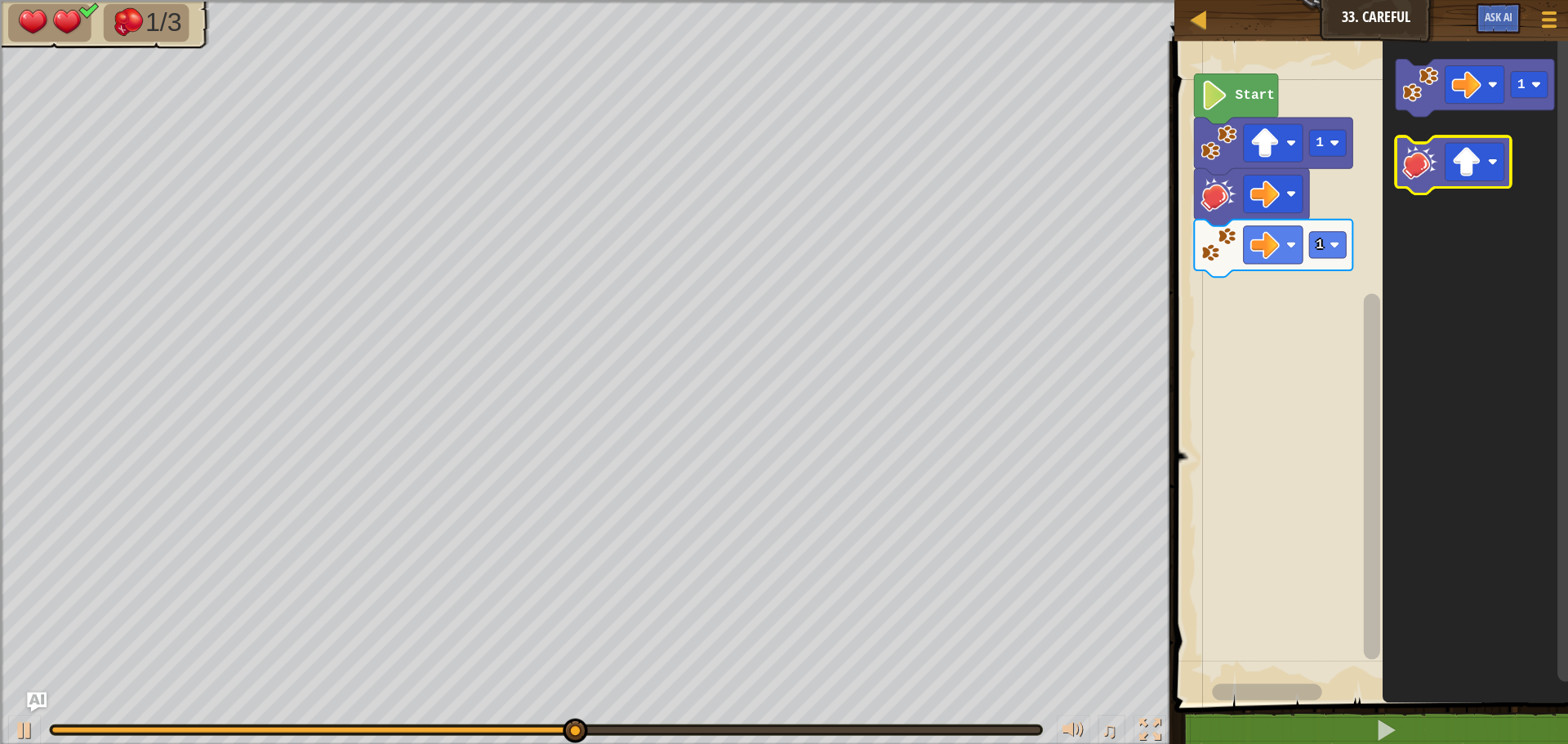
click at [0, 0] on div at bounding box center [0, 0] width 0 height 0
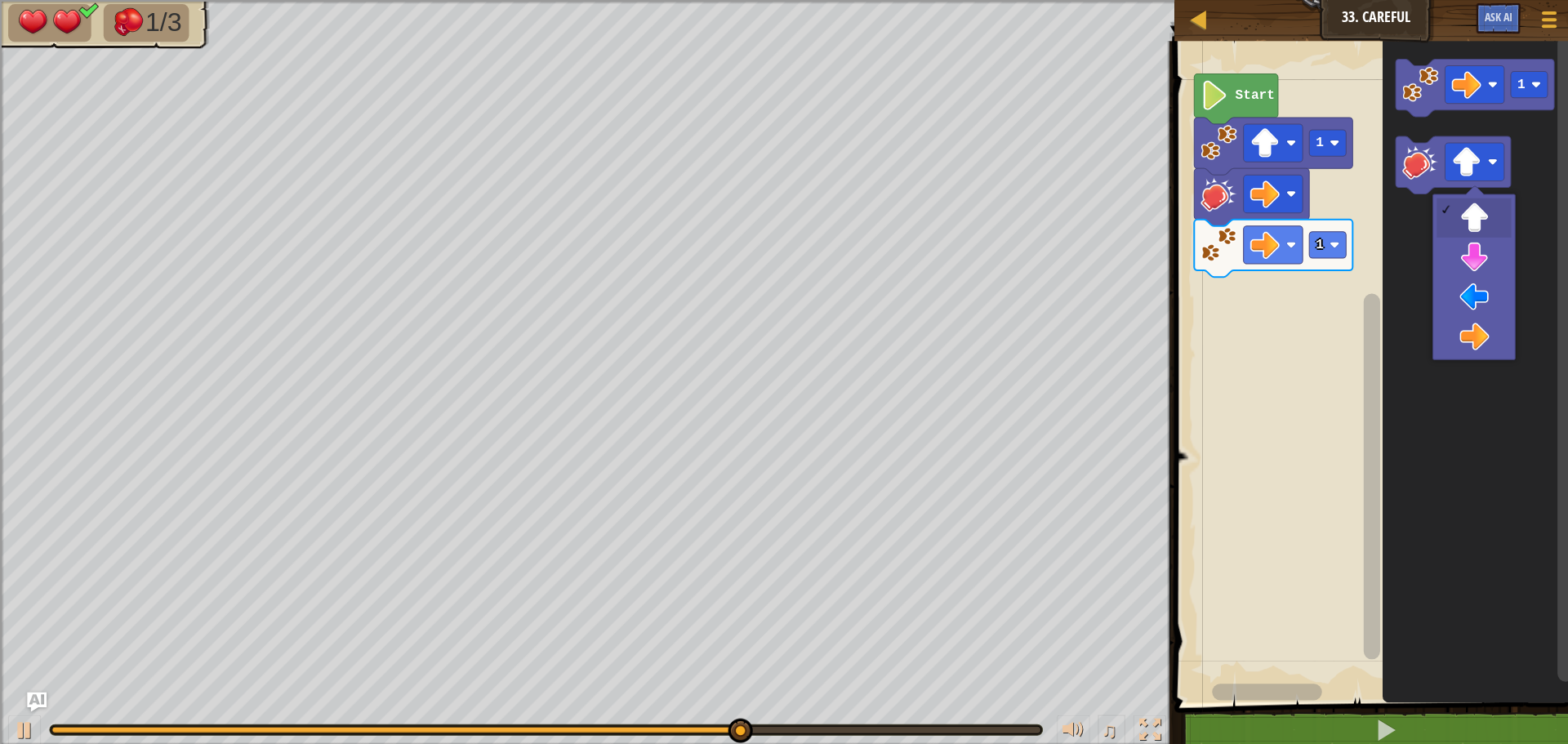
click at [1459, 330] on icon "Blockly Workspace" at bounding box center [1471, 365] width 194 height 665
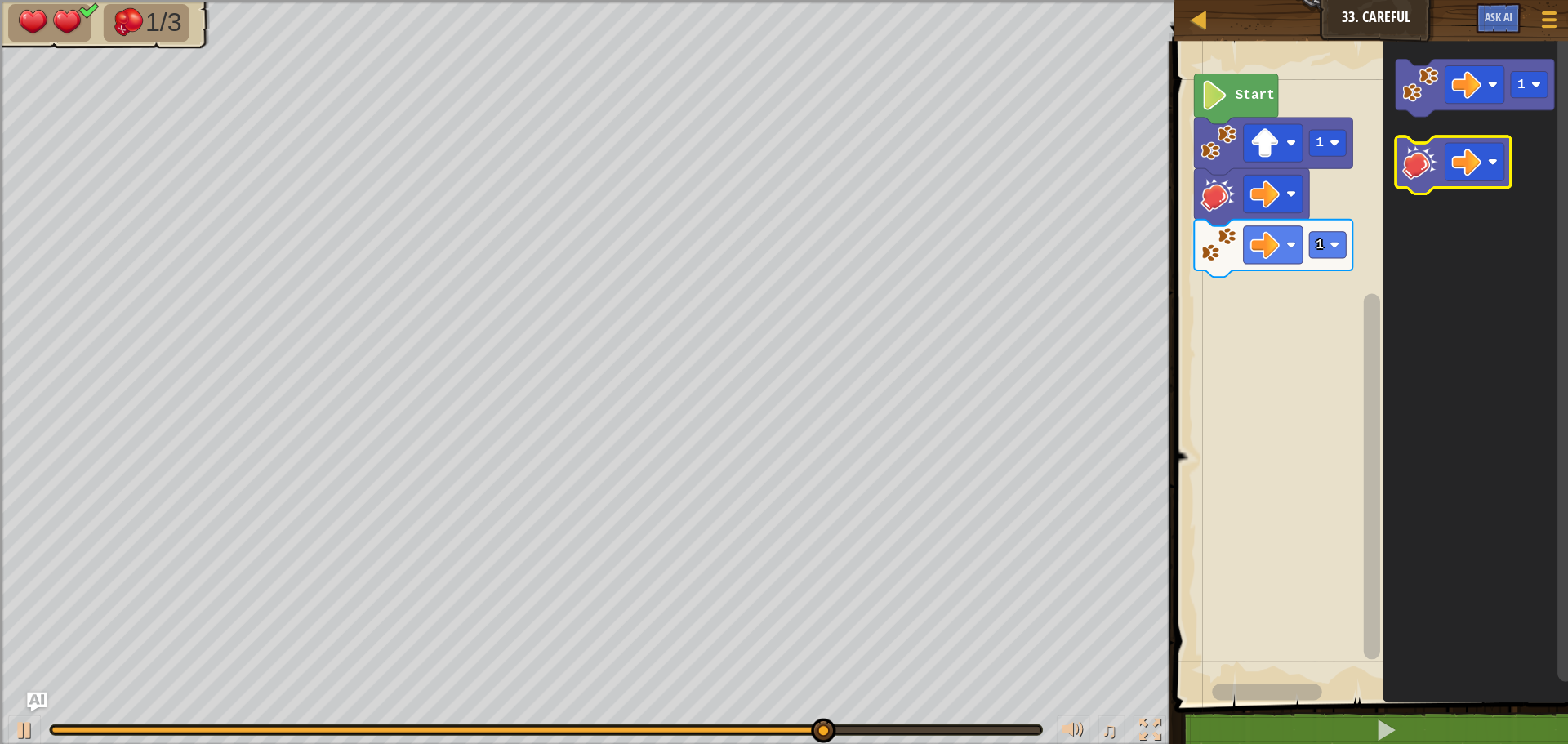
click at [1407, 158] on image "Blockly Workspace" at bounding box center [1411, 161] width 36 height 36
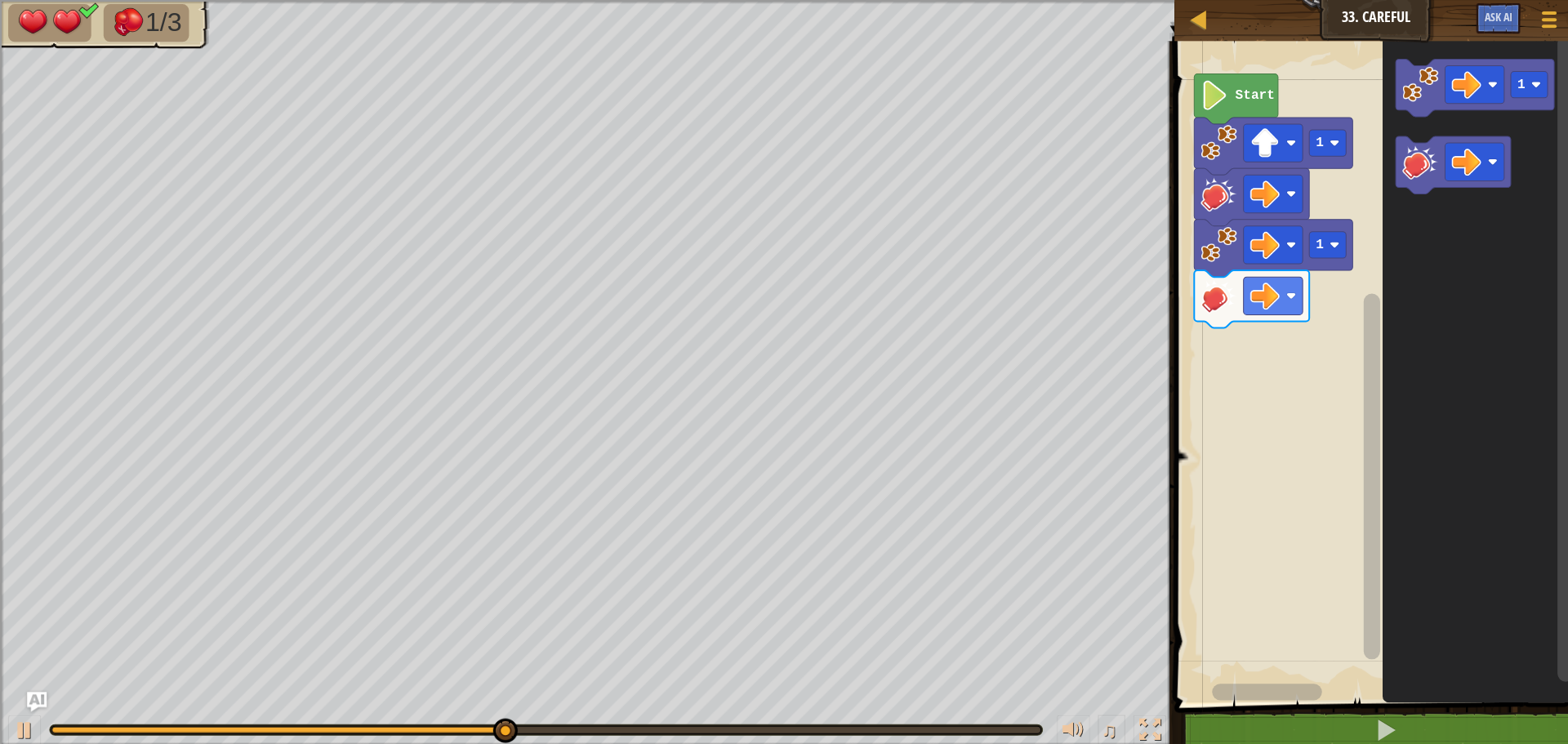
click at [1450, 177] on rect "Blockly Workspace" at bounding box center [1465, 161] width 59 height 37
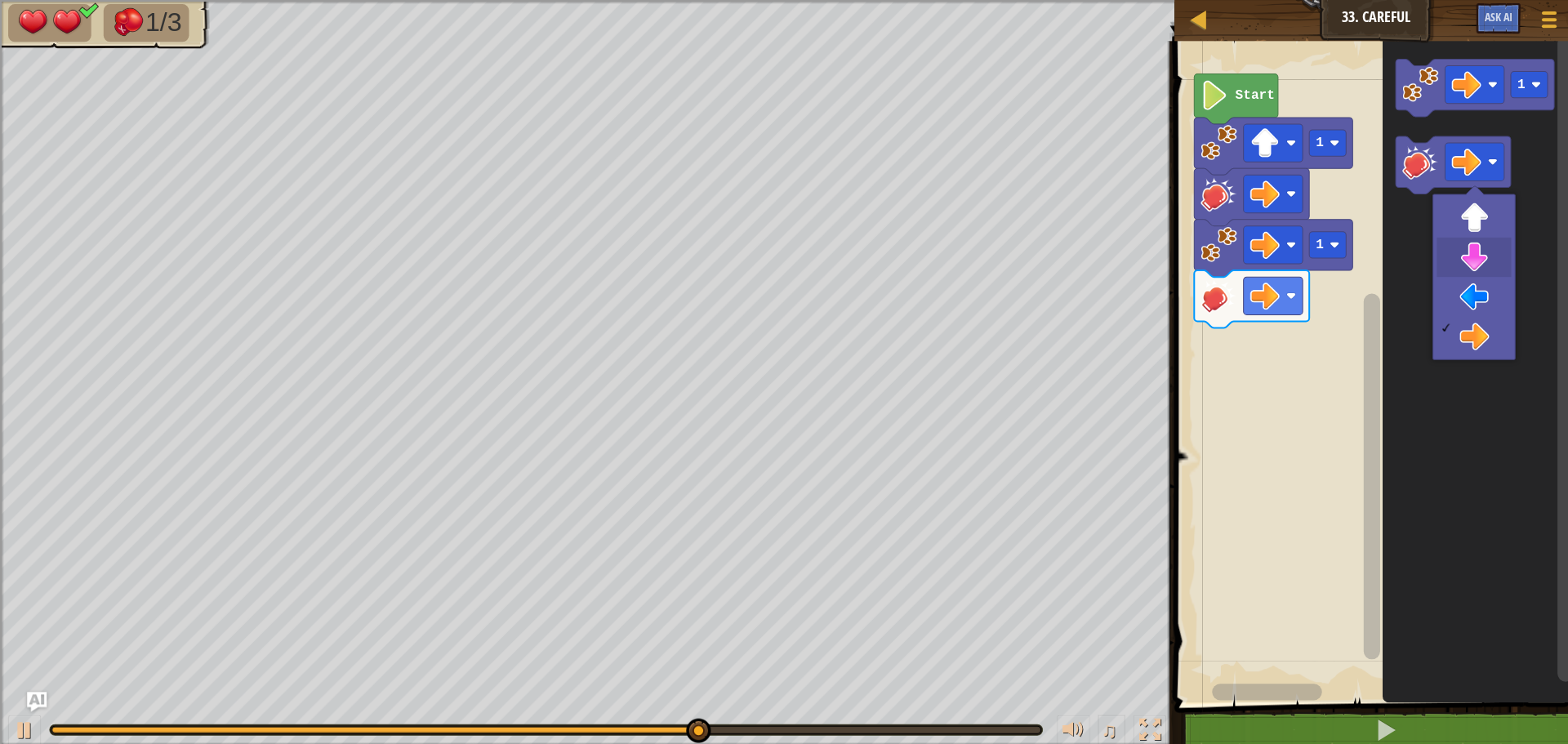
click at [1460, 259] on icon "Blockly Workspace" at bounding box center [1471, 365] width 194 height 665
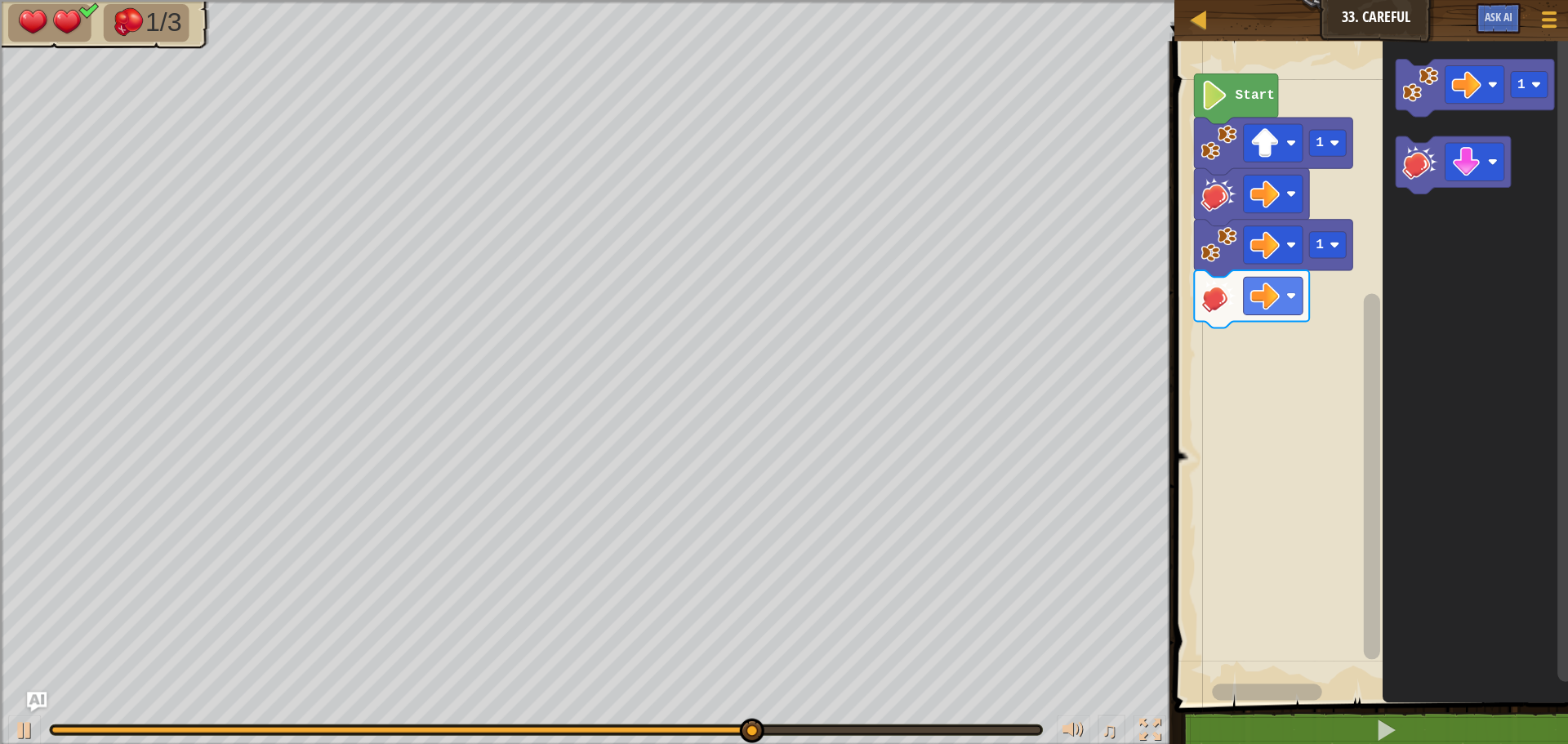
click at [1409, 167] on image "Blockly Workspace" at bounding box center [1411, 161] width 36 height 36
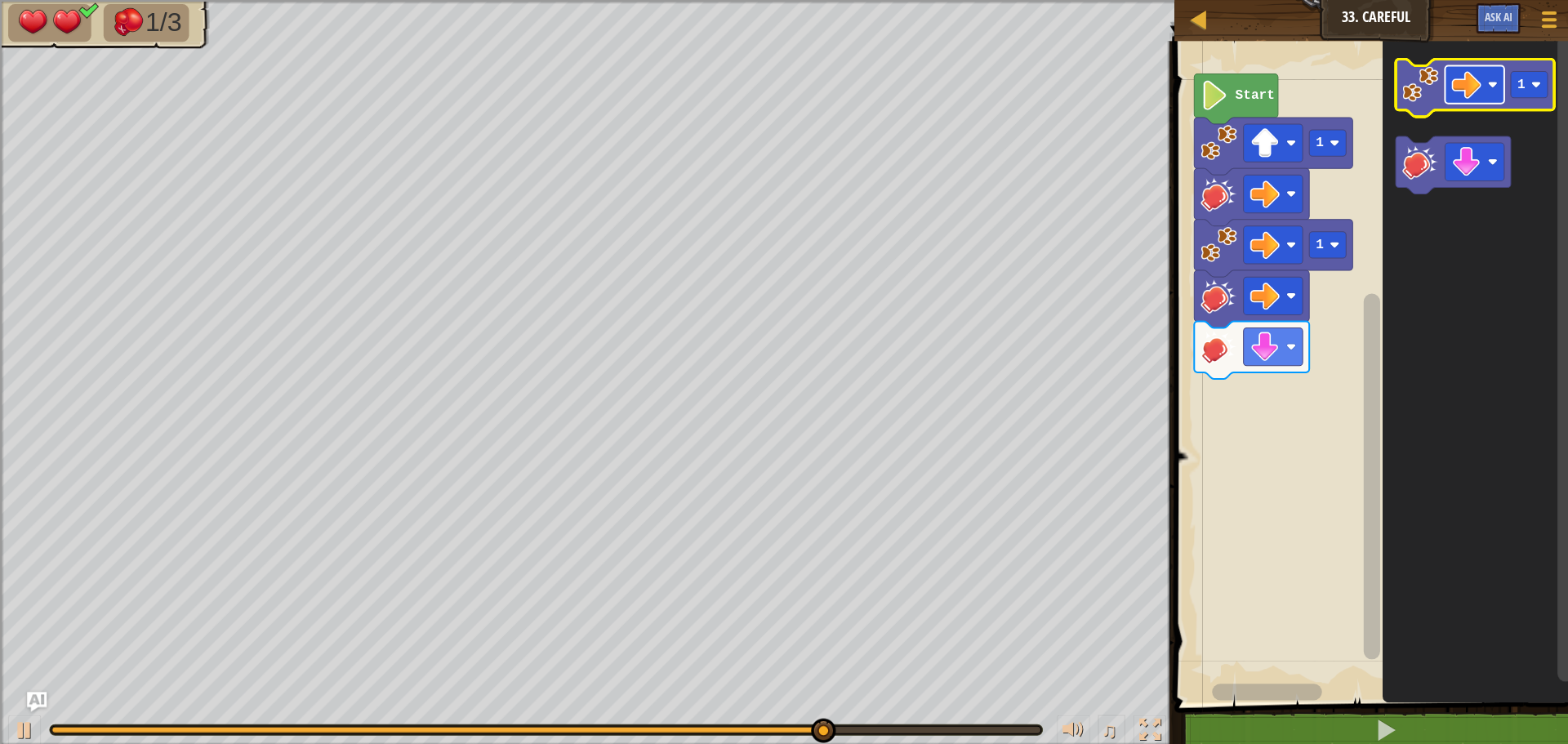
click at [1460, 85] on image "Blockly Workspace" at bounding box center [1456, 83] width 29 height 29
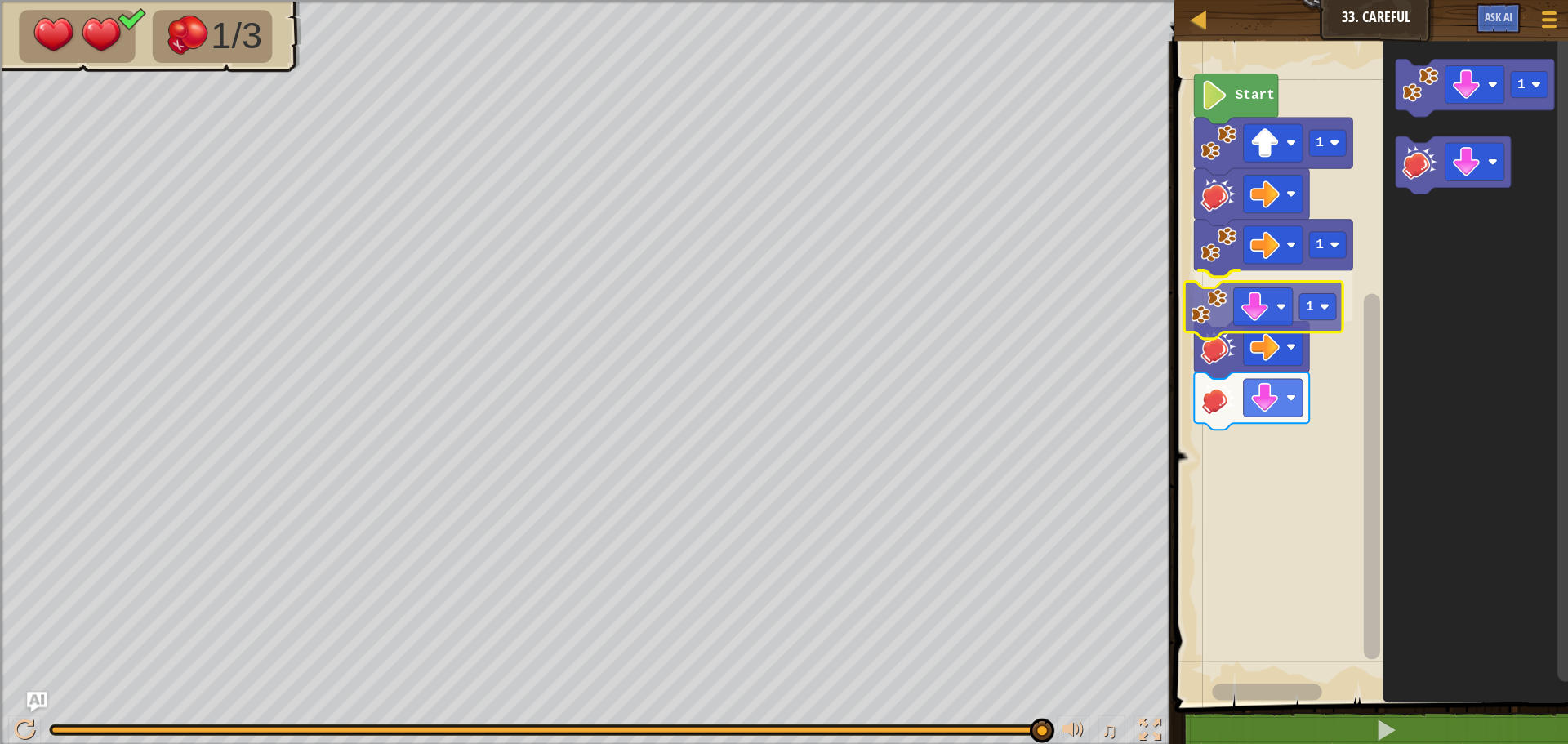
click at [1212, 312] on div "1 1 1 Start 1 1" at bounding box center [1365, 365] width 406 height 665
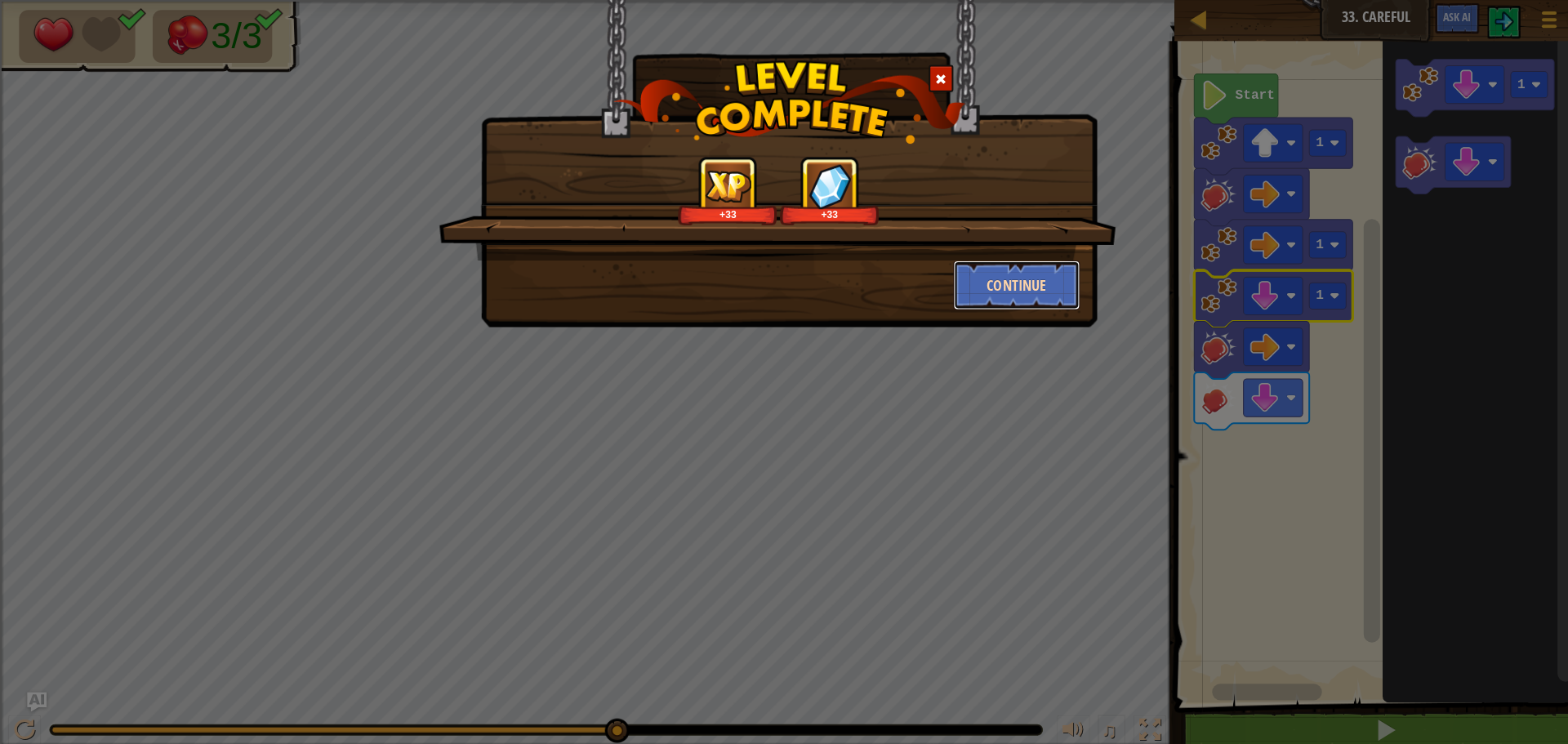
click at [976, 282] on button "Continue" at bounding box center [1010, 283] width 126 height 49
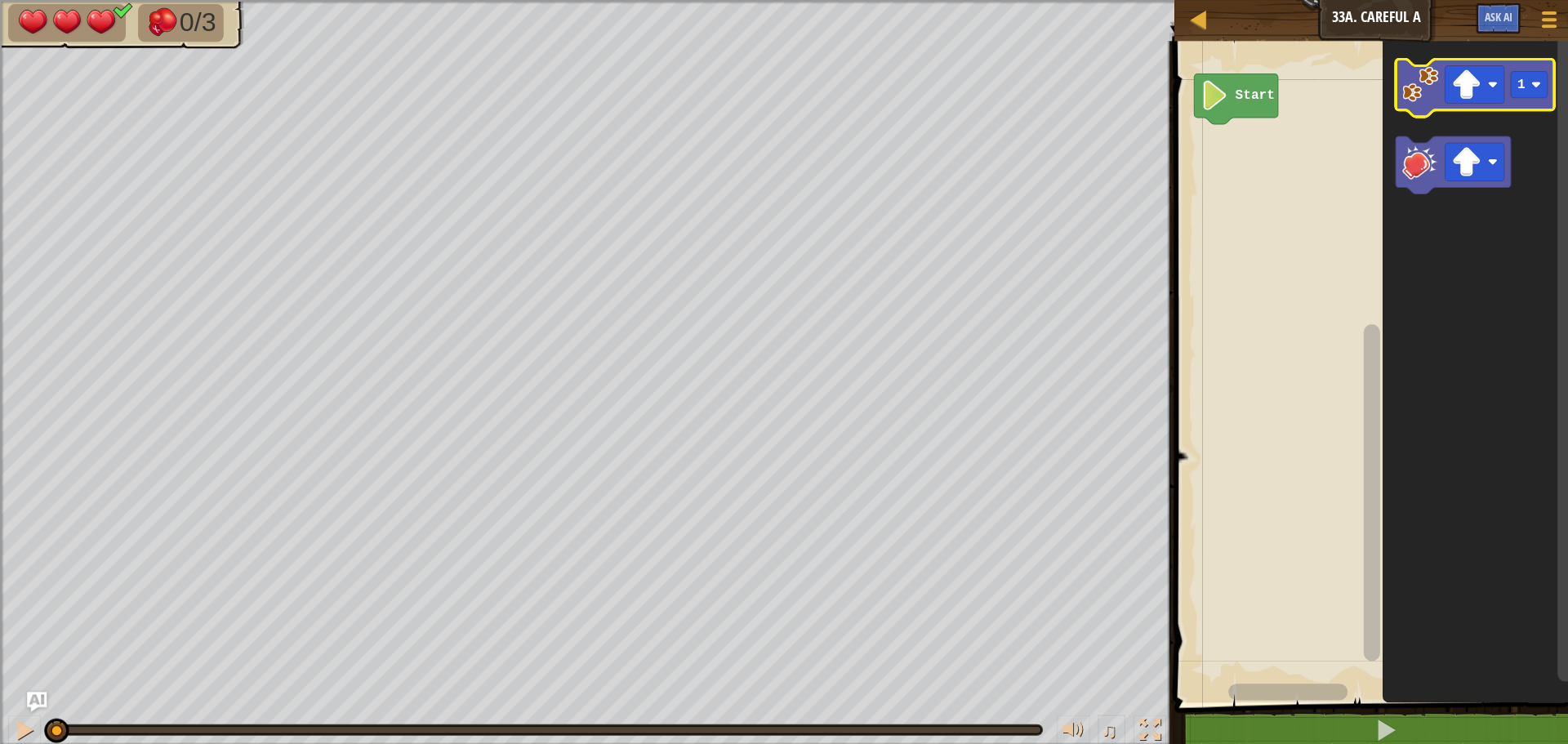
click at [1417, 83] on image "Blockly Workspace" at bounding box center [1411, 84] width 36 height 36
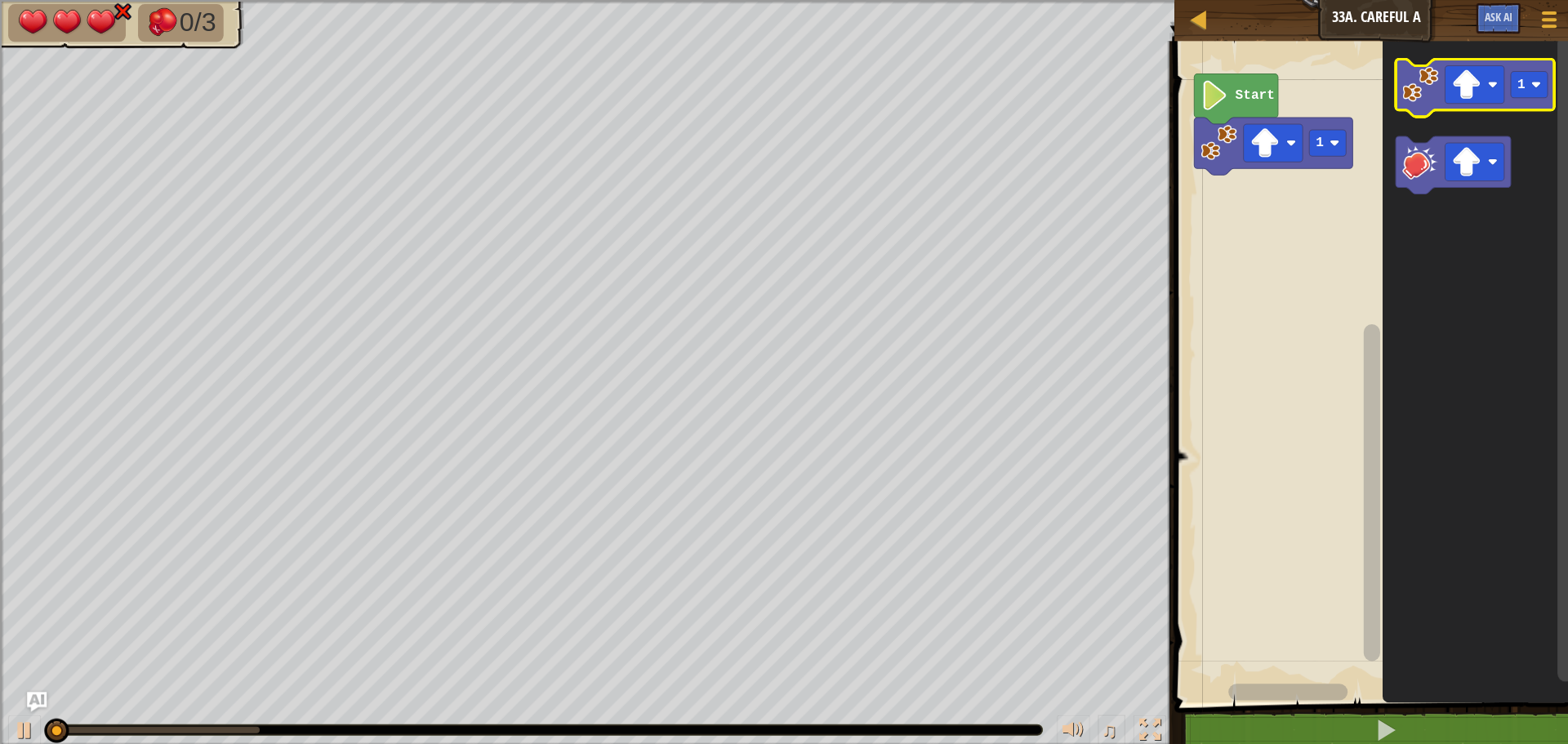
click at [1417, 83] on image "Blockly Workspace" at bounding box center [1411, 84] width 36 height 36
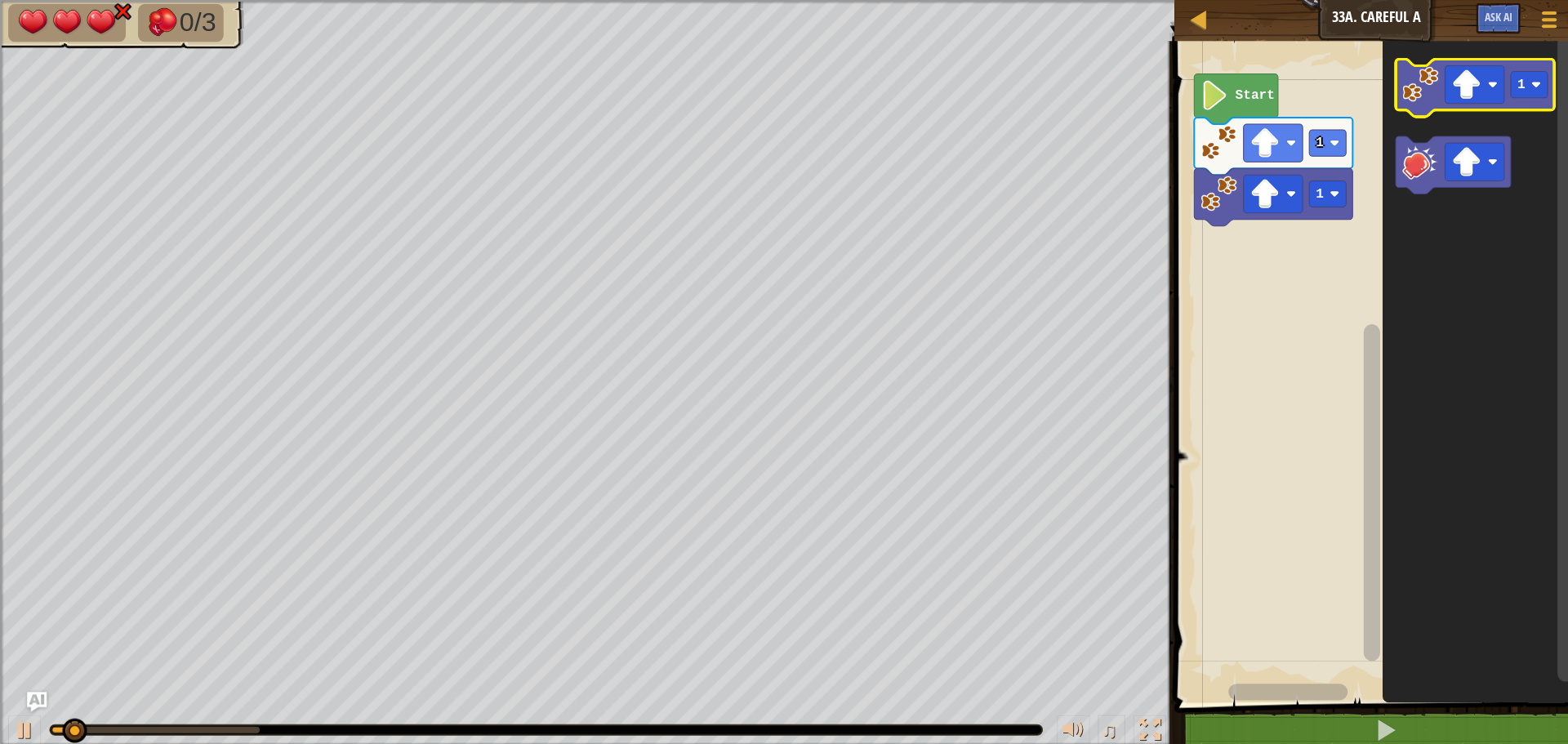
click at [1417, 83] on image "Blockly Workspace" at bounding box center [1411, 84] width 36 height 36
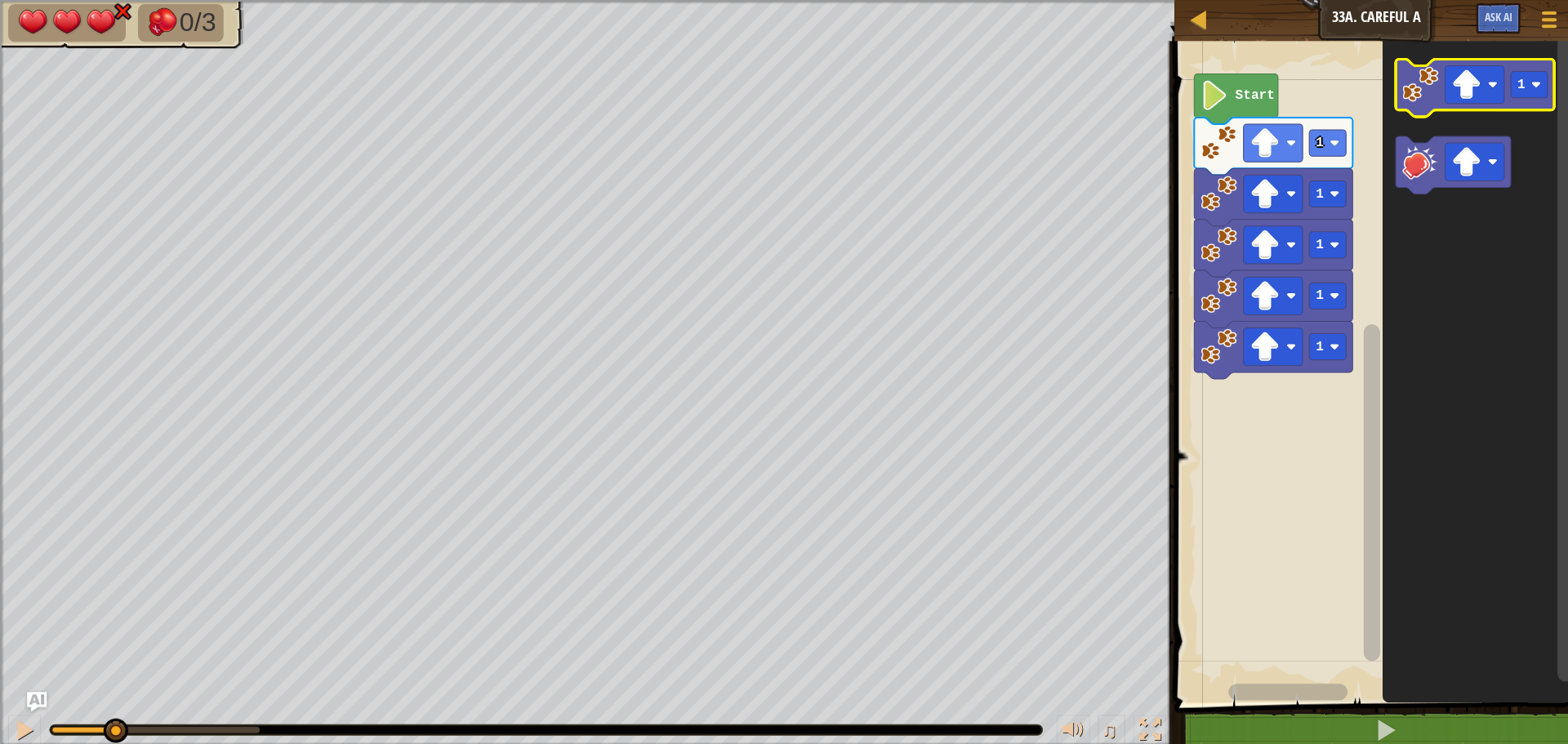
click at [1417, 83] on image "Blockly Workspace" at bounding box center [1411, 84] width 36 height 36
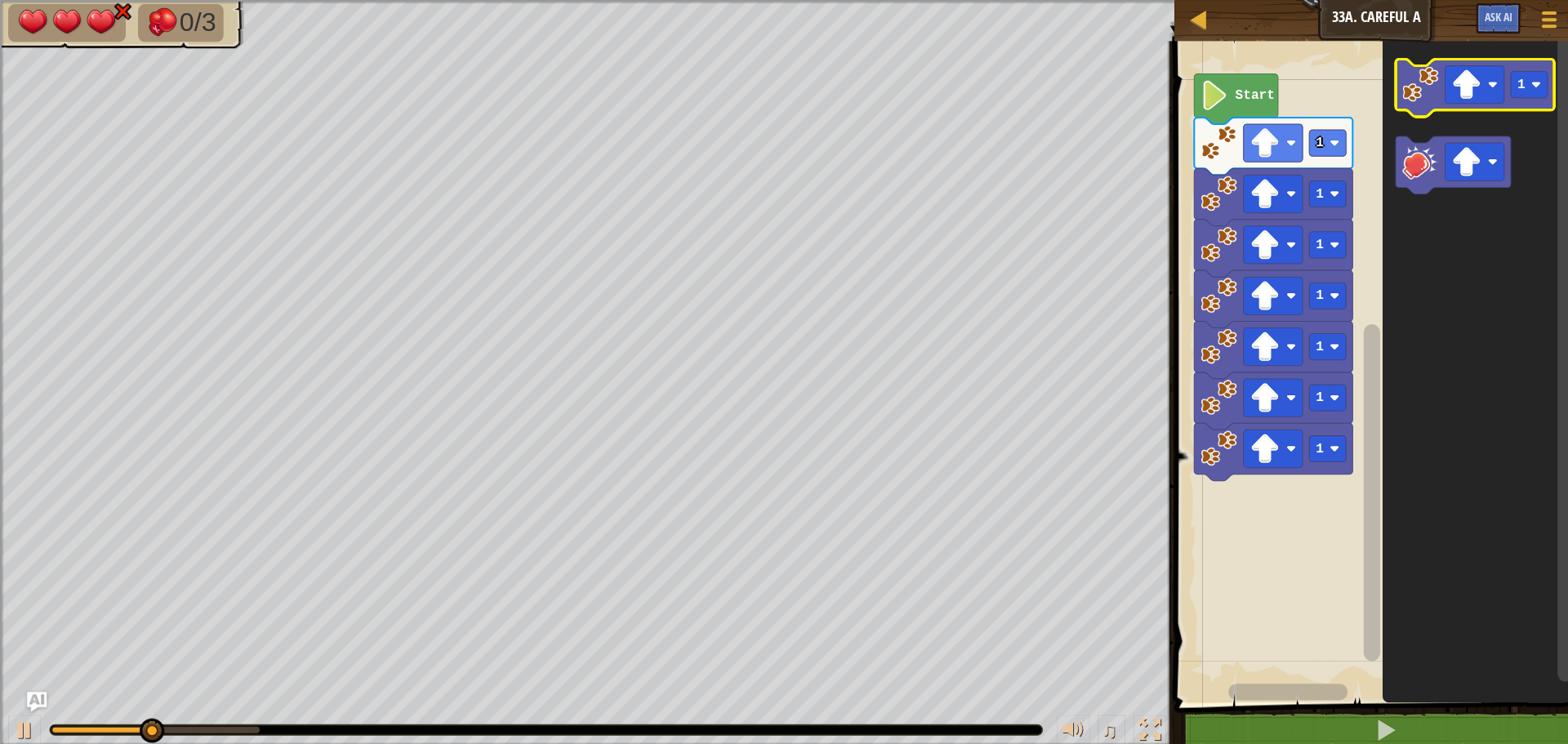
click at [1413, 83] on image "Blockly Workspace" at bounding box center [1411, 84] width 36 height 36
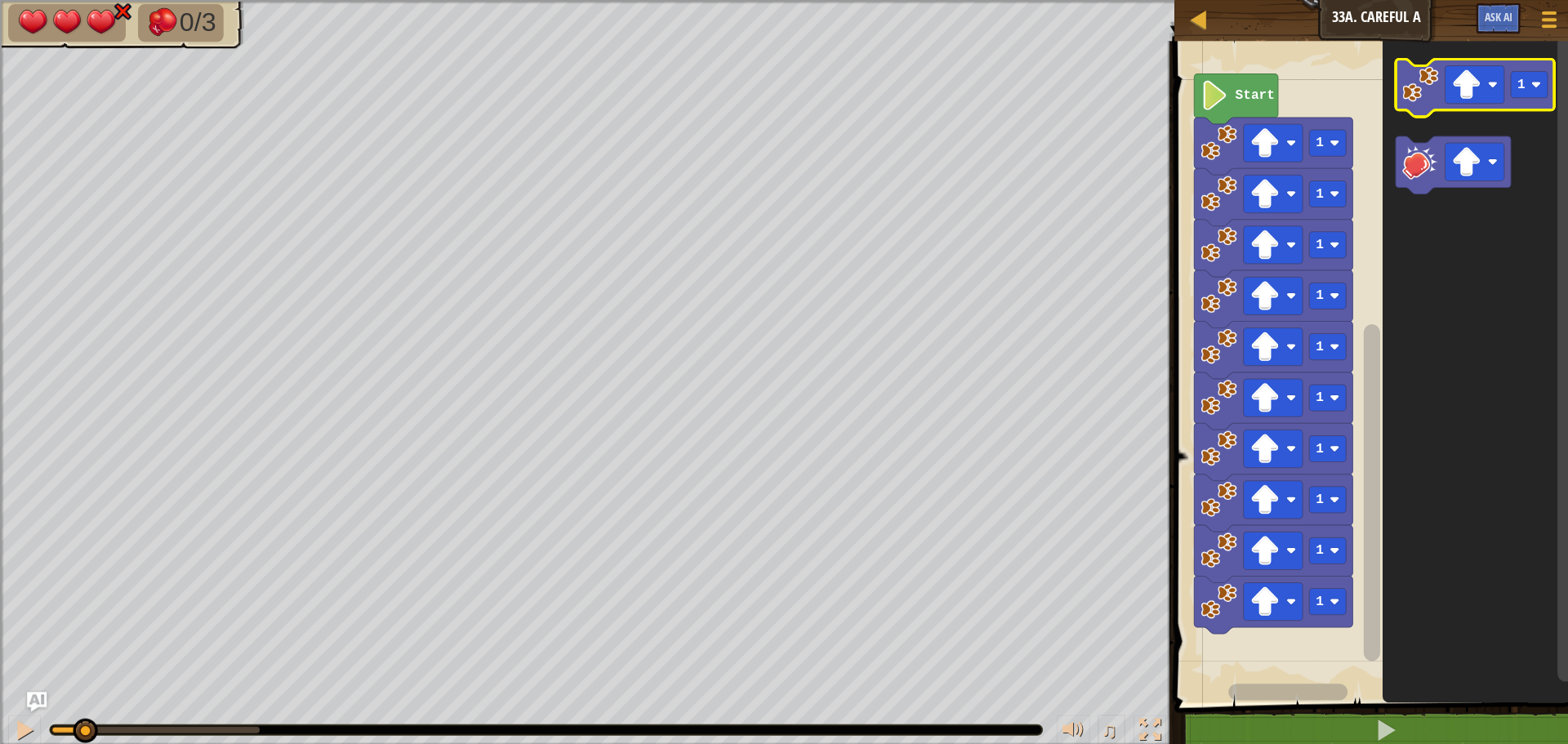
click at [1413, 83] on image "Blockly Workspace" at bounding box center [1411, 84] width 36 height 36
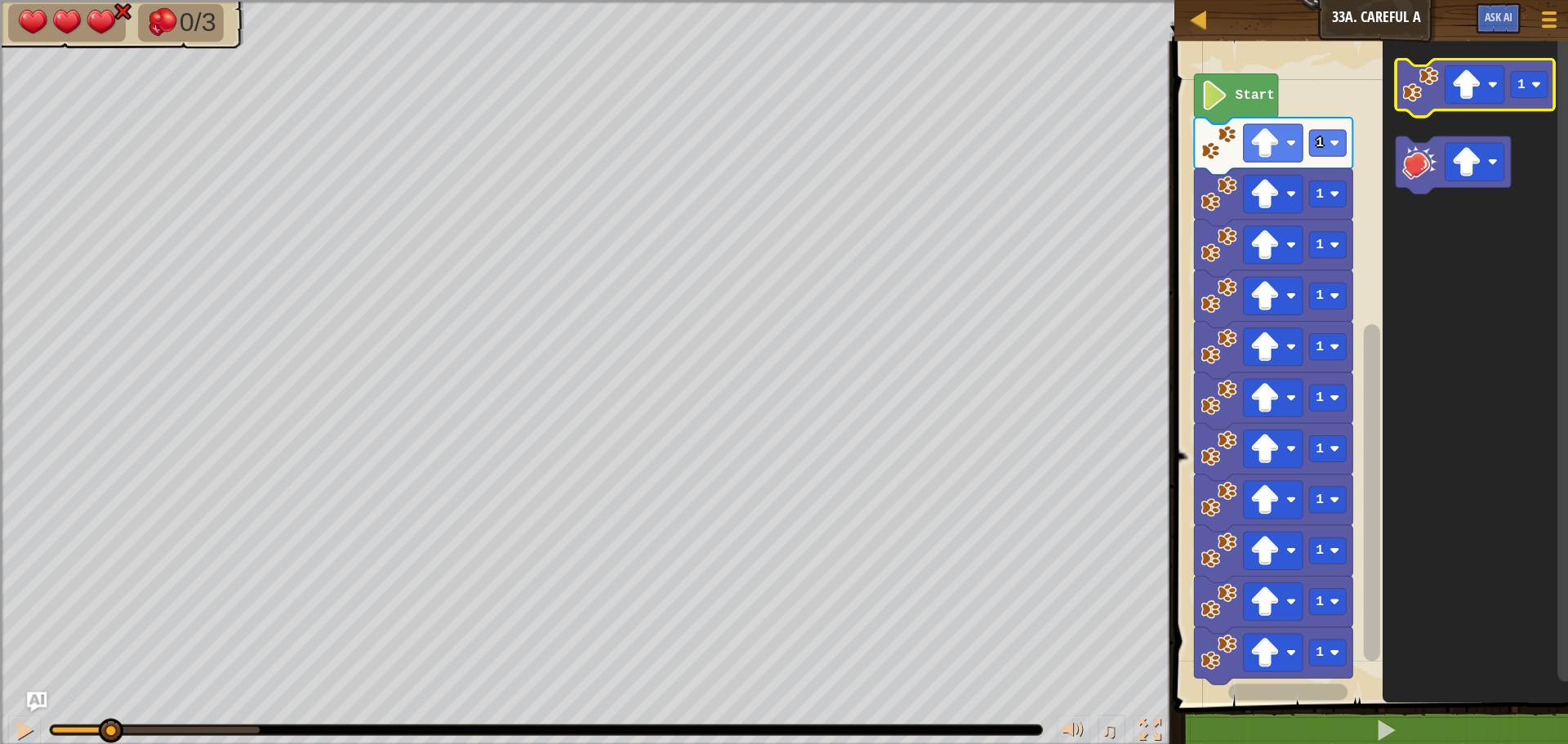
click at [1413, 83] on image "Blockly Workspace" at bounding box center [1411, 84] width 36 height 36
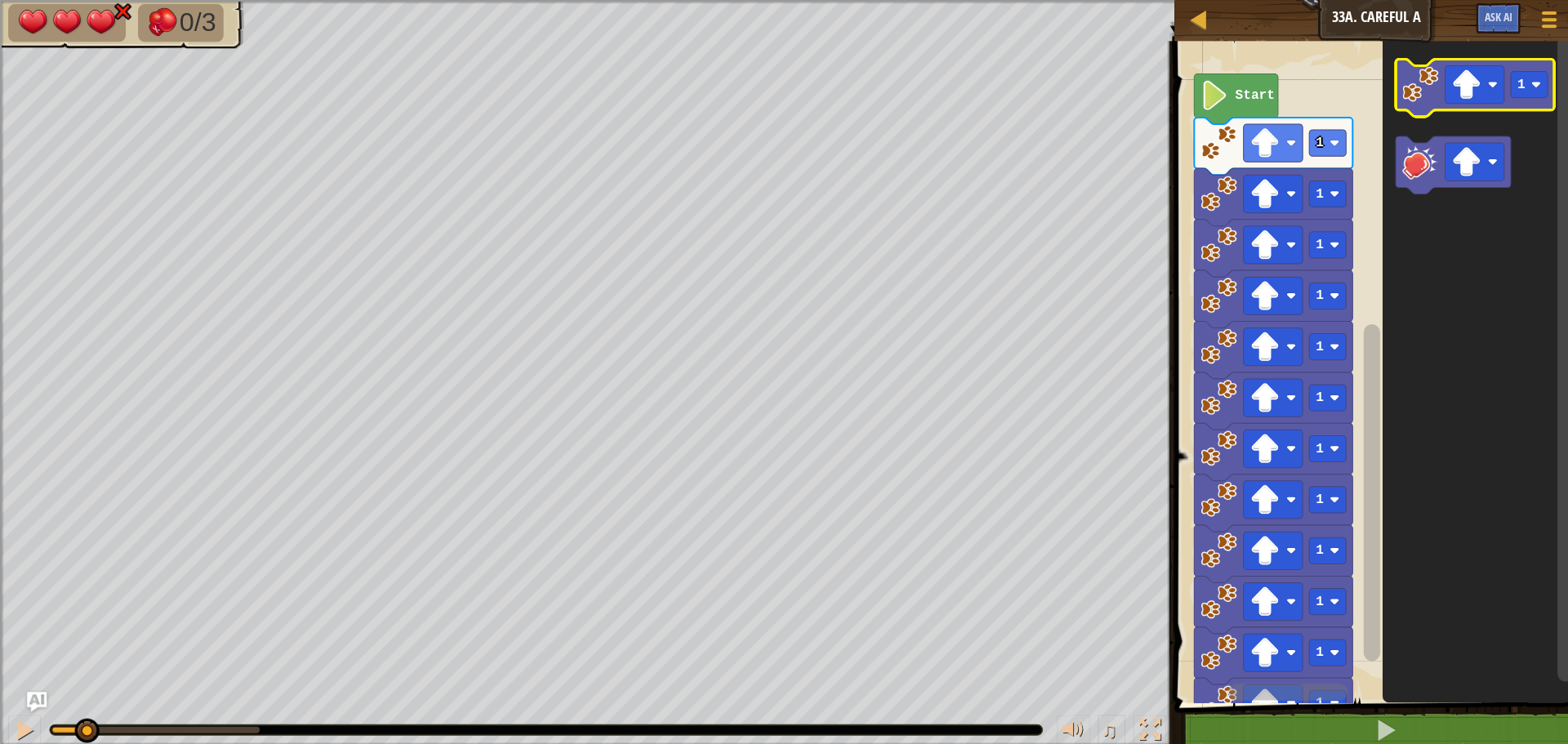
click at [1413, 83] on image "Blockly Workspace" at bounding box center [1411, 84] width 36 height 36
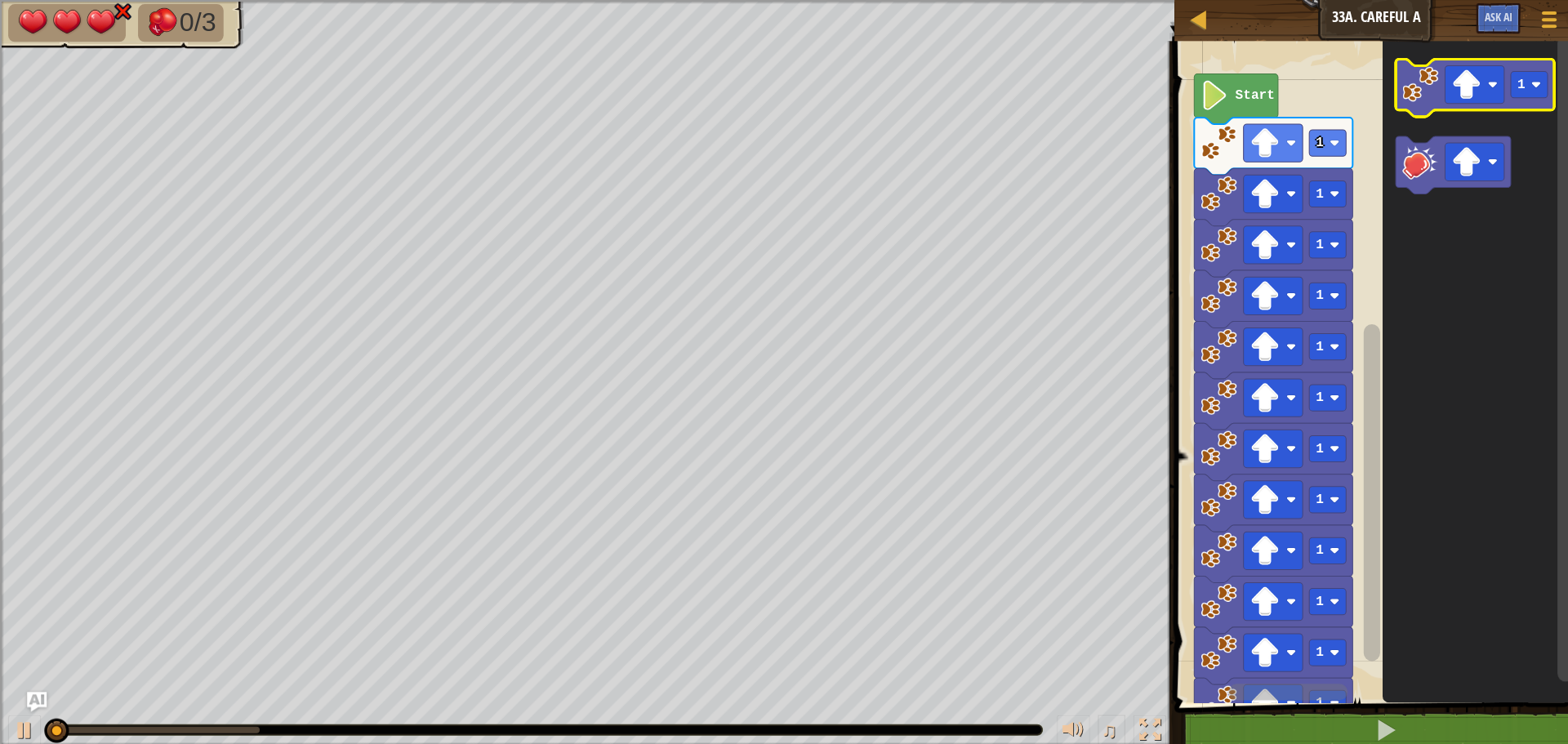
click at [1413, 83] on image "Blockly Workspace" at bounding box center [1411, 84] width 36 height 36
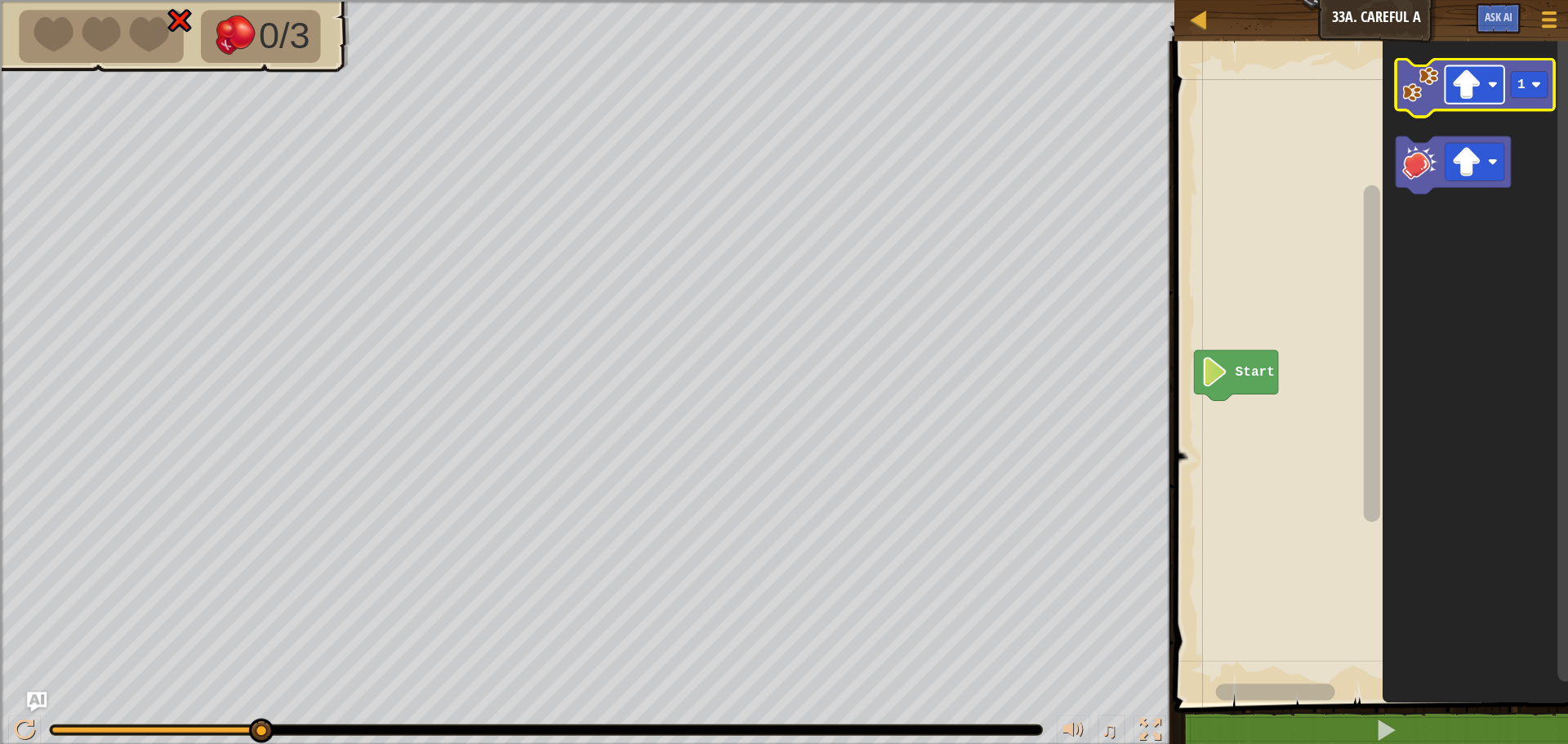
click at [1457, 75] on image "Blockly Workspace" at bounding box center [1456, 83] width 29 height 29
click at [1416, 97] on image "Blockly Workspace" at bounding box center [1411, 84] width 36 height 36
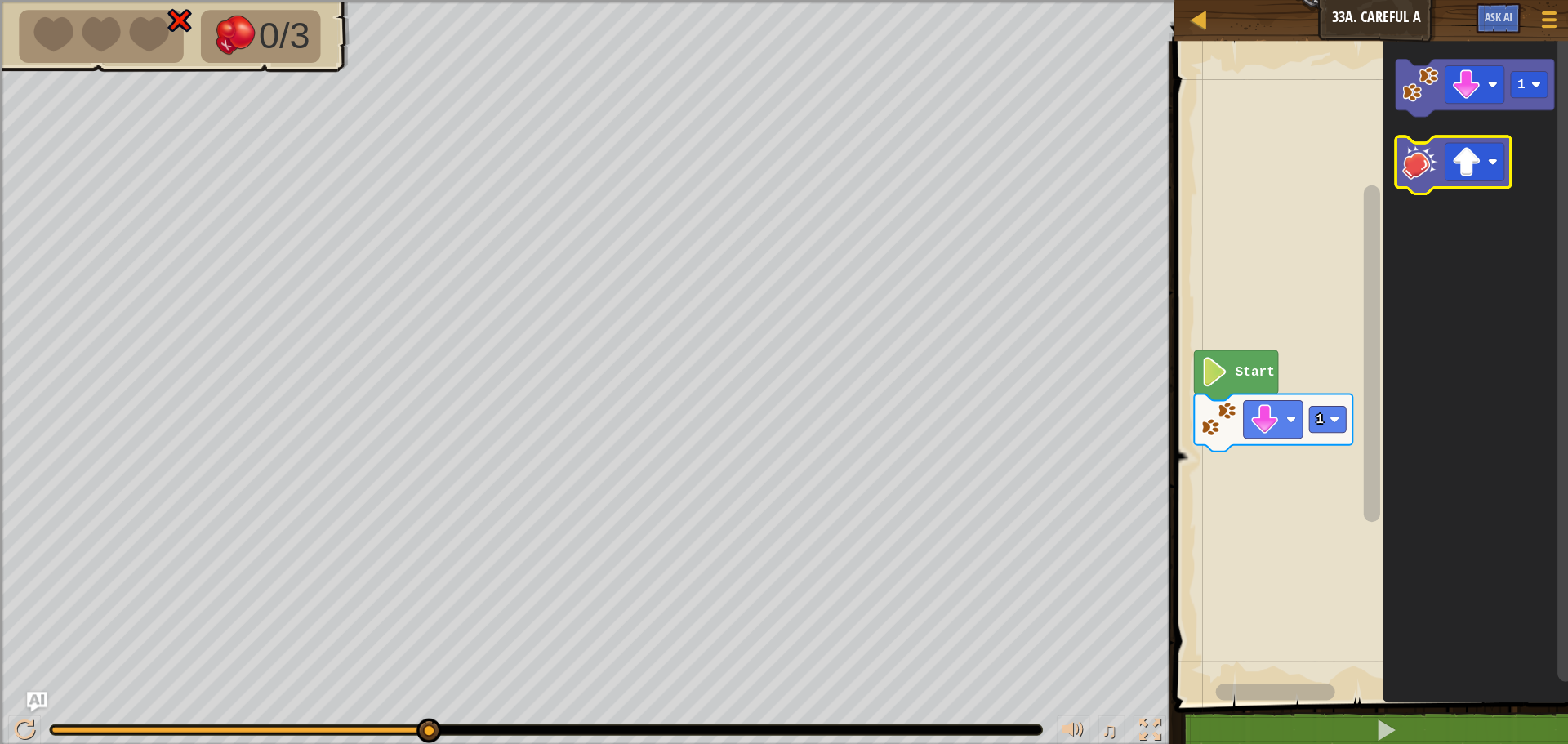
click at [1465, 180] on icon "Blockly Workspace" at bounding box center [1444, 163] width 114 height 57
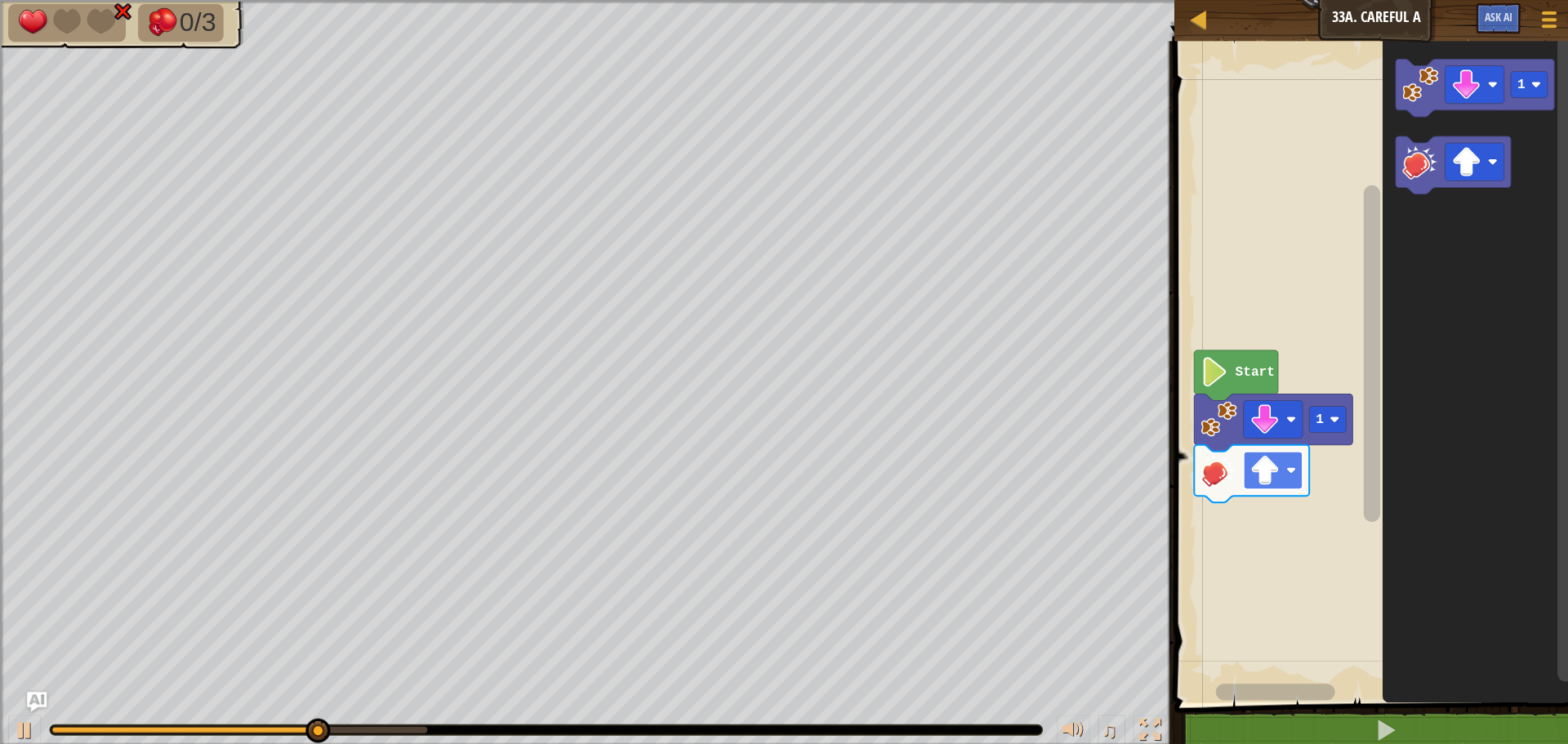
click at [1270, 469] on image "Blockly Workspace" at bounding box center [1257, 467] width 29 height 29
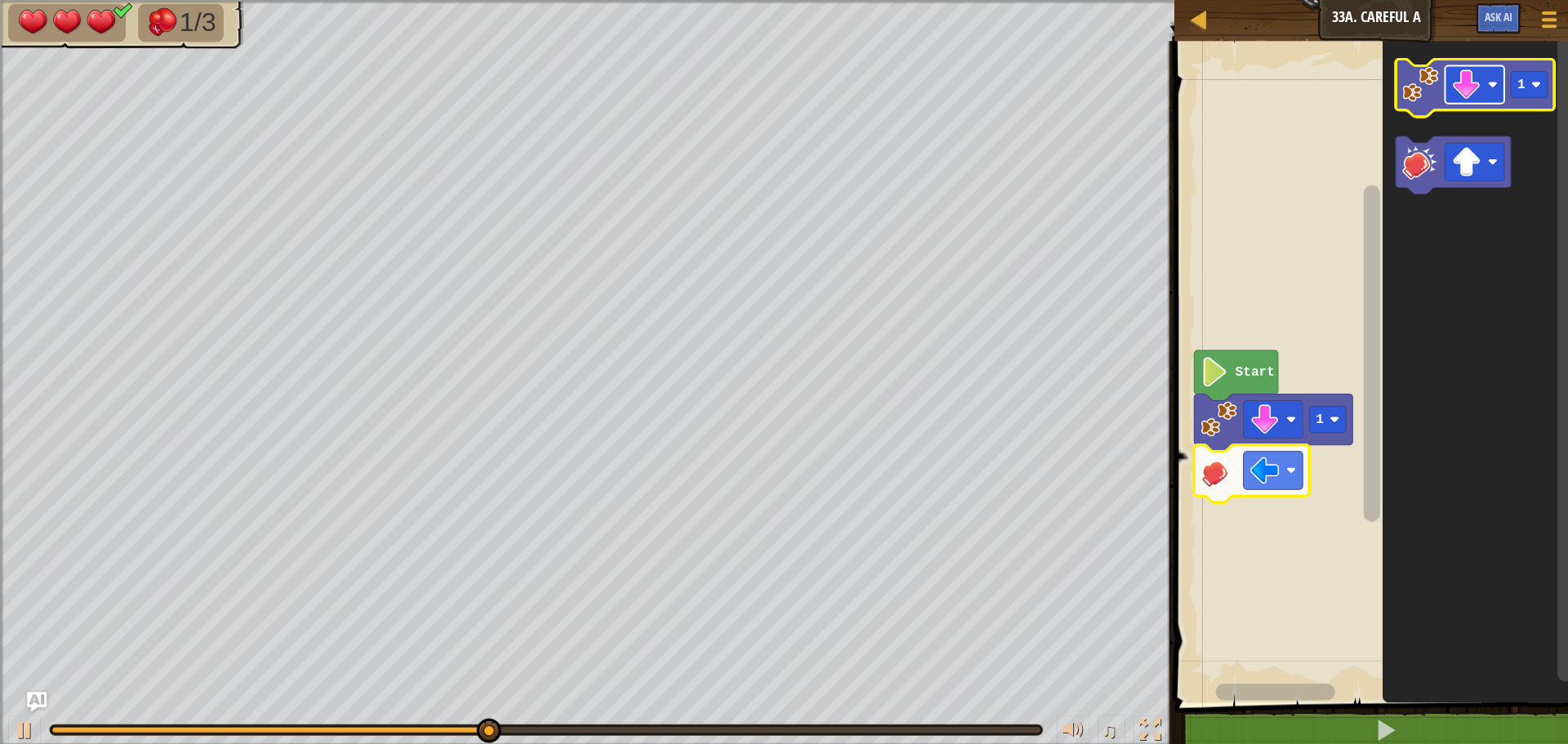
click at [1447, 99] on rect "Blockly Workspace" at bounding box center [1465, 83] width 59 height 37
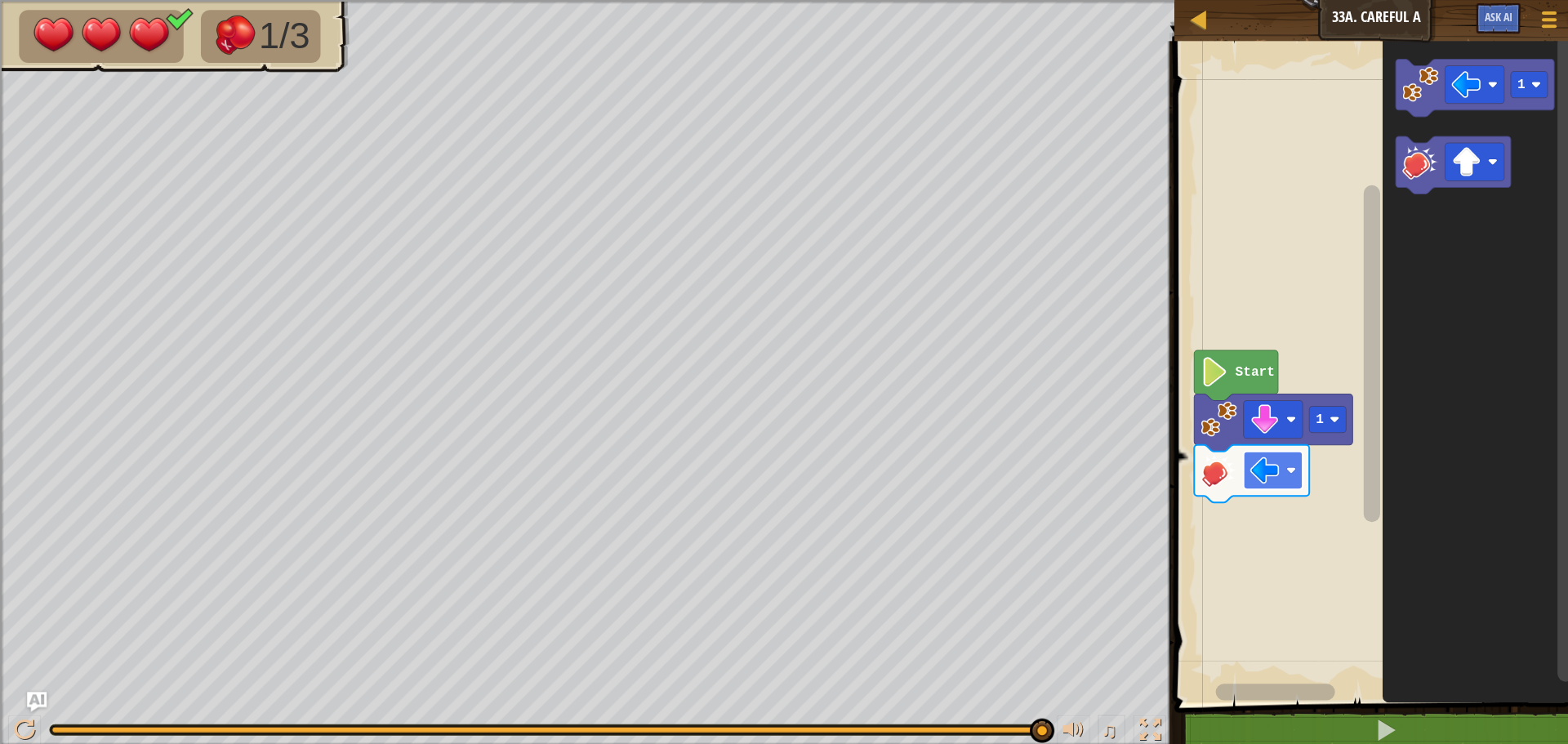
click at [1252, 469] on image "Blockly Workspace" at bounding box center [1257, 467] width 29 height 29
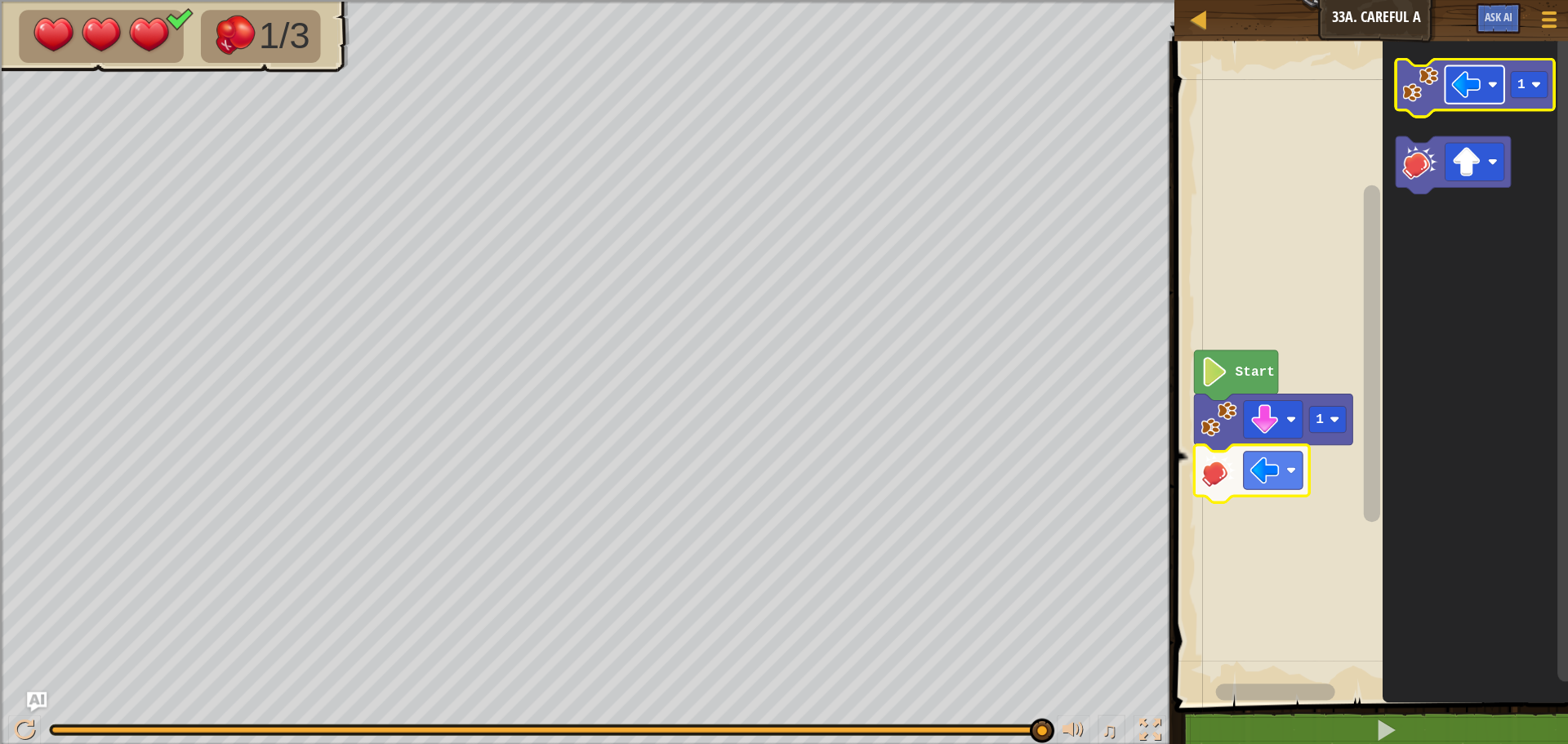
click at [1463, 90] on image "Blockly Workspace" at bounding box center [1456, 83] width 29 height 29
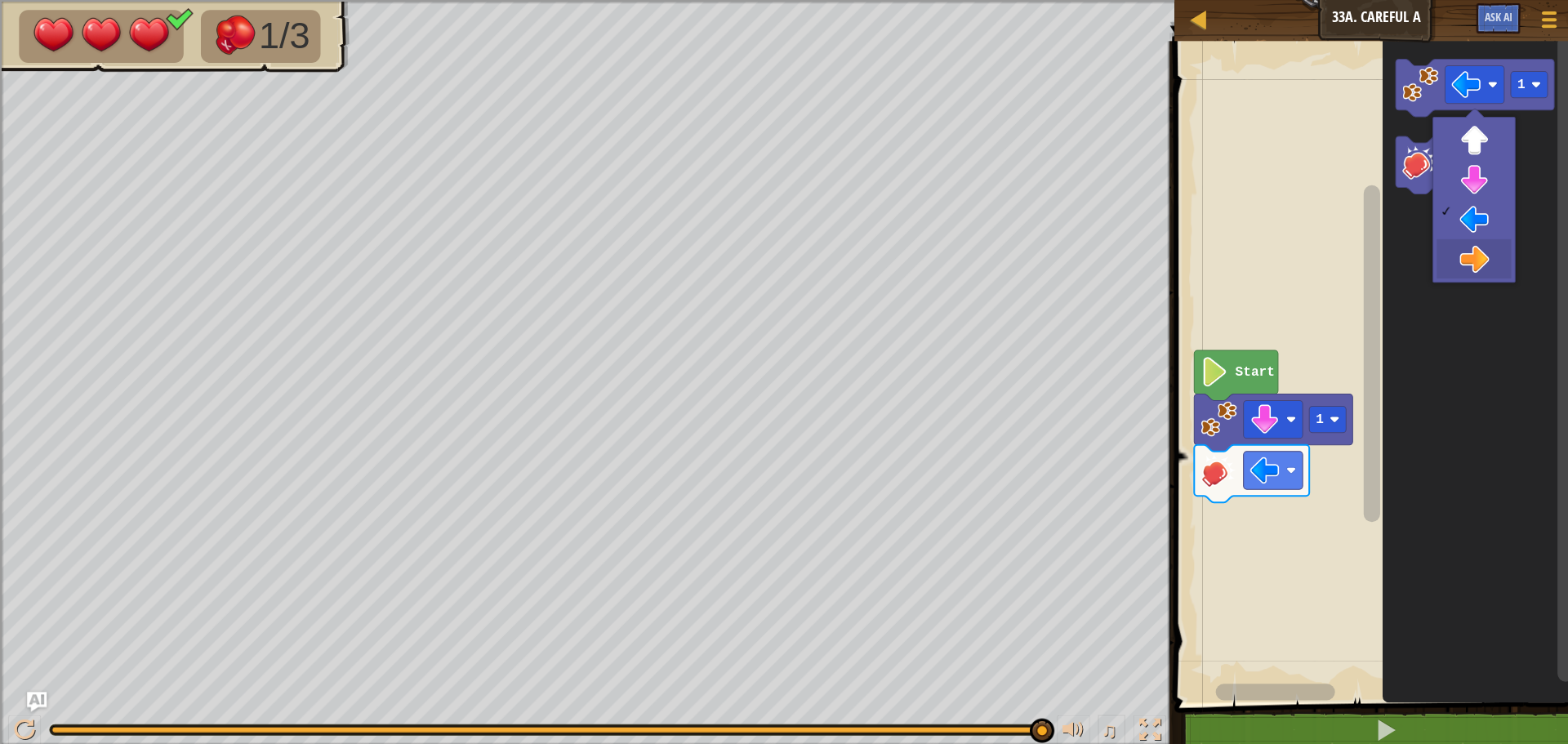
drag, startPoint x: 1467, startPoint y: 256, endPoint x: 1424, endPoint y: 164, distance: 101.6
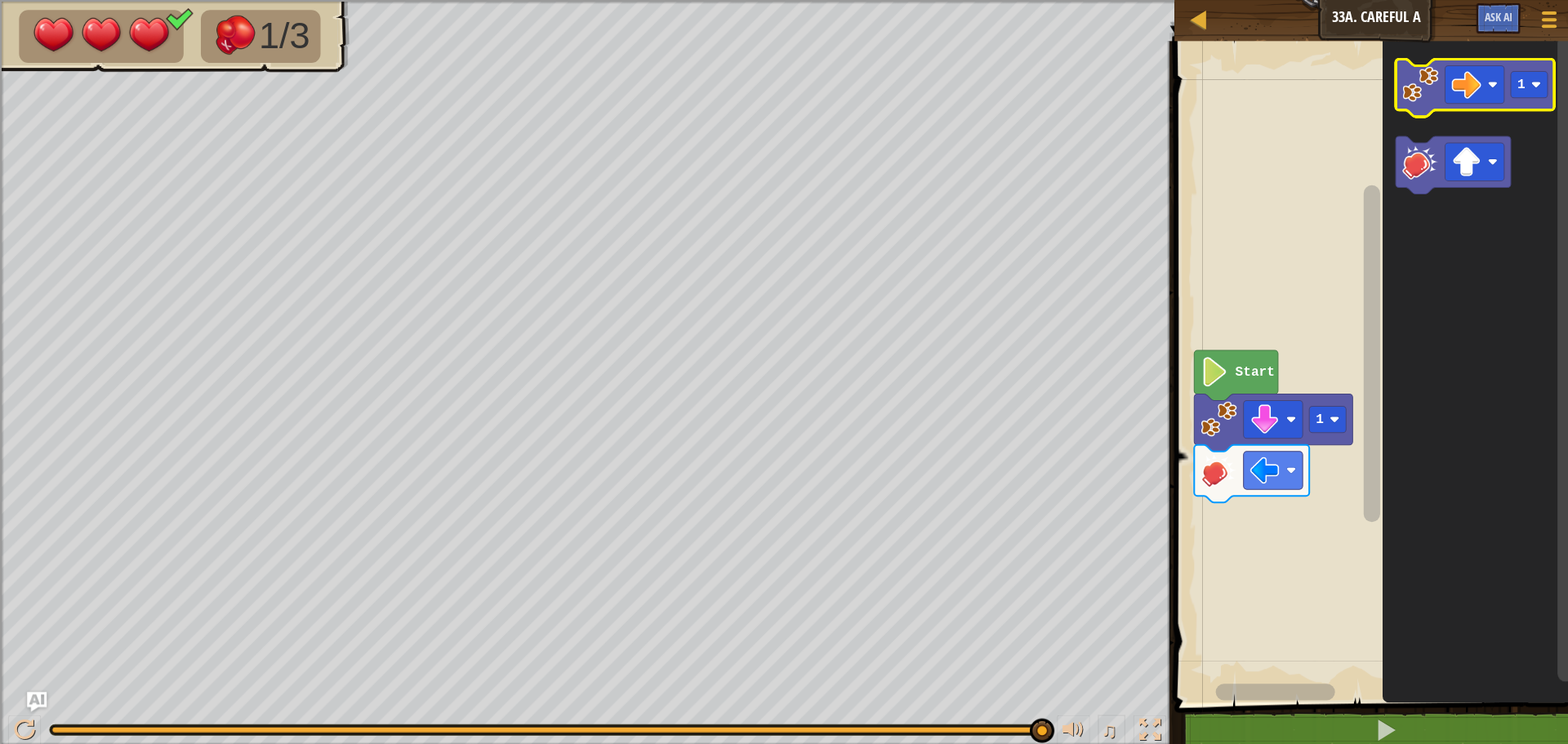
click at [1426, 91] on image "Blockly Workspace" at bounding box center [1411, 84] width 36 height 36
